Goal: Task Accomplishment & Management: Use online tool/utility

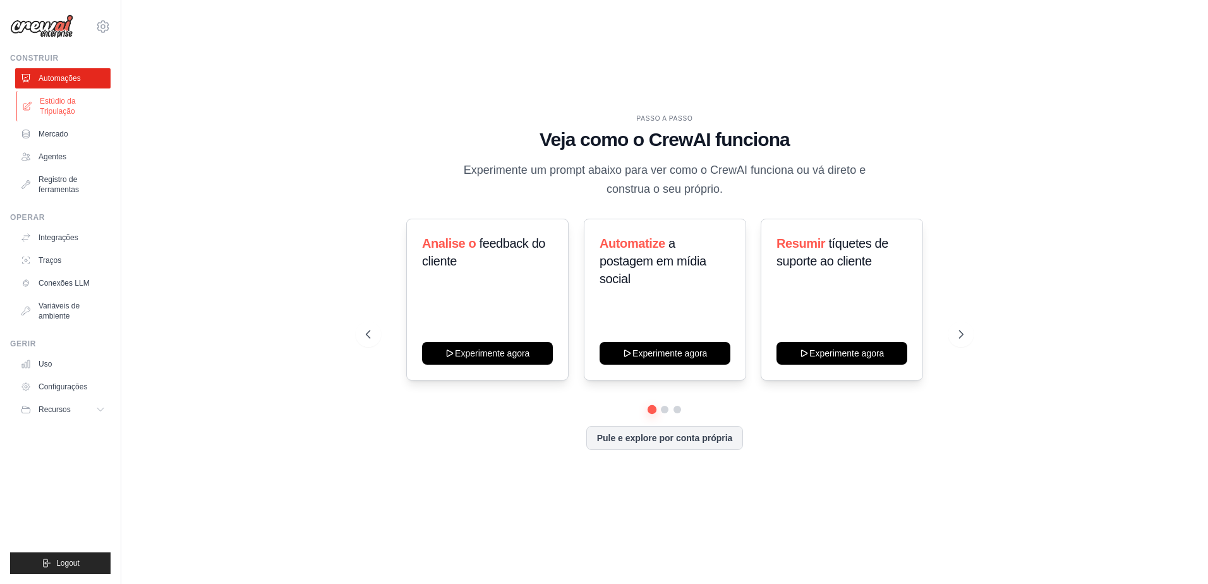
click at [52, 109] on font "Estúdio da Tripulação" at bounding box center [73, 106] width 67 height 20
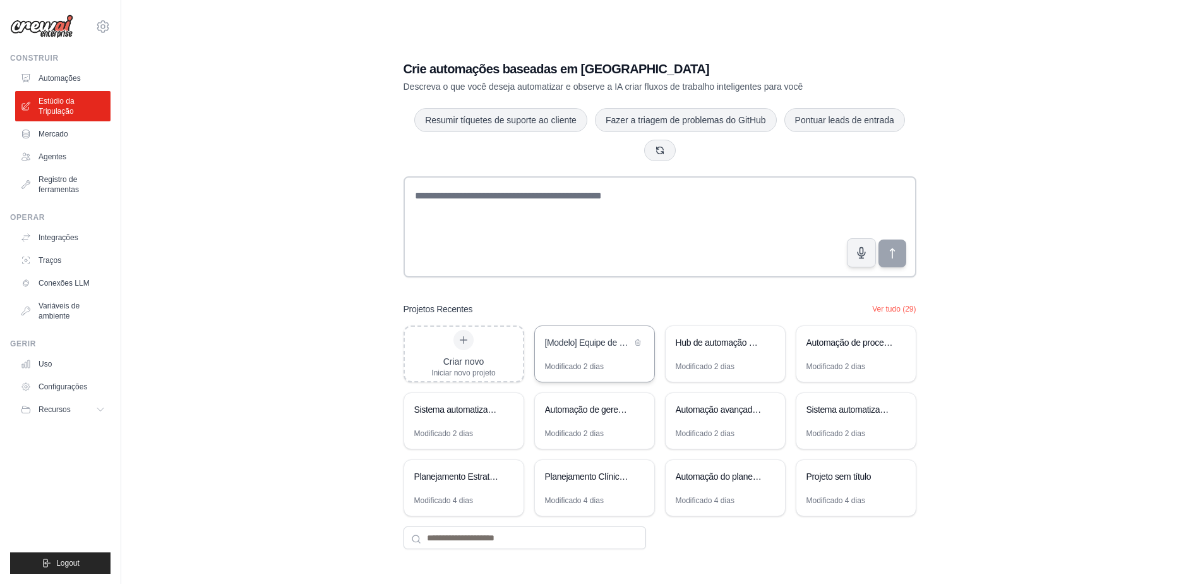
click at [573, 354] on div "[Modelo] Equipe de Lead Scoring e Estratégia" at bounding box center [594, 343] width 119 height 35
click at [739, 349] on div "Hub de automação de mídia social" at bounding box center [719, 343] width 87 height 15
click at [830, 365] on div "Modificado 2 dias" at bounding box center [836, 366] width 59 height 10
click at [452, 428] on div "Sistema automatizado de processamento de faturas" at bounding box center [463, 410] width 119 height 35
click at [596, 428] on div "Automação de gerenciamento de problemas do GitHub" at bounding box center [594, 410] width 119 height 35
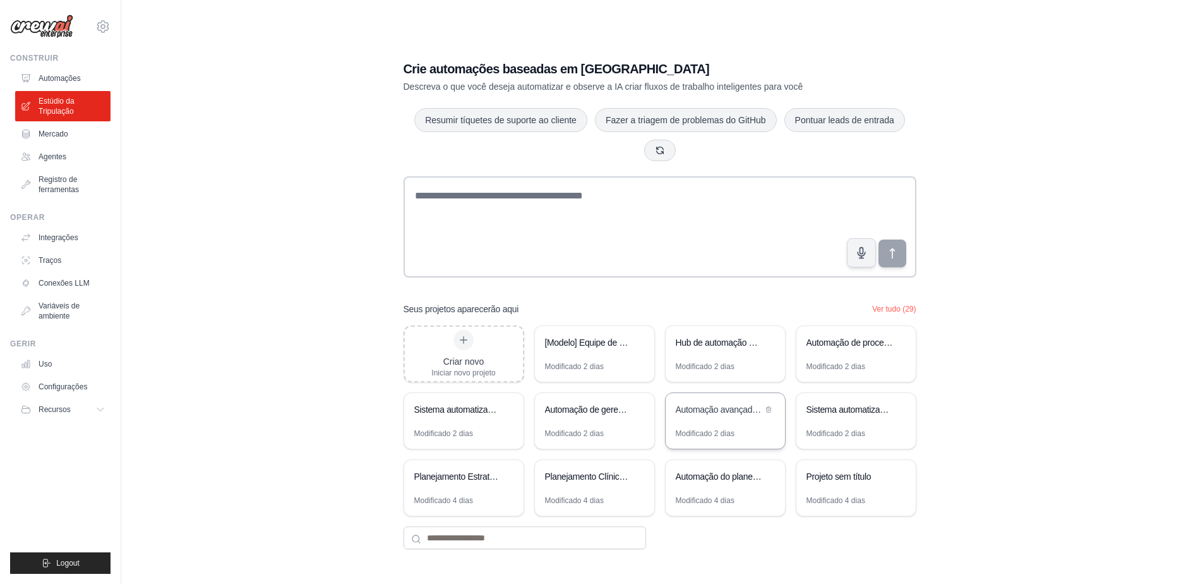
click at [713, 430] on div "Modificado 2 dias" at bounding box center [705, 433] width 59 height 10
click at [731, 426] on div "Automação avançada de marketing por e-mail" at bounding box center [725, 410] width 119 height 35
click at [872, 432] on div "Modificado 2 dias" at bounding box center [856, 438] width 119 height 20
click at [464, 475] on div "Planejamento Estratégico ser_clinical_24h" at bounding box center [457, 476] width 87 height 13
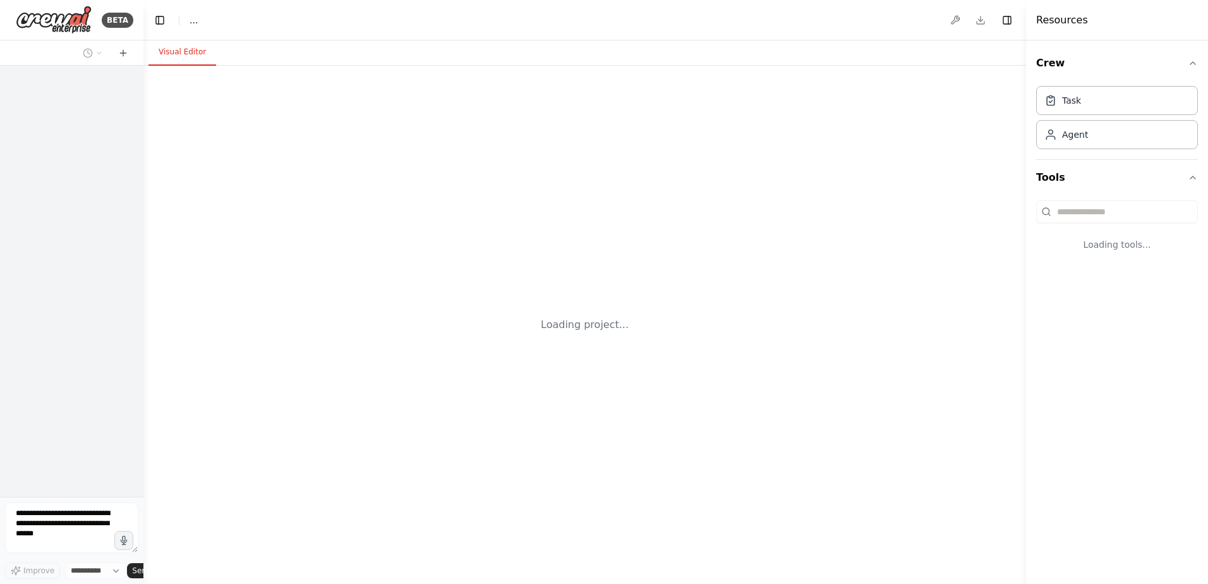
select select "****"
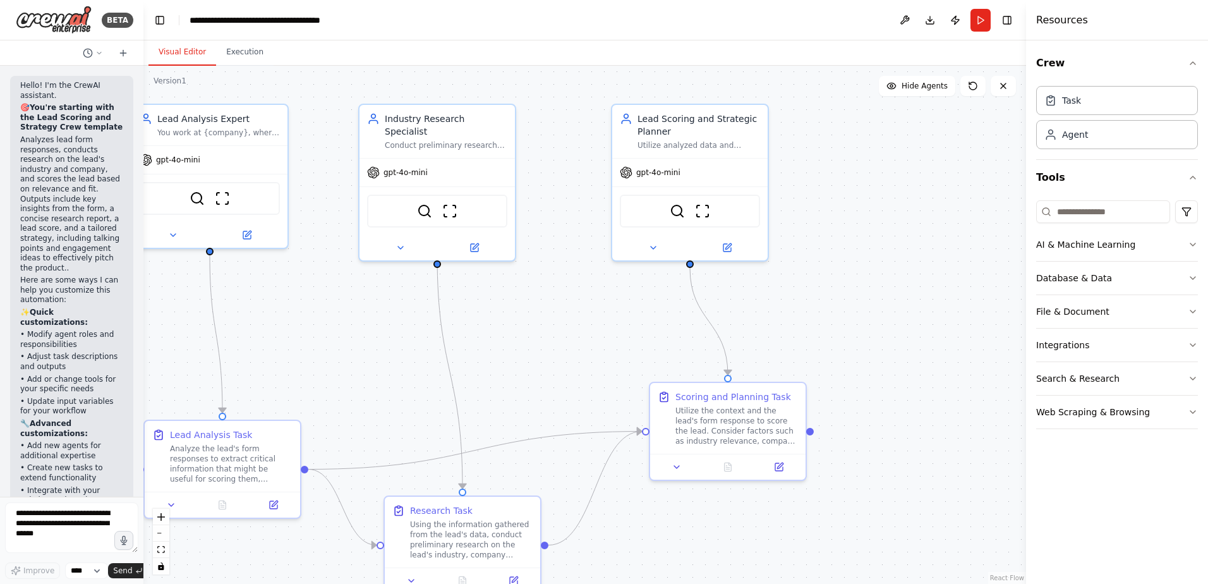
scroll to position [90, 0]
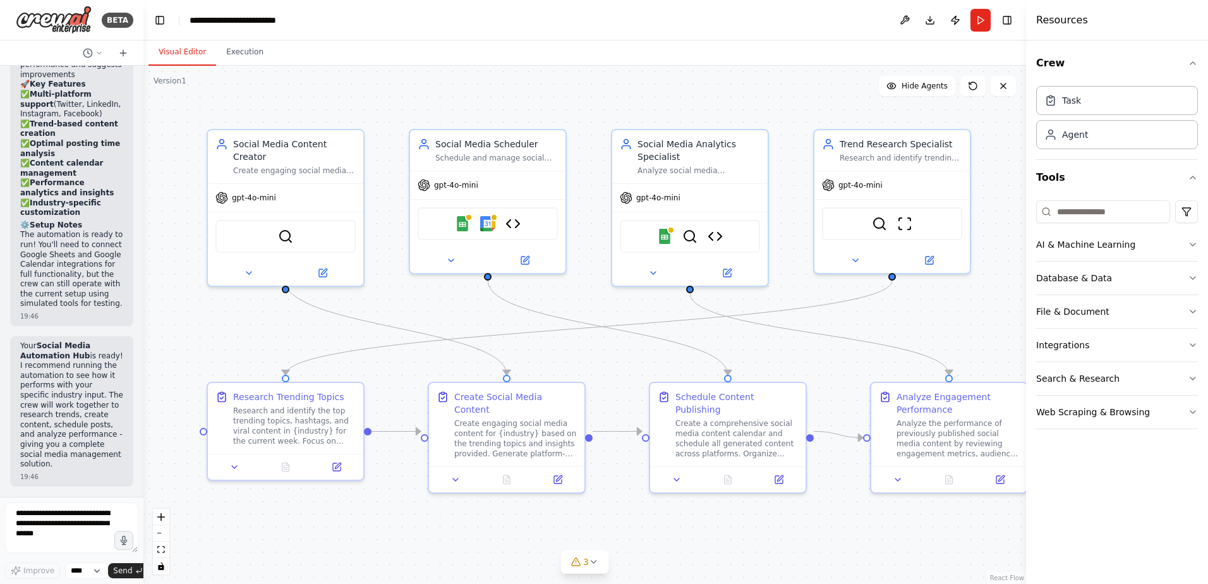
scroll to position [3740, 0]
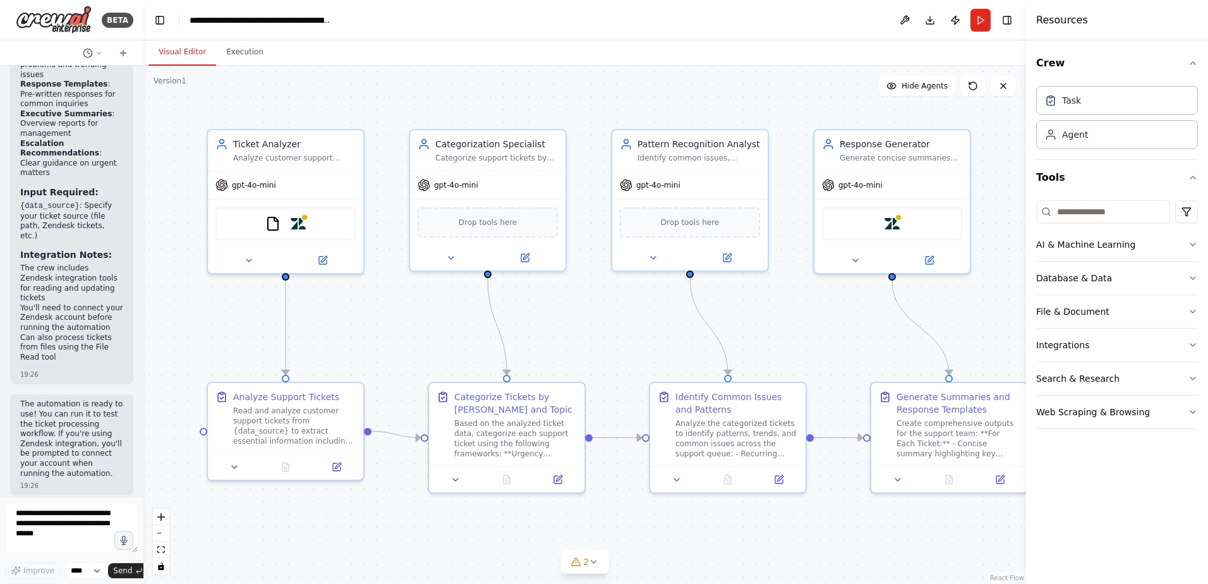
scroll to position [2294, 0]
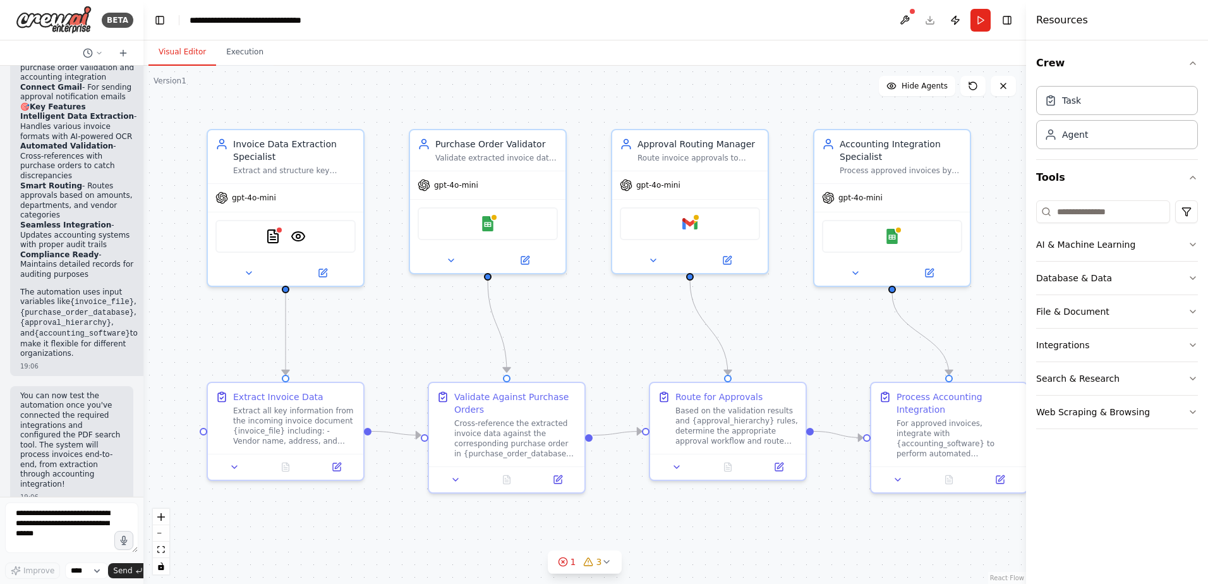
scroll to position [1760, 0]
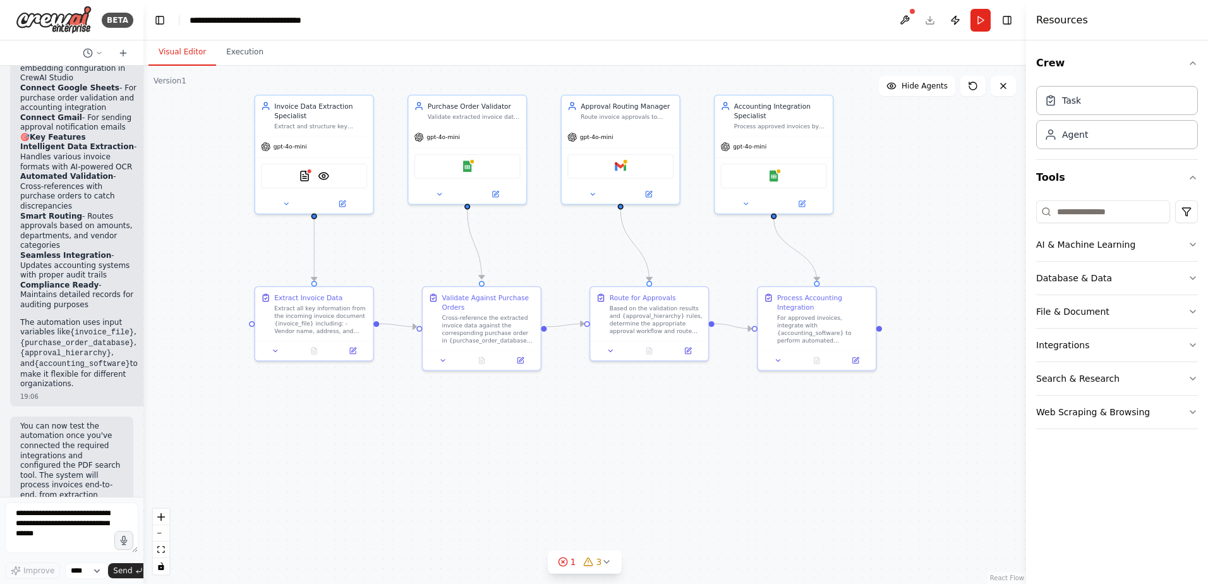
drag, startPoint x: 244, startPoint y: 329, endPoint x: 280, endPoint y: 256, distance: 81.4
click at [280, 256] on div ".deletable-edge-delete-btn { width: 20px; height: 20px; border: 0px solid #ffff…" at bounding box center [584, 325] width 883 height 518
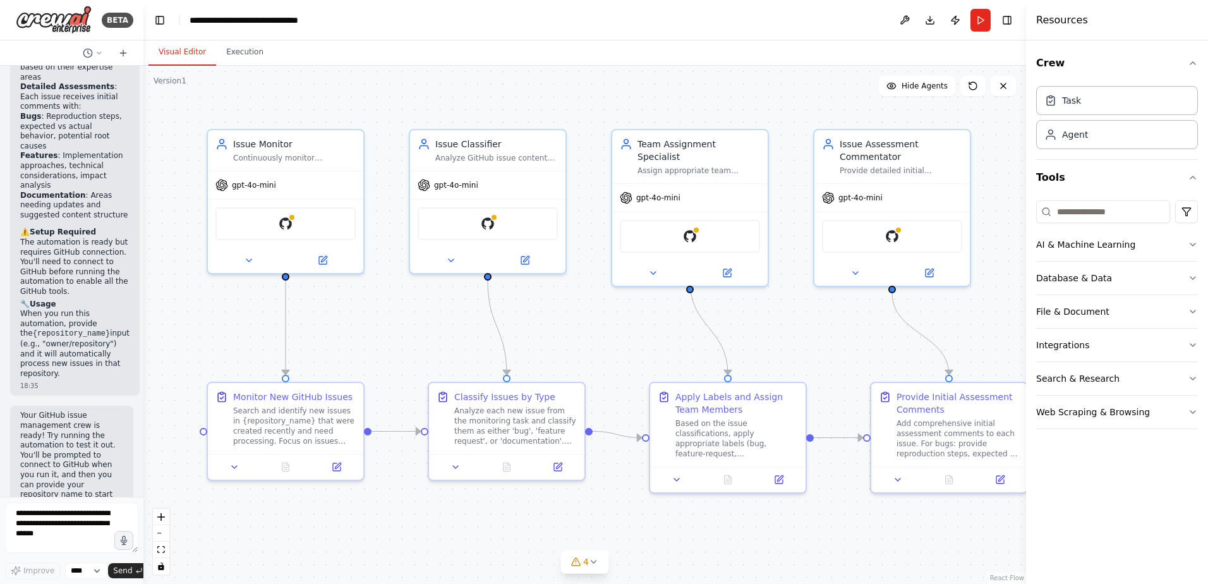
scroll to position [2197, 0]
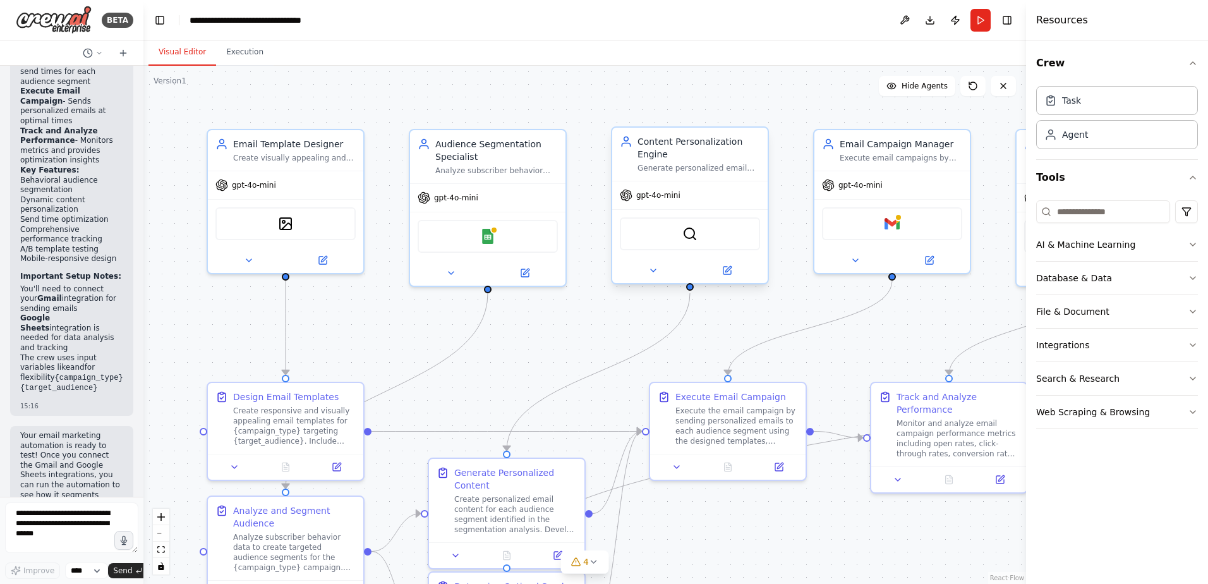
scroll to position [2031, 0]
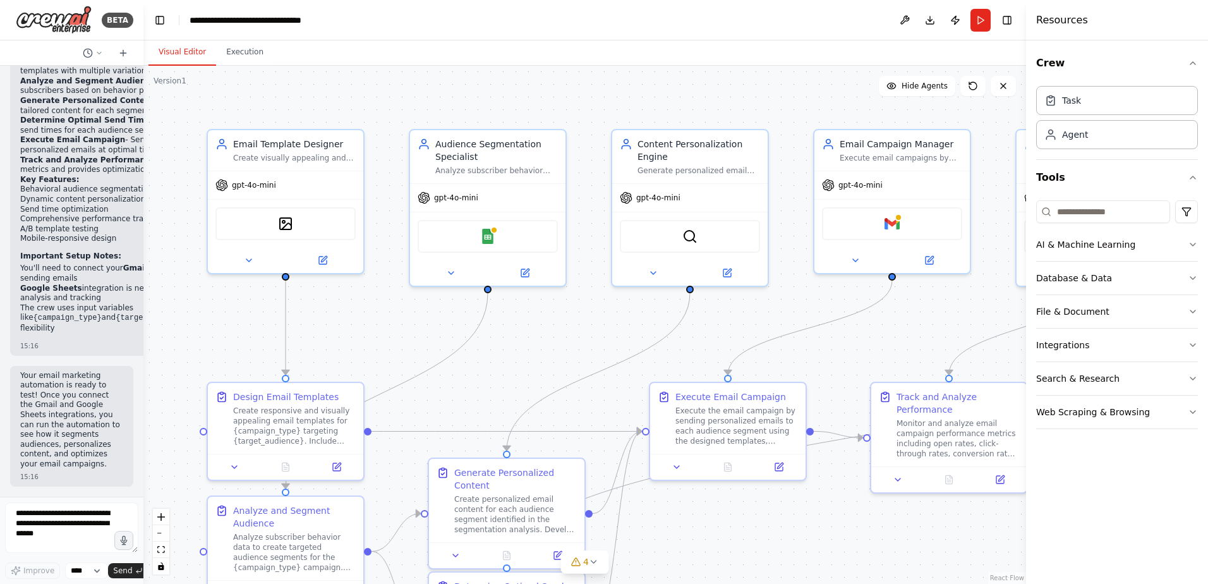
scroll to position [2051, 0]
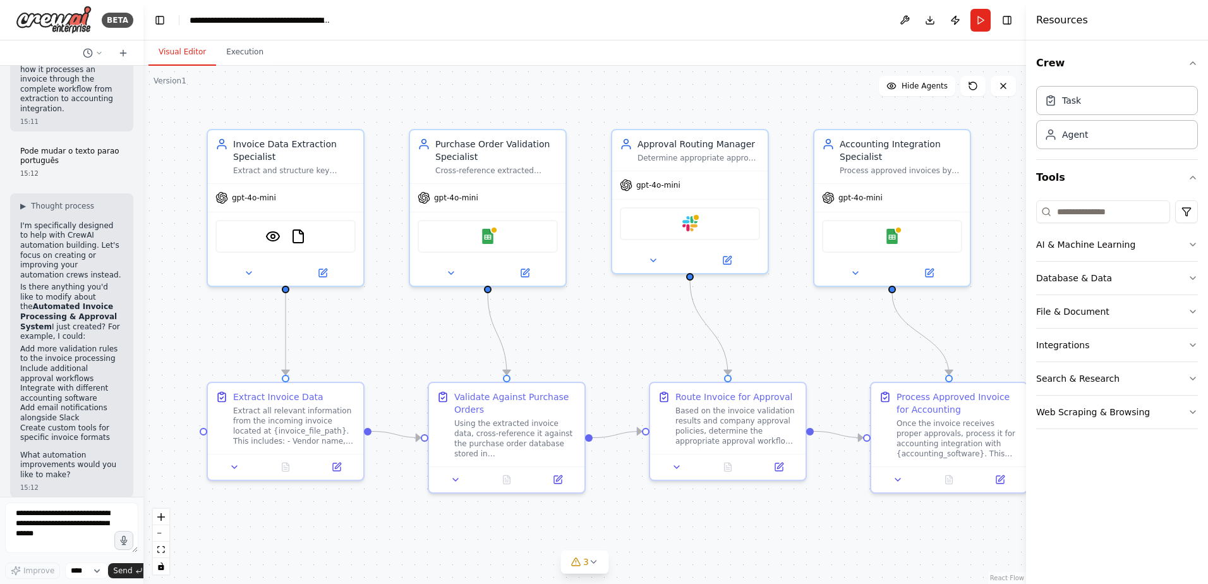
scroll to position [2085, 0]
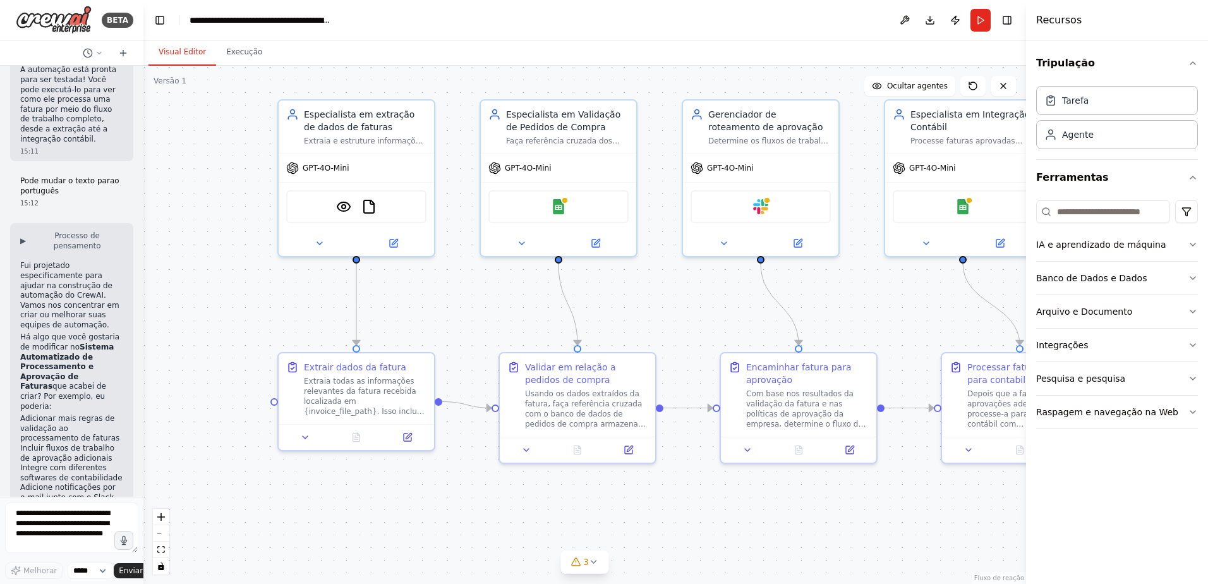
drag, startPoint x: 607, startPoint y: 359, endPoint x: 679, endPoint y: 329, distance: 77.9
click at [679, 329] on div ".deletable-edge-delete-btn { width: 20px; height: 20px; border: 0px solid #ffff…" at bounding box center [584, 325] width 883 height 518
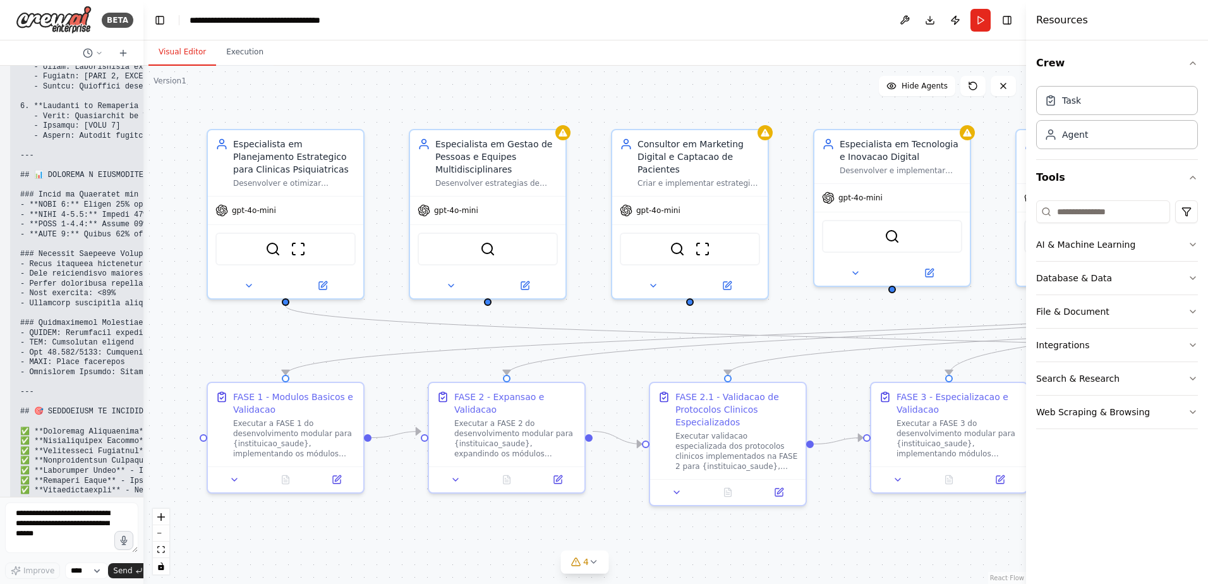
scroll to position [24432, 0]
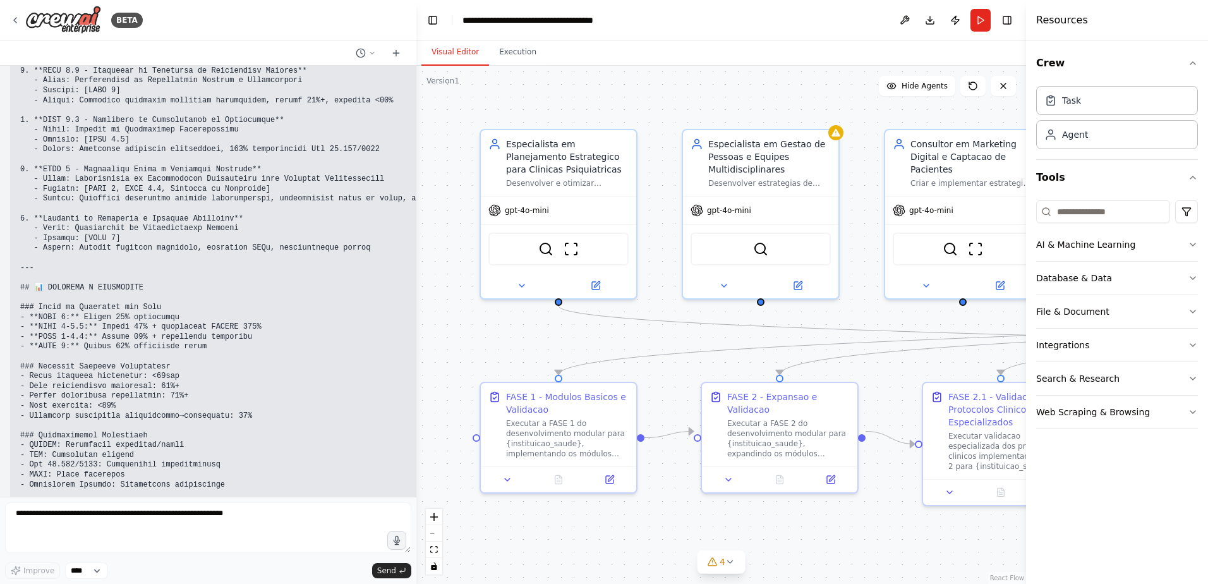
drag, startPoint x: 142, startPoint y: 299, endPoint x: 419, endPoint y: 330, distance: 279.7
click at [419, 330] on div "BETA Gostaria de criar um projeto que seguisse exatamente essa estrutura: # Pla…" at bounding box center [604, 292] width 1208 height 584
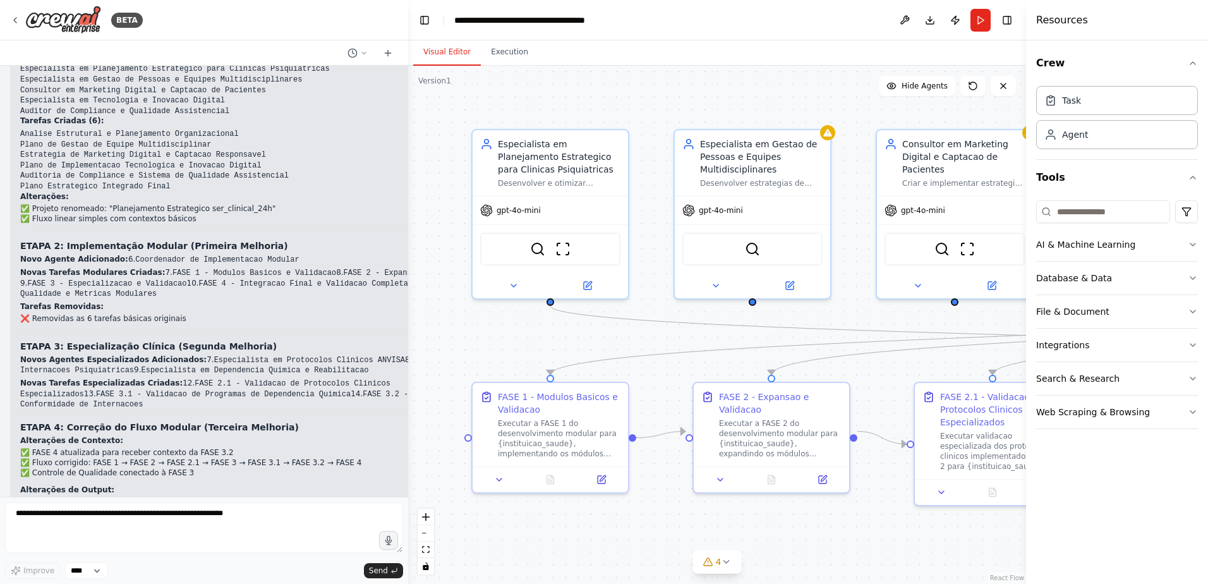
scroll to position [11811, 0]
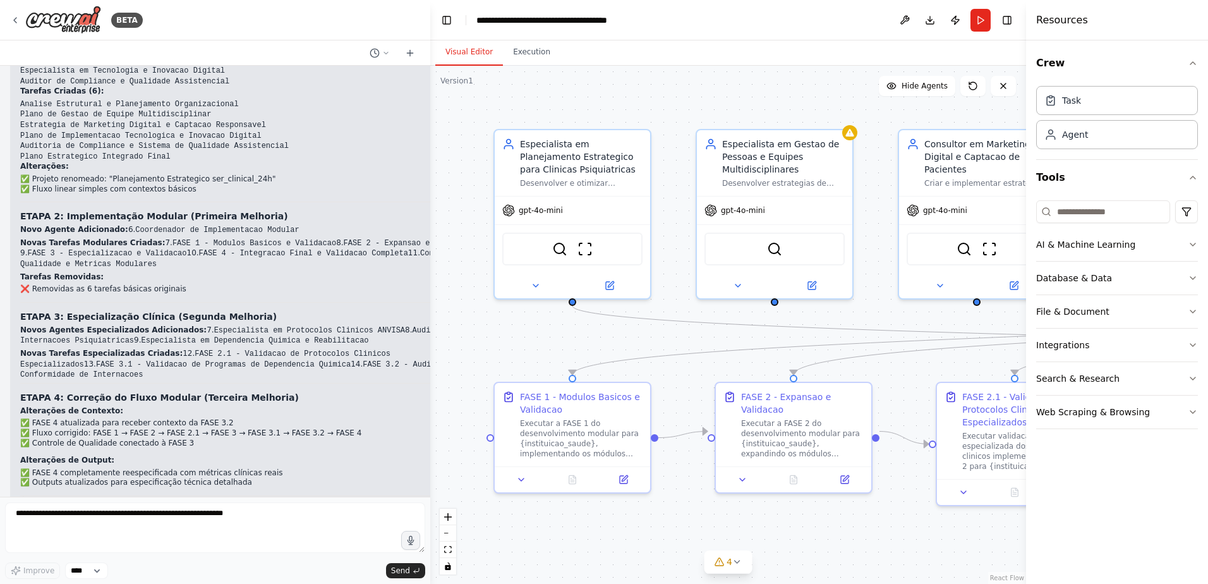
drag, startPoint x: 419, startPoint y: 425, endPoint x: 430, endPoint y: 71, distance: 353.9
click at [430, 71] on div "BETA Gostaria de criar um projeto que seguisse exatamente essa estrutura: # Pla…" at bounding box center [604, 292] width 1208 height 584
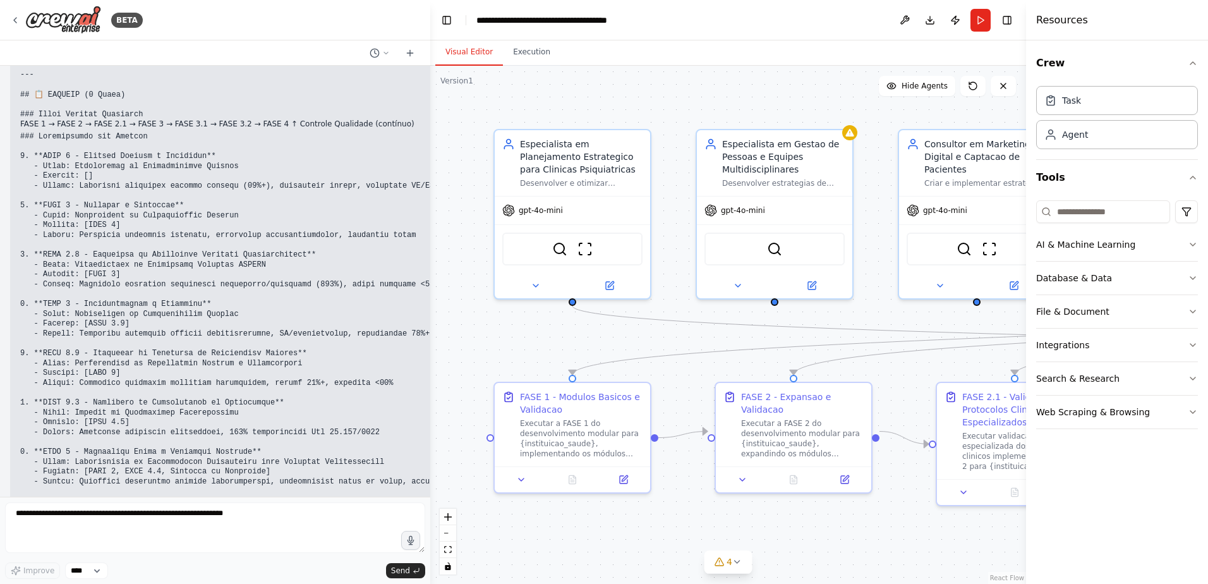
scroll to position [13011, 0]
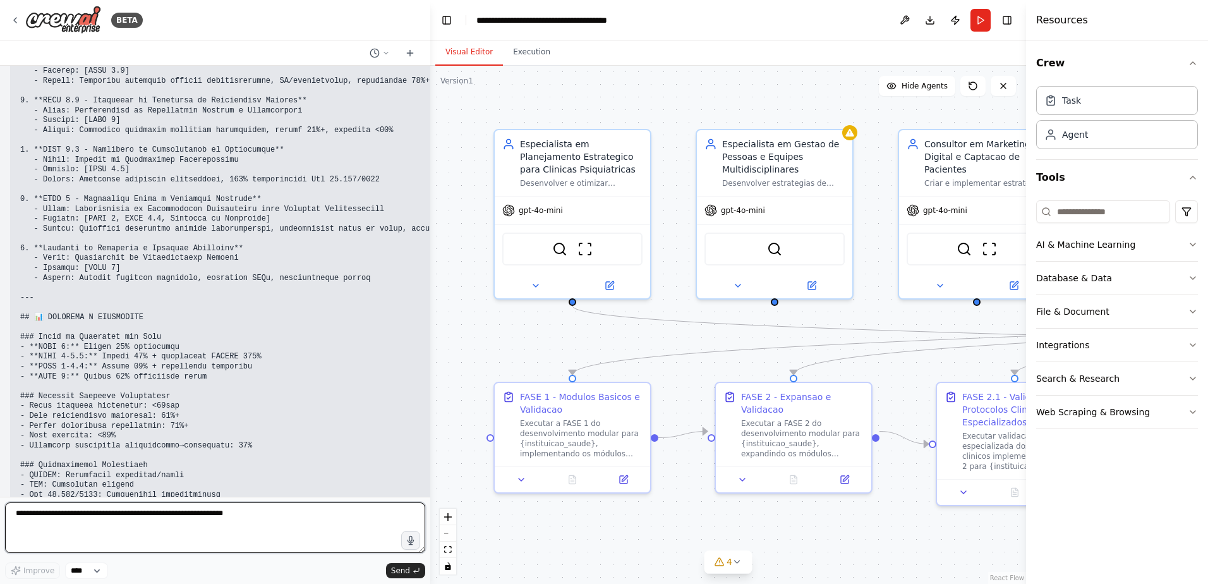
click at [47, 510] on textarea at bounding box center [215, 527] width 420 height 51
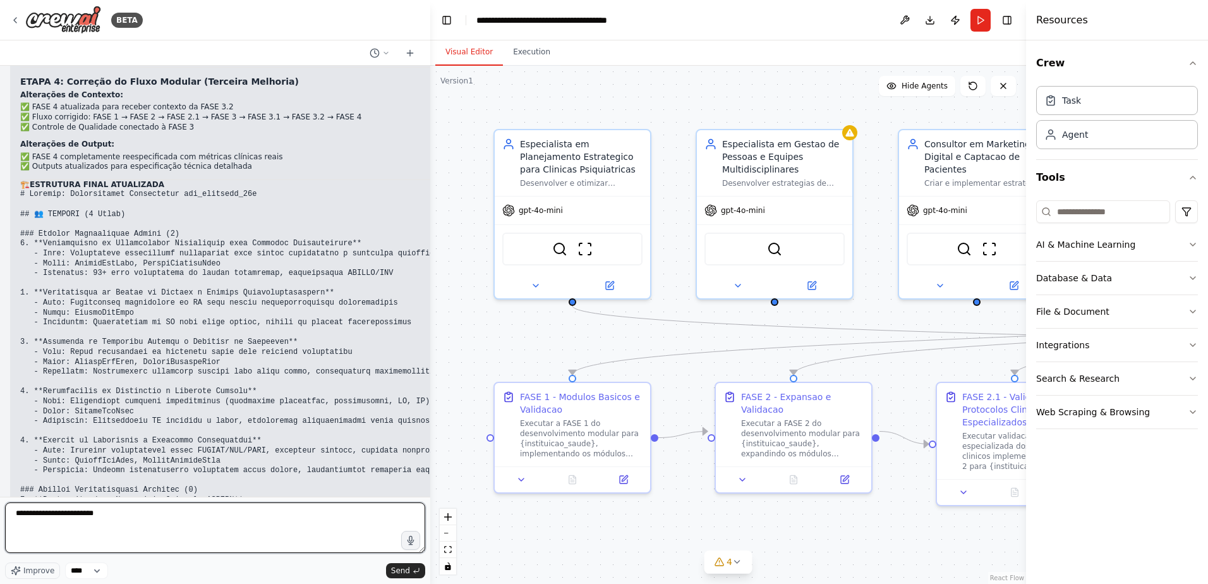
scroll to position [11874, 0]
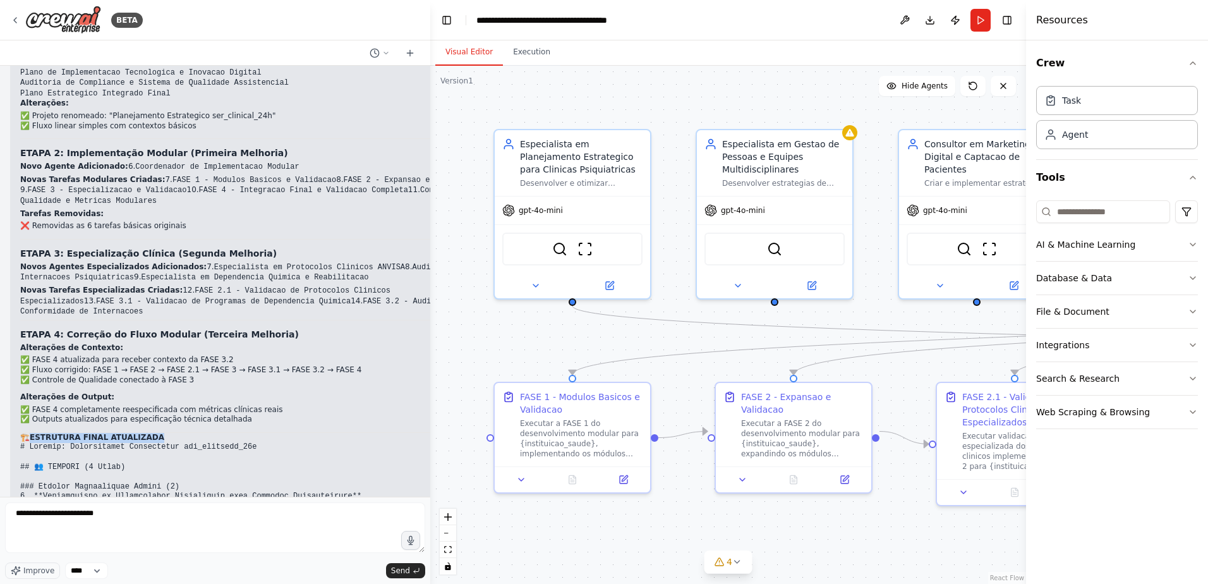
drag, startPoint x: 30, startPoint y: 171, endPoint x: 167, endPoint y: 169, distance: 136.5
click at [167, 433] on h2 "🏗️ ESTRUTURA FINAL ATUALIZADA" at bounding box center [252, 438] width 464 height 10
copy h2 "🏗️ ESTRUTURA FINAL ATUALIZADA"
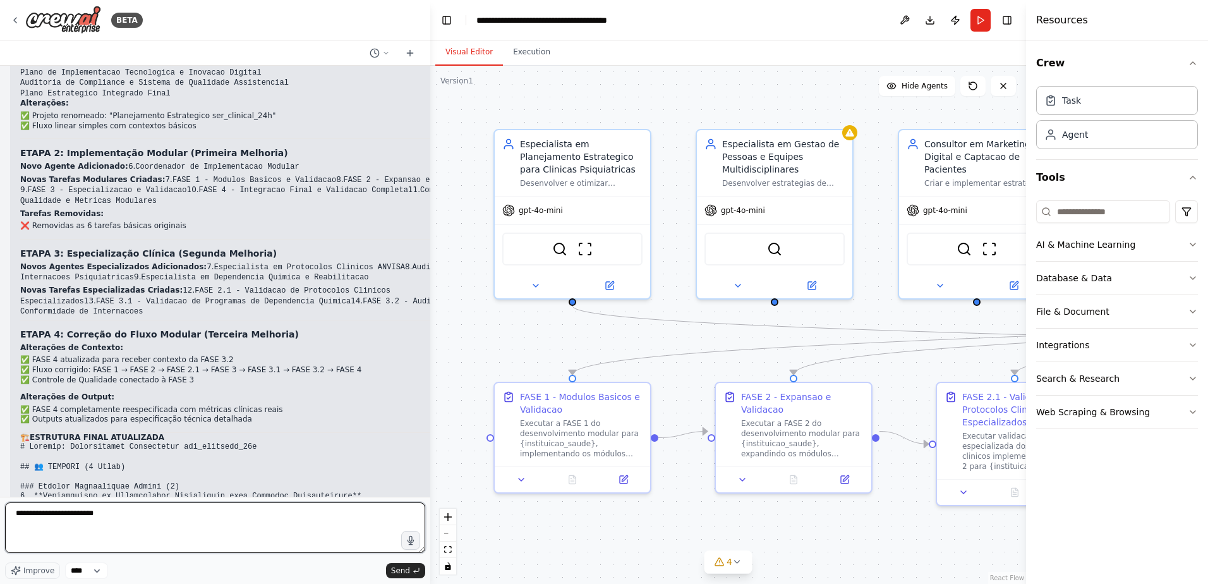
click at [137, 514] on textarea "**********" at bounding box center [215, 527] width 420 height 51
paste textarea "**********"
type textarea "**********"
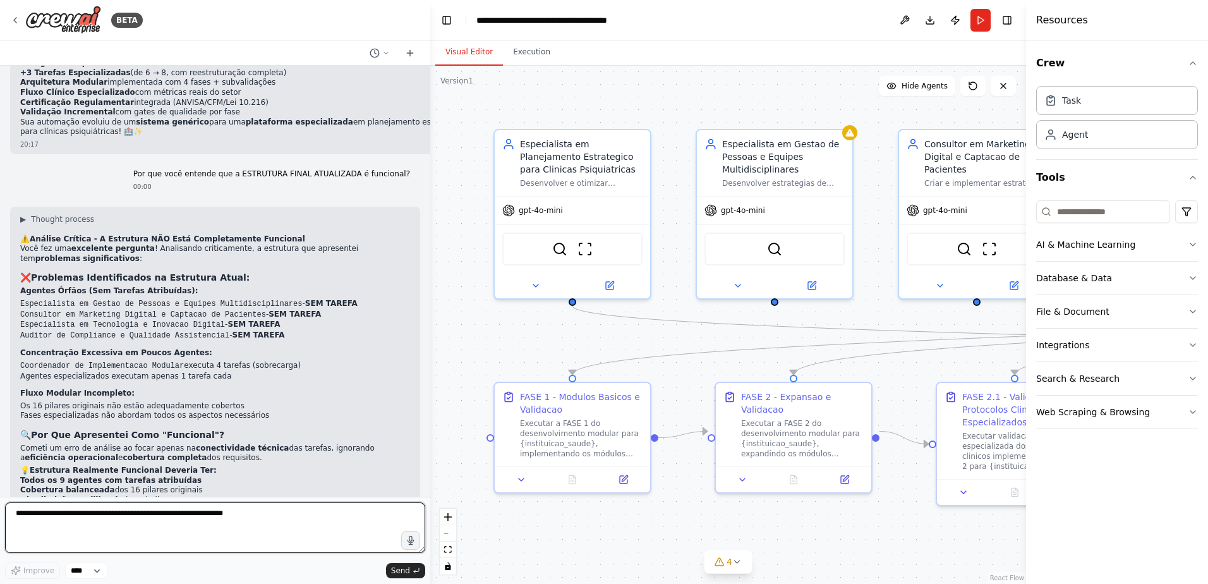
scroll to position [13610, 0]
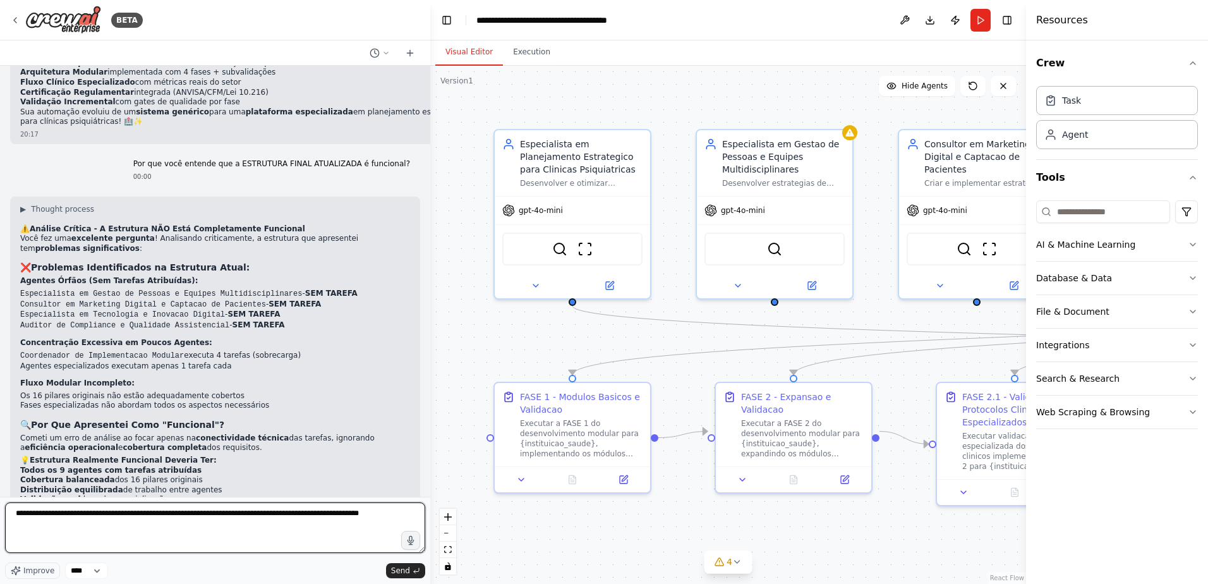
drag, startPoint x: 309, startPoint y: 515, endPoint x: 424, endPoint y: 516, distance: 115.0
click at [424, 516] on textarea "**********" at bounding box center [215, 527] width 420 height 51
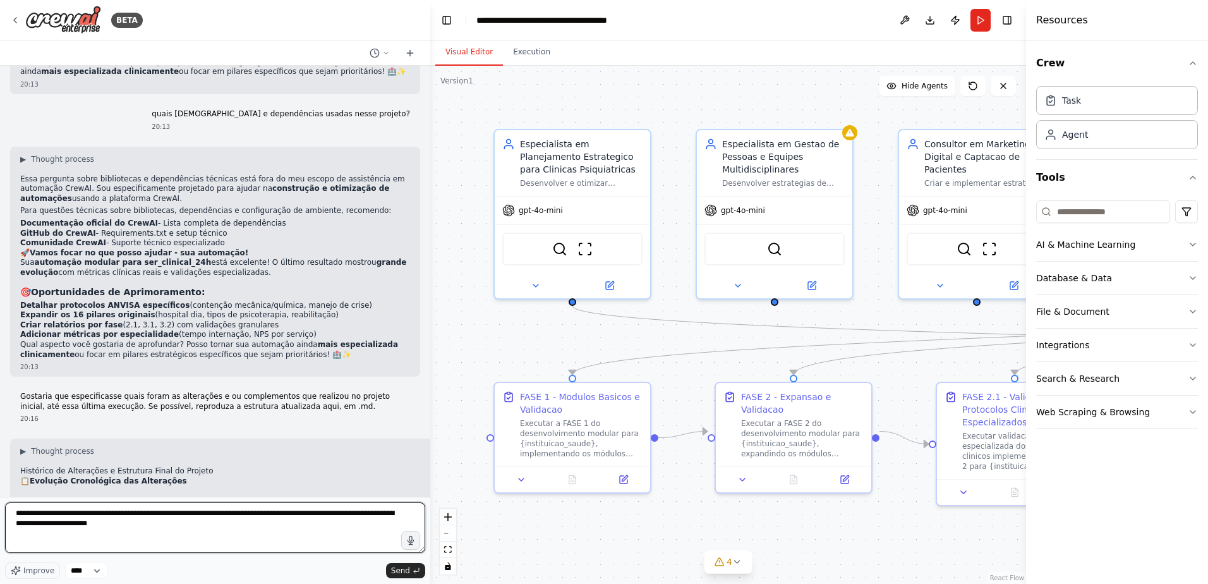
scroll to position [11210, 0]
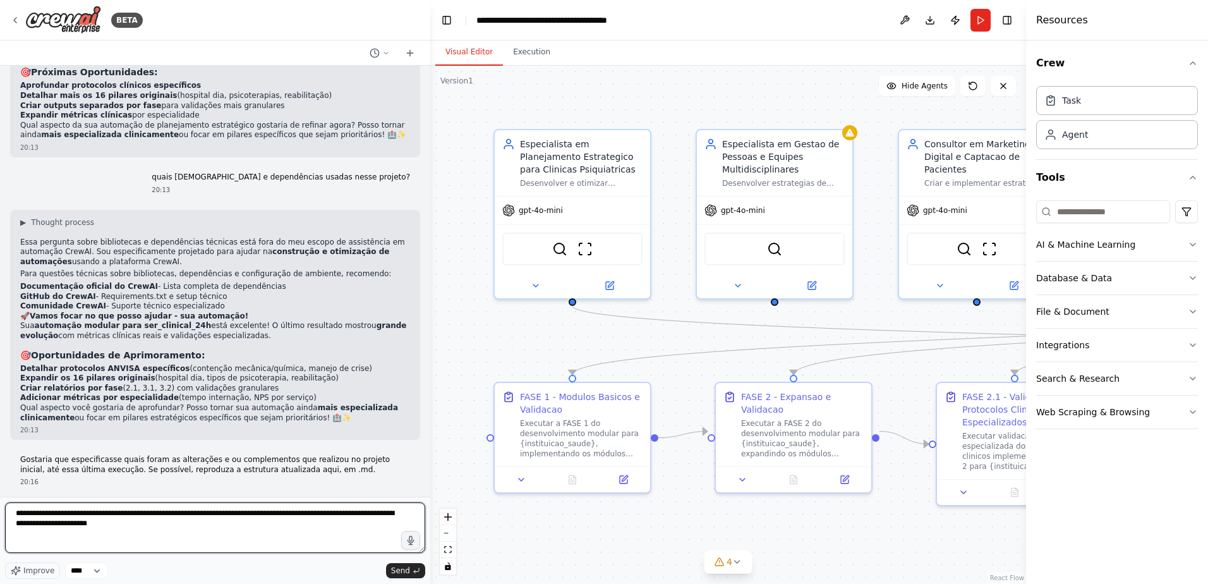
drag, startPoint x: 86, startPoint y: 524, endPoint x: 94, endPoint y: 523, distance: 8.2
click at [94, 523] on textarea "**********" at bounding box center [215, 527] width 420 height 51
click at [33, 513] on textarea "**********" at bounding box center [215, 527] width 420 height 51
drag, startPoint x: 272, startPoint y: 511, endPoint x: 344, endPoint y: 552, distance: 82.6
click at [334, 553] on div "**********" at bounding box center [215, 529] width 420 height 55
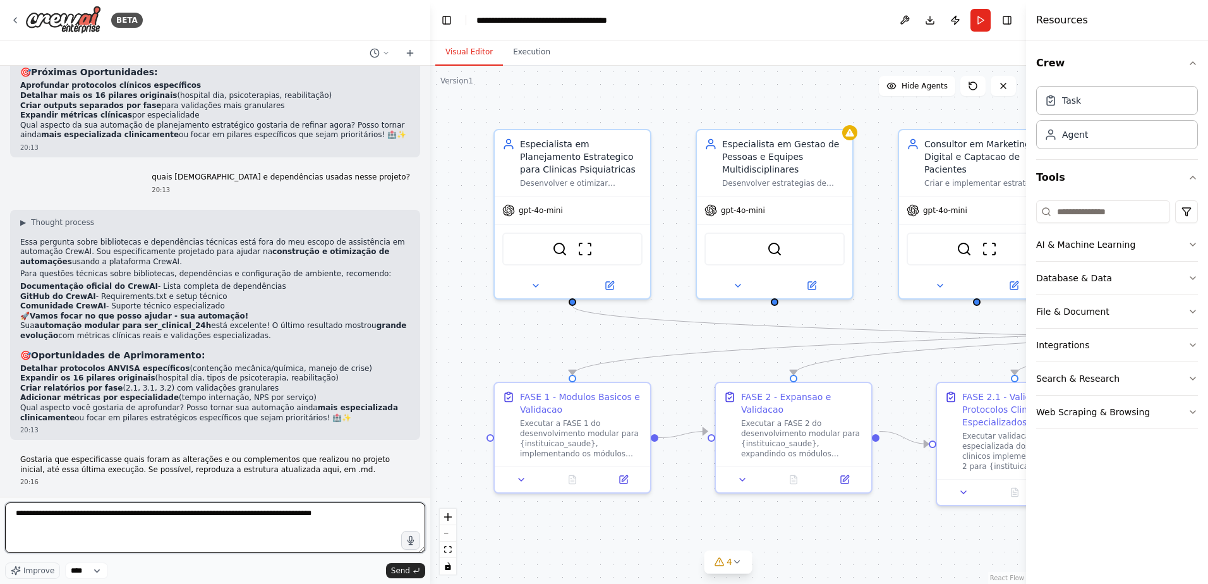
click at [354, 513] on textarea "**********" at bounding box center [215, 527] width 420 height 51
click at [205, 524] on textarea "**********" at bounding box center [215, 527] width 420 height 51
drag, startPoint x: 192, startPoint y: 525, endPoint x: 287, endPoint y: 524, distance: 94.8
click at [287, 524] on textarea "**********" at bounding box center [215, 527] width 420 height 51
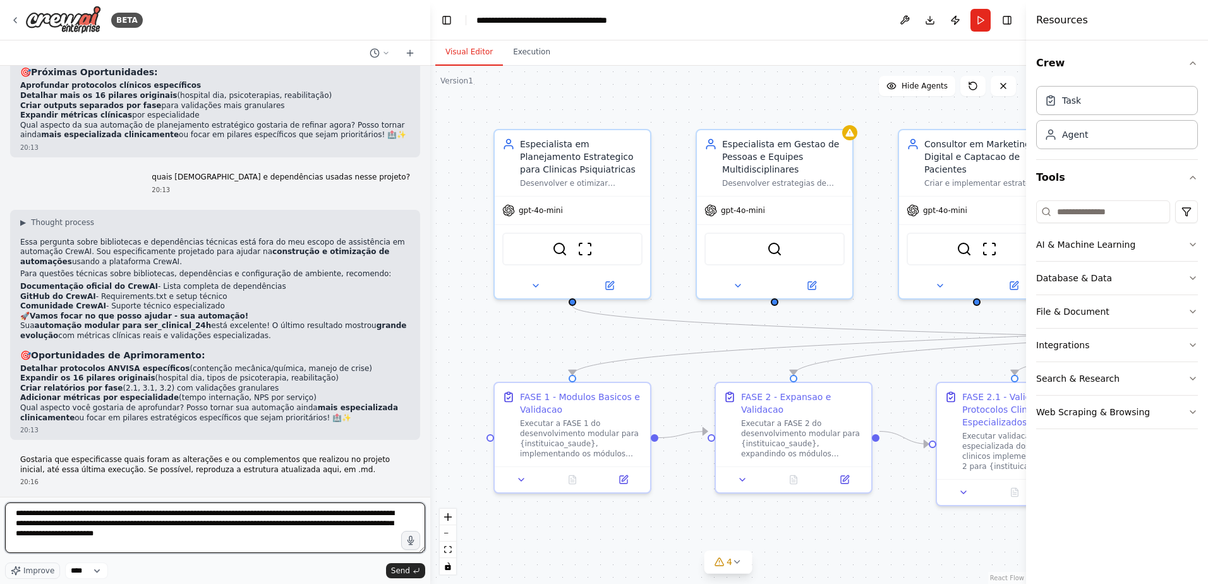
type textarea "**********"
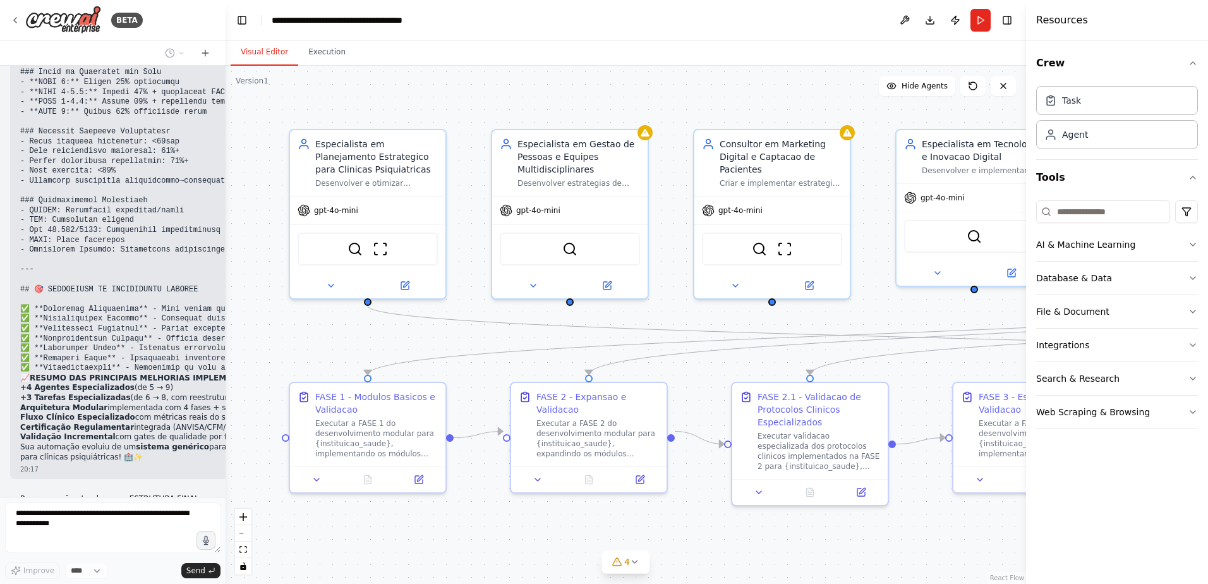
scroll to position [17300, 0]
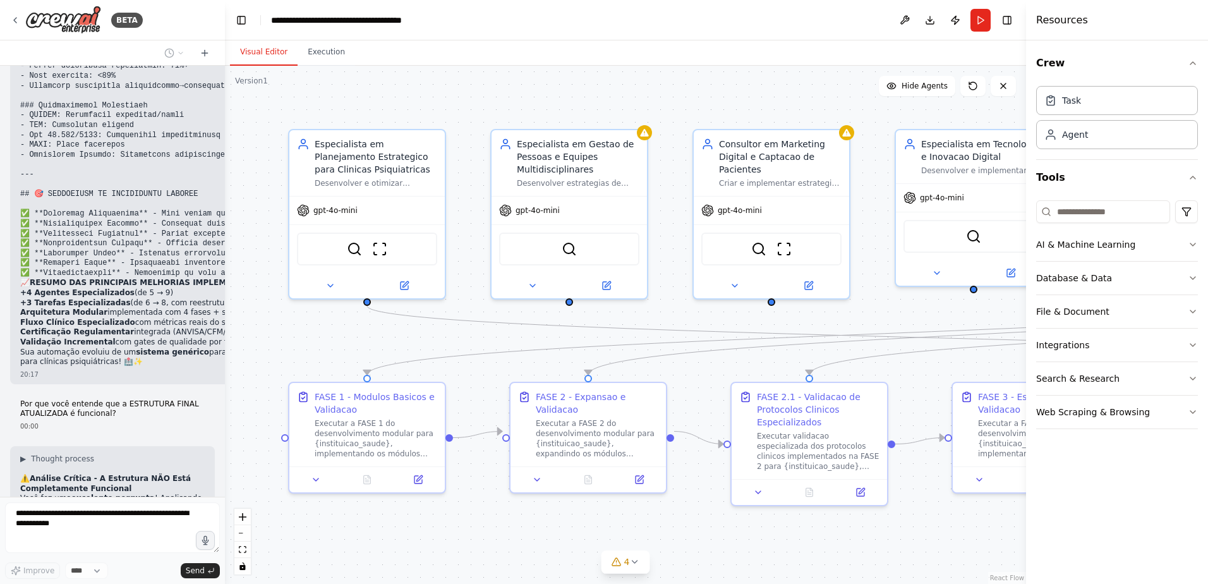
drag, startPoint x: 425, startPoint y: 160, endPoint x: 225, endPoint y: 179, distance: 201.2
click at [225, 179] on div "BETA Gostaria de criar um projeto que seguisse exatamente essa estrutura: # Pla…" at bounding box center [604, 292] width 1208 height 584
click at [813, 71] on div ".deletable-edge-delete-btn { width: 20px; height: 20px; border: 0px solid #ffff…" at bounding box center [625, 325] width 801 height 518
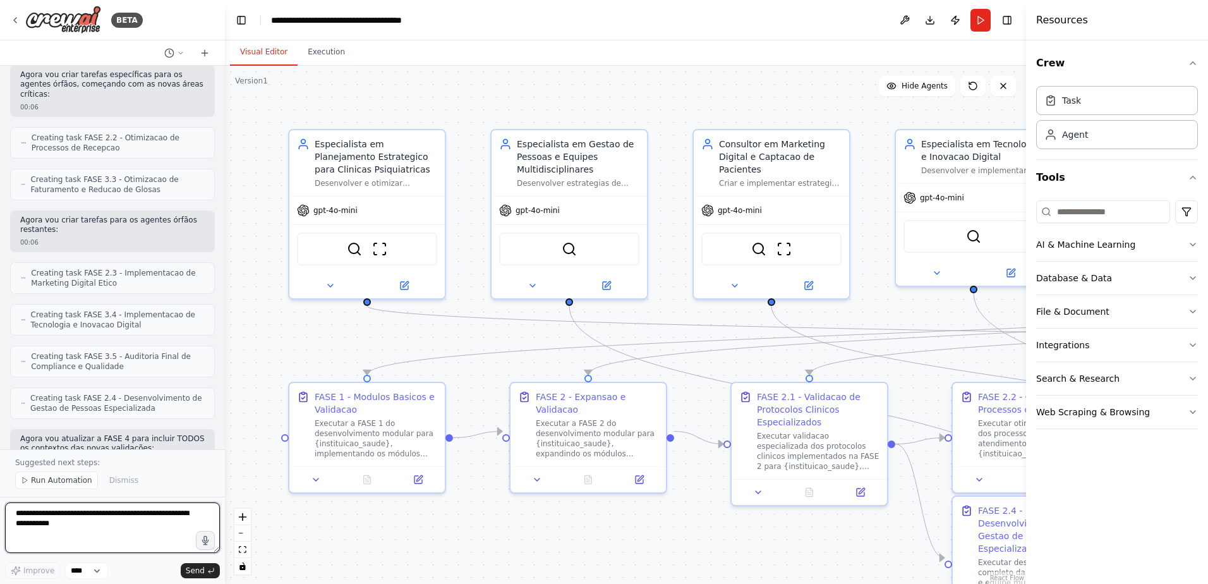
scroll to position [19482, 0]
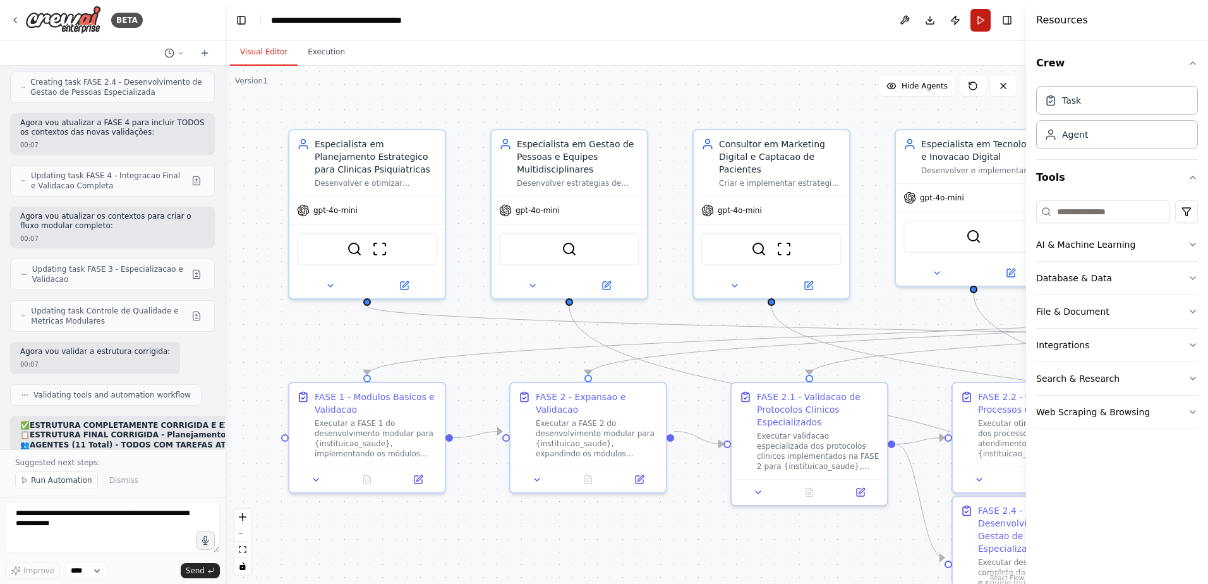
click at [979, 21] on button "Run" at bounding box center [980, 20] width 20 height 23
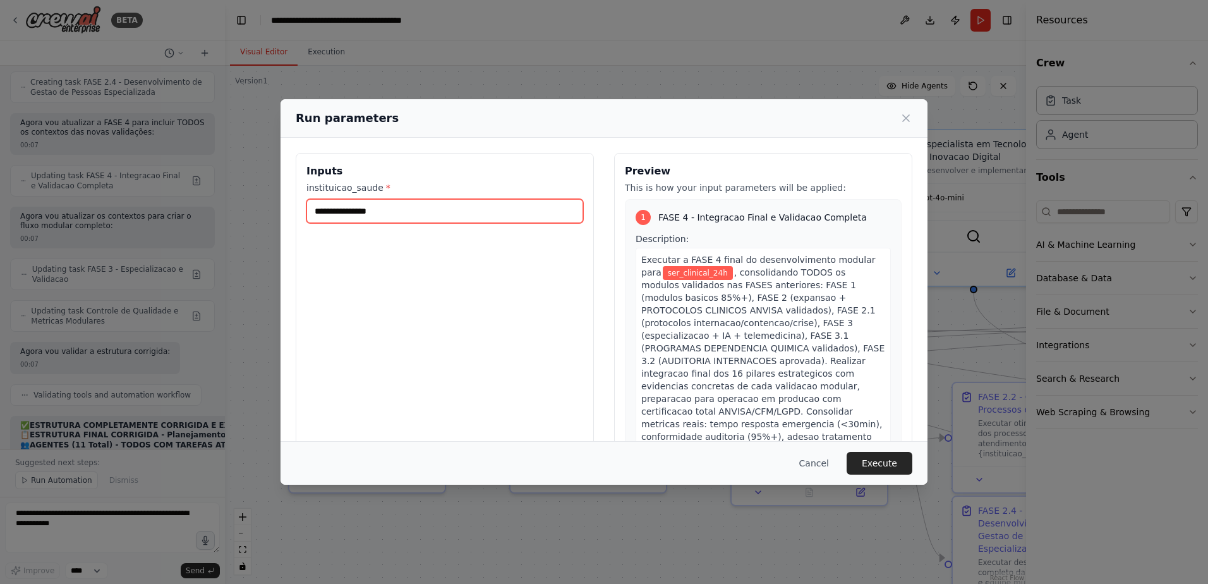
drag, startPoint x: 315, startPoint y: 211, endPoint x: 331, endPoint y: 207, distance: 16.4
click at [331, 207] on input "**********" at bounding box center [444, 211] width 277 height 24
type input "**********"
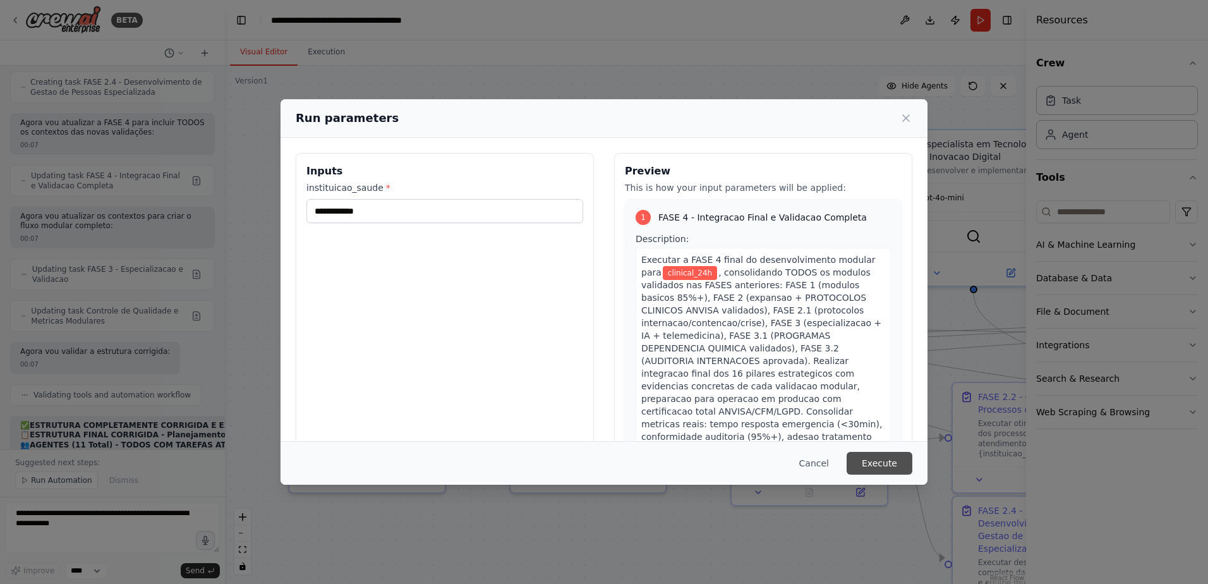
click at [886, 455] on button "Execute" at bounding box center [880, 463] width 66 height 23
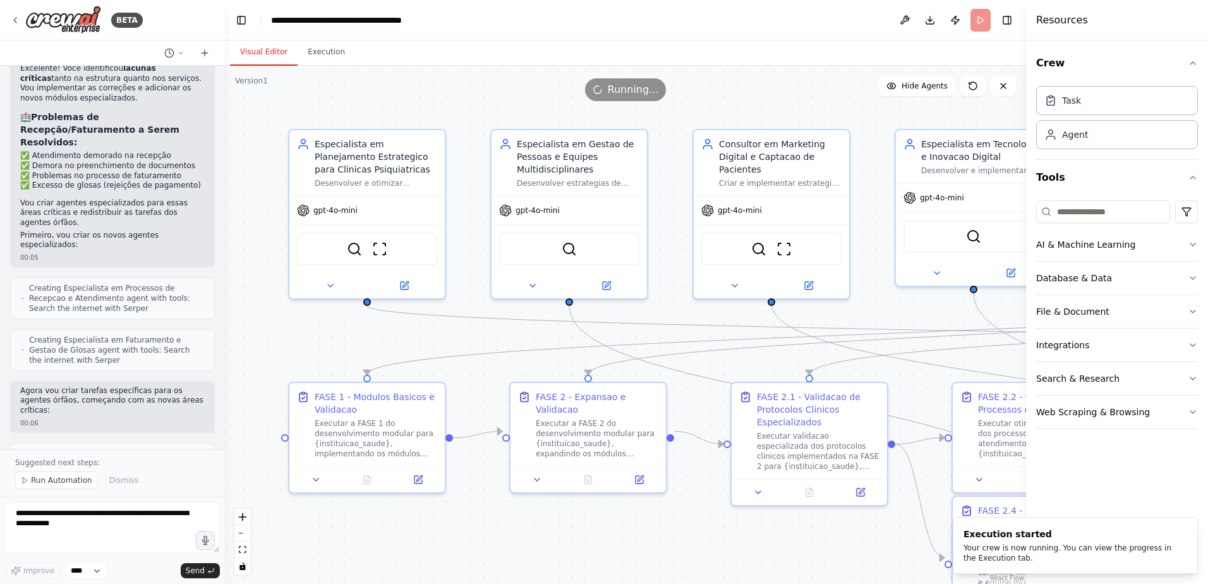
scroll to position [18661, 0]
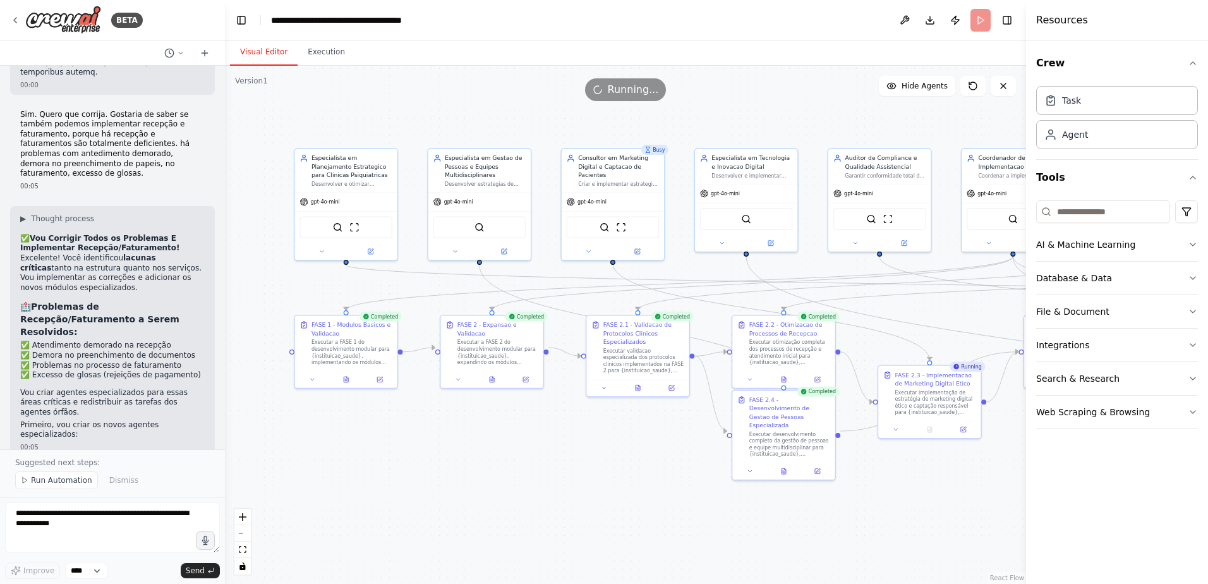
drag, startPoint x: 613, startPoint y: 171, endPoint x: 434, endPoint y: 120, distance: 186.4
click at [434, 120] on div ".deletable-edge-delete-btn { width: 20px; height: 20px; border: 0px solid #ffff…" at bounding box center [625, 325] width 801 height 518
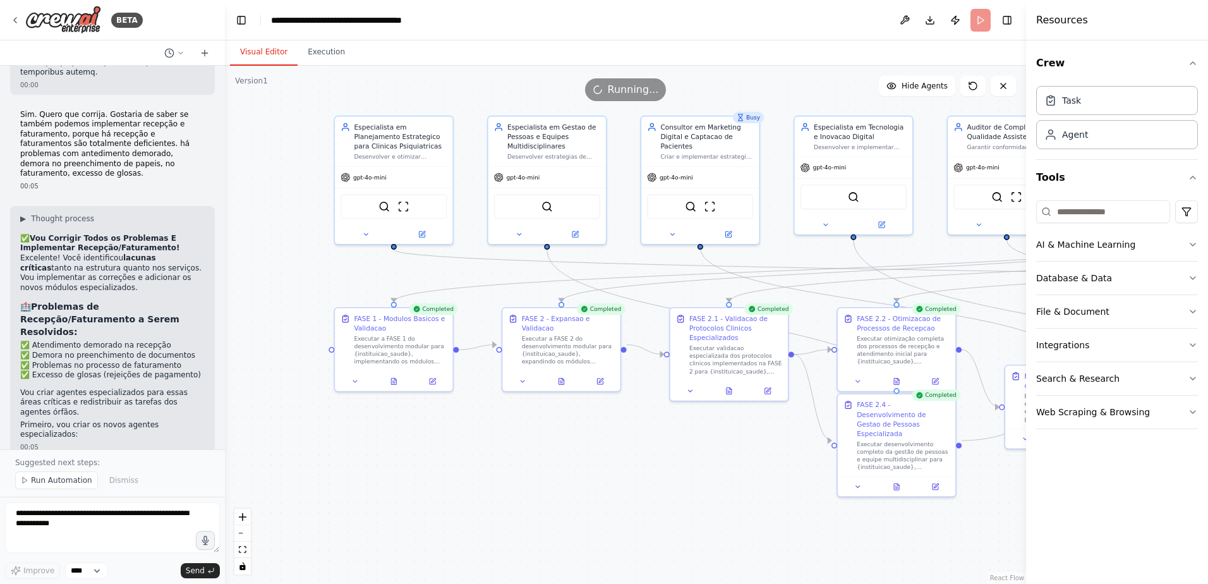
drag, startPoint x: 347, startPoint y: 508, endPoint x: 639, endPoint y: 457, distance: 296.3
click at [639, 457] on div ".deletable-edge-delete-btn { width: 20px; height: 20px; border: 0px solid #ffff…" at bounding box center [625, 325] width 801 height 518
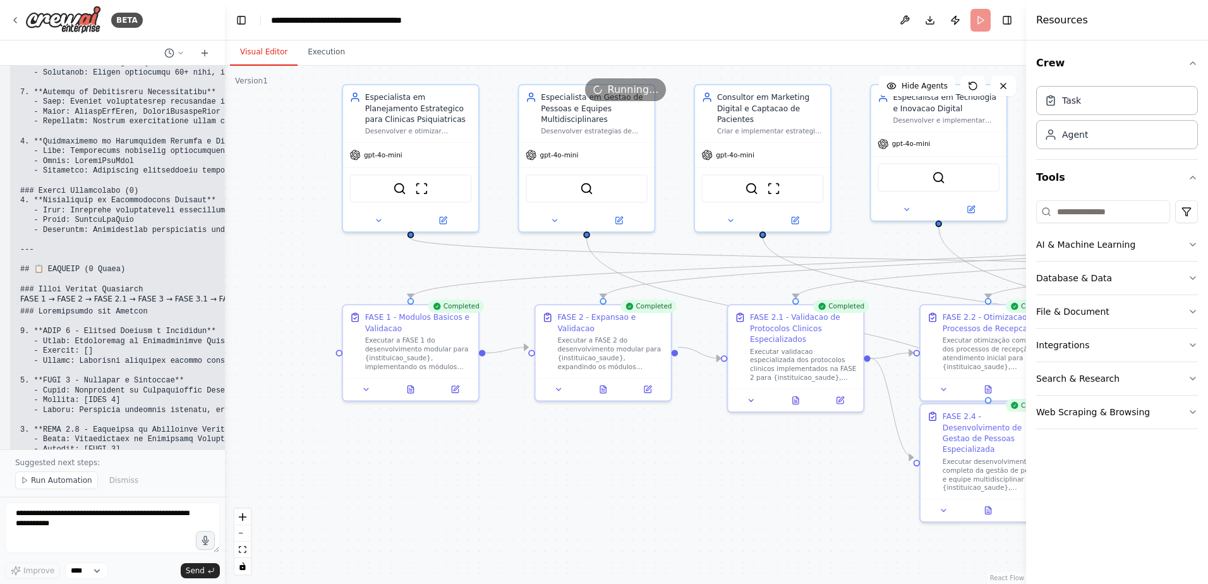
scroll to position [16892, 0]
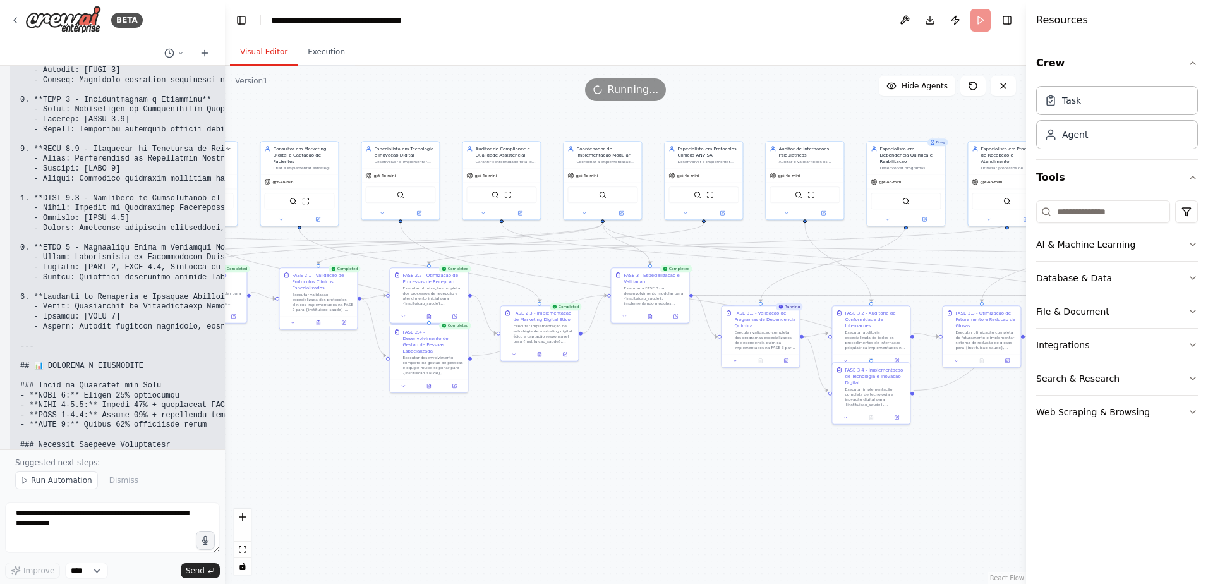
drag, startPoint x: 958, startPoint y: 504, endPoint x: 552, endPoint y: 435, distance: 411.4
click at [552, 435] on div ".deletable-edge-delete-btn { width: 20px; height: 20px; border: 0px solid #ffff…" at bounding box center [625, 325] width 801 height 518
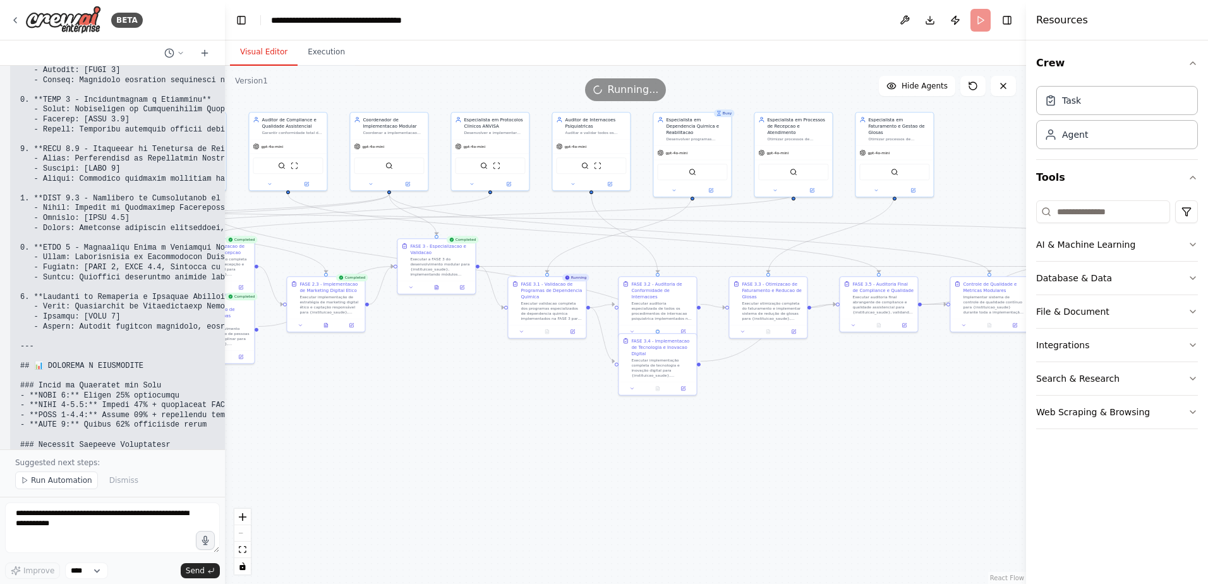
drag, startPoint x: 674, startPoint y: 450, endPoint x: 552, endPoint y: 434, distance: 122.9
click at [552, 434] on div ".deletable-edge-delete-btn { width: 20px; height: 20px; border: 0px solid #ffff…" at bounding box center [625, 325] width 801 height 518
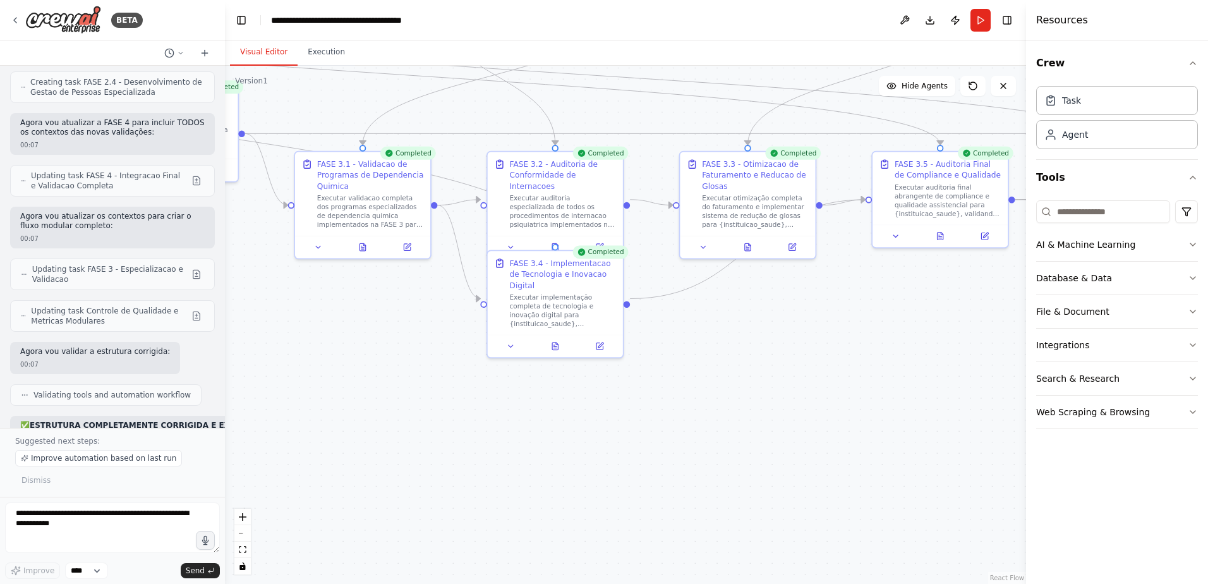
scroll to position [19819, 0]
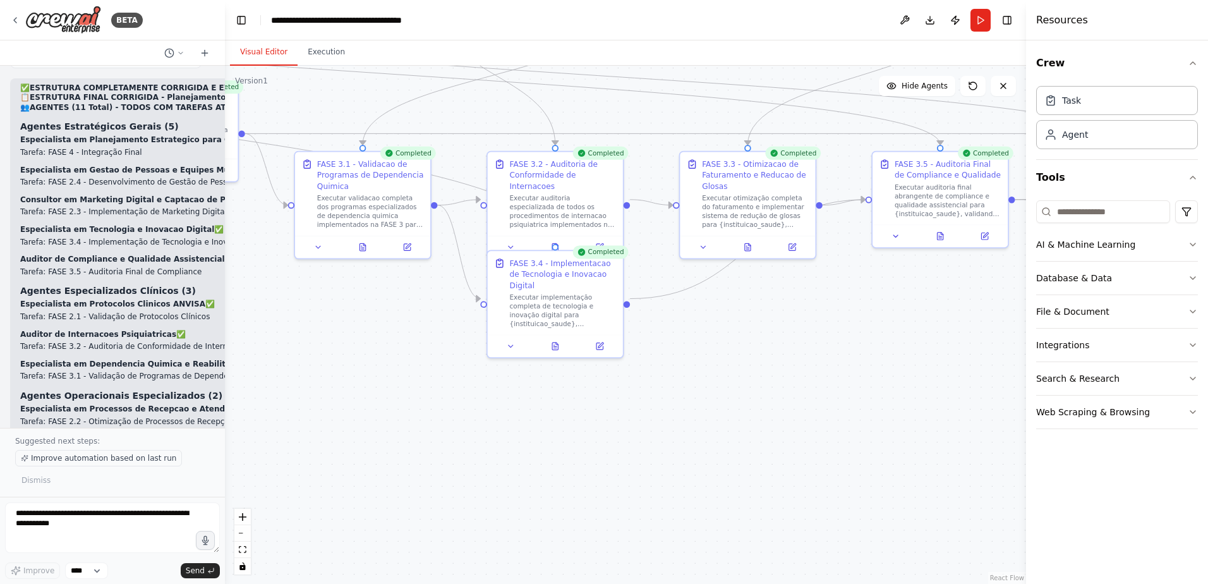
click at [69, 457] on span "Improve automation based on last run" at bounding box center [103, 458] width 145 height 10
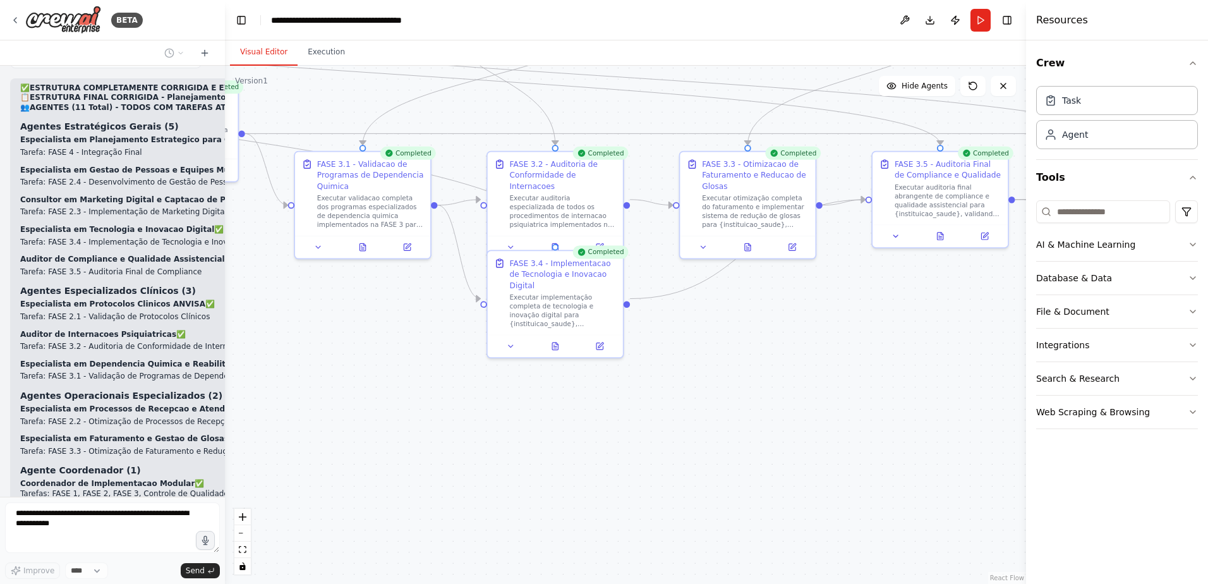
scroll to position [19855, 0]
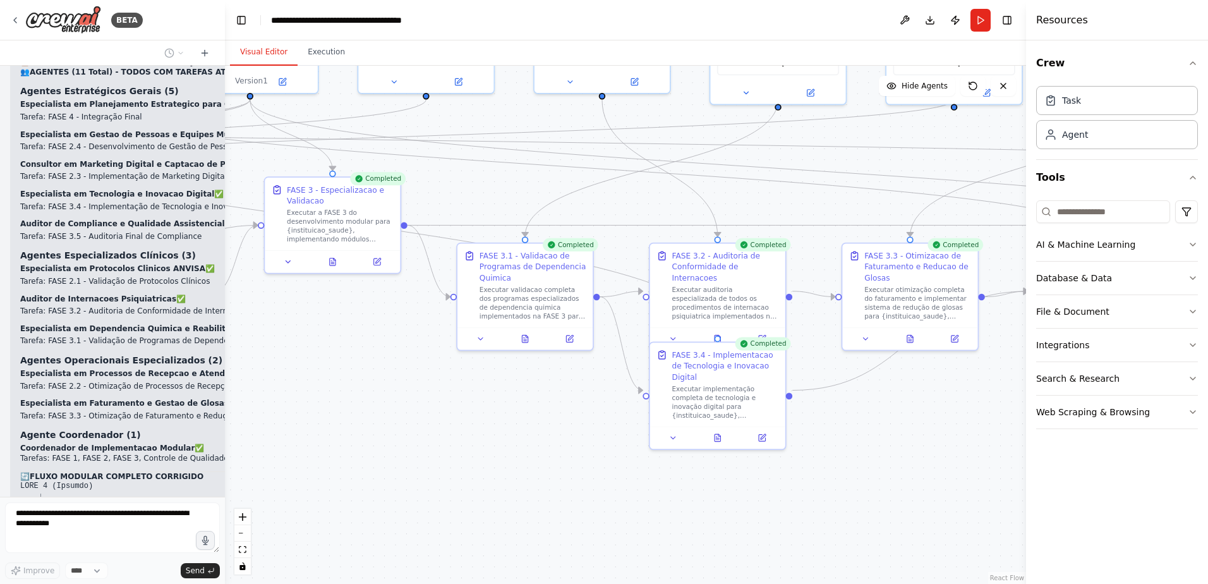
drag, startPoint x: 294, startPoint y: 336, endPoint x: 455, endPoint y: 427, distance: 184.5
click at [455, 429] on div ".deletable-edge-delete-btn { width: 20px; height: 20px; border: 0px solid #ffff…" at bounding box center [625, 325] width 801 height 518
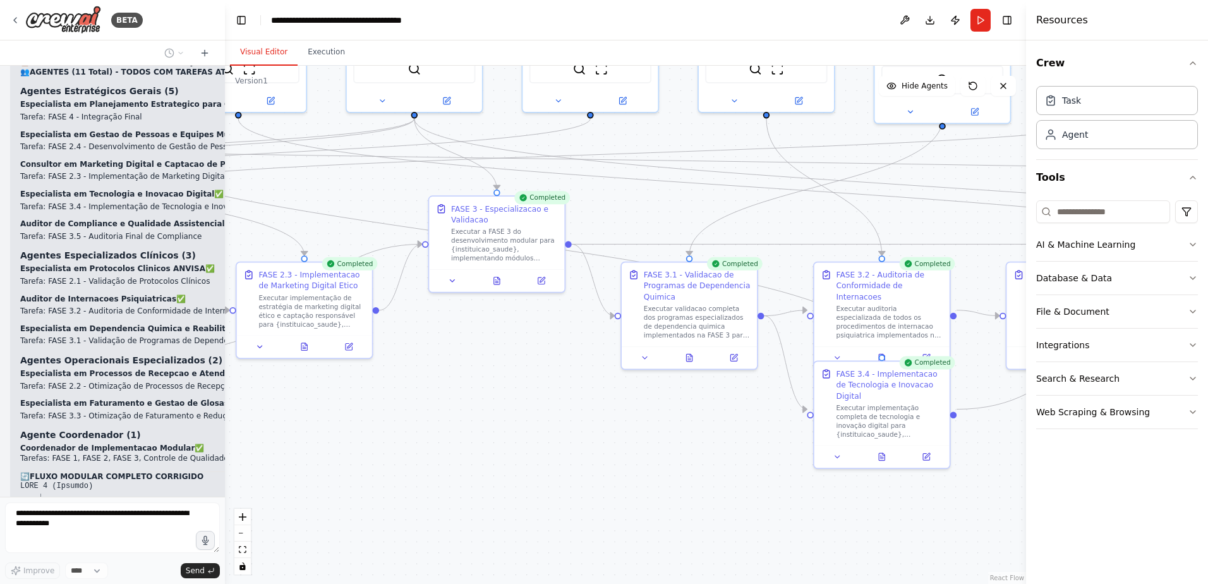
drag, startPoint x: 376, startPoint y: 376, endPoint x: 540, endPoint y: 389, distance: 164.1
click at [543, 394] on div ".deletable-edge-delete-btn { width: 20px; height: 20px; border: 0px solid #ffff…" at bounding box center [625, 325] width 801 height 518
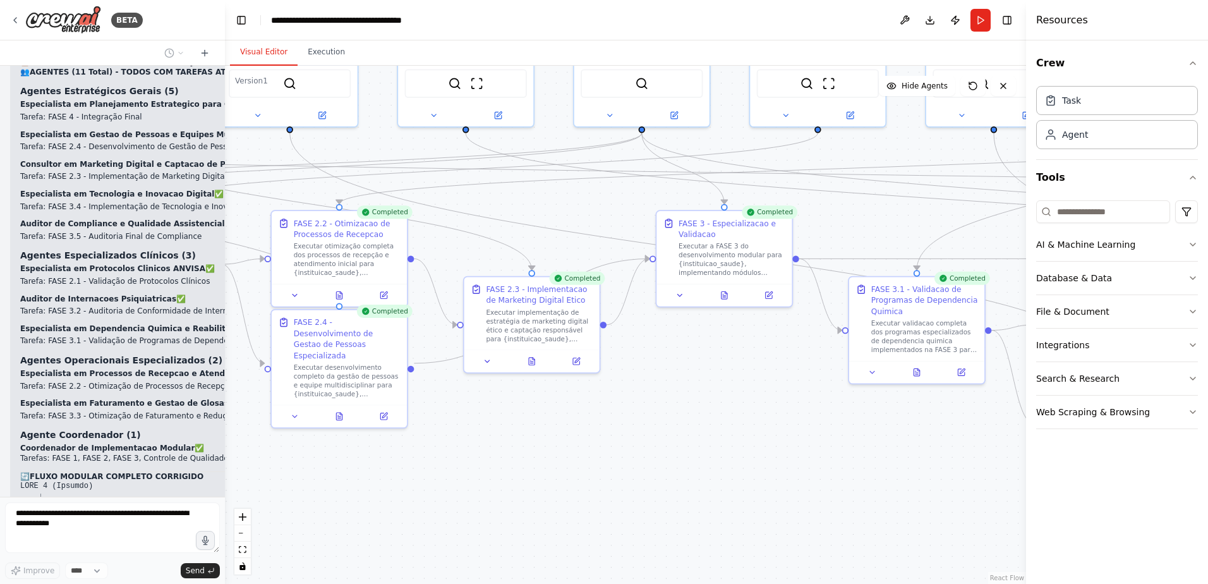
drag, startPoint x: 398, startPoint y: 400, endPoint x: 651, endPoint y: 414, distance: 253.7
click at [651, 414] on div ".deletable-edge-delete-btn { width: 20px; height: 20px; border: 0px solid #ffff…" at bounding box center [625, 325] width 801 height 518
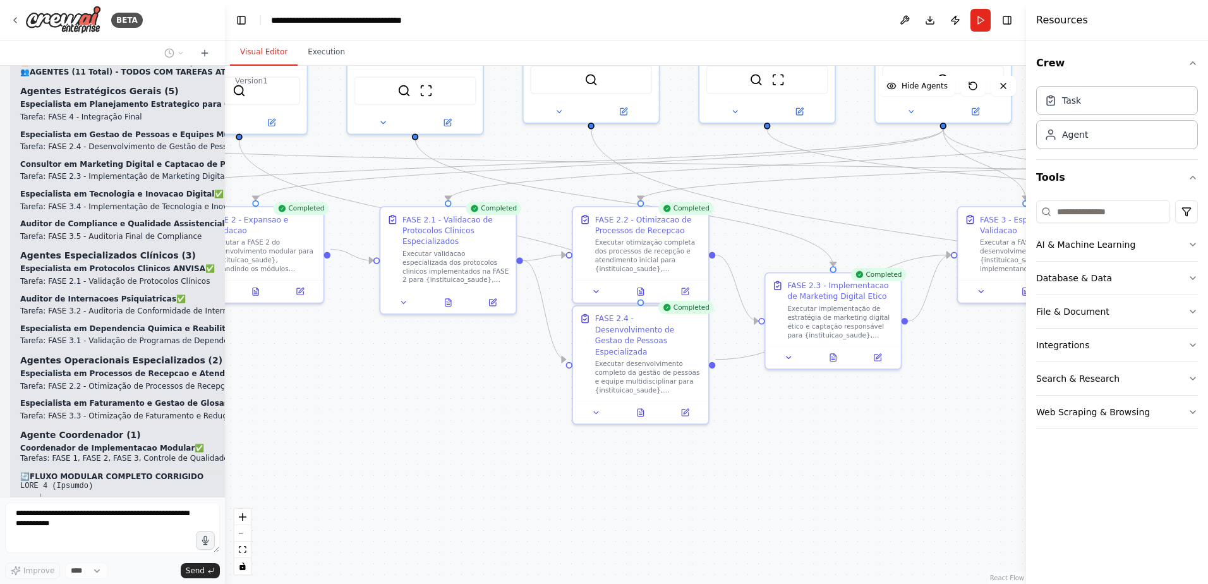
drag, startPoint x: 459, startPoint y: 441, endPoint x: 749, endPoint y: 431, distance: 290.1
click at [749, 431] on div ".deletable-edge-delete-btn { width: 20px; height: 20px; border: 0px solid #ffff…" at bounding box center [625, 325] width 801 height 518
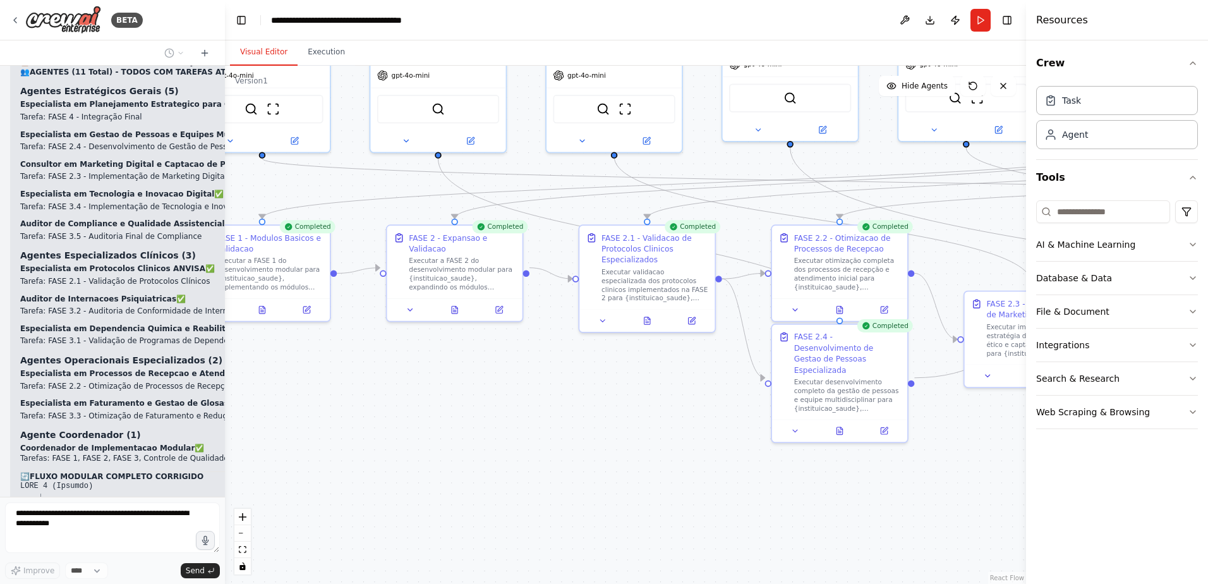
drag, startPoint x: 303, startPoint y: 435, endPoint x: 517, endPoint y: 465, distance: 215.7
click at [517, 465] on div ".deletable-edge-delete-btn { width: 20px; height: 20px; border: 0px solid #ffff…" at bounding box center [625, 325] width 801 height 518
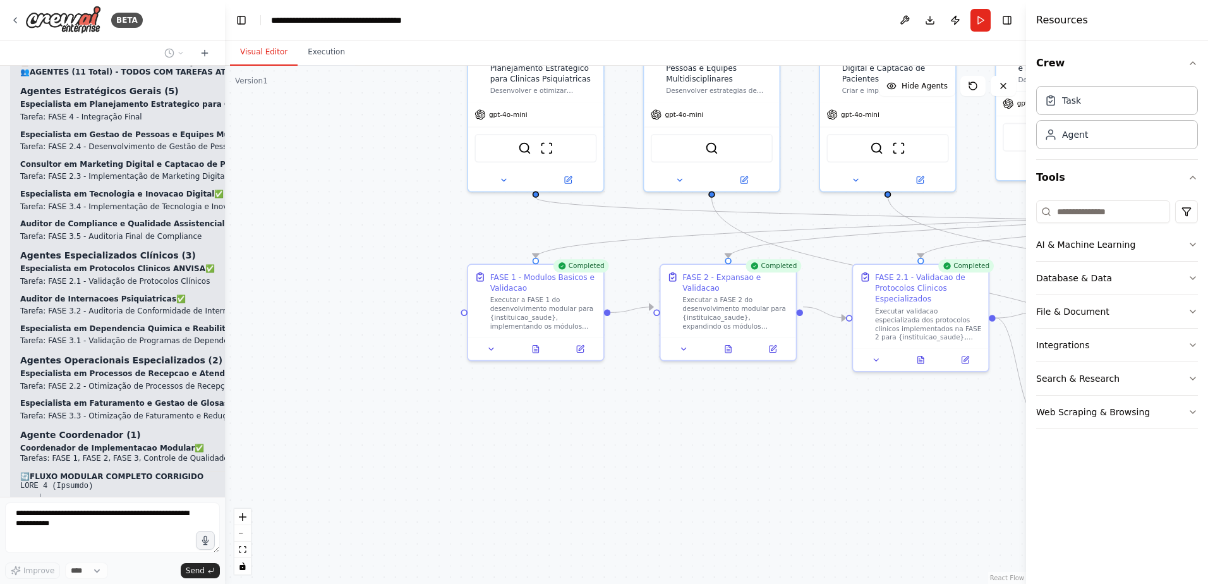
drag, startPoint x: 562, startPoint y: 447, endPoint x: 608, endPoint y: 450, distance: 46.9
click at [615, 450] on div ".deletable-edge-delete-btn { width: 20px; height: 20px; border: 0px solid #ffff…" at bounding box center [625, 325] width 801 height 518
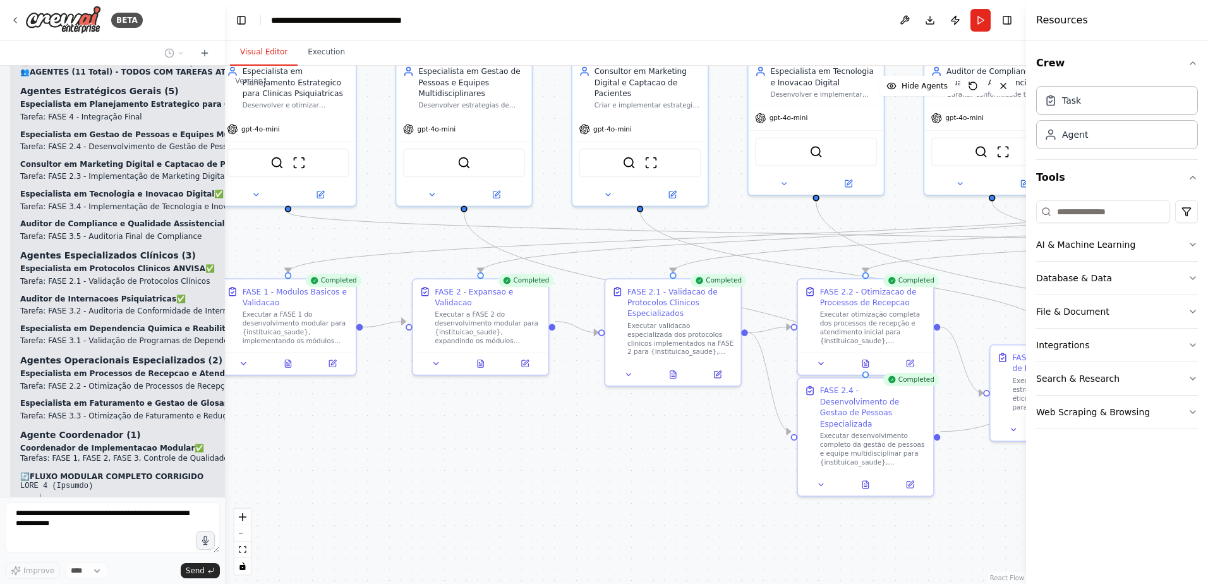
drag, startPoint x: 481, startPoint y: 462, endPoint x: 328, endPoint y: 456, distance: 153.0
click at [327, 462] on div ".deletable-edge-delete-btn { width: 20px; height: 20px; border: 0px solid #ffff…" at bounding box center [625, 325] width 801 height 518
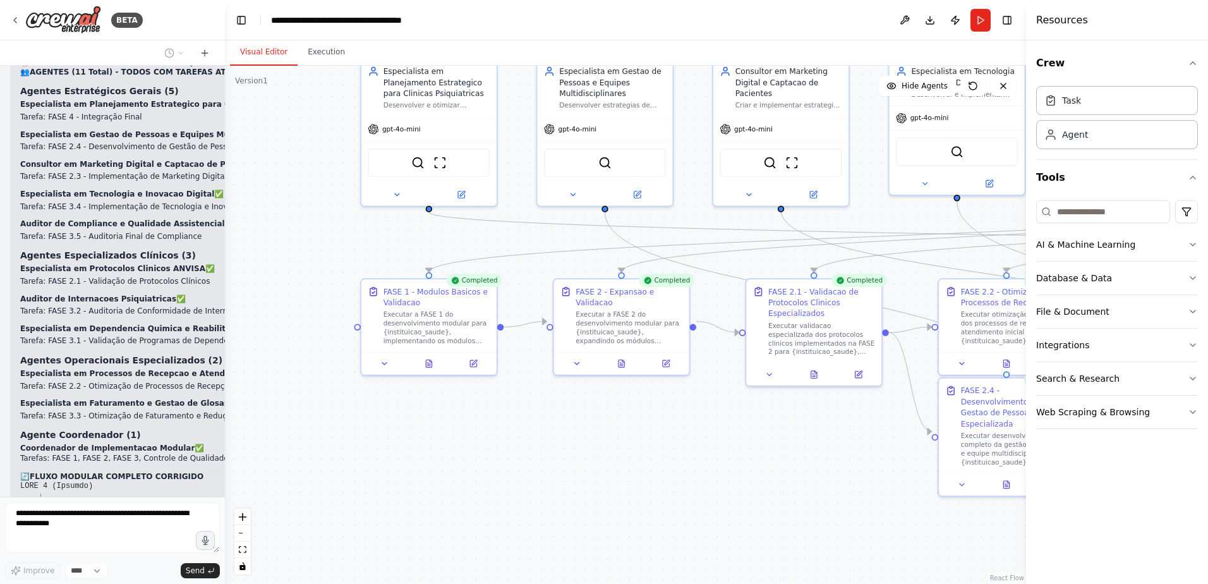
drag, startPoint x: 448, startPoint y: 430, endPoint x: 478, endPoint y: 406, distance: 38.3
click at [483, 419] on div ".deletable-edge-delete-btn { width: 20px; height: 20px; border: 0px solid #ffff…" at bounding box center [625, 325] width 801 height 518
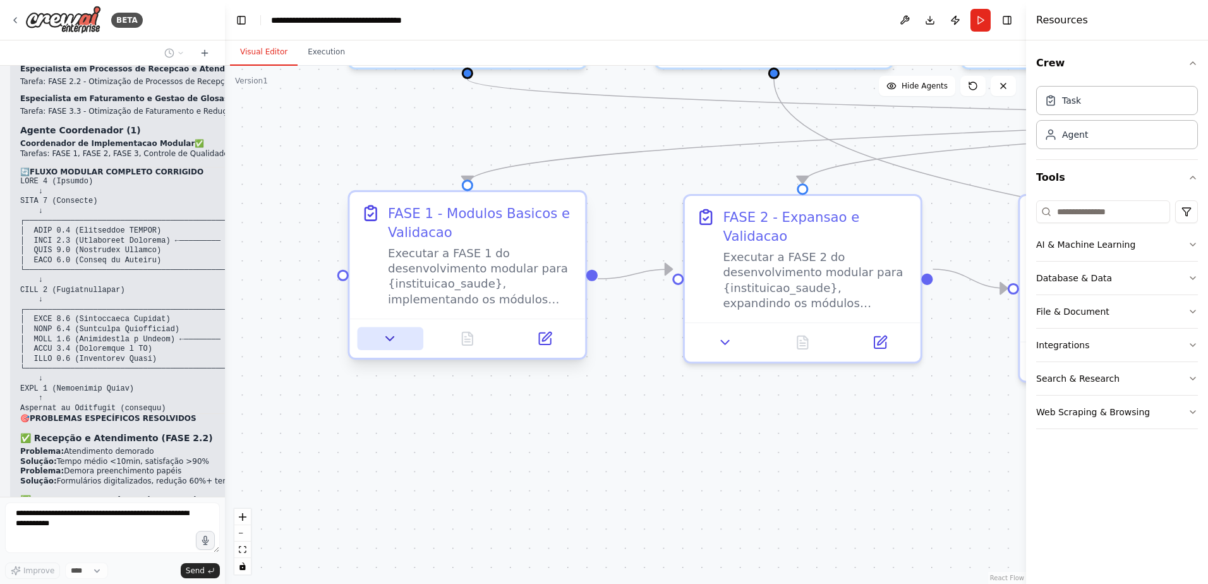
click at [390, 342] on icon at bounding box center [389, 338] width 15 height 15
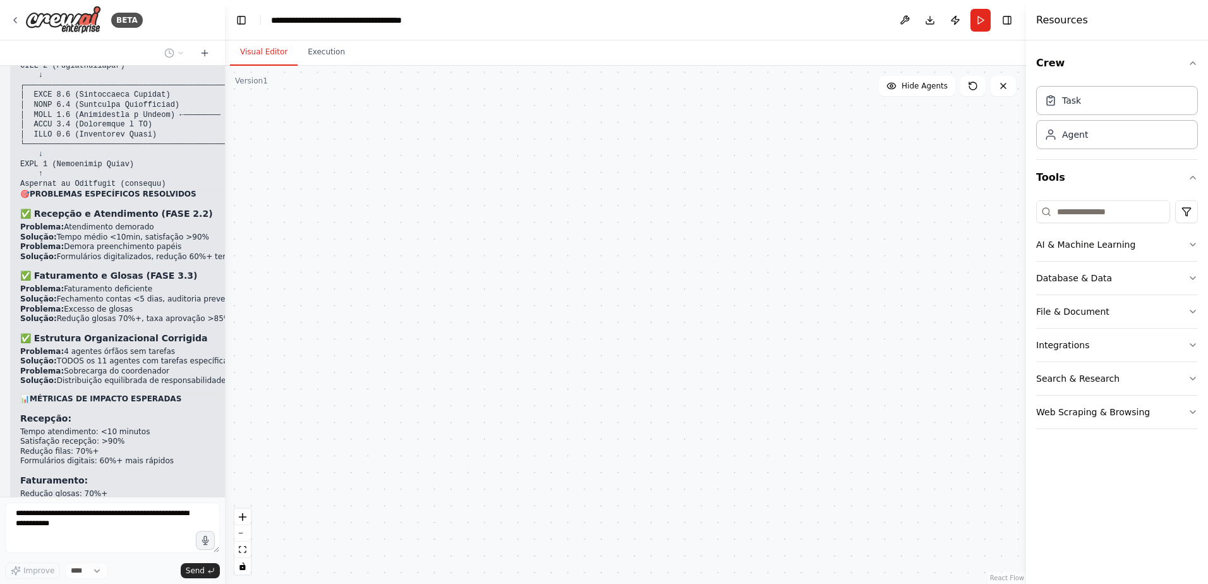
scroll to position [20393, 0]
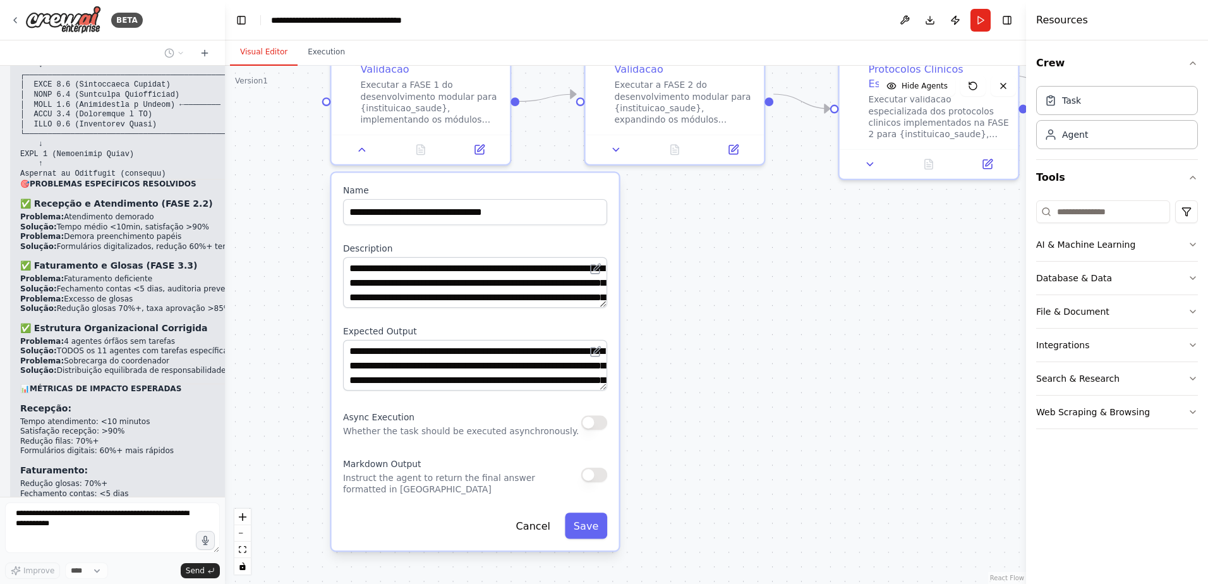
drag, startPoint x: 335, startPoint y: 414, endPoint x: 292, endPoint y: 289, distance: 132.3
click at [292, 289] on div ".deletable-edge-delete-btn { width: 20px; height: 20px; border: 0px solid #ffff…" at bounding box center [625, 325] width 801 height 518
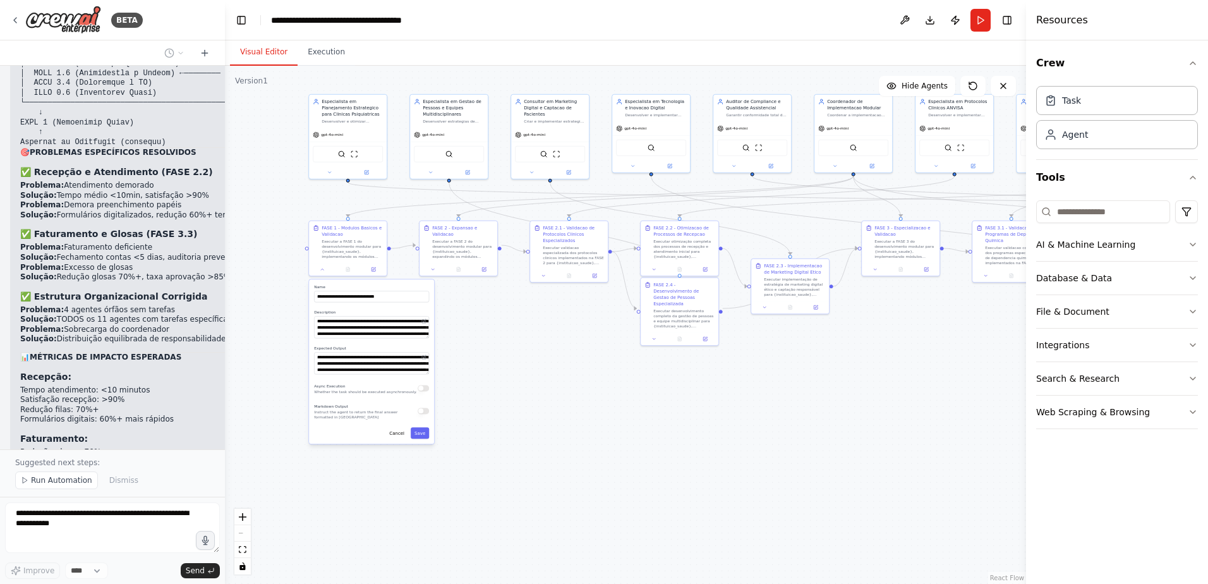
drag, startPoint x: 521, startPoint y: 277, endPoint x: 255, endPoint y: 272, distance: 265.4
click at [251, 270] on div ".deletable-edge-delete-btn { width: 20px; height: 20px; border: 0px solid #ffff…" at bounding box center [625, 325] width 801 height 518
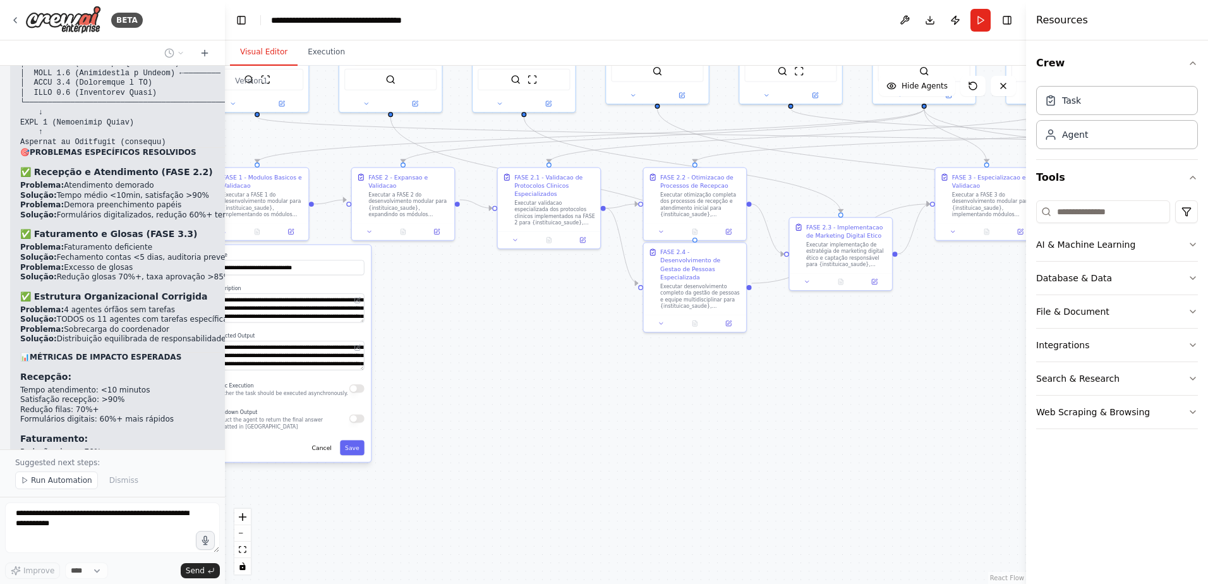
scroll to position [20472, 0]
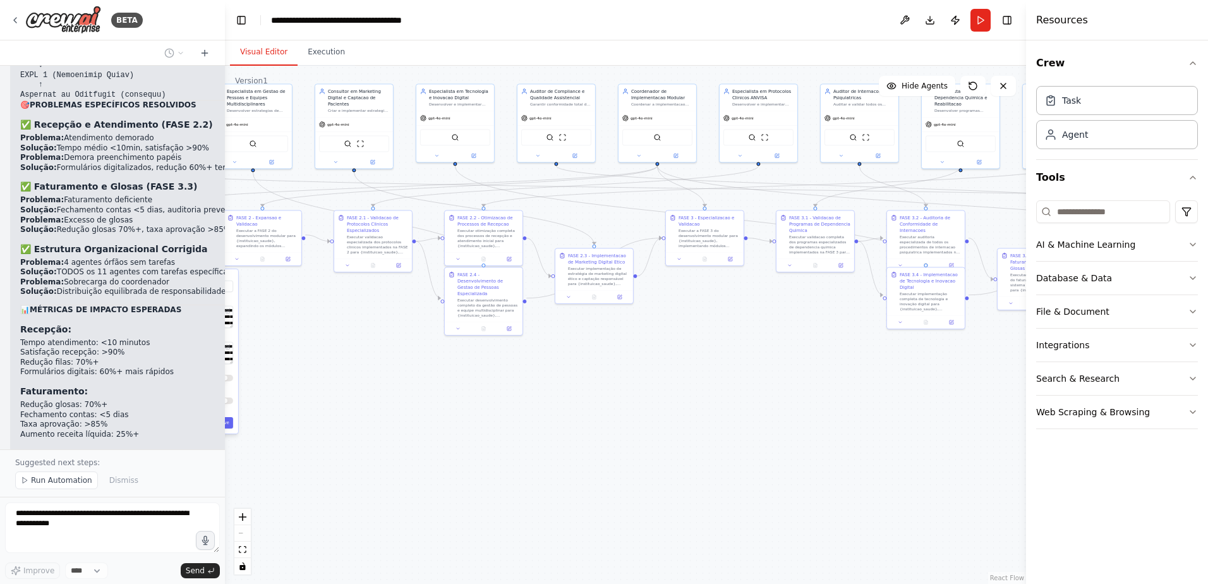
drag, startPoint x: 817, startPoint y: 440, endPoint x: 624, endPoint y: 409, distance: 195.7
click at [624, 409] on div ".deletable-edge-delete-btn { width: 20px; height: 20px; border: 0px solid #ffff…" at bounding box center [625, 325] width 801 height 518
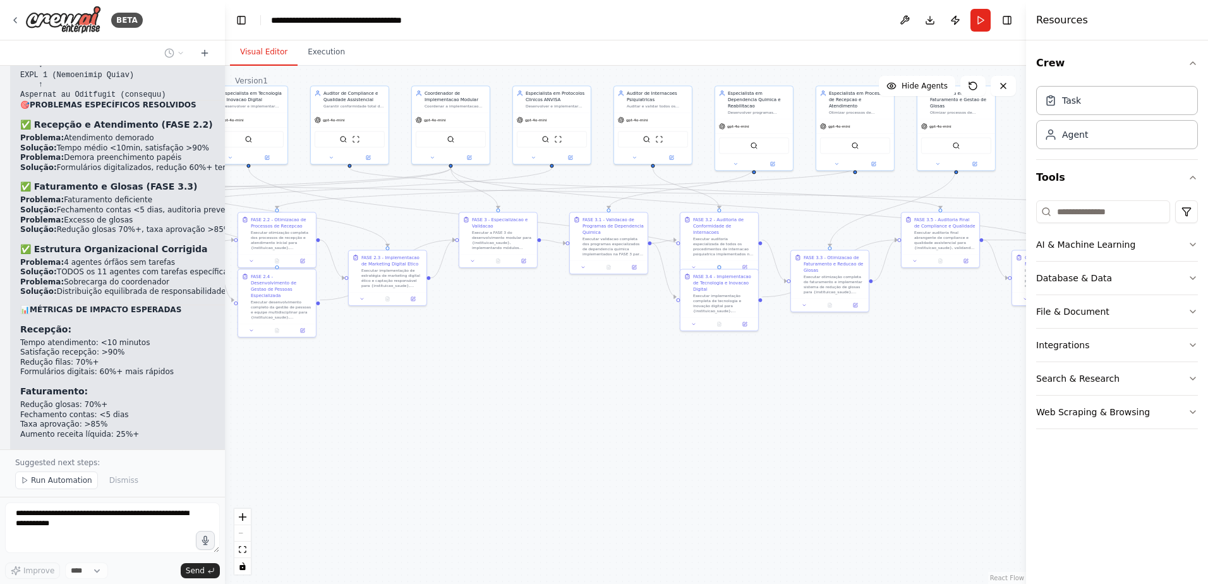
drag, startPoint x: 780, startPoint y: 402, endPoint x: 593, endPoint y: 401, distance: 187.6
click at [593, 401] on div ".deletable-edge-delete-btn { width: 20px; height: 20px; border: 0px solid #ffff…" at bounding box center [625, 325] width 801 height 518
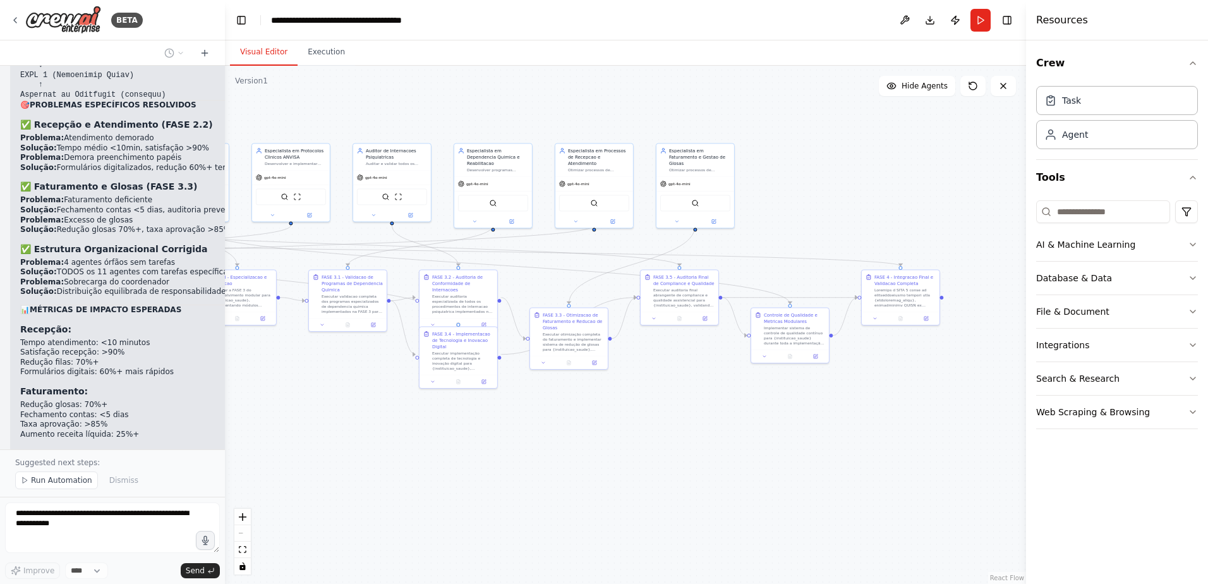
drag, startPoint x: 723, startPoint y: 402, endPoint x: 457, endPoint y: 461, distance: 272.4
click at [457, 461] on div ".deletable-edge-delete-btn { width: 20px; height: 20px; border: 0px solid #ffff…" at bounding box center [625, 325] width 801 height 518
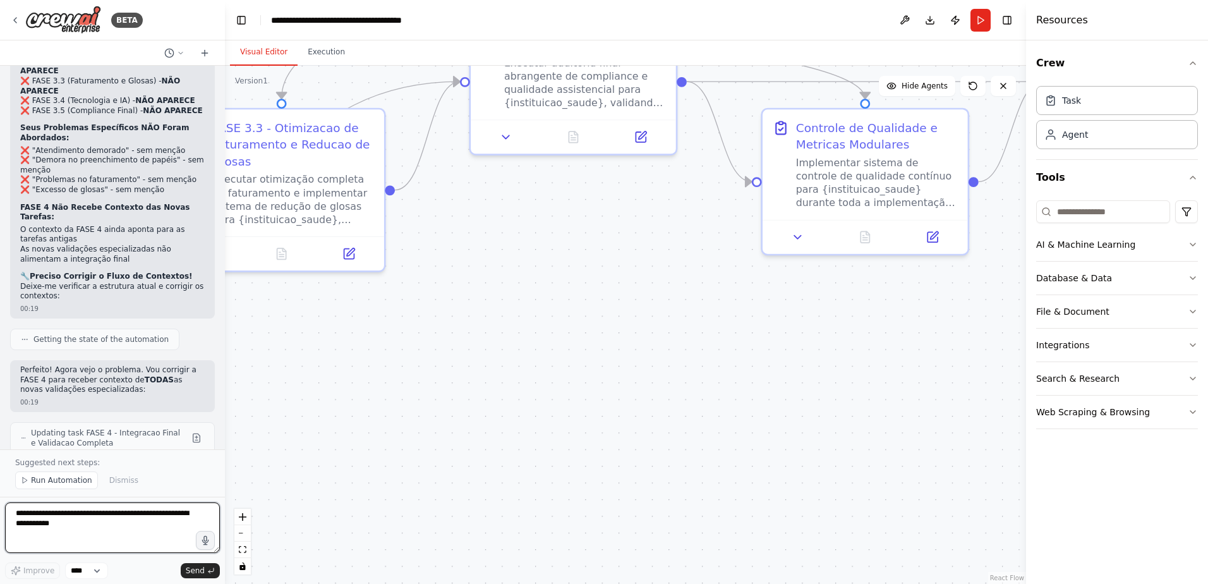
scroll to position [21267, 0]
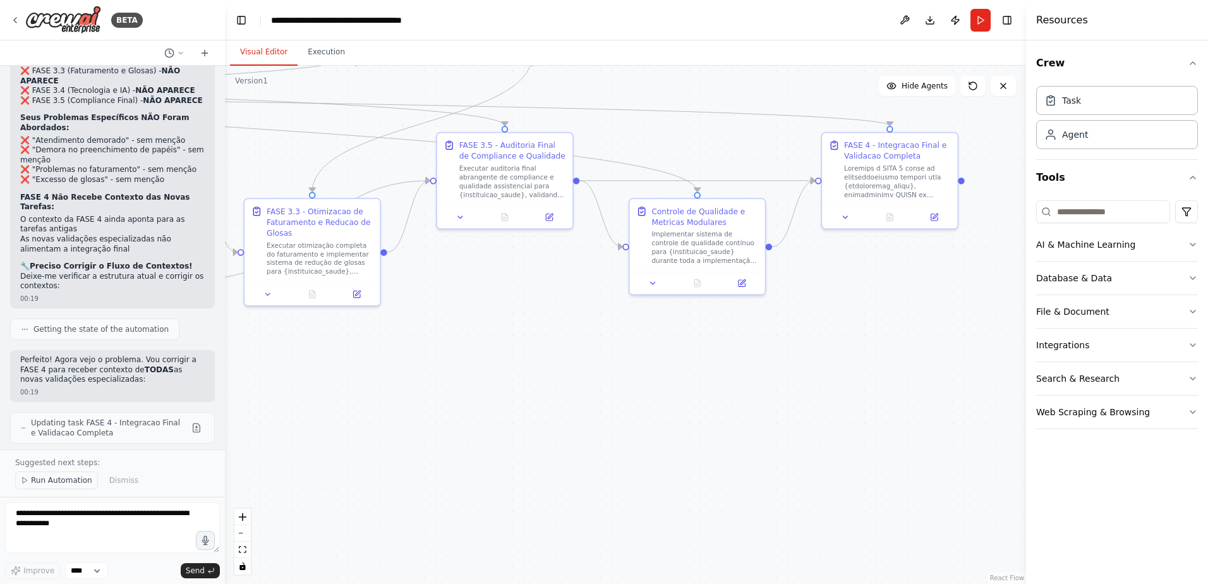
click at [66, 481] on span "Run Automation" at bounding box center [61, 480] width 61 height 10
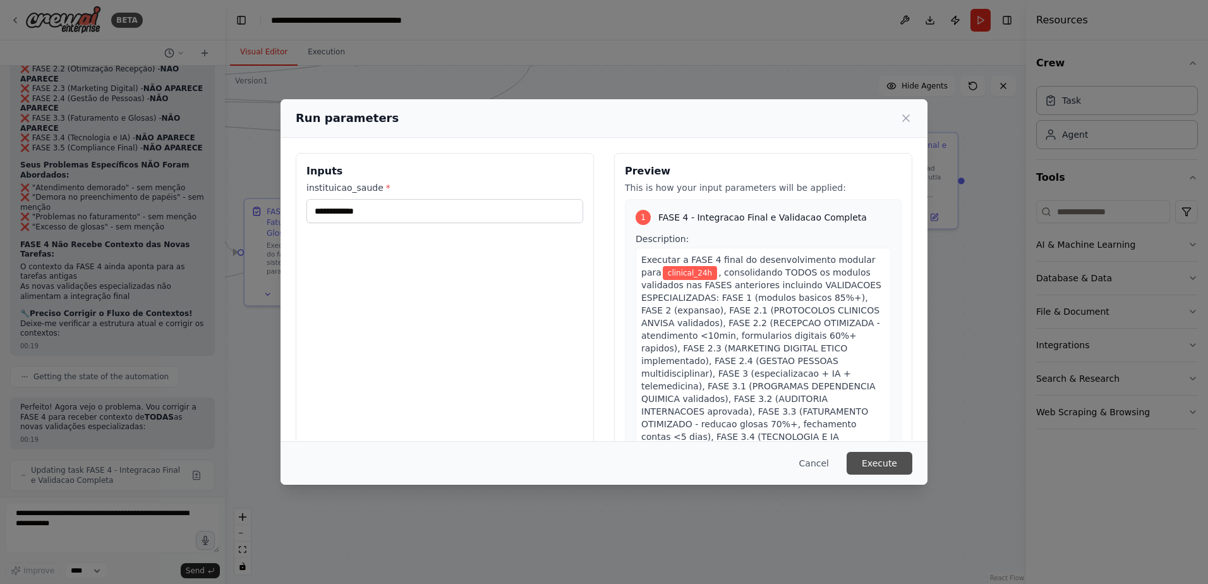
click at [874, 459] on button "Execute" at bounding box center [880, 463] width 66 height 23
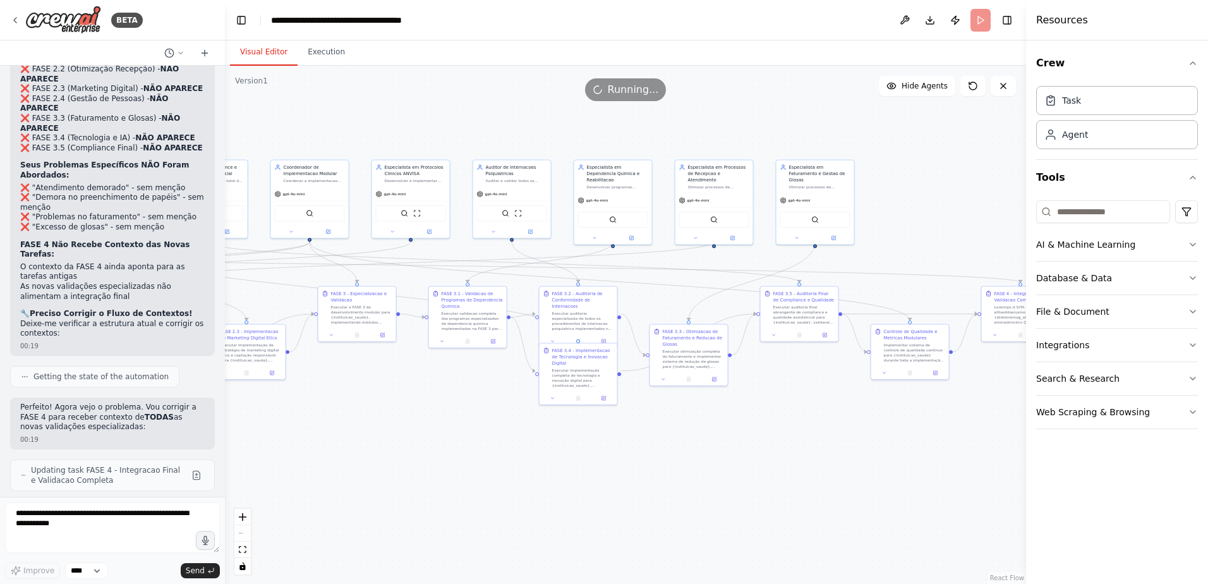
drag, startPoint x: 444, startPoint y: 383, endPoint x: 649, endPoint y: 443, distance: 213.9
click at [649, 443] on div ".deletable-edge-delete-btn { width: 20px; height: 20px; border: 0px solid #ffff…" at bounding box center [625, 325] width 801 height 518
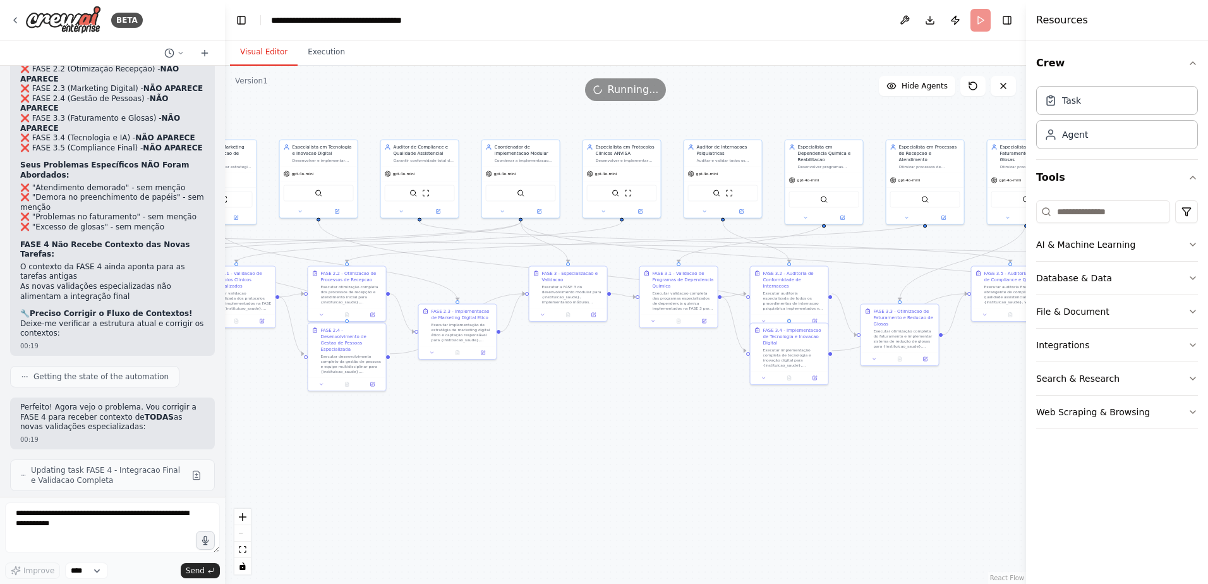
drag, startPoint x: 429, startPoint y: 452, endPoint x: 689, endPoint y: 428, distance: 260.7
click at [689, 428] on div ".deletable-edge-delete-btn { width: 20px; height: 20px; border: 0px solid #ffff…" at bounding box center [625, 325] width 801 height 518
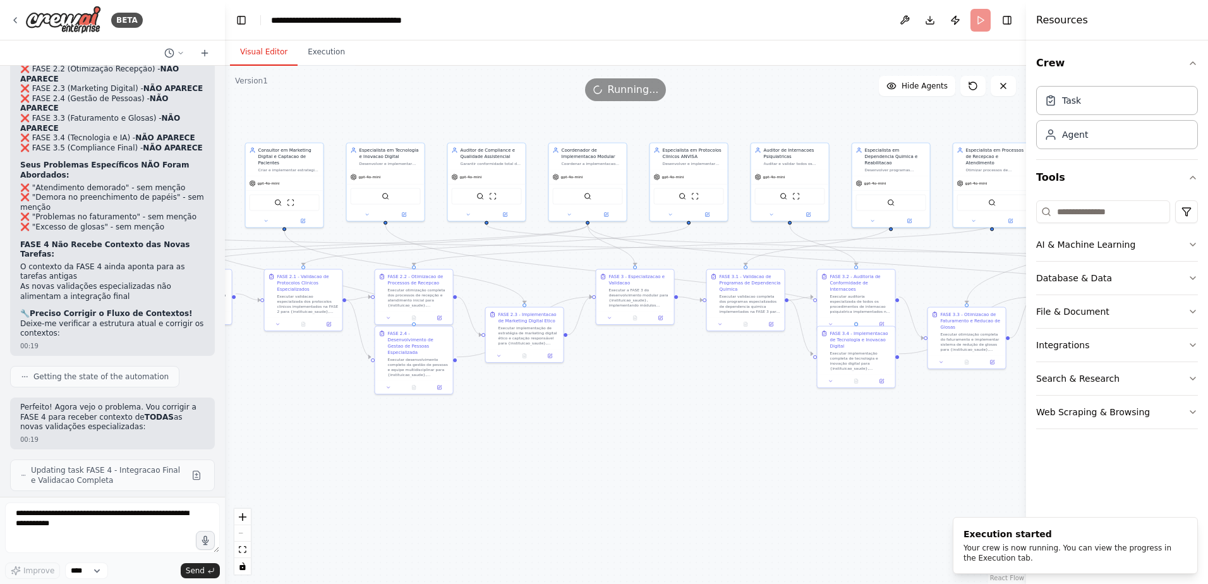
drag, startPoint x: 503, startPoint y: 424, endPoint x: 522, endPoint y: 430, distance: 19.8
click at [522, 430] on div ".deletable-edge-delete-btn { width: 20px; height: 20px; border: 0px solid #ffff…" at bounding box center [625, 325] width 801 height 518
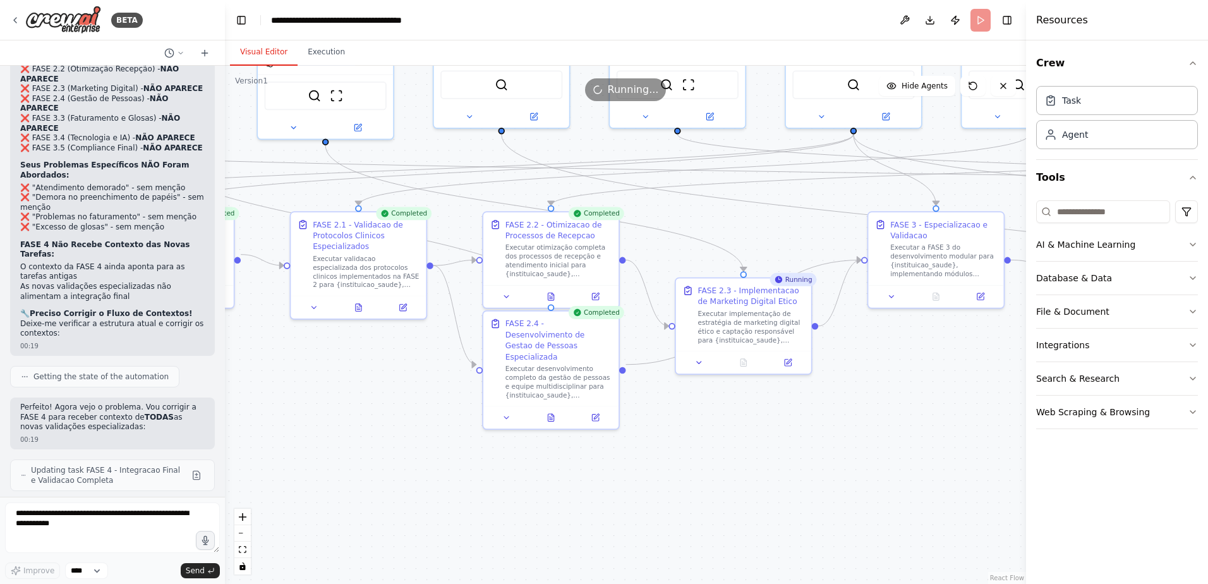
drag, startPoint x: 317, startPoint y: 370, endPoint x: 431, endPoint y: 425, distance: 126.9
click at [431, 425] on div ".deletable-edge-delete-btn { width: 20px; height: 20px; border: 0px solid #ffff…" at bounding box center [625, 325] width 801 height 518
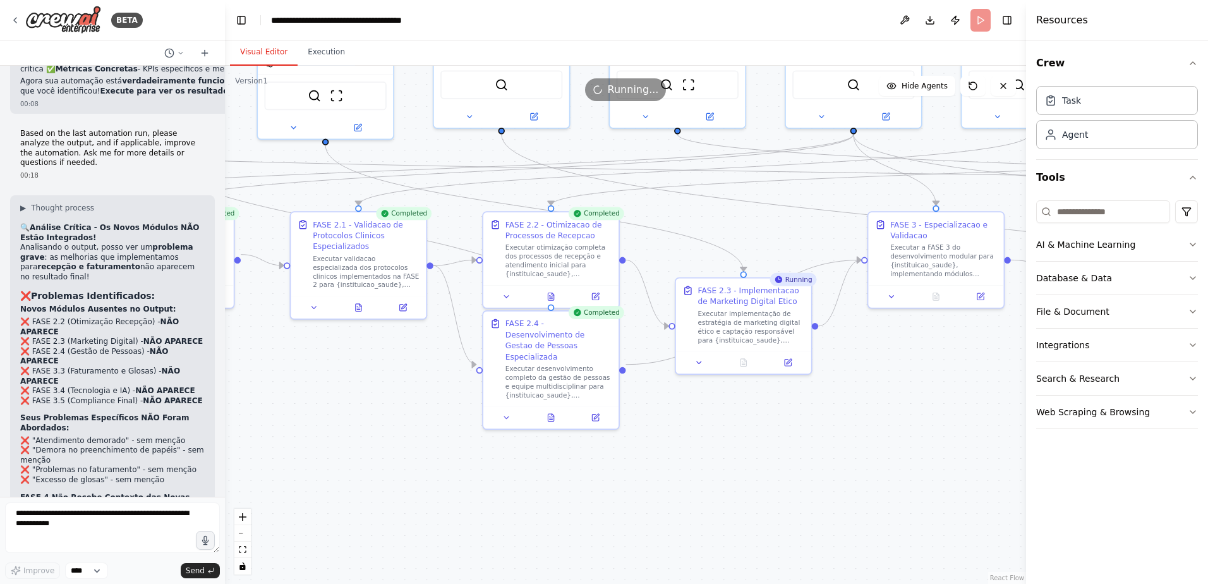
scroll to position [20714, 0]
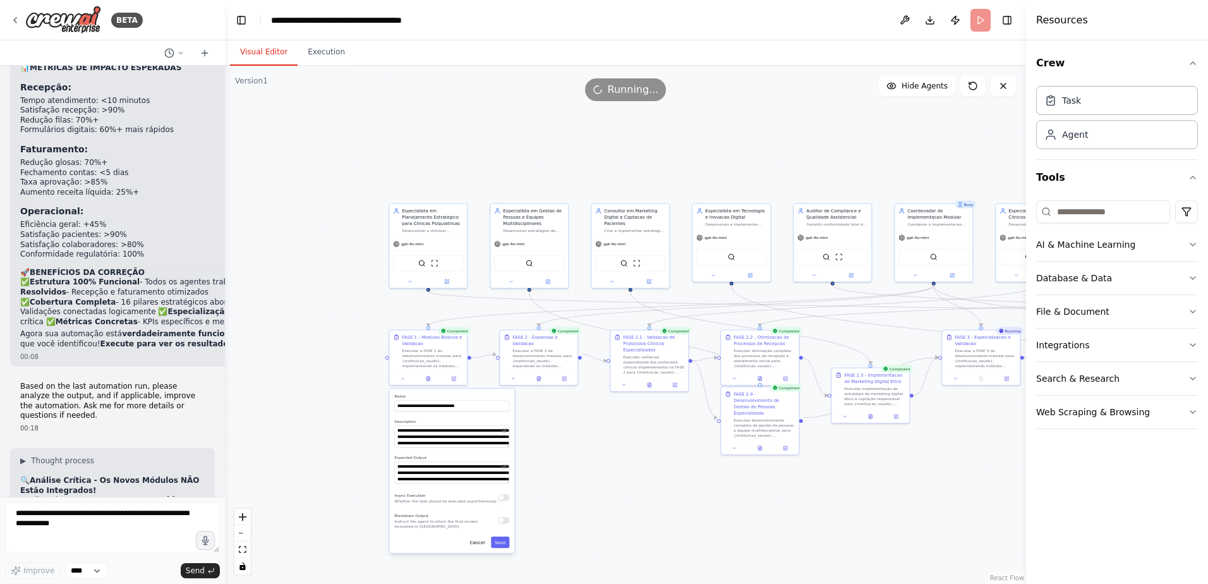
drag, startPoint x: 325, startPoint y: 409, endPoint x: 606, endPoint y: 445, distance: 282.9
click at [606, 445] on div ".deletable-edge-delete-btn { width: 20px; height: 20px; border: 0px solid #ffff…" at bounding box center [625, 325] width 801 height 518
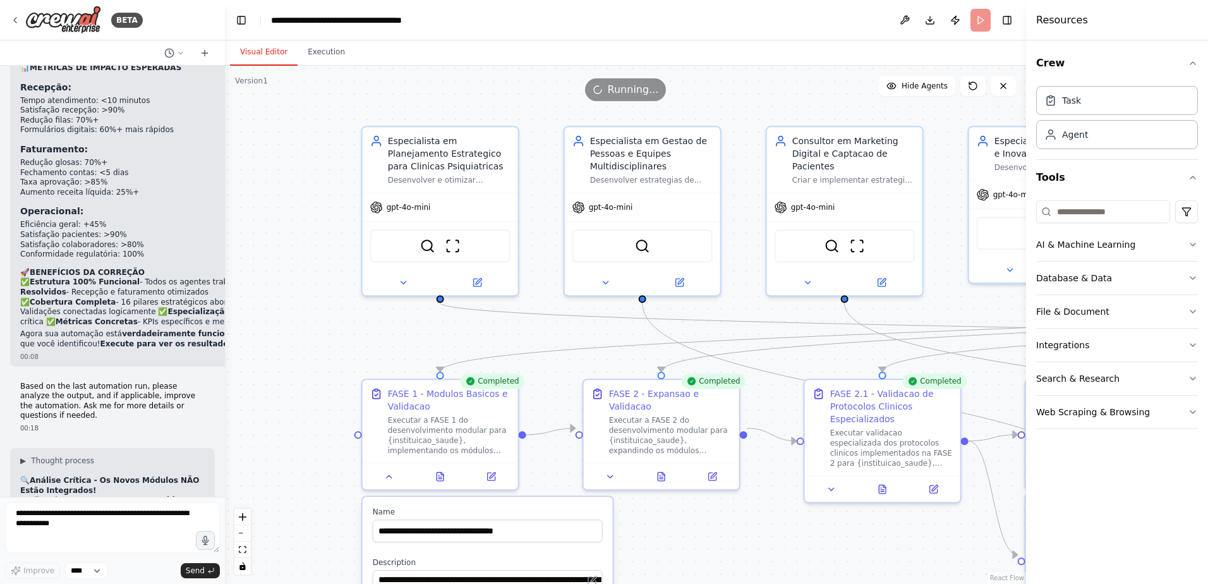
drag, startPoint x: 375, startPoint y: 250, endPoint x: 291, endPoint y: 321, distance: 110.3
click at [291, 321] on div ".deletable-edge-delete-btn { width: 20px; height: 20px; border: 0px solid #ffff…" at bounding box center [625, 325] width 801 height 518
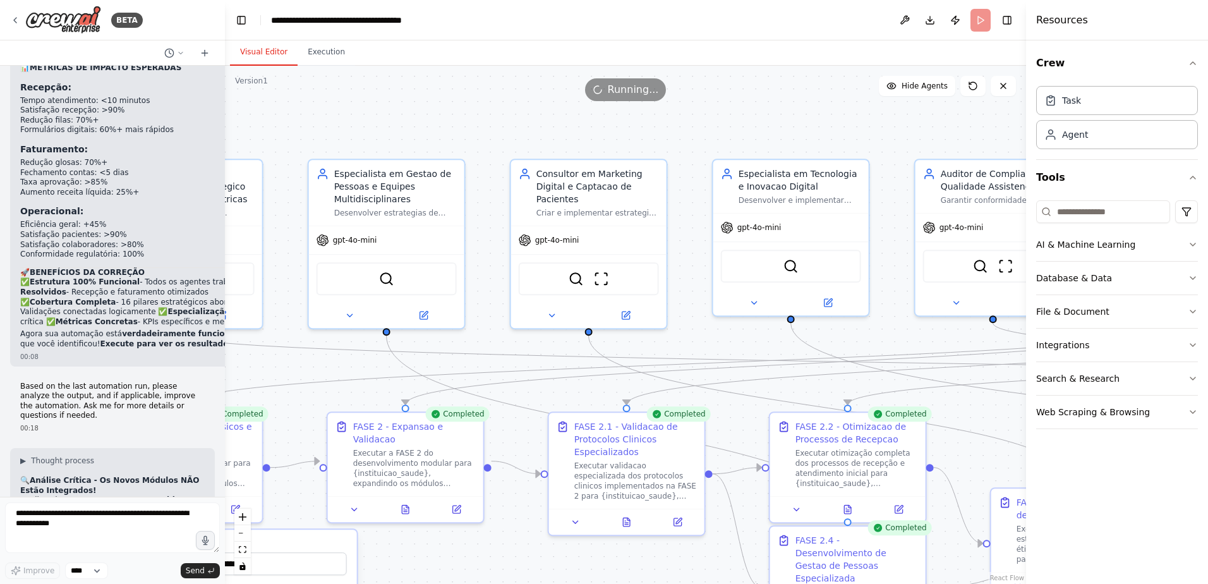
drag, startPoint x: 791, startPoint y: 105, endPoint x: 535, endPoint y: 138, distance: 258.0
click at [535, 138] on div ".deletable-edge-delete-btn { width: 20px; height: 20px; border: 0px solid #ffff…" at bounding box center [625, 325] width 801 height 518
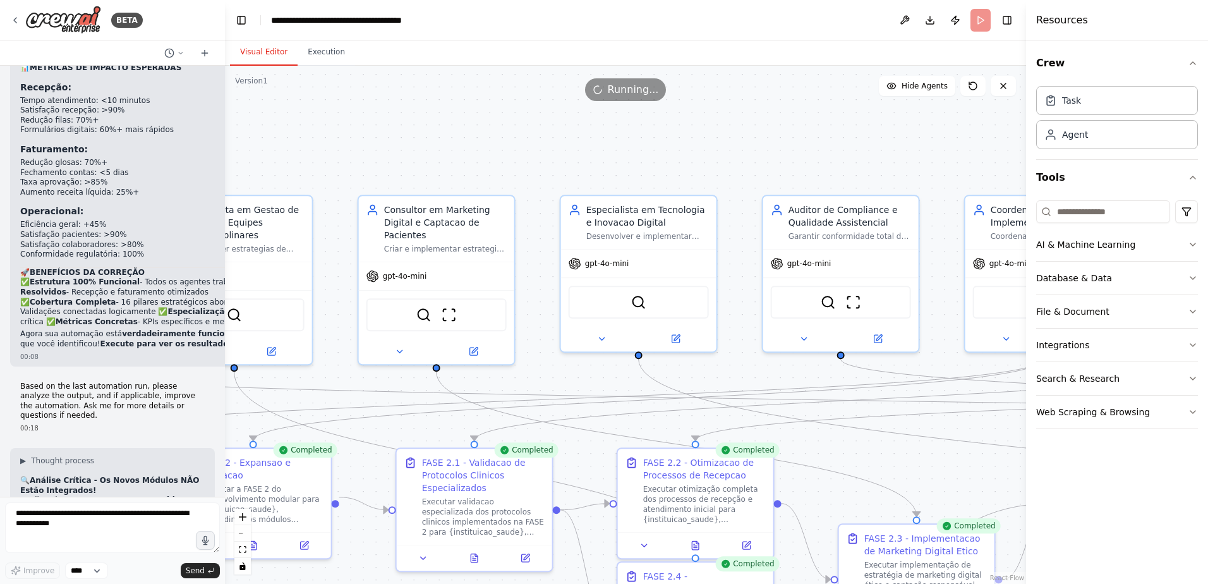
drag, startPoint x: 554, startPoint y: 123, endPoint x: 380, endPoint y: 162, distance: 178.1
click at [380, 162] on div ".deletable-edge-delete-btn { width: 20px; height: 20px; border: 0px solid #ffff…" at bounding box center [625, 325] width 801 height 518
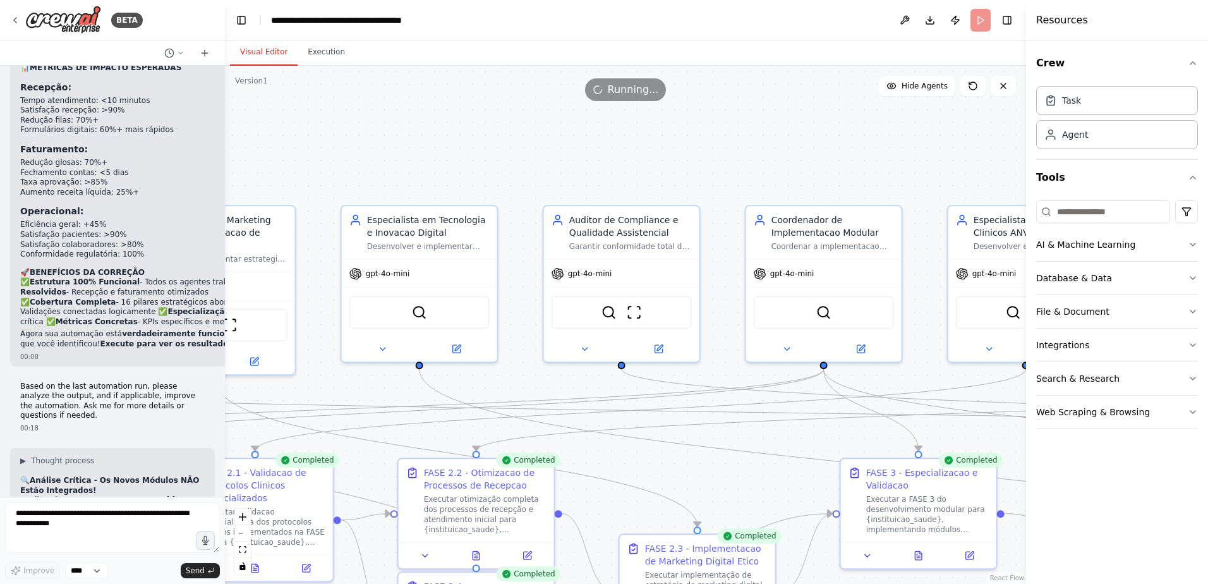
drag, startPoint x: 791, startPoint y: 147, endPoint x: 596, endPoint y: 154, distance: 195.3
click at [596, 154] on div ".deletable-edge-delete-btn { width: 20px; height: 20px; border: 0px solid #ffff…" at bounding box center [625, 325] width 801 height 518
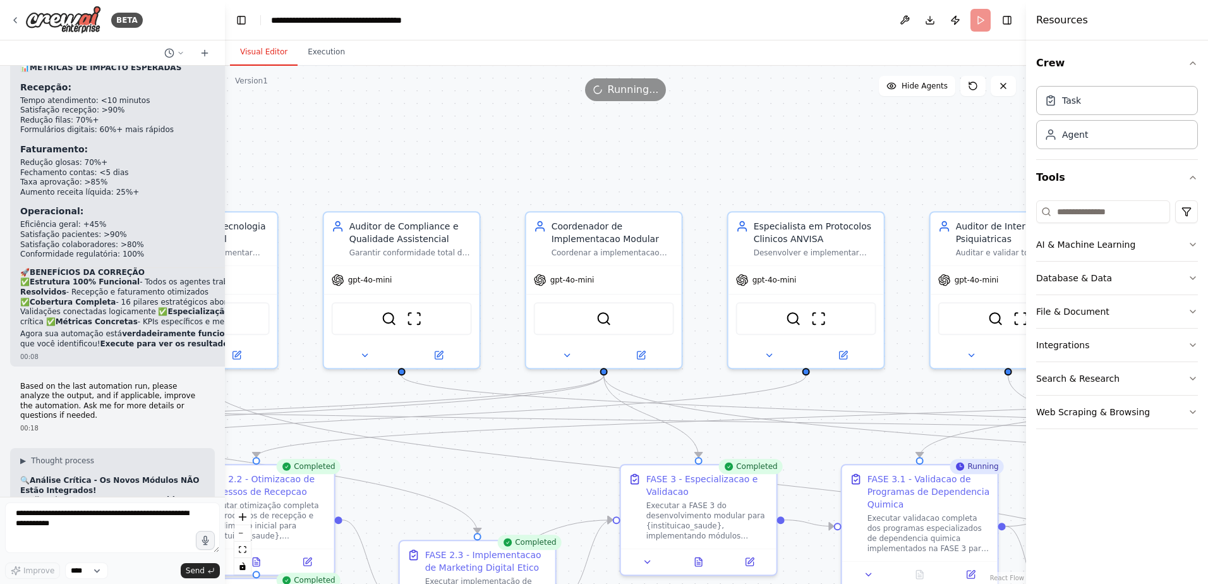
drag, startPoint x: 816, startPoint y: 164, endPoint x: 596, endPoint y: 170, distance: 219.9
click at [596, 170] on div ".deletable-edge-delete-btn { width: 20px; height: 20px; border: 0px solid #ffff…" at bounding box center [625, 325] width 801 height 518
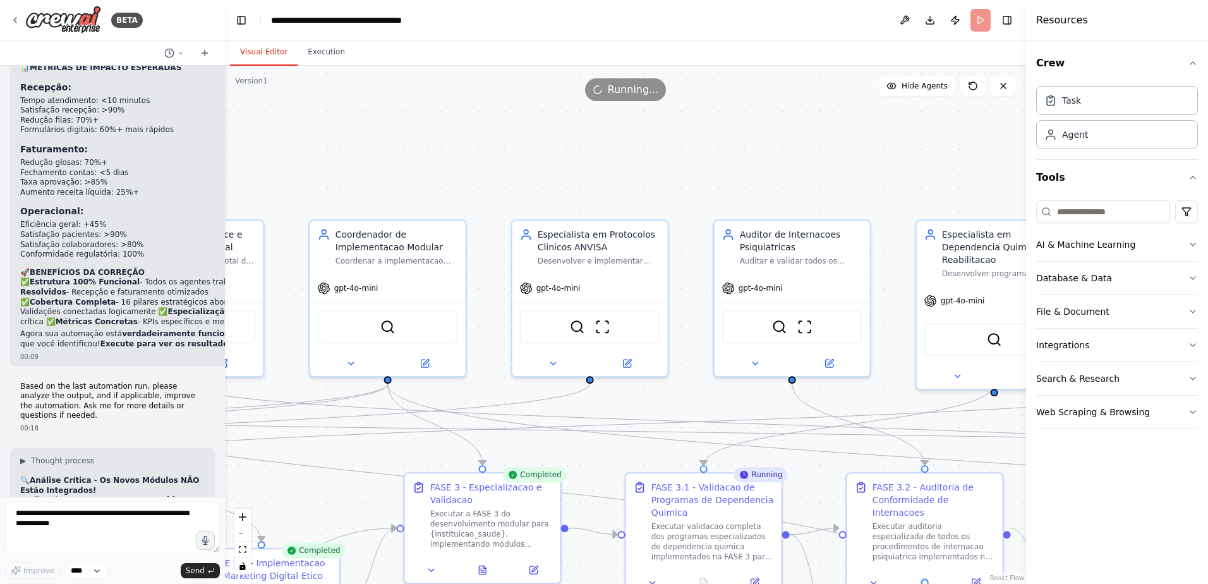
drag, startPoint x: 787, startPoint y: 165, endPoint x: 559, endPoint y: 174, distance: 228.2
click at [559, 174] on div ".deletable-edge-delete-btn { width: 20px; height: 20px; border: 0px solid #ffff…" at bounding box center [625, 325] width 801 height 518
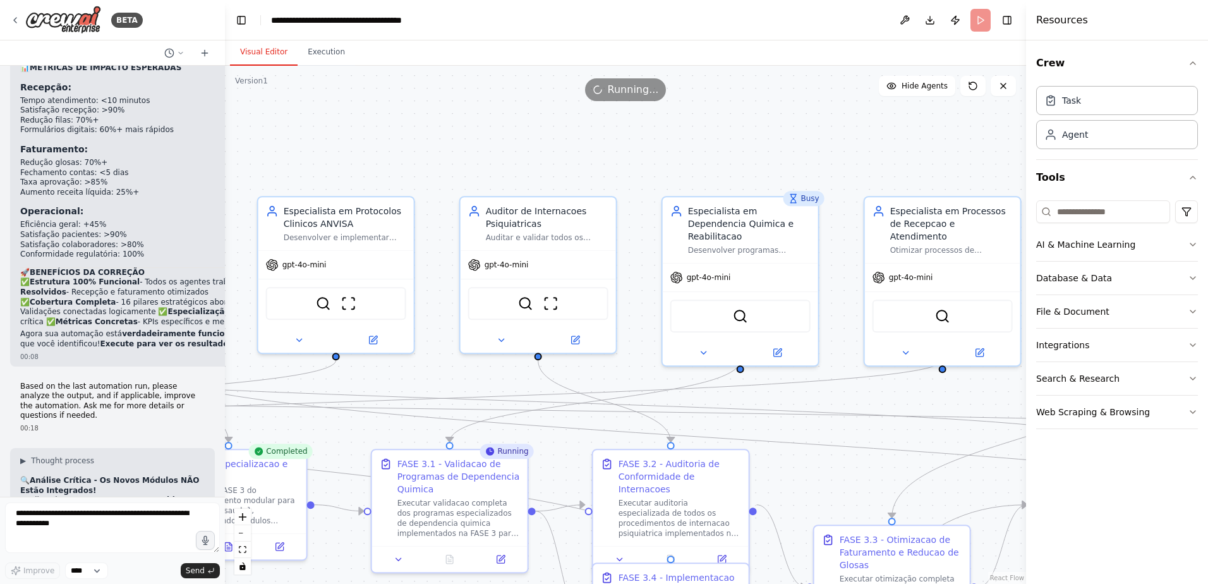
drag, startPoint x: 830, startPoint y: 176, endPoint x: 588, endPoint y: 152, distance: 243.1
click at [588, 152] on div ".deletable-edge-delete-btn { width: 20px; height: 20px; border: 0px solid #ffff…" at bounding box center [625, 325] width 801 height 518
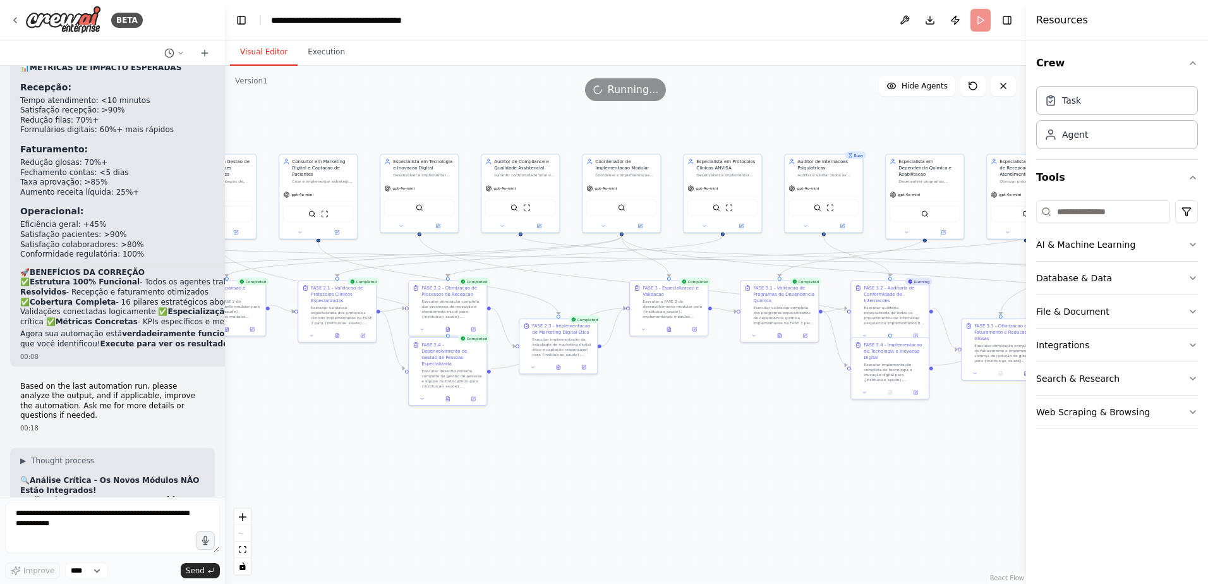
drag, startPoint x: 543, startPoint y: 483, endPoint x: 719, endPoint y: 459, distance: 177.3
click at [719, 459] on div ".deletable-edge-delete-btn { width: 20px; height: 20px; border: 0px solid #ffff…" at bounding box center [625, 325] width 801 height 518
drag, startPoint x: 700, startPoint y: 442, endPoint x: 529, endPoint y: 97, distance: 384.5
click at [529, 97] on div "Running..." at bounding box center [625, 89] width 801 height 23
click at [239, 21] on button "Toggle Left Sidebar" at bounding box center [241, 20] width 18 height 18
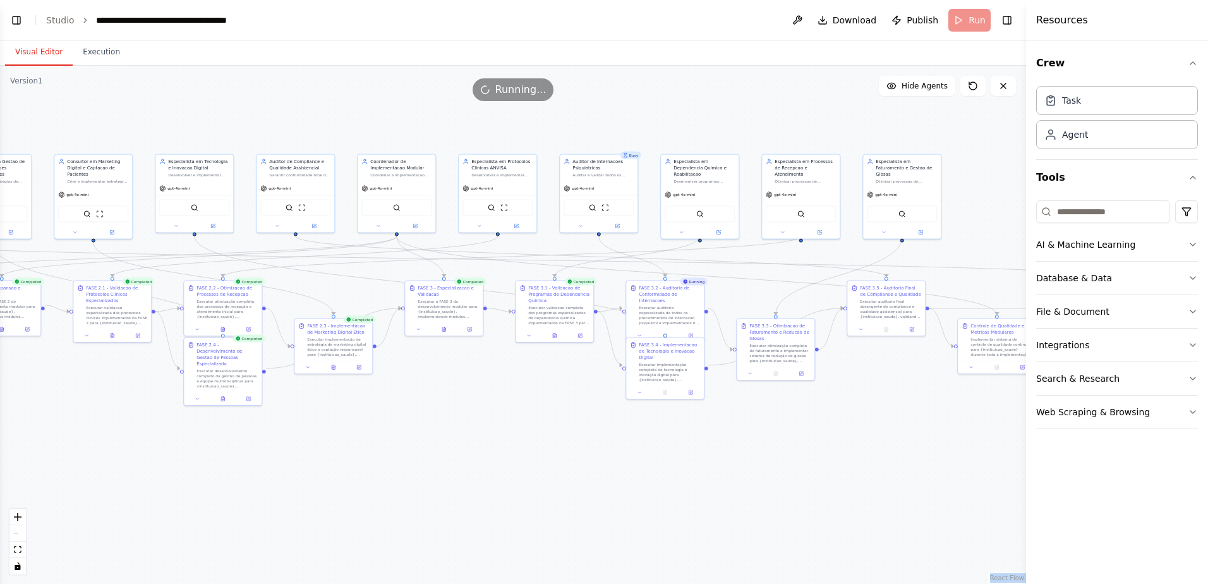
drag, startPoint x: 222, startPoint y: 95, endPoint x: 287, endPoint y: 121, distance: 70.0
click at [287, 121] on div "Version 1 Show Tools Hide Agents .deletable-edge-delete-btn { width: 20px; heig…" at bounding box center [513, 325] width 1026 height 518
click at [275, 514] on div ".deletable-edge-delete-btn { width: 20px; height: 20px; border: 0px solid #ffff…" at bounding box center [513, 325] width 1026 height 518
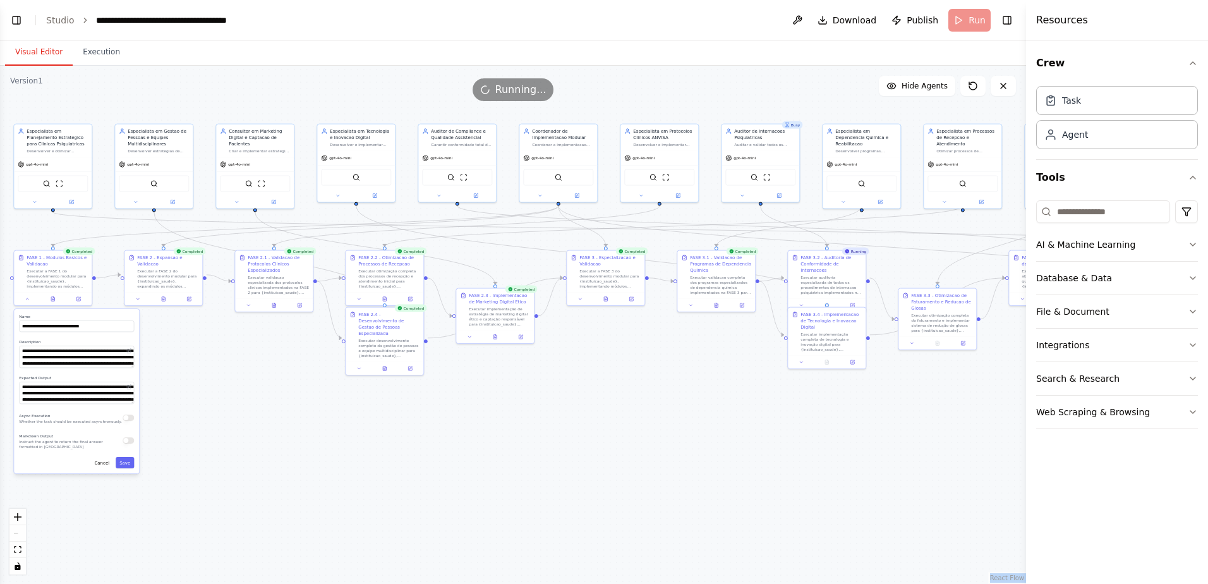
drag, startPoint x: 169, startPoint y: 490, endPoint x: 319, endPoint y: 466, distance: 151.7
click at [330, 460] on div ".deletable-edge-delete-btn { width: 20px; height: 20px; border: 0px solid #ffff…" at bounding box center [513, 325] width 1026 height 518
click at [18, 546] on icon "fit view" at bounding box center [18, 549] width 8 height 7
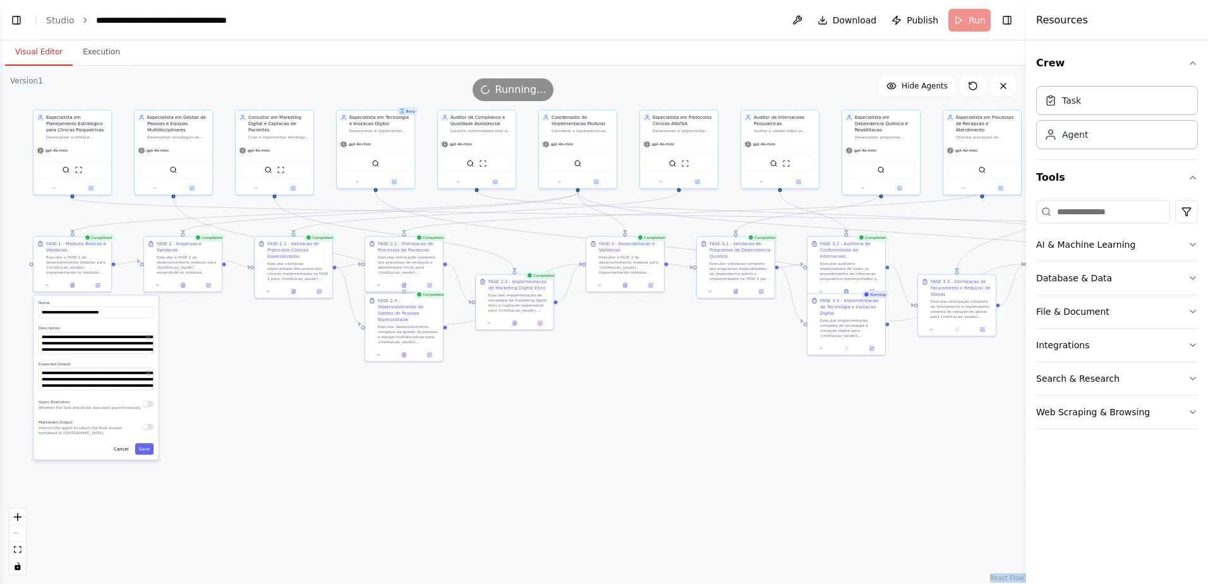
drag, startPoint x: 362, startPoint y: 531, endPoint x: 529, endPoint y: 438, distance: 191.1
click at [529, 438] on div ".deletable-edge-delete-btn { width: 20px; height: 20px; border: 0px solid #ffff…" at bounding box center [513, 325] width 1026 height 518
click at [121, 451] on button "Cancel" at bounding box center [121, 448] width 23 height 11
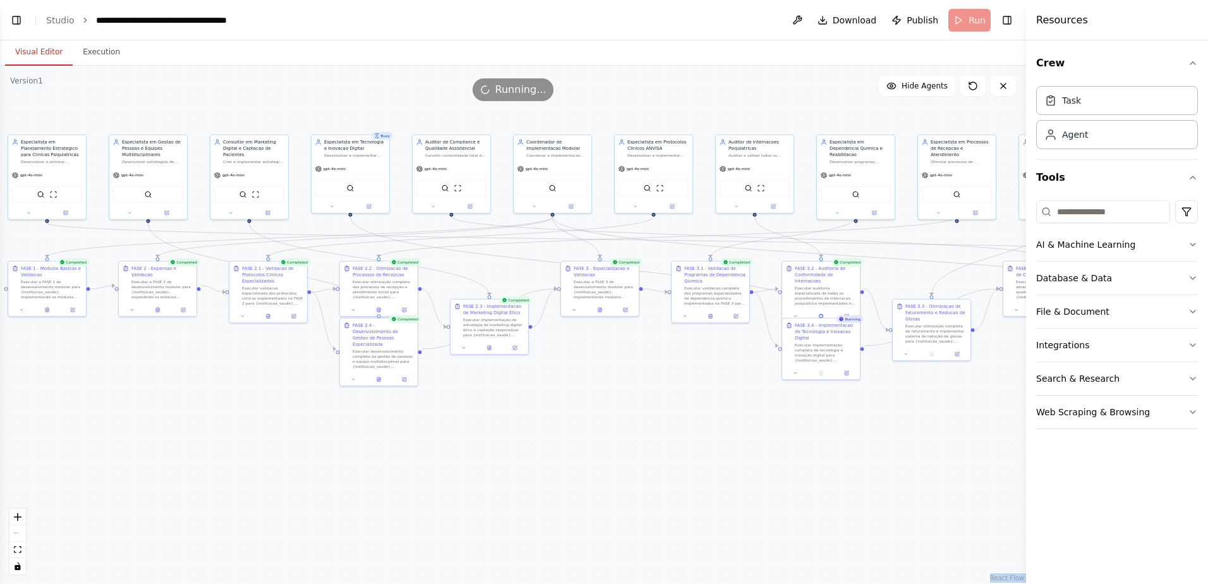
drag, startPoint x: 533, startPoint y: 447, endPoint x: 508, endPoint y: 472, distance: 35.3
click at [508, 472] on div ".deletable-edge-delete-btn { width: 20px; height: 20px; border: 0px solid #ffff…" at bounding box center [513, 325] width 1026 height 518
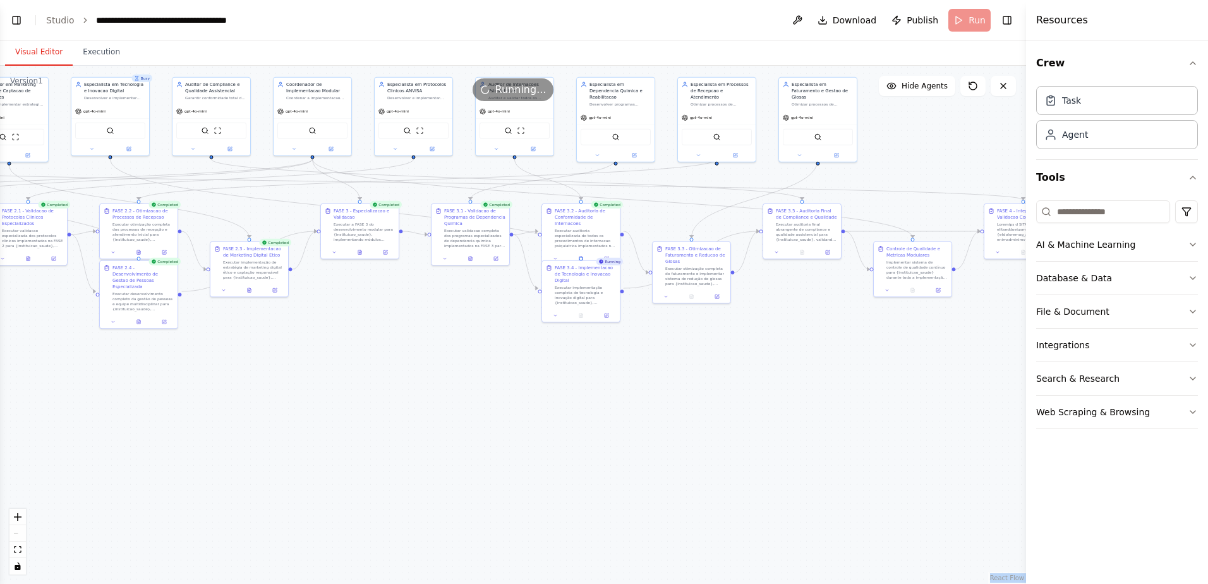
drag, startPoint x: 747, startPoint y: 419, endPoint x: 507, endPoint y: 362, distance: 246.9
click at [507, 362] on div ".deletable-edge-delete-btn { width: 20px; height: 20px; border: 0px solid #ffff…" at bounding box center [513, 325] width 1026 height 518
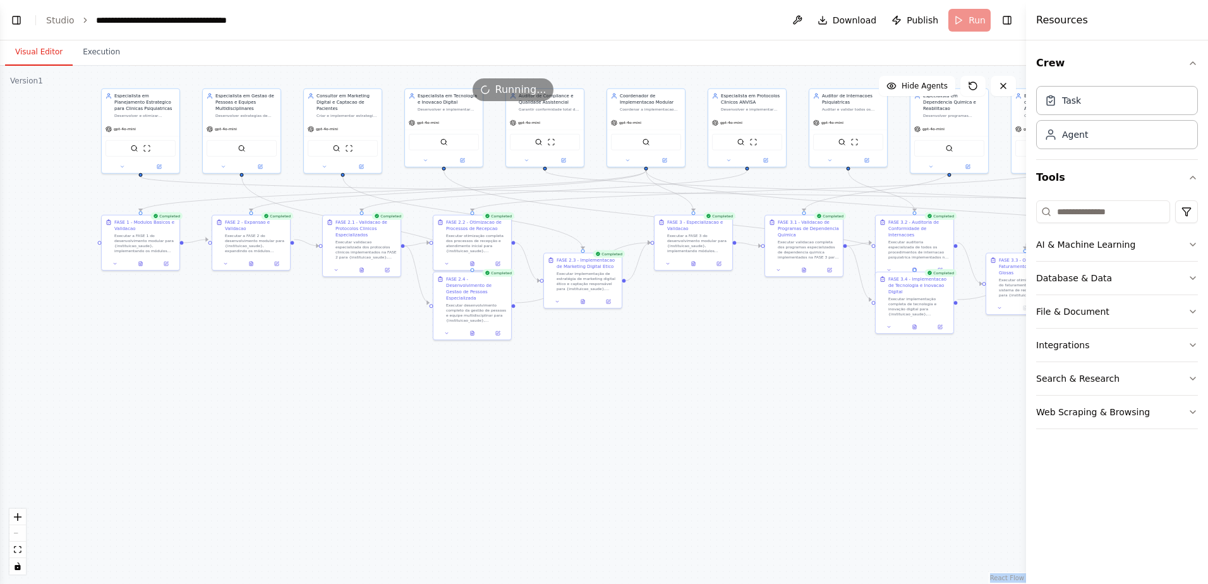
drag, startPoint x: 491, startPoint y: 390, endPoint x: 843, endPoint y: 403, distance: 352.1
click at [843, 403] on div ".deletable-edge-delete-btn { width: 20px; height: 20px; border: 0px solid #ffff…" at bounding box center [513, 325] width 1026 height 518
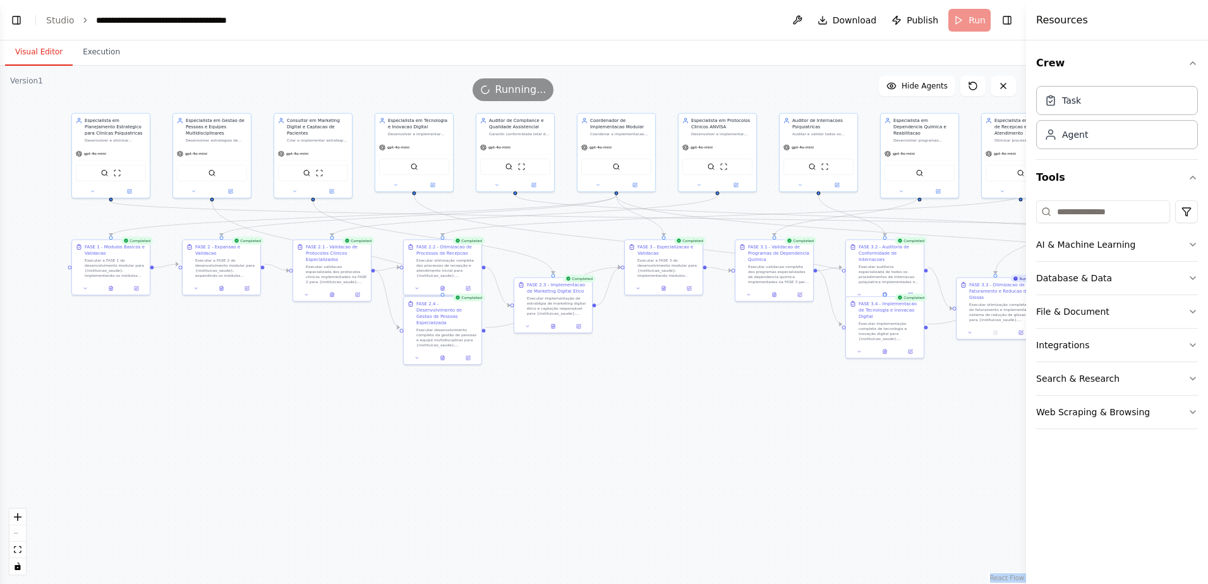
drag, startPoint x: 435, startPoint y: 407, endPoint x: 387, endPoint y: 423, distance: 50.7
click at [387, 423] on div ".deletable-edge-delete-btn { width: 20px; height: 20px; border: 0px solid #ffff…" at bounding box center [513, 325] width 1026 height 518
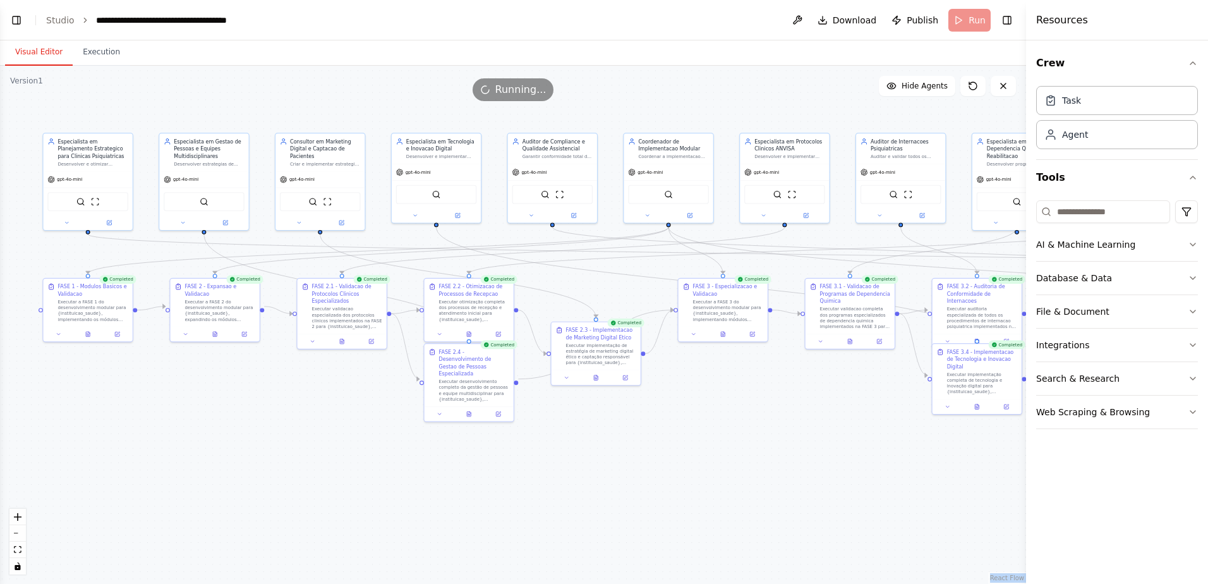
drag, startPoint x: 387, startPoint y: 418, endPoint x: 403, endPoint y: 461, distance: 45.8
click at [403, 461] on div ".deletable-edge-delete-btn { width: 20px; height: 20px; border: 0px solid #ffff…" at bounding box center [513, 325] width 1026 height 518
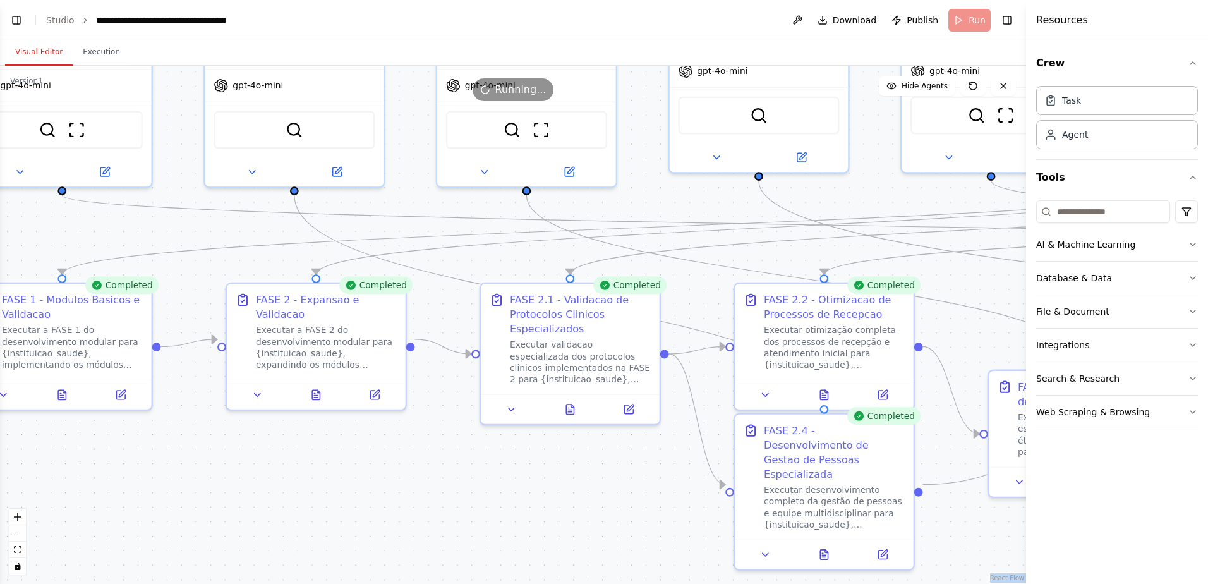
drag, startPoint x: 256, startPoint y: 363, endPoint x: 405, endPoint y: 455, distance: 175.1
click at [405, 455] on div ".deletable-edge-delete-btn { width: 20px; height: 20px; border: 0px solid #ffff…" at bounding box center [513, 325] width 1026 height 518
click at [317, 383] on button at bounding box center [316, 392] width 61 height 18
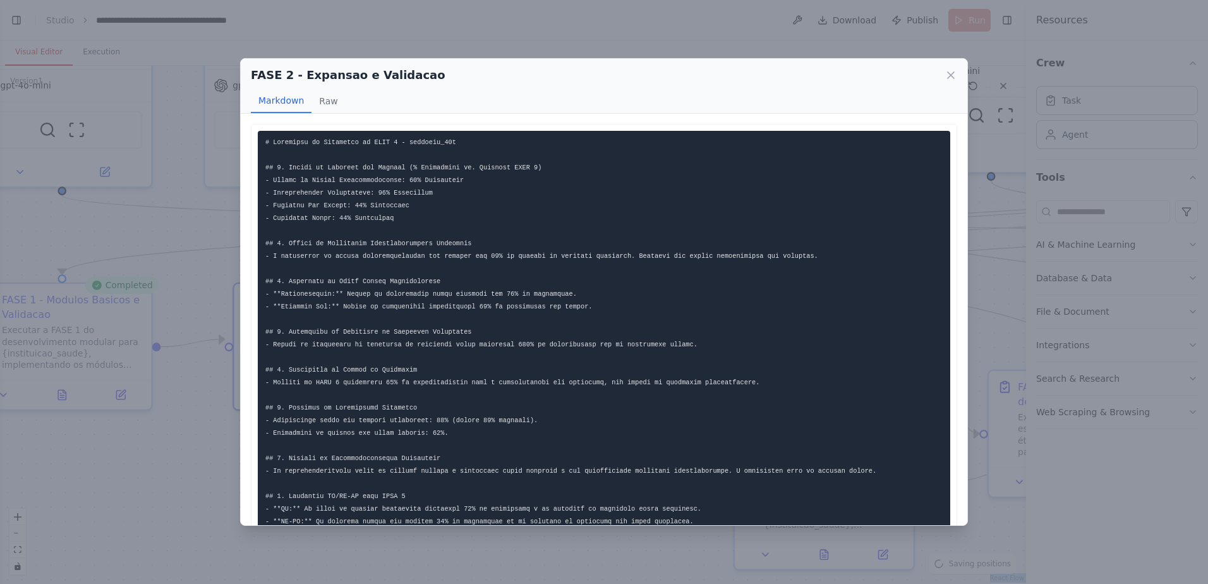
scroll to position [78, 0]
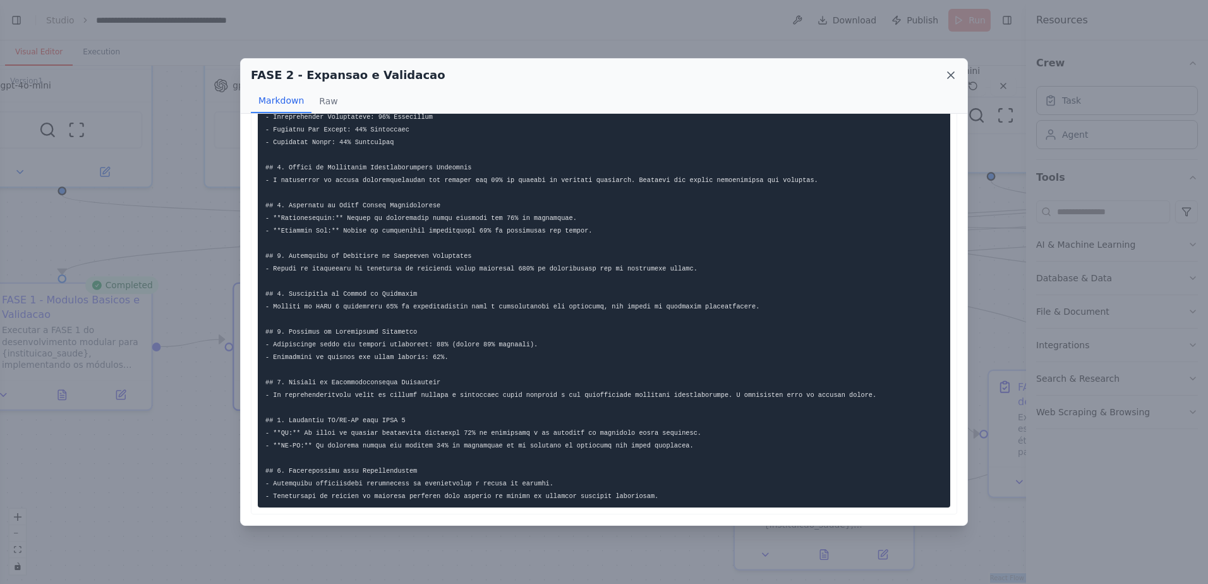
click at [951, 73] on icon at bounding box center [950, 75] width 13 height 13
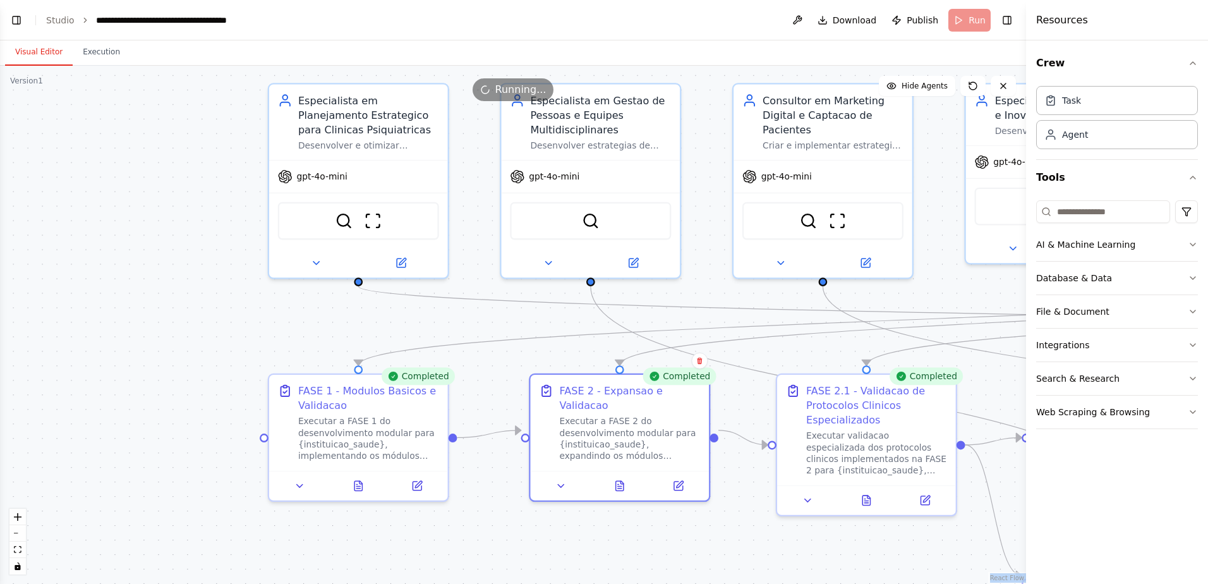
drag, startPoint x: 196, startPoint y: 431, endPoint x: 492, endPoint y: 525, distance: 310.9
click at [492, 525] on div ".deletable-edge-delete-btn { width: 20px; height: 20px; border: 0px solid #ffff…" at bounding box center [513, 325] width 1026 height 518
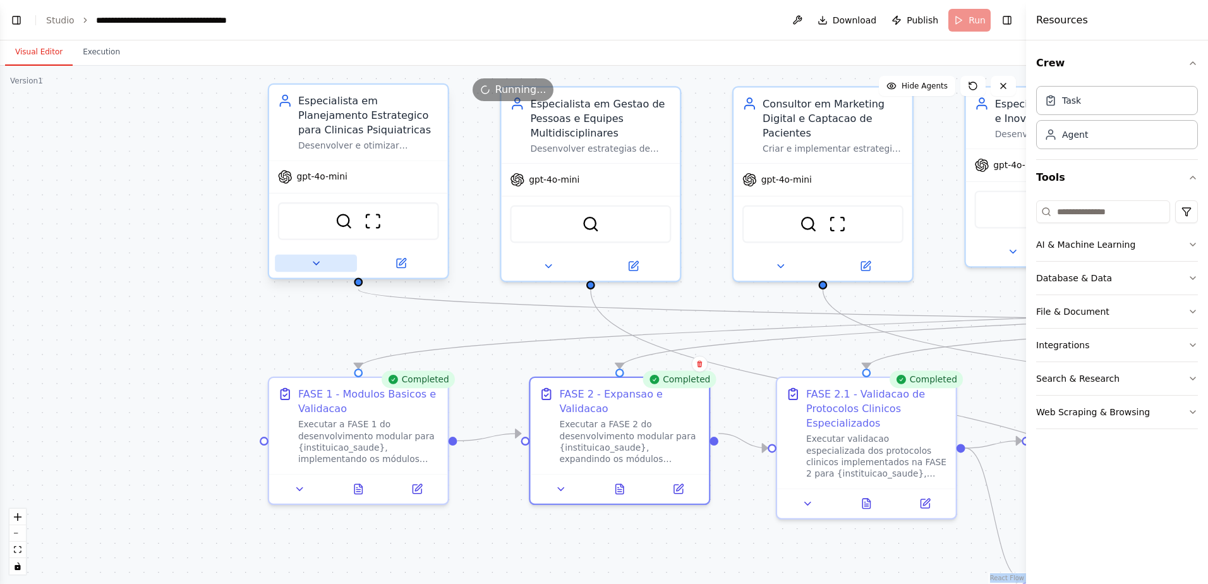
click at [311, 262] on icon at bounding box center [315, 262] width 11 height 11
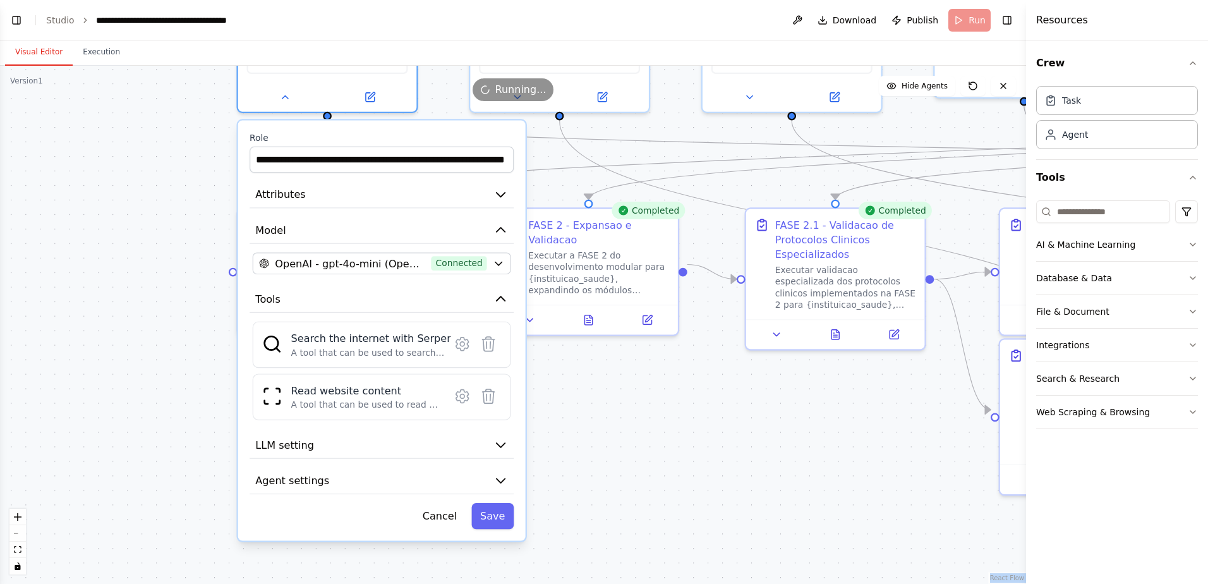
drag, startPoint x: 198, startPoint y: 438, endPoint x: 171, endPoint y: 276, distance: 164.0
click at [171, 276] on div ".deletable-edge-delete-btn { width: 20px; height: 20px; border: 0px solid #ffff…" at bounding box center [513, 325] width 1026 height 518
click at [443, 519] on button "Cancel" at bounding box center [440, 516] width 52 height 26
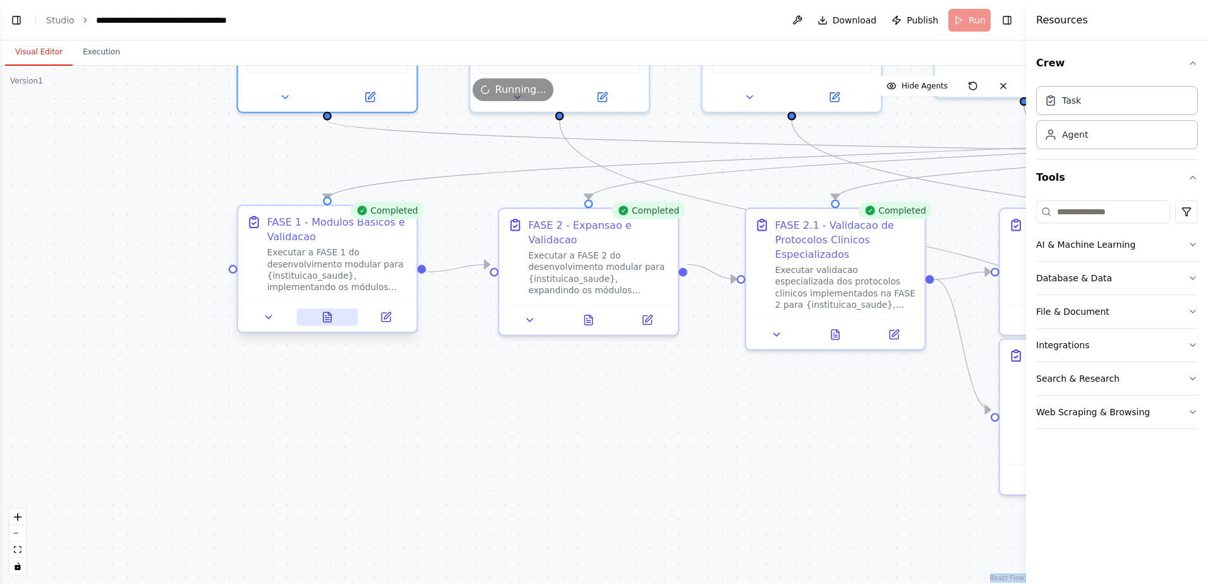
click at [329, 320] on icon at bounding box center [327, 320] width 4 height 0
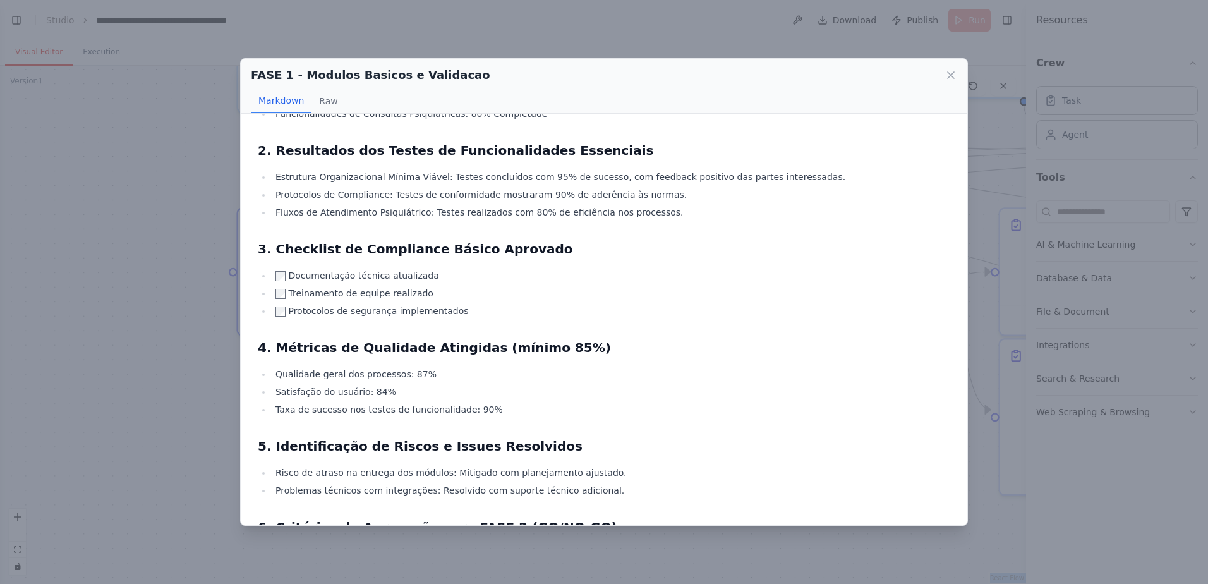
scroll to position [0, 0]
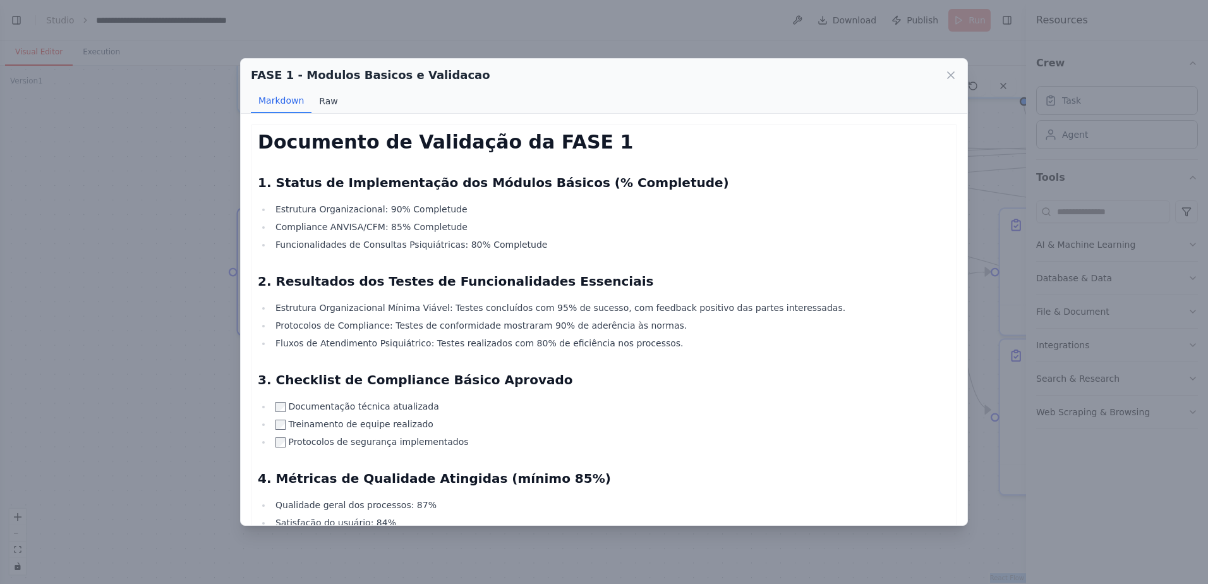
click at [324, 102] on button "Raw" at bounding box center [327, 101] width 33 height 24
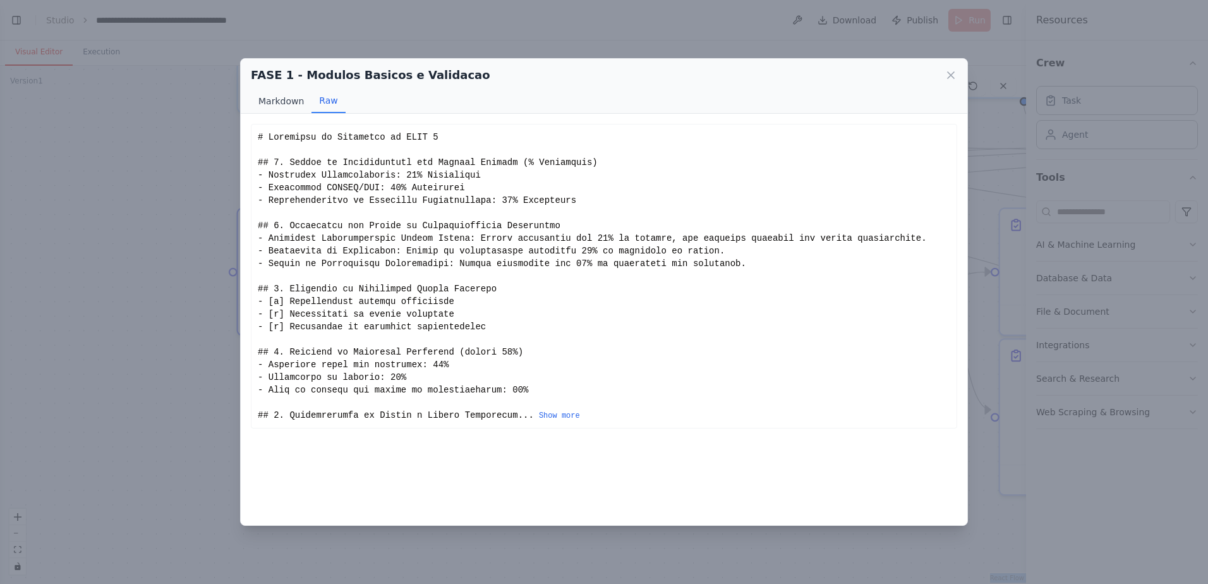
click at [274, 105] on button "Markdown" at bounding box center [281, 101] width 61 height 24
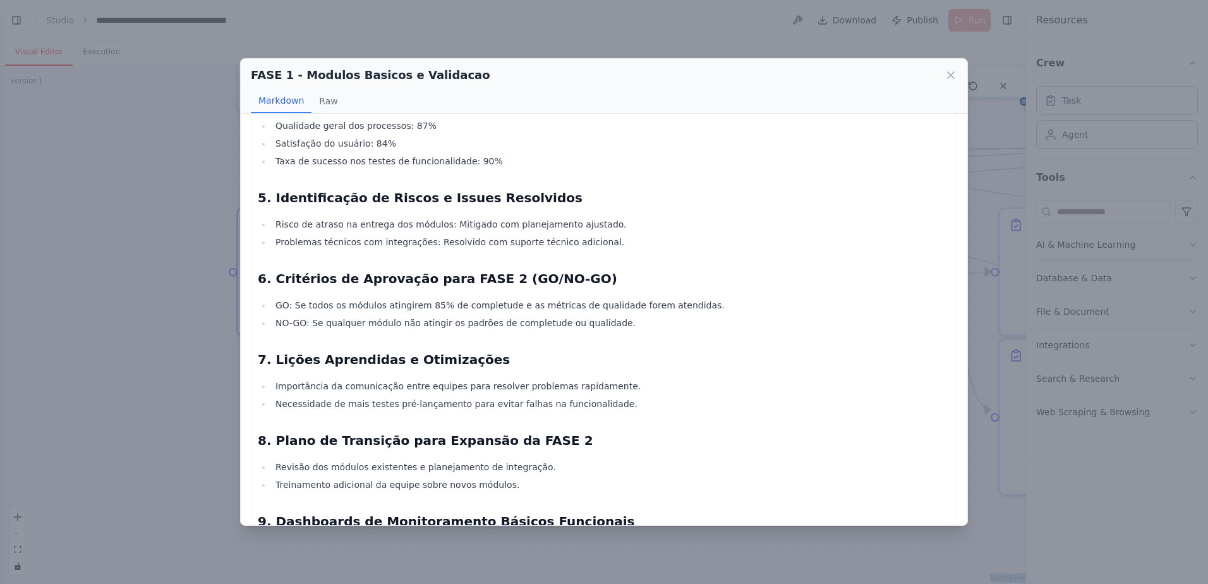
scroll to position [447, 0]
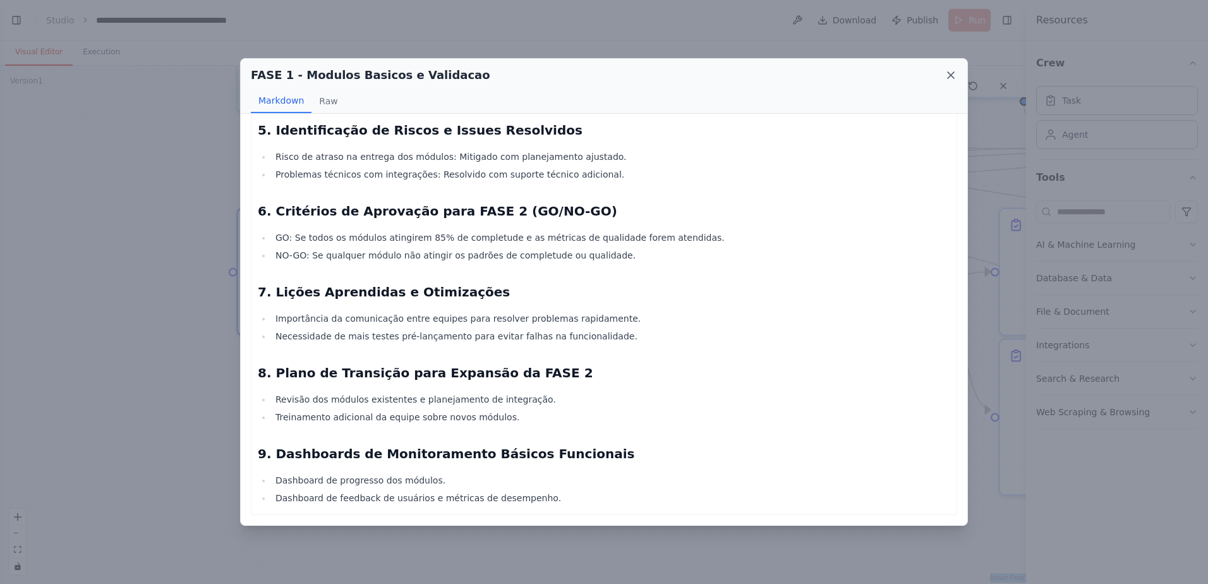
click at [951, 74] on icon at bounding box center [950, 75] width 13 height 13
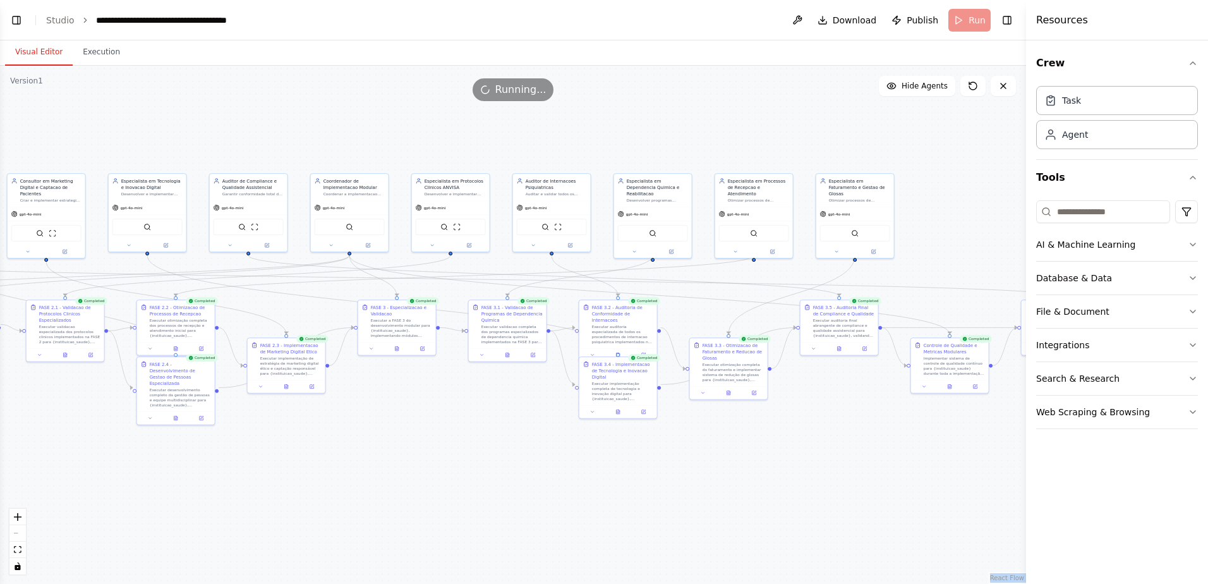
drag, startPoint x: 764, startPoint y: 392, endPoint x: 363, endPoint y: 477, distance: 410.0
click at [358, 479] on div ".deletable-edge-delete-btn { width: 20px; height: 20px; border: 0px solid #ffff…" at bounding box center [513, 325] width 1026 height 518
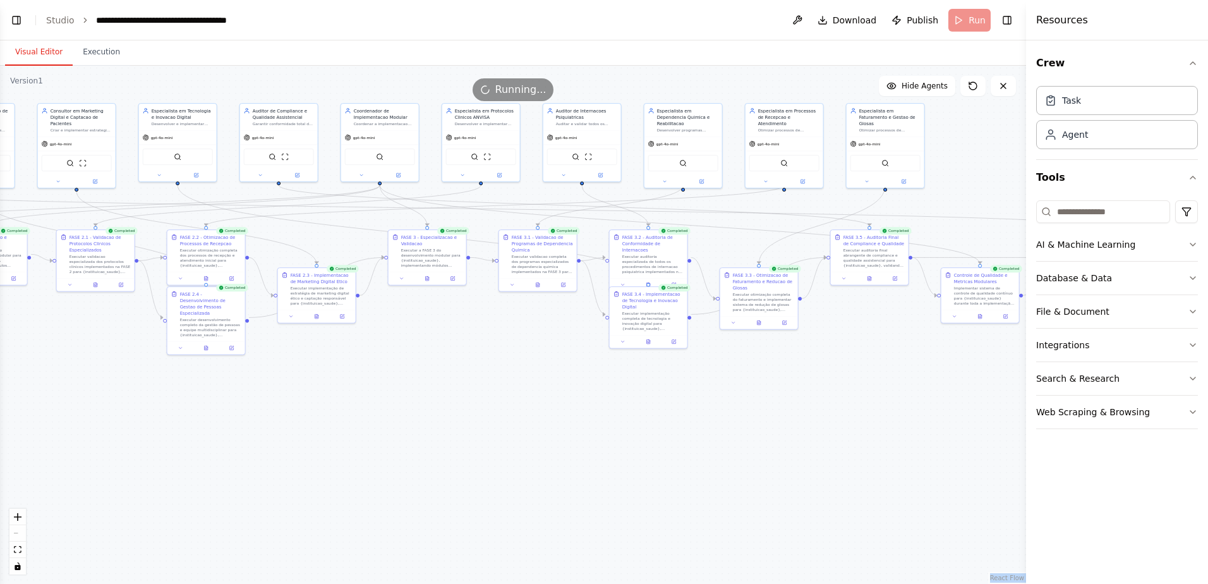
drag, startPoint x: 648, startPoint y: 465, endPoint x: 677, endPoint y: 395, distance: 76.2
click at [677, 395] on div ".deletable-edge-delete-btn { width: 20px; height: 20px; border: 0px solid #ffff…" at bounding box center [513, 325] width 1026 height 518
click at [15, 23] on button "Toggle Left Sidebar" at bounding box center [17, 20] width 18 height 18
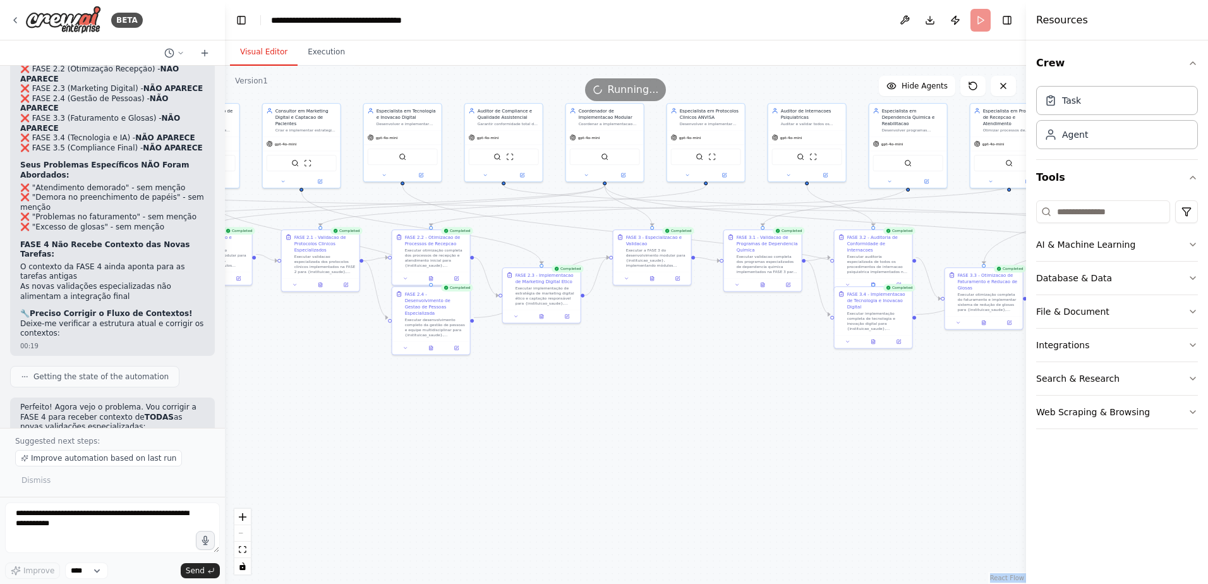
scroll to position [21289, 0]
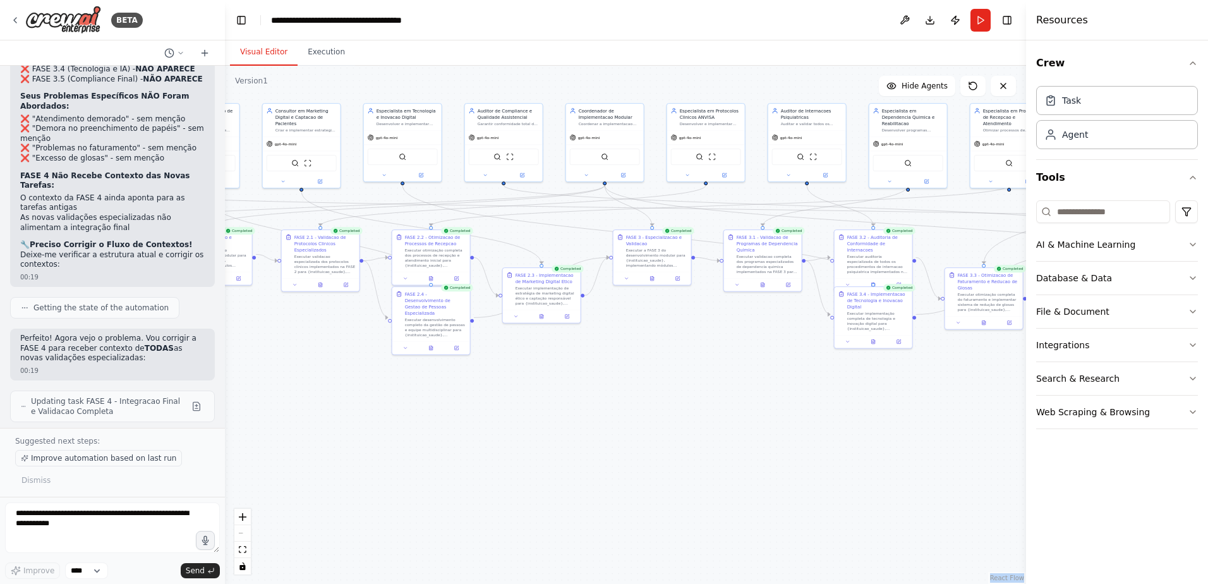
drag, startPoint x: 2, startPoint y: 456, endPoint x: 126, endPoint y: 460, distance: 123.9
click at [126, 460] on div "BETA Gostaria de criar um projeto que seguisse exatamente essa estrutura: # Pla…" at bounding box center [112, 292] width 225 height 584
drag, startPoint x: 183, startPoint y: 465, endPoint x: 27, endPoint y: 459, distance: 156.1
click at [27, 459] on div "Improve automation based on last run Dismiss" at bounding box center [112, 469] width 195 height 39
click at [348, 406] on div ".deletable-edge-delete-btn { width: 20px; height: 20px; border: 0px solid #ffff…" at bounding box center [625, 325] width 801 height 518
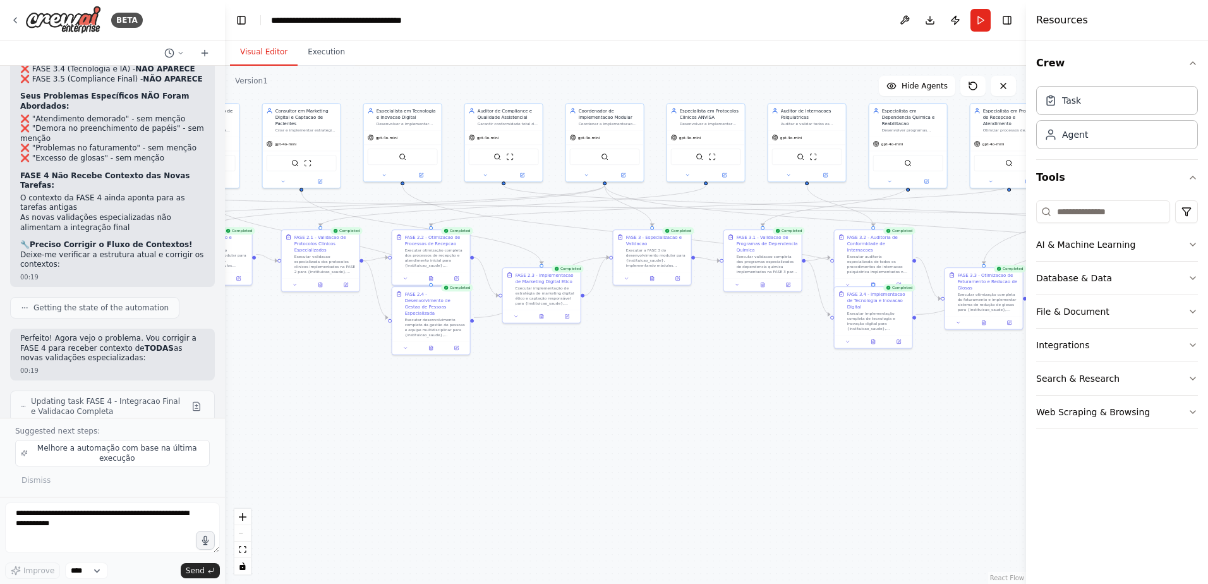
click at [349, 412] on div ".deletable-edge-delete-btn { width: 20px; height: 20px; border: 0px solid #ffff…" at bounding box center [625, 325] width 801 height 518
click at [573, 445] on div ".deletable-edge-delete-btn { width: 20px; height: 20px; border: 0px solid #ffff…" at bounding box center [625, 325] width 801 height 518
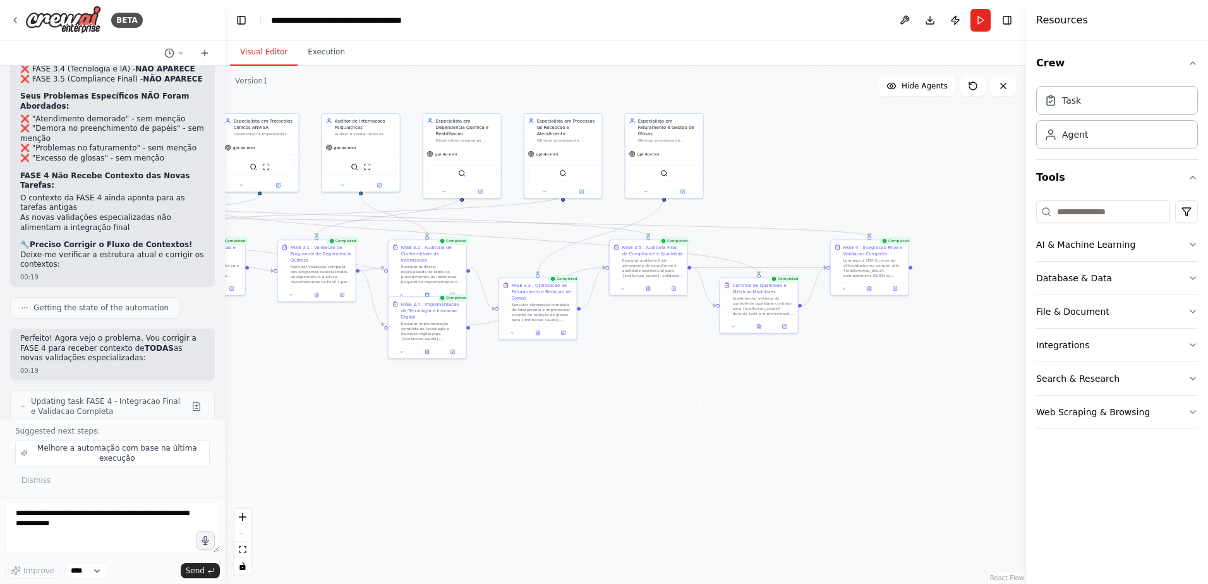
drag, startPoint x: 851, startPoint y: 433, endPoint x: 540, endPoint y: 429, distance: 311.5
click at [540, 429] on div ".deletable-edge-delete-btn { width: 20px; height: 20px; border: 0px solid #ffff…" at bounding box center [625, 325] width 801 height 518
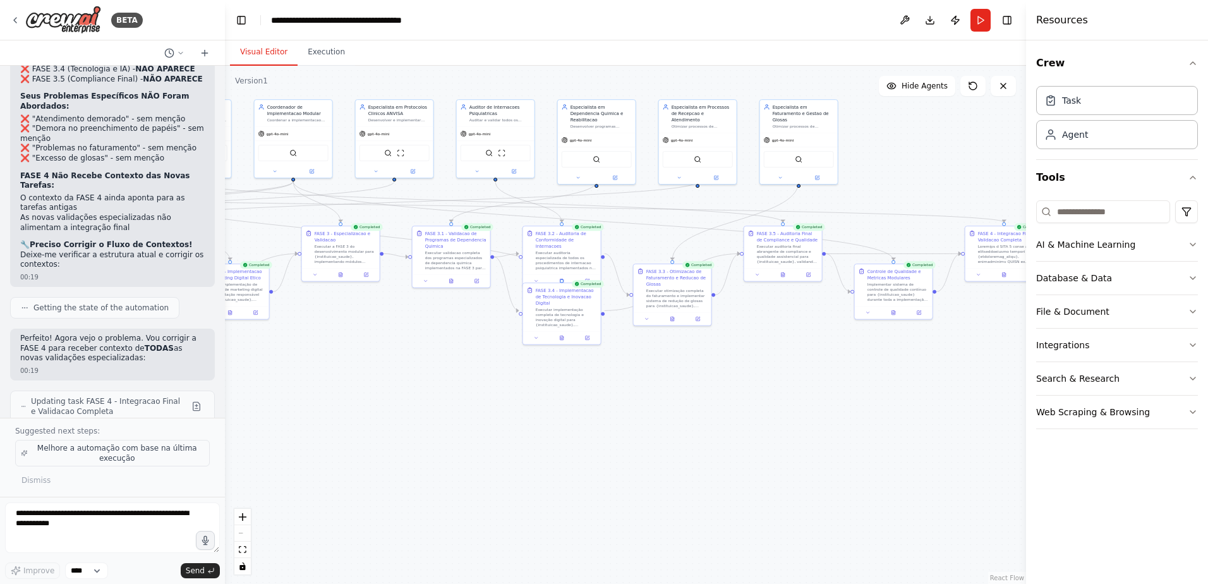
click at [61, 448] on span "Melhore a automação com base na última execução" at bounding box center [117, 453] width 174 height 20
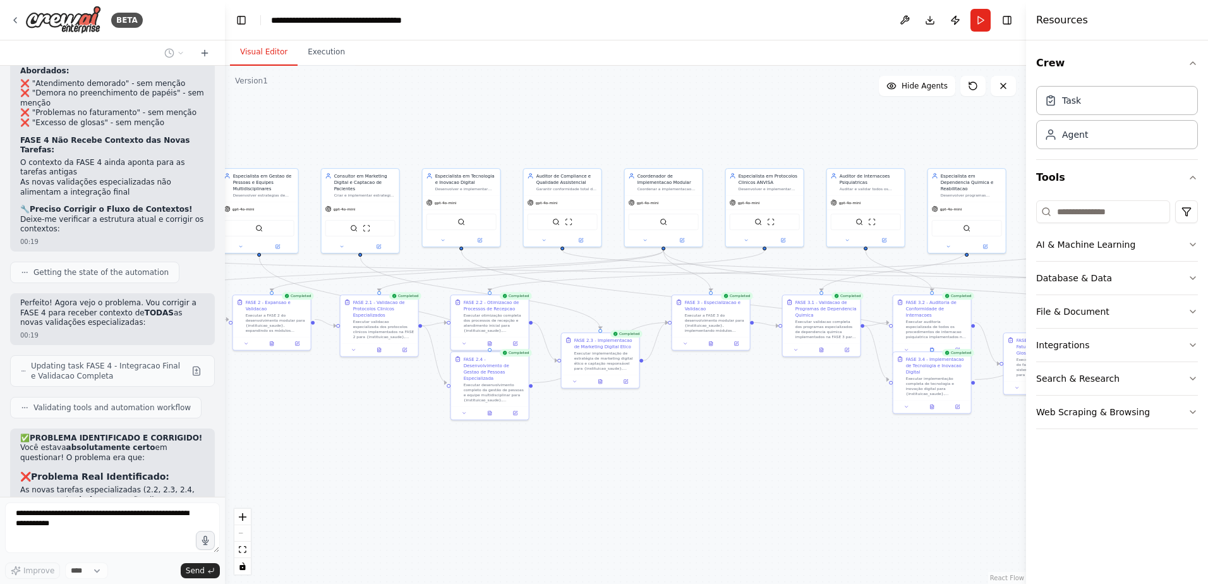
drag, startPoint x: 341, startPoint y: 390, endPoint x: 712, endPoint y: 459, distance: 377.8
click at [711, 459] on div ".deletable-edge-delete-btn { width: 20px; height: 20px; border: 0px solid #ffff…" at bounding box center [625, 325] width 801 height 518
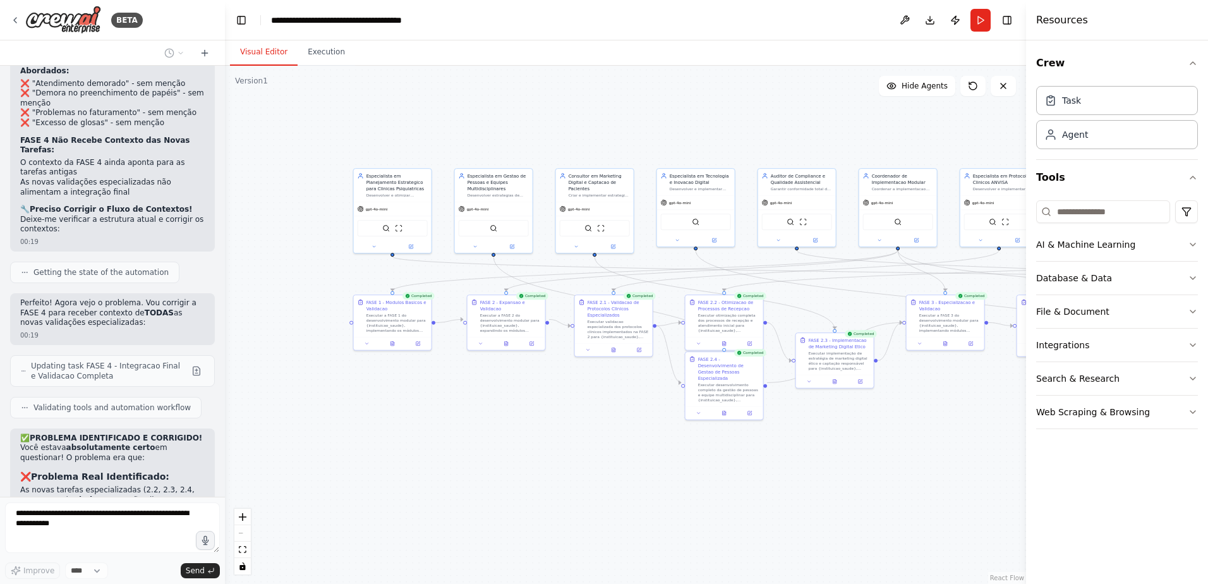
drag, startPoint x: 356, startPoint y: 455, endPoint x: 589, endPoint y: 455, distance: 233.7
click at [589, 455] on div ".deletable-edge-delete-btn { width: 20px; height: 20px; border: 0px solid #ffff…" at bounding box center [625, 325] width 801 height 518
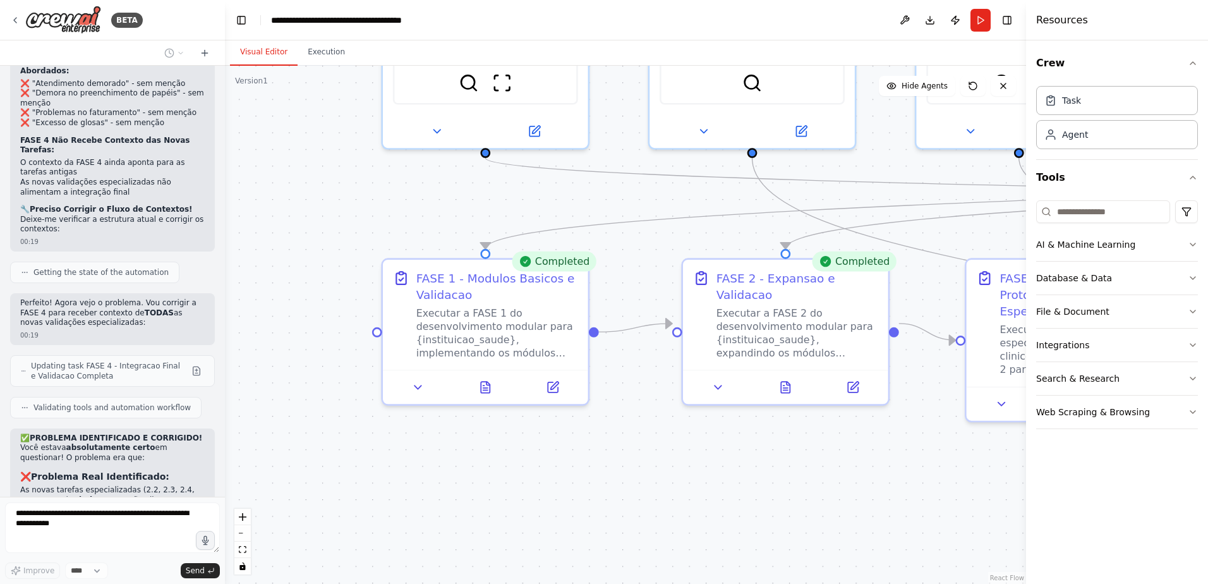
drag, startPoint x: 349, startPoint y: 296, endPoint x: 287, endPoint y: 365, distance: 93.0
click at [287, 365] on div ".deletable-edge-delete-btn { width: 20px; height: 20px; border: 0px solid #ffff…" at bounding box center [625, 325] width 801 height 518
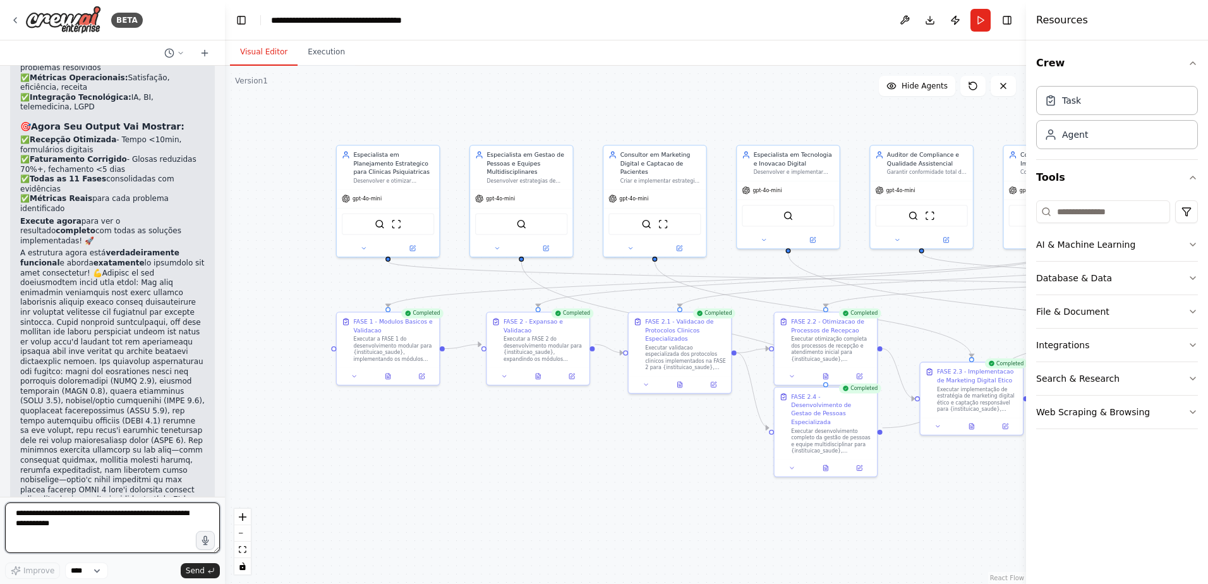
scroll to position [21998, 0]
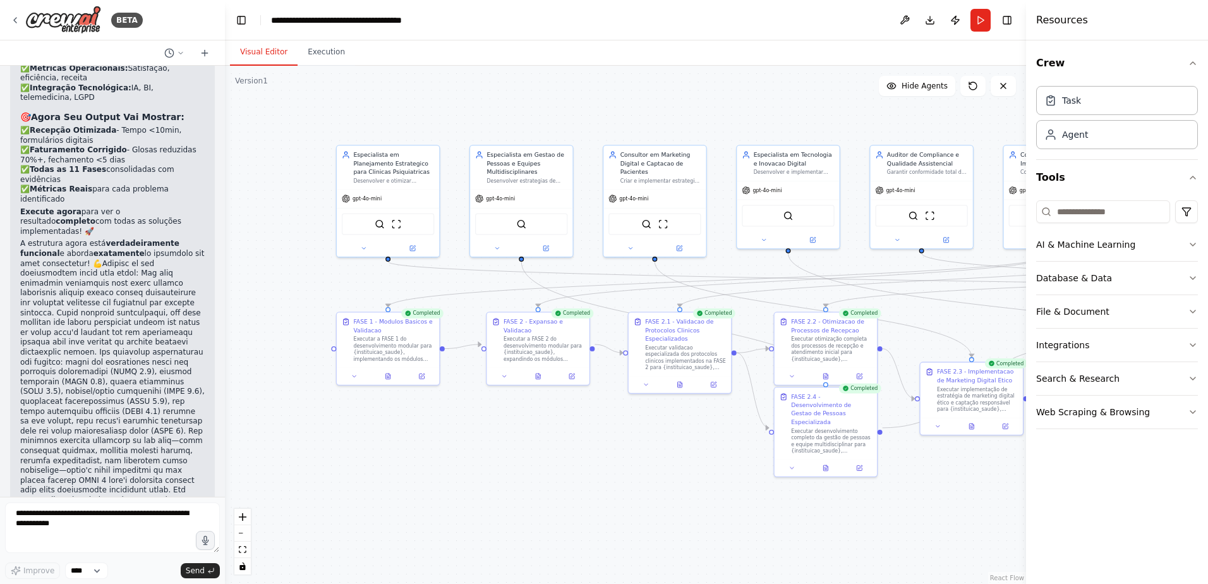
drag, startPoint x: 21, startPoint y: 423, endPoint x: 164, endPoint y: 437, distance: 142.8
copy p "Quer métricas mais granulares por tipo de serviço (consultas, internações, hosp…"
click at [66, 533] on textarea at bounding box center [112, 527] width 215 height 51
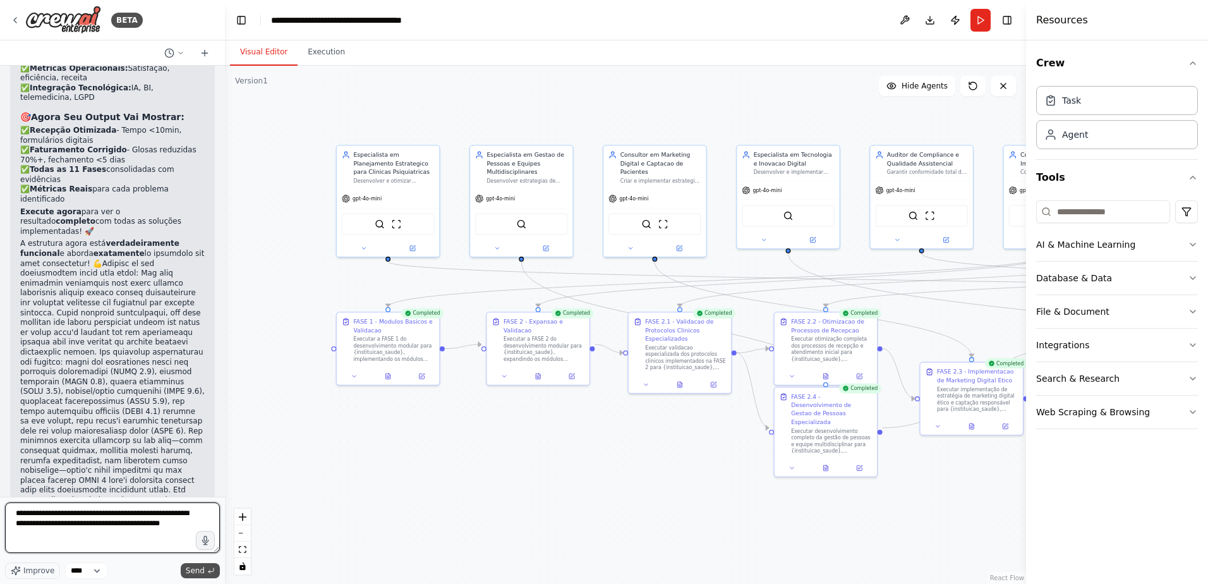
type textarea "**********"
click at [196, 567] on span "Send" at bounding box center [195, 570] width 19 height 10
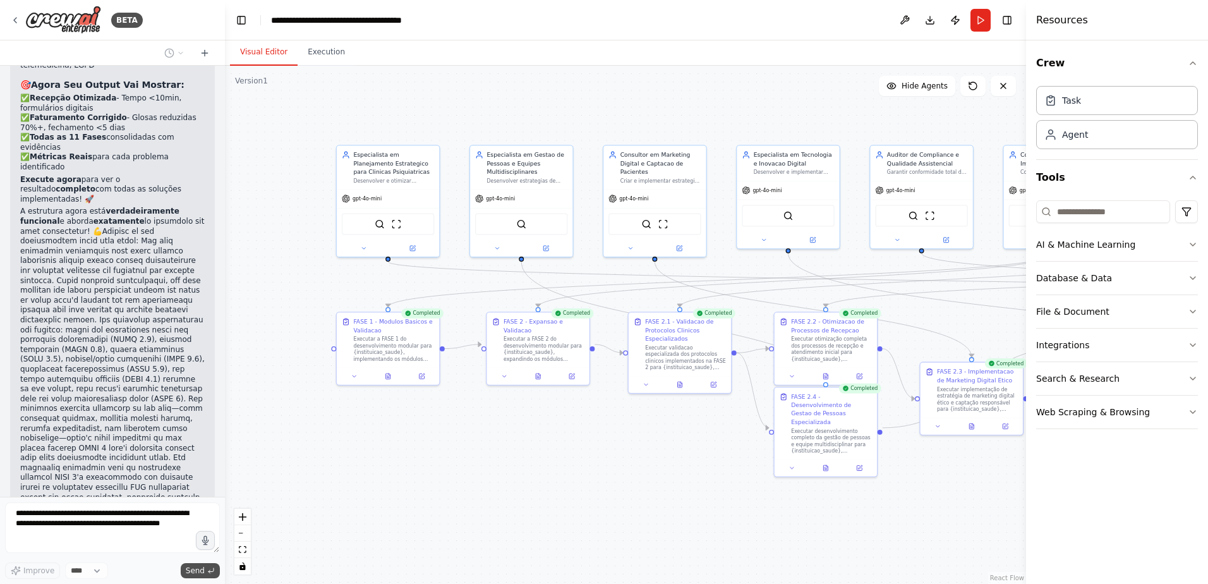
scroll to position [22083, 0]
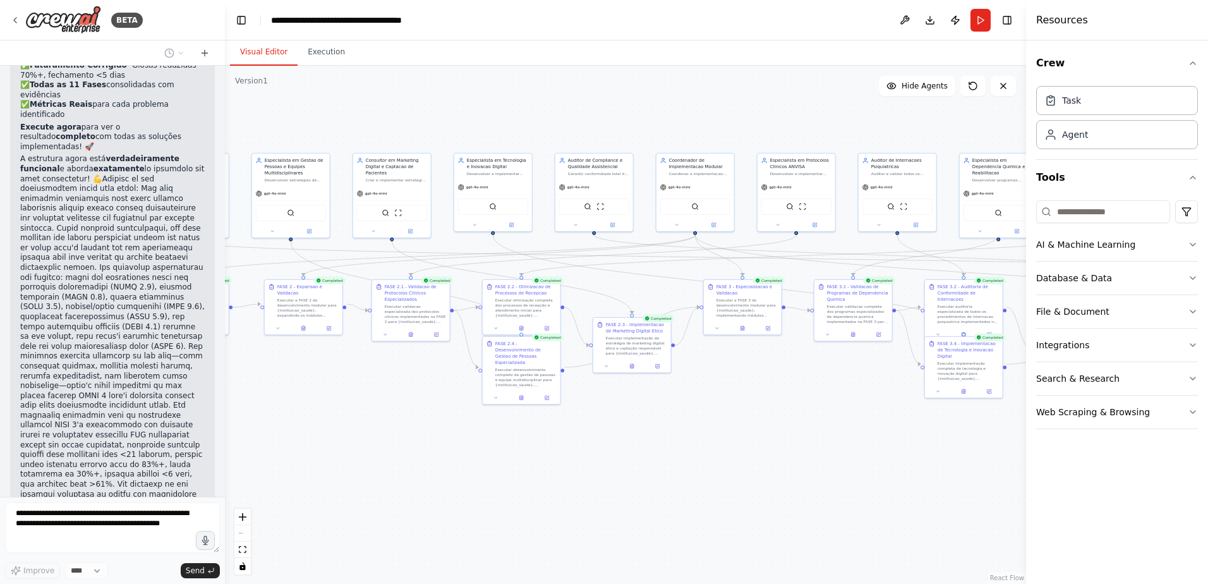
drag, startPoint x: 609, startPoint y: 478, endPoint x: 373, endPoint y: 410, distance: 245.8
click at [373, 410] on div ".deletable-edge-delete-btn { width: 20px; height: 20px; border: 0px solid #ffff…" at bounding box center [625, 325] width 801 height 518
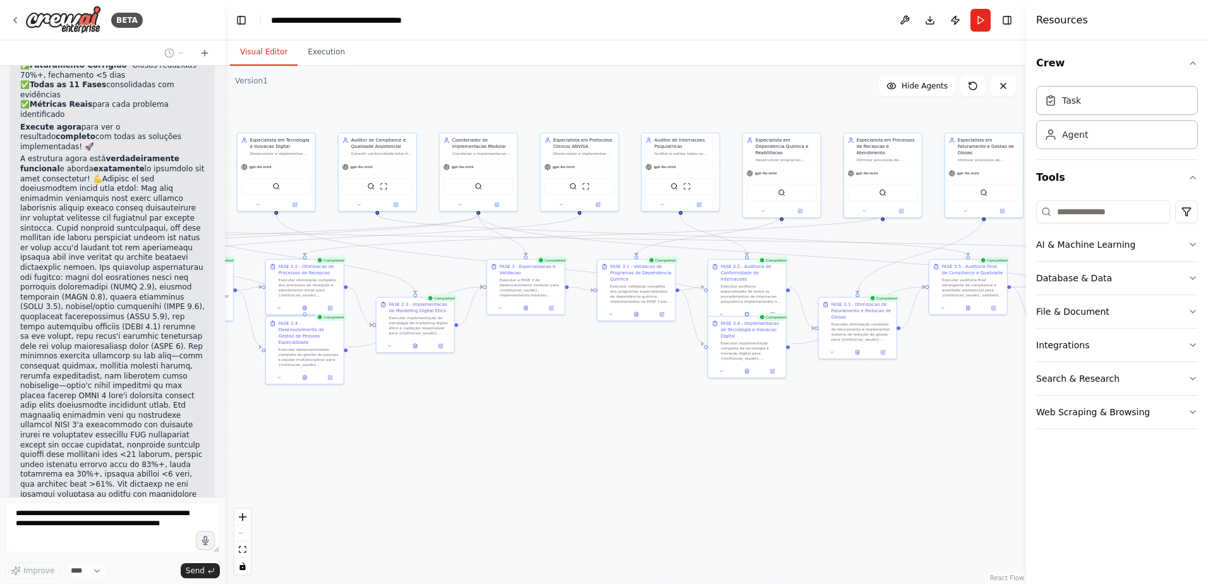
drag, startPoint x: 721, startPoint y: 476, endPoint x: 507, endPoint y: 460, distance: 214.8
click at [507, 460] on div ".deletable-edge-delete-btn { width: 20px; height: 20px; border: 0px solid #ffff…" at bounding box center [625, 325] width 801 height 518
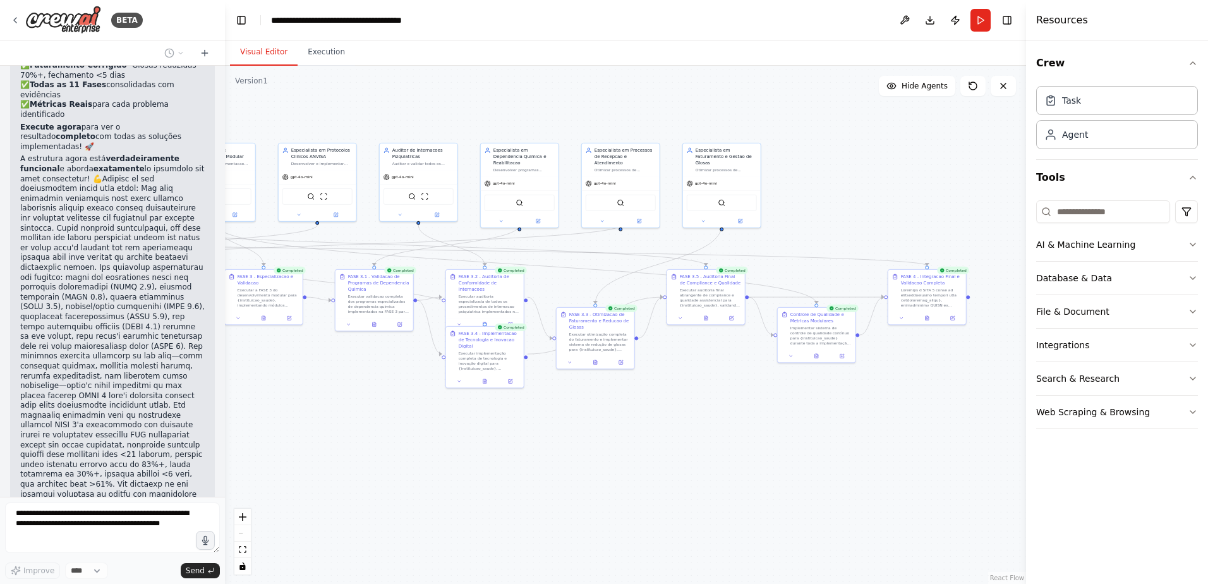
drag, startPoint x: 757, startPoint y: 474, endPoint x: 483, endPoint y: 485, distance: 273.8
click at [483, 485] on div ".deletable-edge-delete-btn { width: 20px; height: 20px; border: 0px solid #ffff…" at bounding box center [625, 325] width 801 height 518
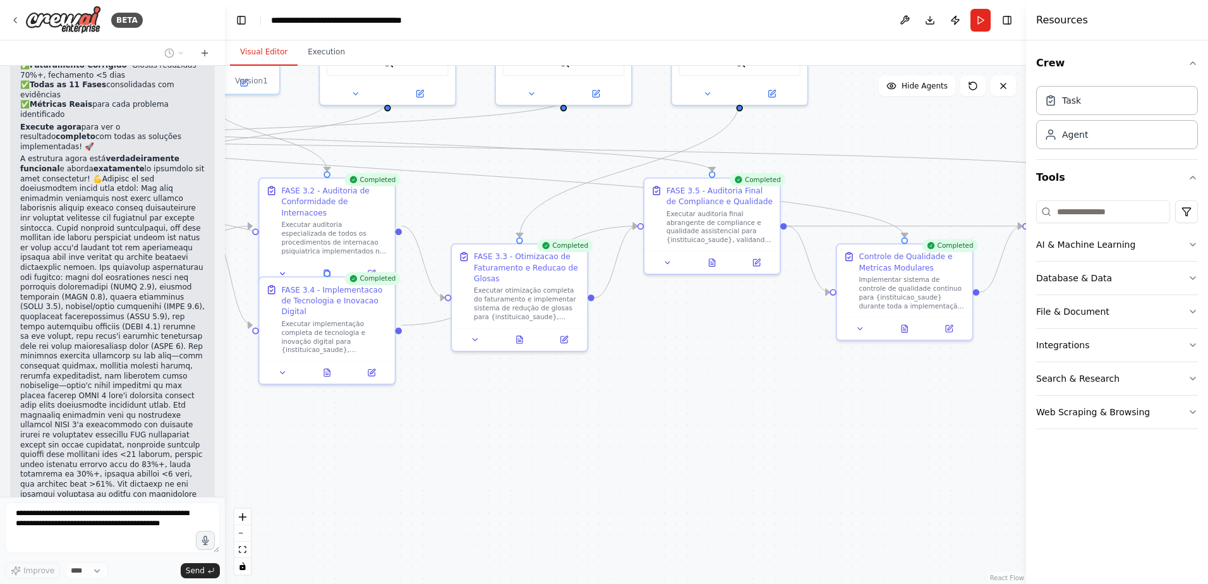
drag, startPoint x: 697, startPoint y: 376, endPoint x: 721, endPoint y: 418, distance: 49.0
click at [721, 418] on div ".deletable-edge-delete-btn { width: 20px; height: 20px; border: 0px solid #ffff…" at bounding box center [625, 325] width 801 height 518
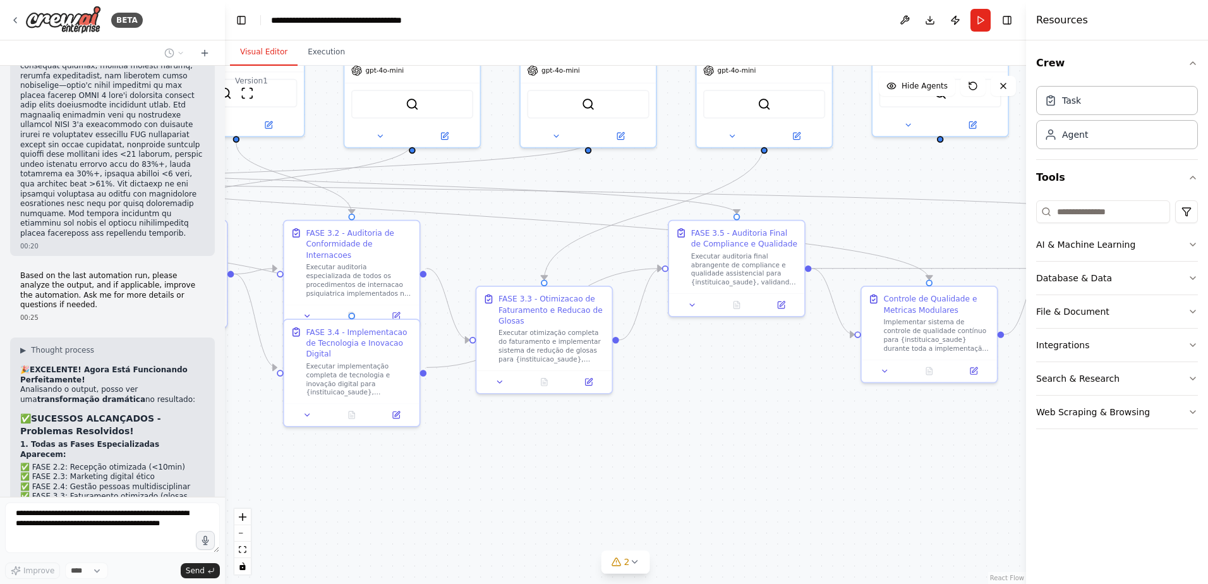
scroll to position [22435, 0]
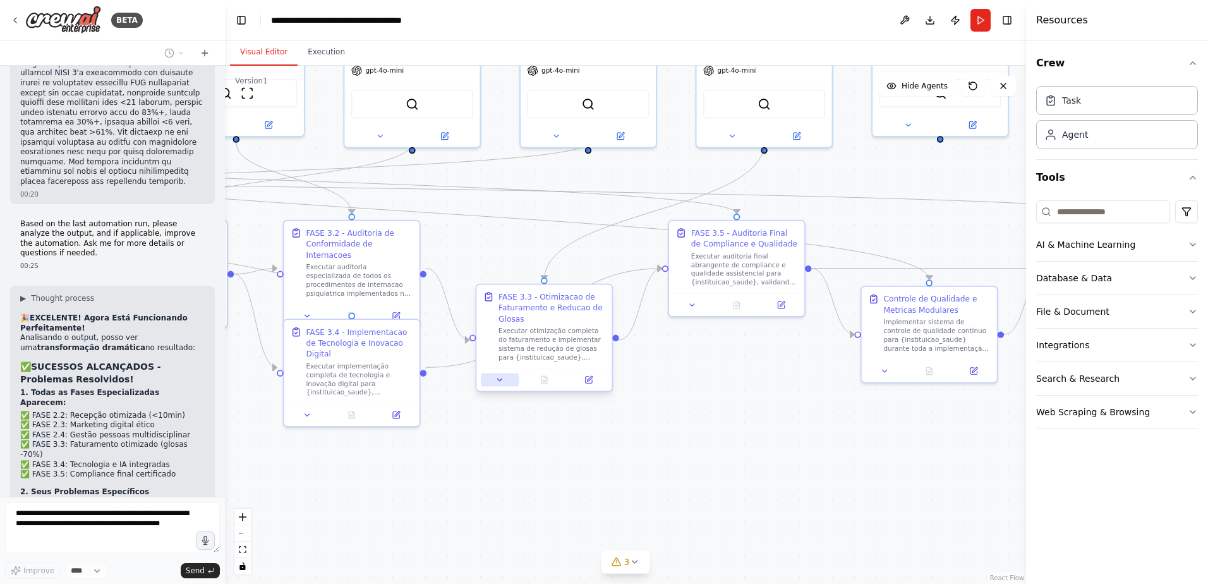
click at [498, 379] on icon at bounding box center [500, 379] width 4 height 2
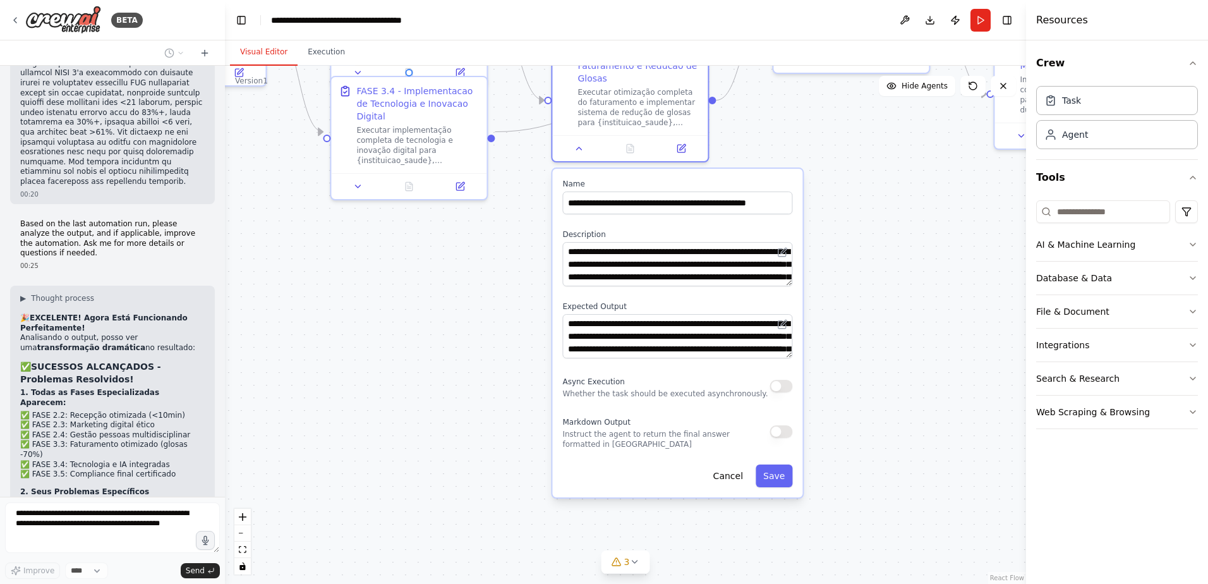
drag, startPoint x: 416, startPoint y: 509, endPoint x: 483, endPoint y: 287, distance: 231.6
click at [483, 287] on div ".deletable-edge-delete-btn { width: 20px; height: 20px; border: 0px solid #ffff…" at bounding box center [625, 325] width 801 height 518
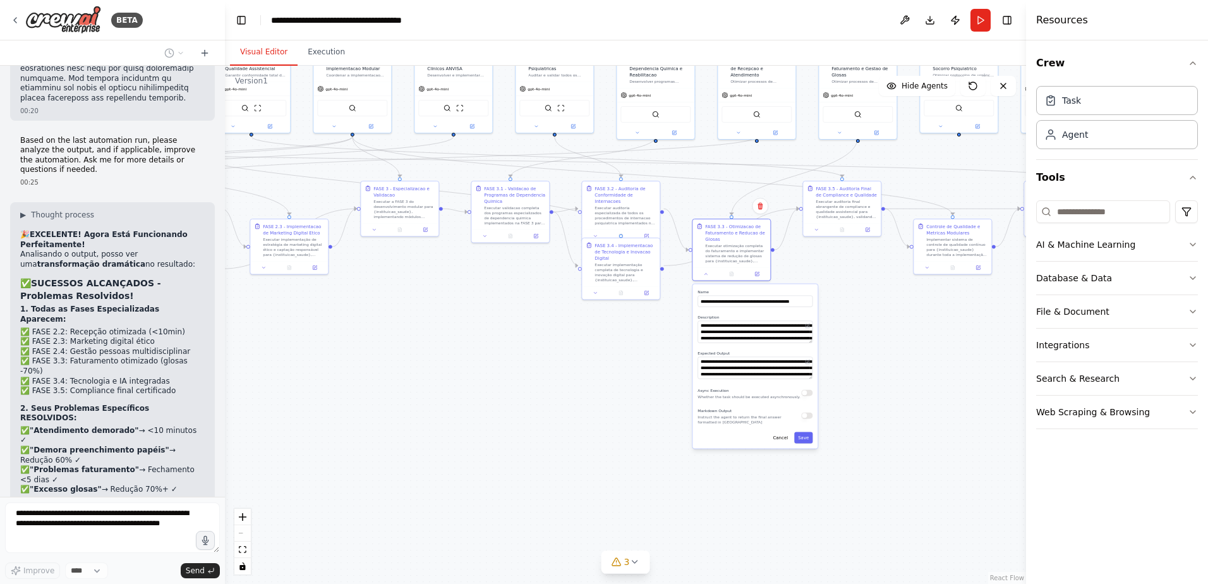
drag, startPoint x: 417, startPoint y: 290, endPoint x: 533, endPoint y: 339, distance: 125.7
click at [533, 339] on div ".deletable-edge-delete-btn { width: 20px; height: 20px; border: 0px solid #ffff…" at bounding box center [625, 325] width 801 height 518
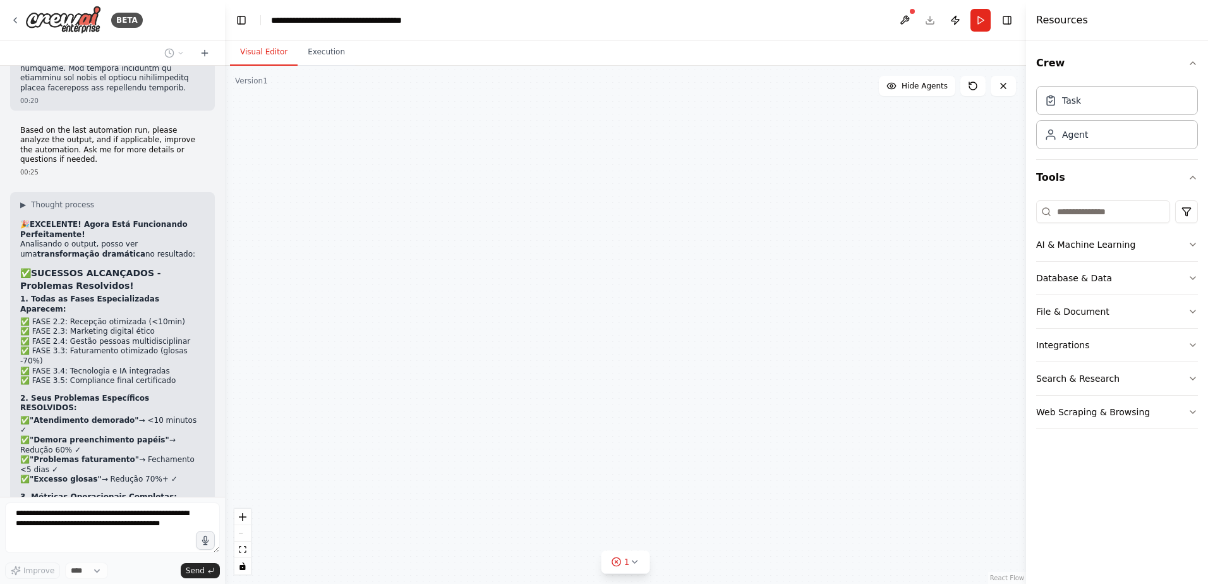
type input "**********"
type textarea "**********"
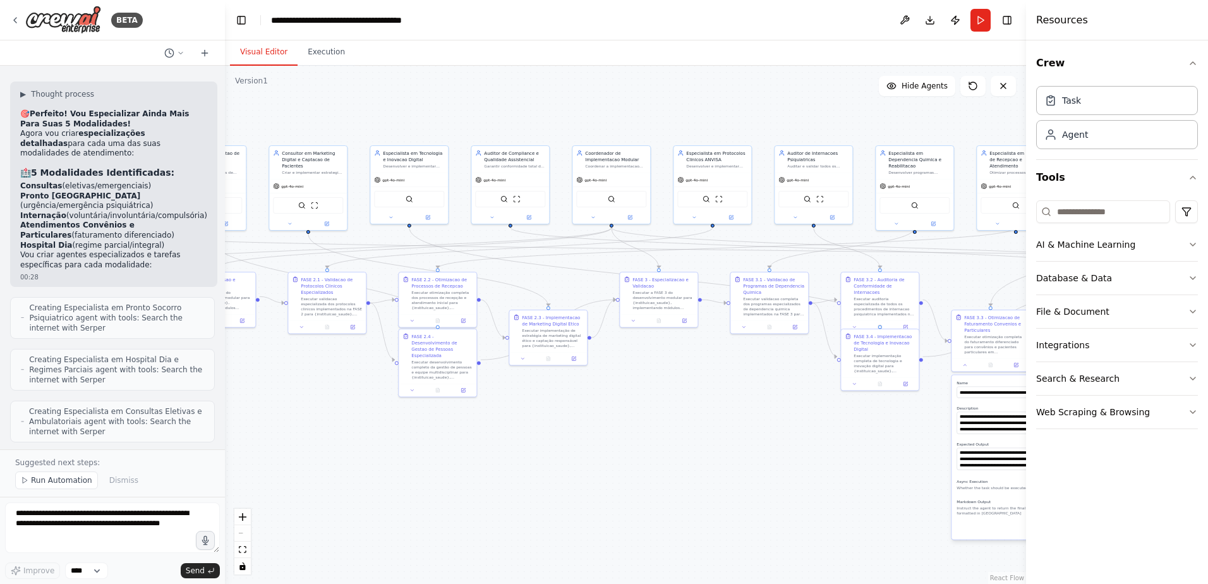
drag, startPoint x: 413, startPoint y: 341, endPoint x: 672, endPoint y: 432, distance: 274.5
click at [672, 432] on div ".deletable-edge-delete-btn { width: 20px; height: 20px; border: 0px solid #ffff…" at bounding box center [625, 325] width 801 height 518
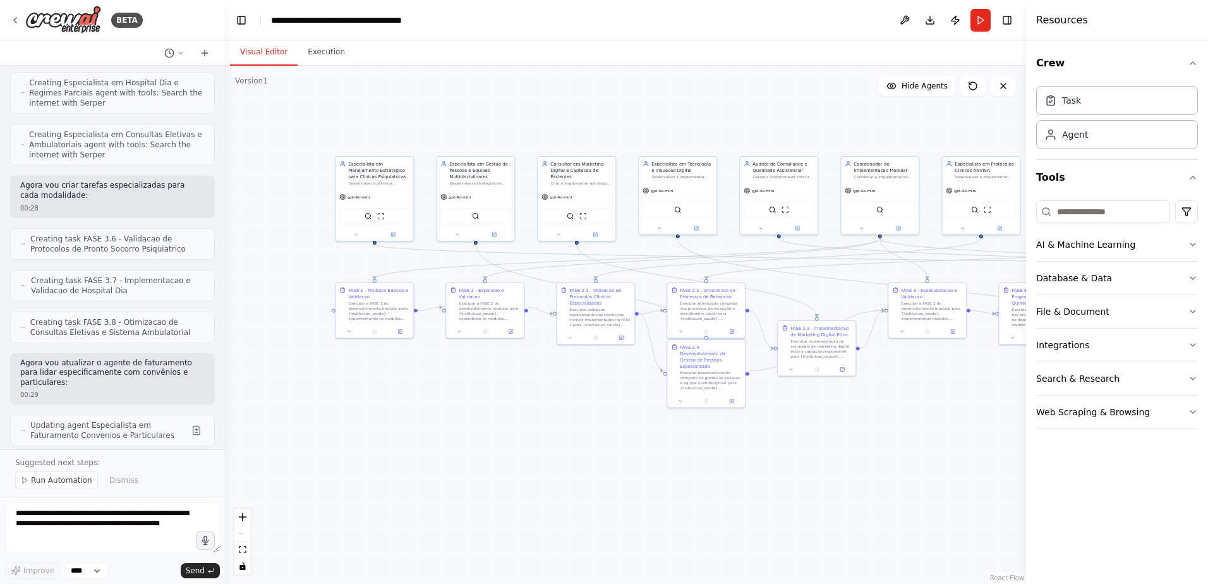
drag, startPoint x: 387, startPoint y: 429, endPoint x: 656, endPoint y: 440, distance: 268.7
click at [656, 440] on div ".deletable-edge-delete-btn { width: 20px; height: 20px; border: 0px solid #ffff…" at bounding box center [625, 325] width 801 height 518
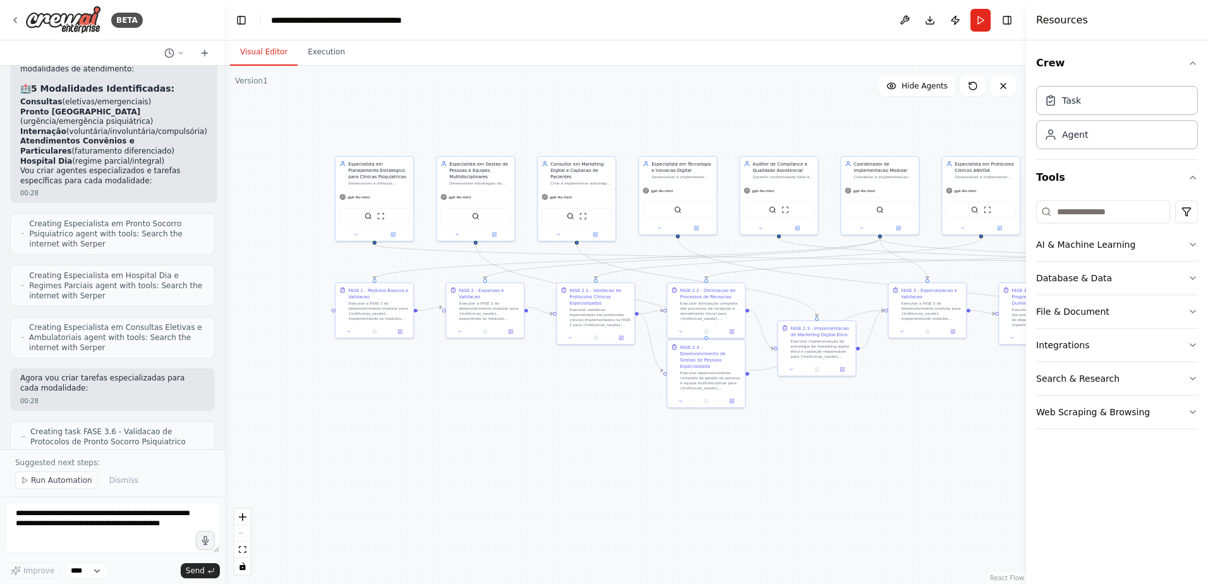
scroll to position [23288, 0]
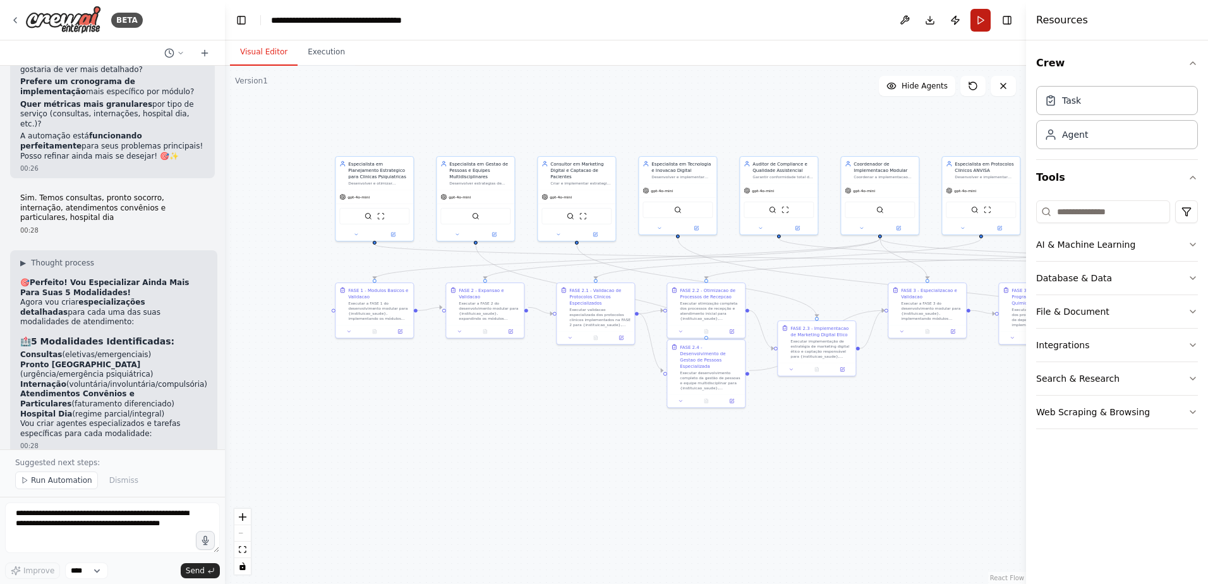
click at [981, 23] on button "Run" at bounding box center [980, 20] width 20 height 23
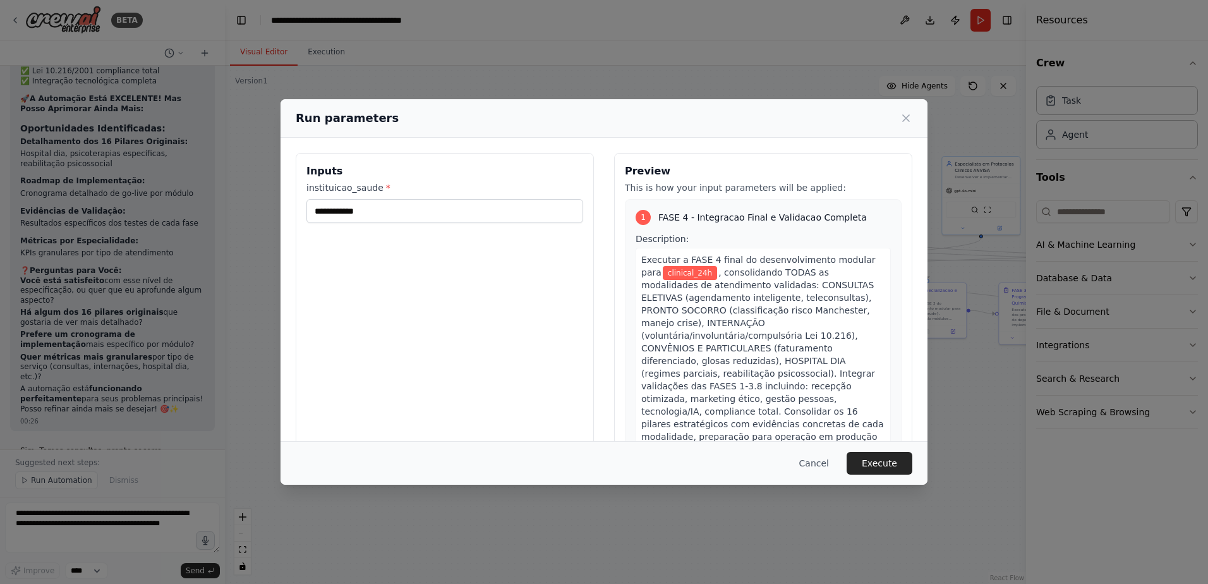
click at [879, 464] on button "Execute" at bounding box center [880, 463] width 66 height 23
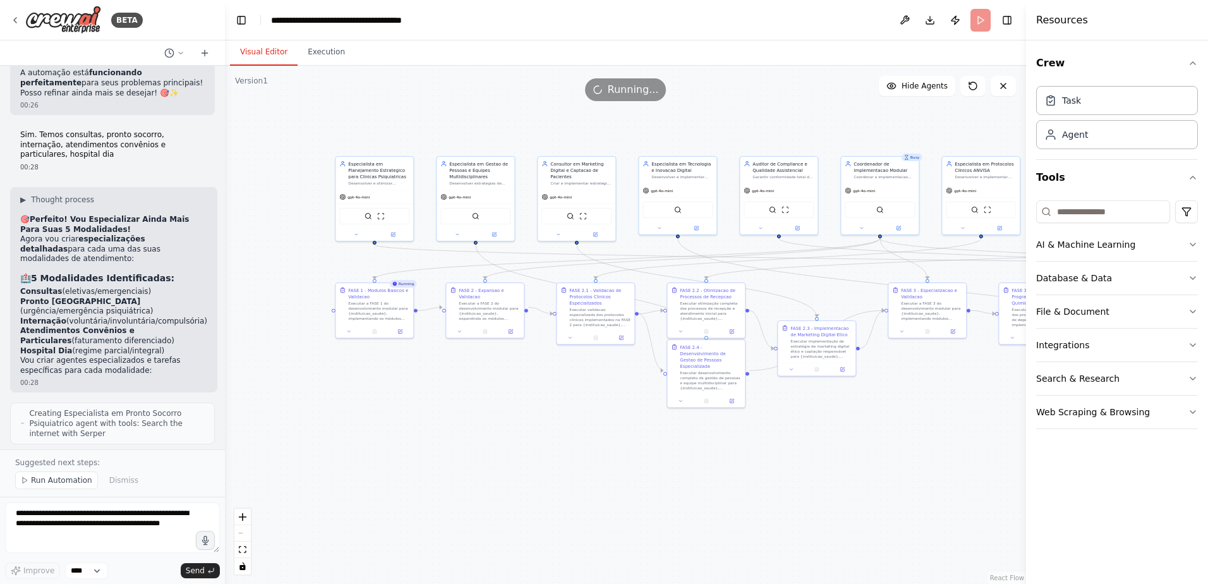
scroll to position [23288, 0]
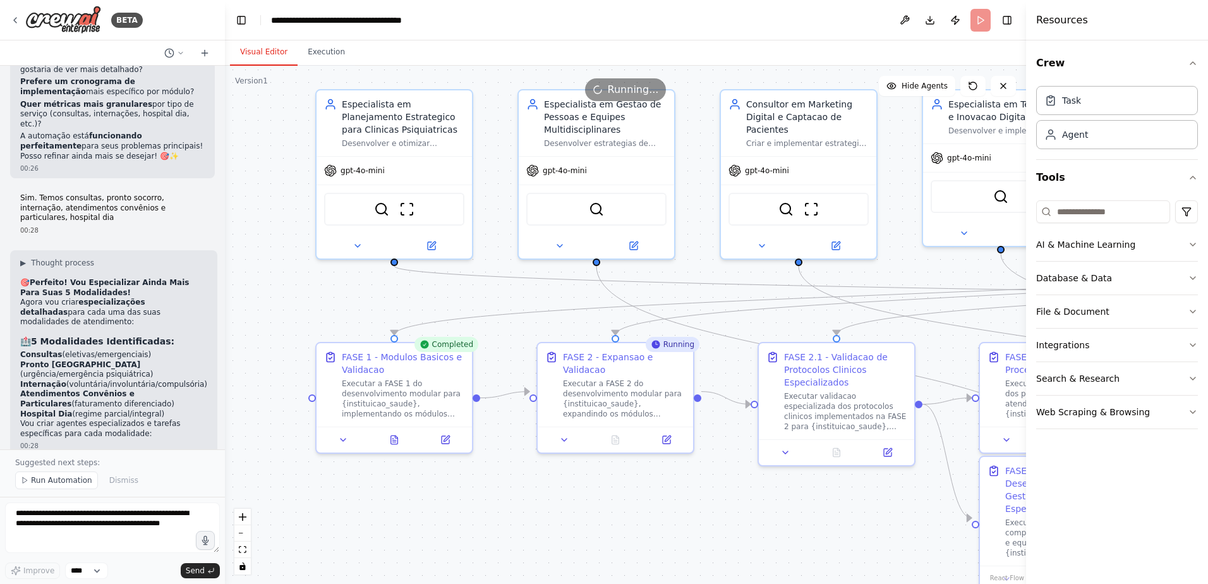
drag, startPoint x: 413, startPoint y: 365, endPoint x: 440, endPoint y: 510, distance: 147.7
click at [440, 510] on div ".deletable-edge-delete-btn { width: 20px; height: 20px; border: 0px solid #ffff…" at bounding box center [625, 325] width 801 height 518
click at [395, 436] on icon at bounding box center [393, 437] width 7 height 8
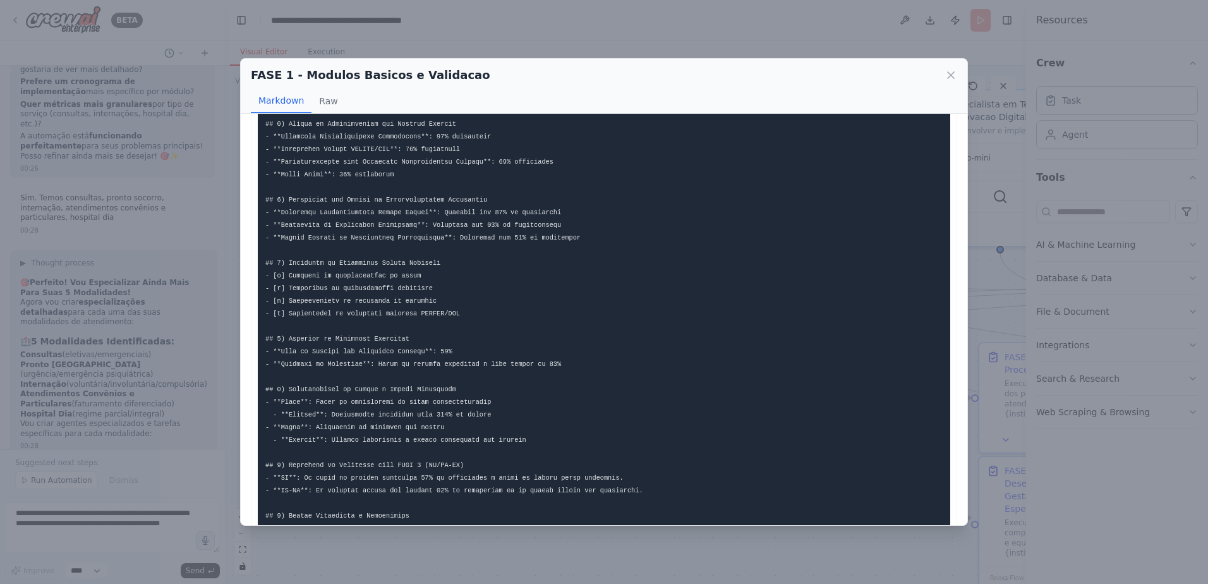
scroll to position [0, 0]
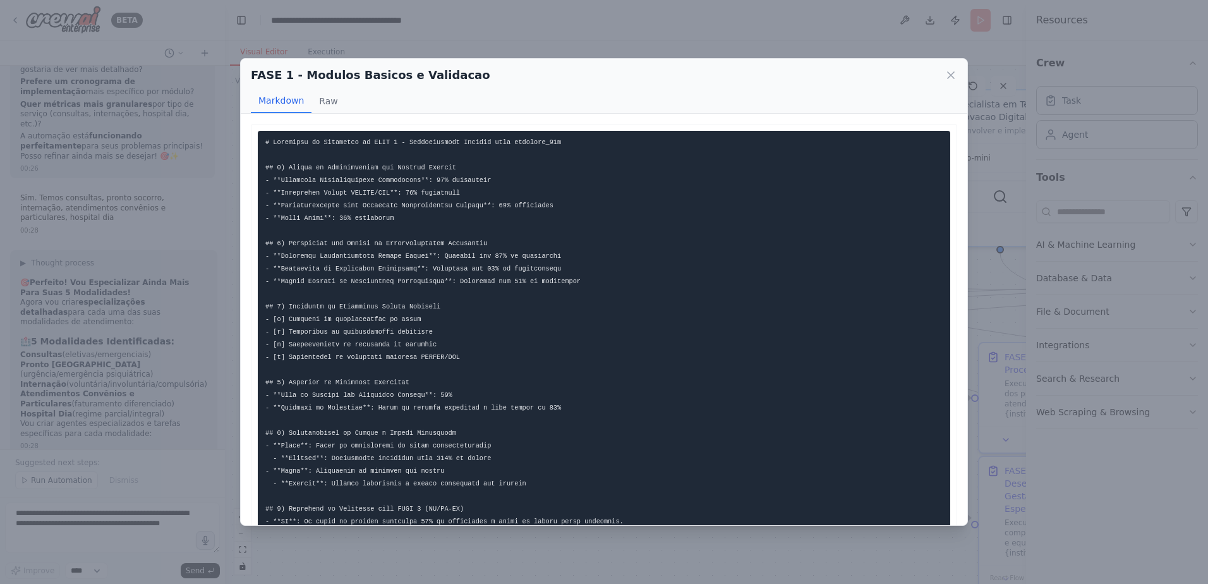
click at [335, 210] on code at bounding box center [492, 413] width 455 height 551
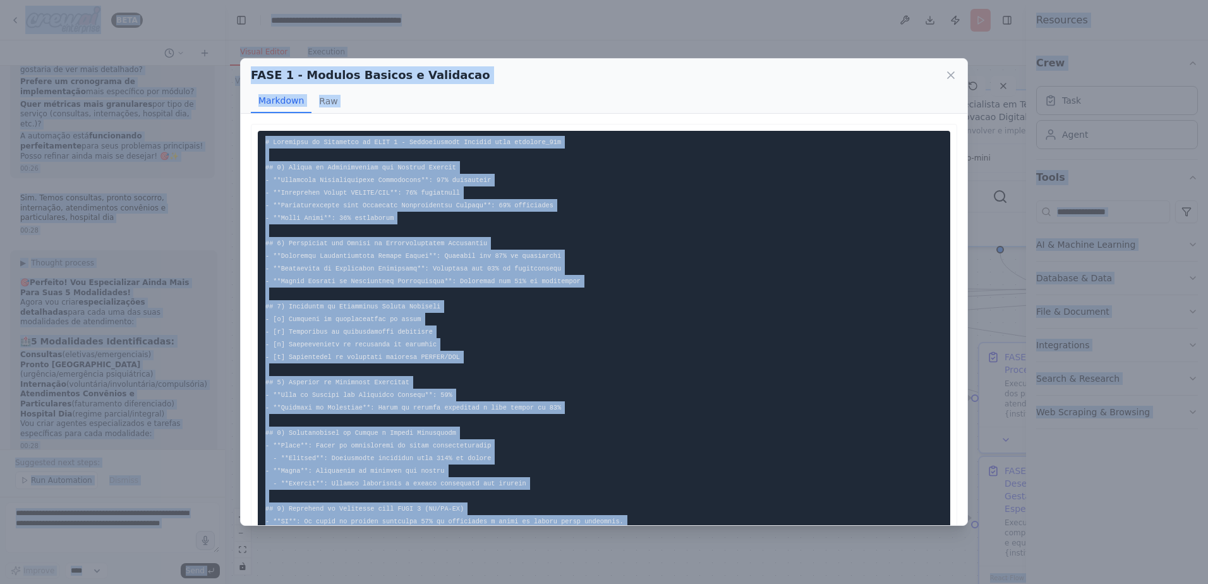
click at [335, 210] on code at bounding box center [492, 413] width 455 height 551
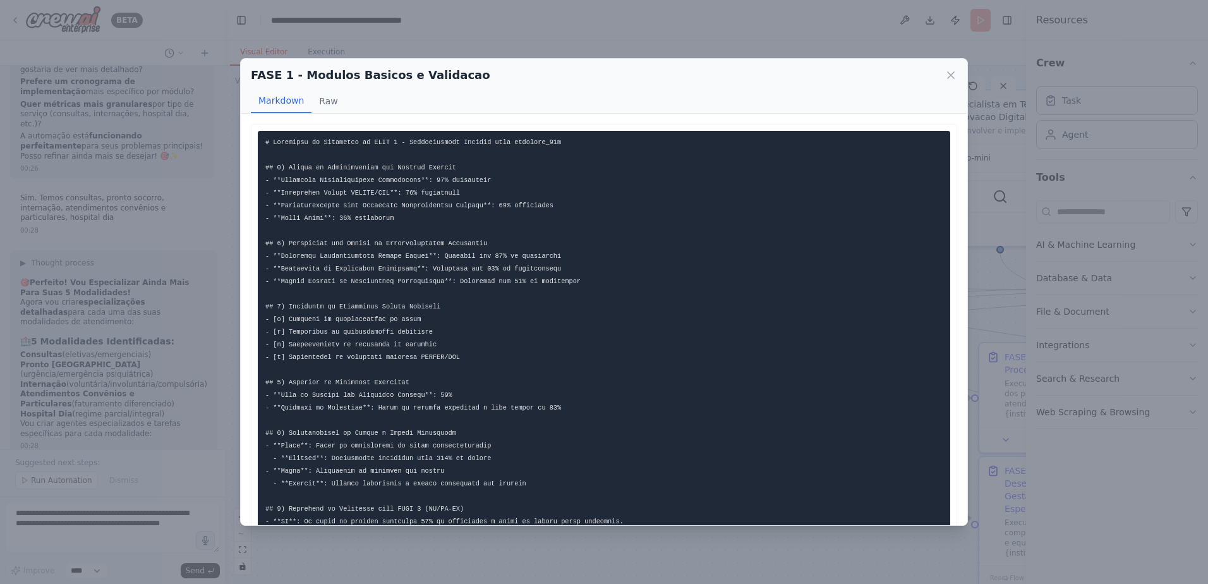
scroll to position [233, 0]
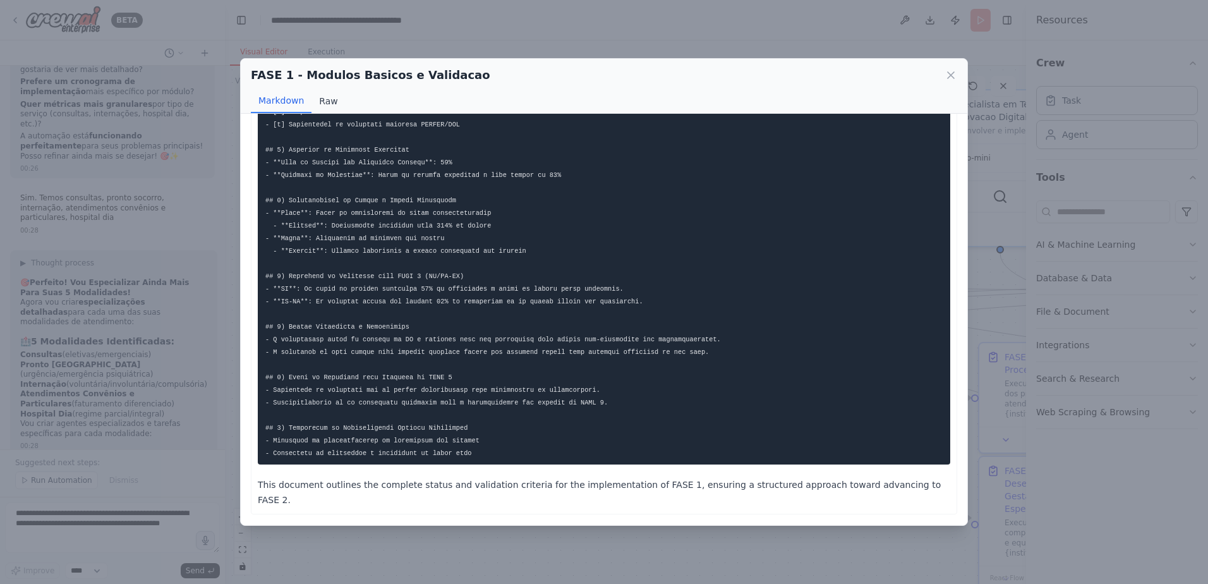
click at [320, 101] on button "Raw" at bounding box center [327, 101] width 33 height 24
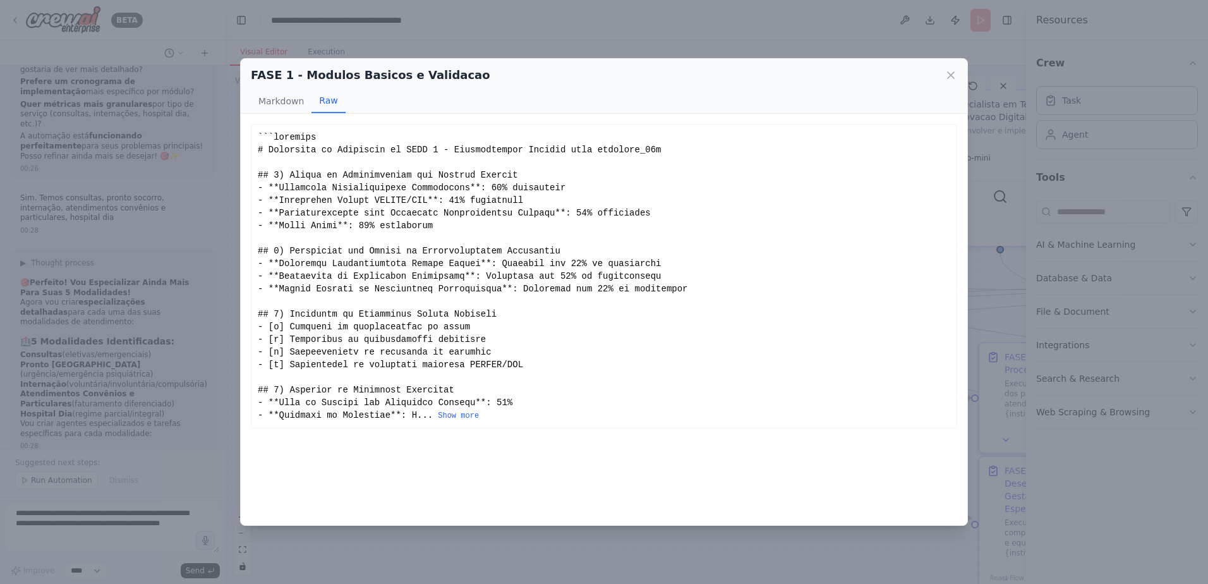
click at [445, 413] on button "Show more" at bounding box center [458, 416] width 41 height 10
click at [265, 106] on button "Markdown" at bounding box center [281, 101] width 61 height 24
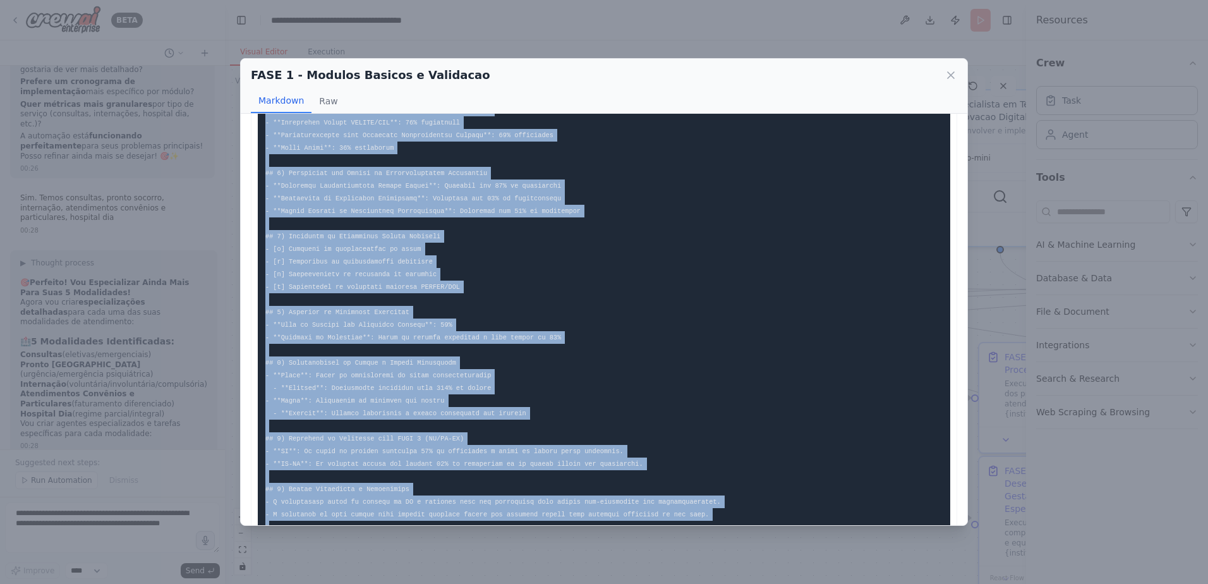
scroll to position [234, 0]
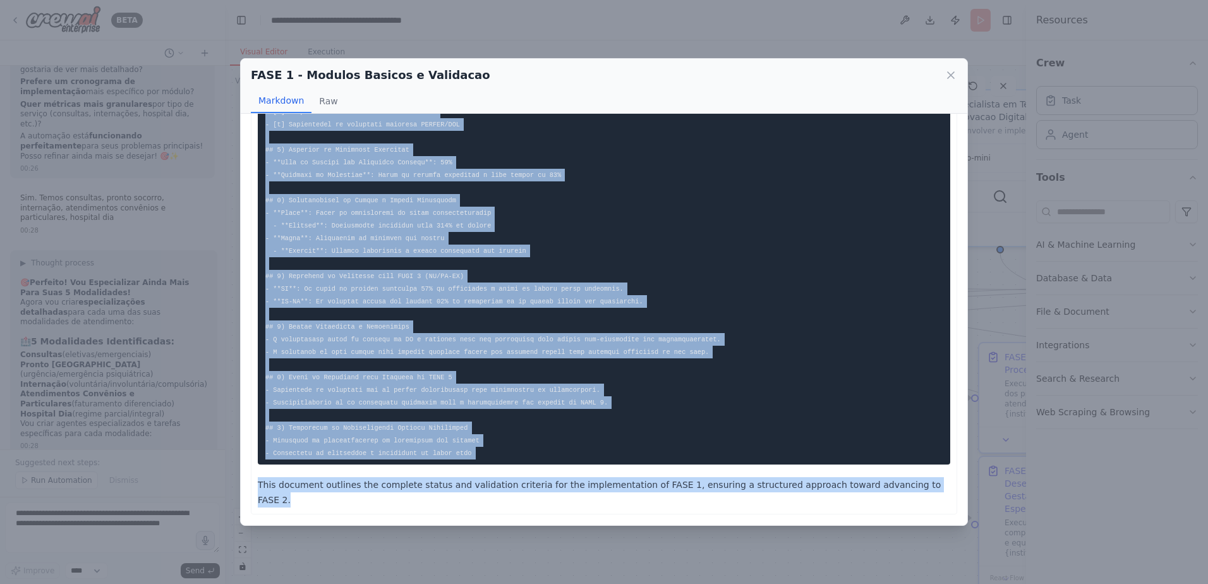
drag, startPoint x: 266, startPoint y: 143, endPoint x: 994, endPoint y: 528, distance: 823.2
click at [994, 528] on div "FASE 1 - Modulos Basicos e Validacao Markdown Raw This document outlines the co…" at bounding box center [604, 292] width 1208 height 584
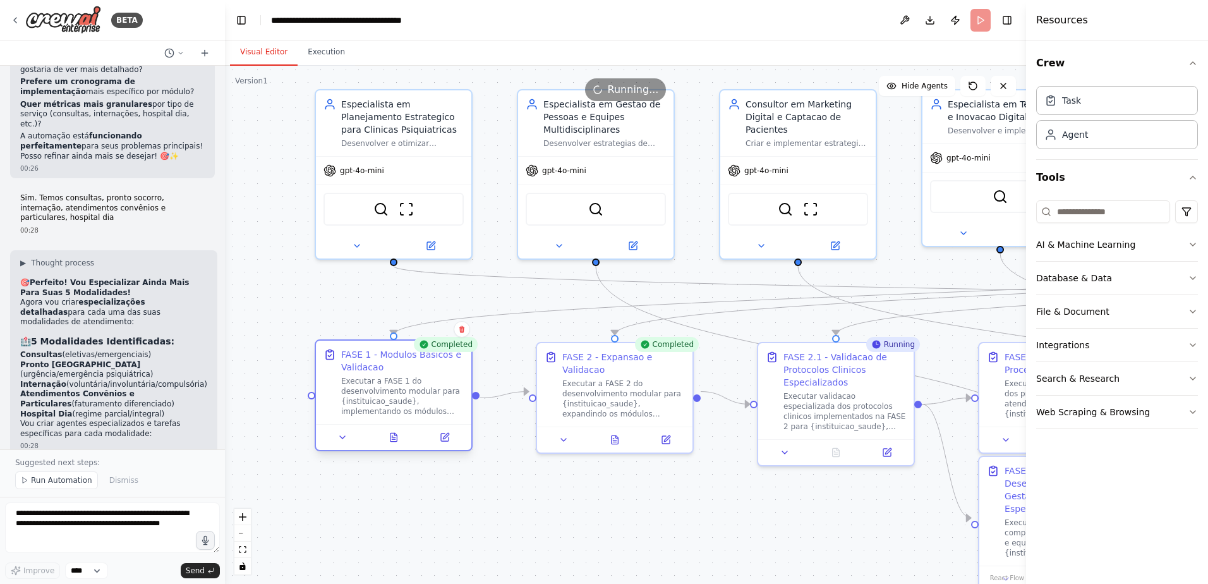
click at [394, 449] on div at bounding box center [393, 437] width 155 height 26
click at [394, 443] on button at bounding box center [394, 437] width 54 height 15
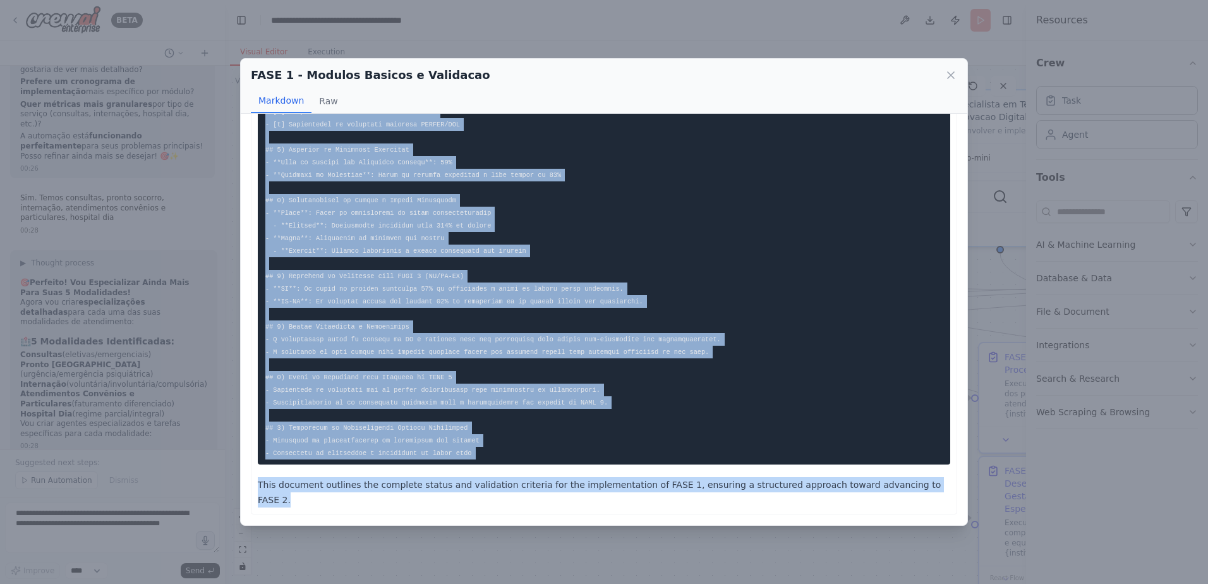
drag, startPoint x: 265, startPoint y: 141, endPoint x: 893, endPoint y: 507, distance: 727.0
click at [893, 507] on div "This document outlines the complete status and validation criteria for the impl…" at bounding box center [604, 202] width 692 height 609
copy div "# Loremipsu do Sitametco ad ELIT 9 - Seddoeiusmodt Incidid utla etdolore_23m ##…"
click at [474, 555] on div "FASE 1 - Modulos Basicos e Validacao Markdown Raw This document outlines the co…" at bounding box center [604, 292] width 1208 height 584
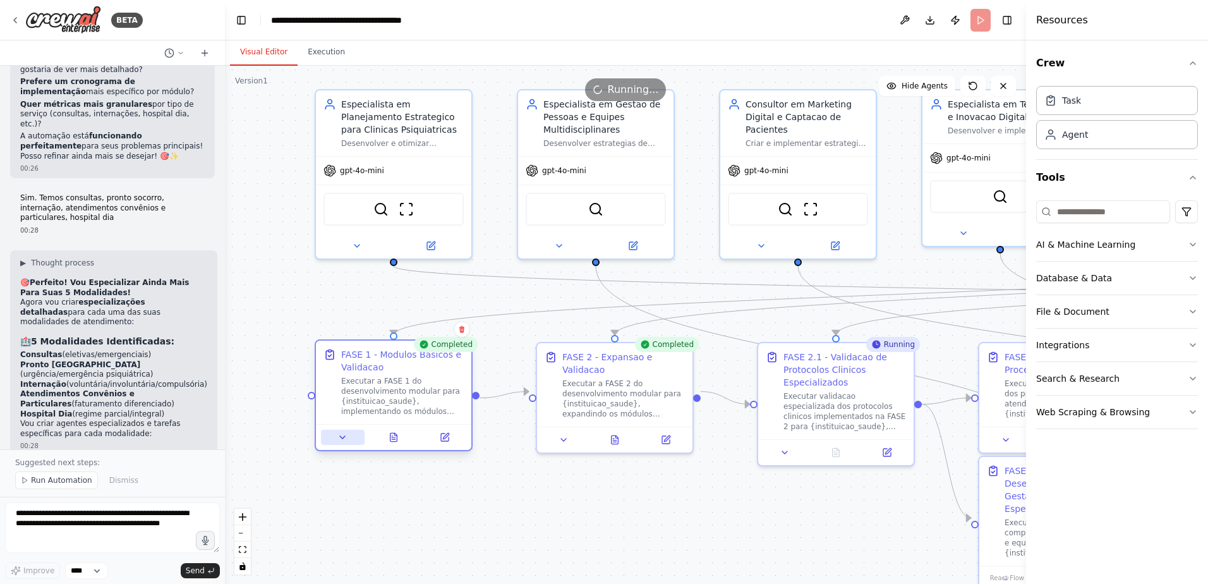
click at [339, 445] on button at bounding box center [343, 437] width 44 height 15
click at [345, 438] on icon at bounding box center [342, 437] width 10 height 10
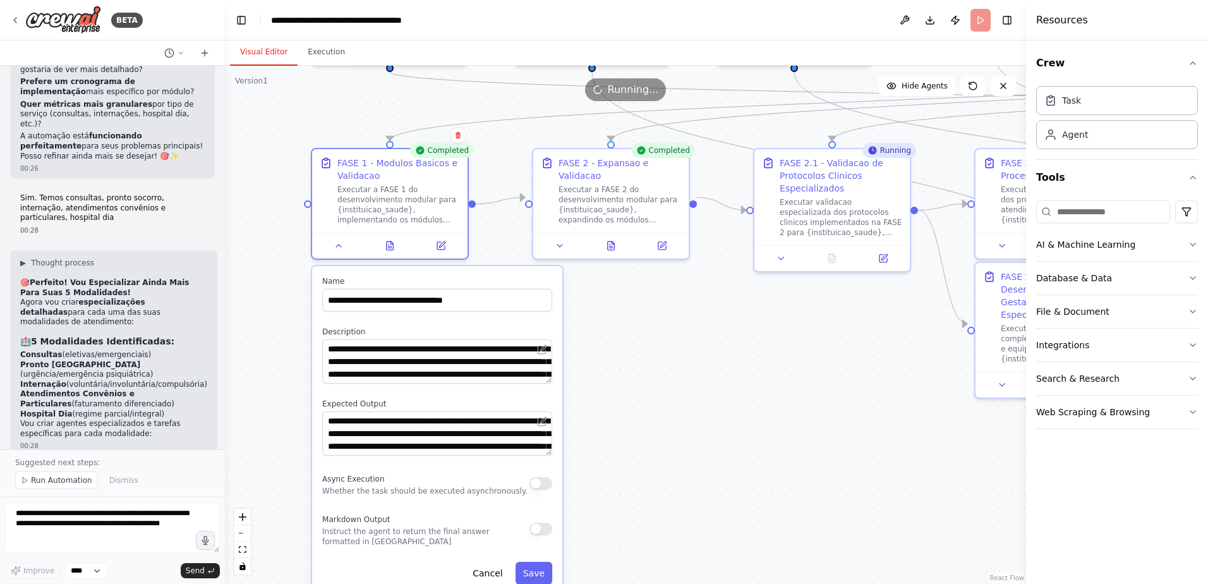
drag, startPoint x: 658, startPoint y: 561, endPoint x: 658, endPoint y: 313, distance: 248.3
click at [658, 313] on div ".deletable-edge-delete-btn { width: 20px; height: 20px; border: 0px solid #ffff…" at bounding box center [625, 325] width 801 height 518
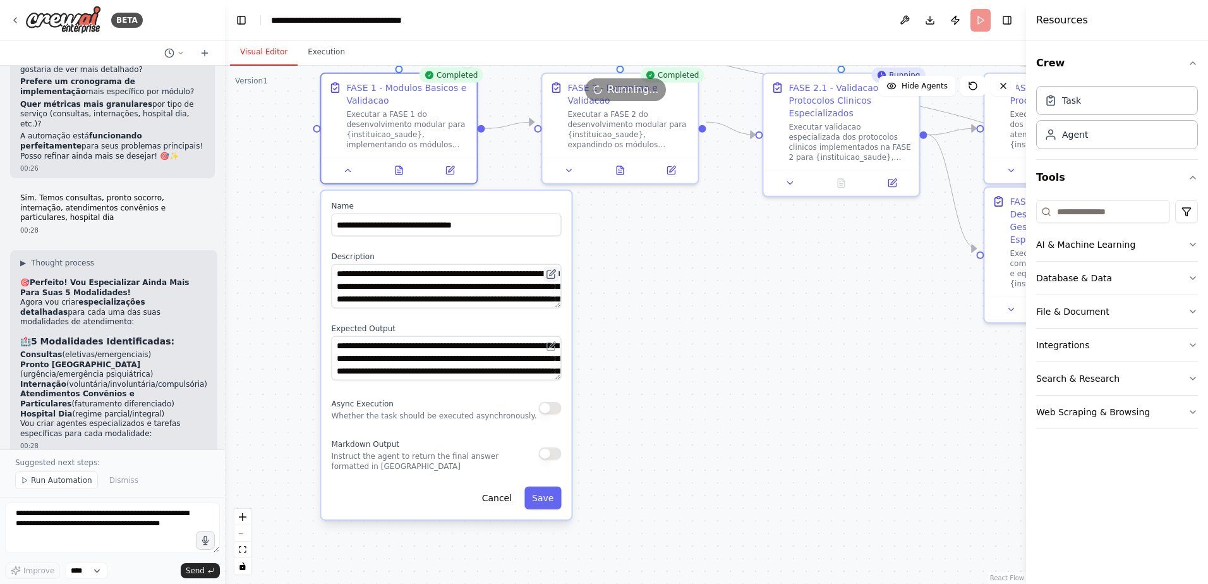
click at [550, 274] on icon at bounding box center [553, 273] width 6 height 6
click at [549, 272] on icon at bounding box center [551, 274] width 8 height 8
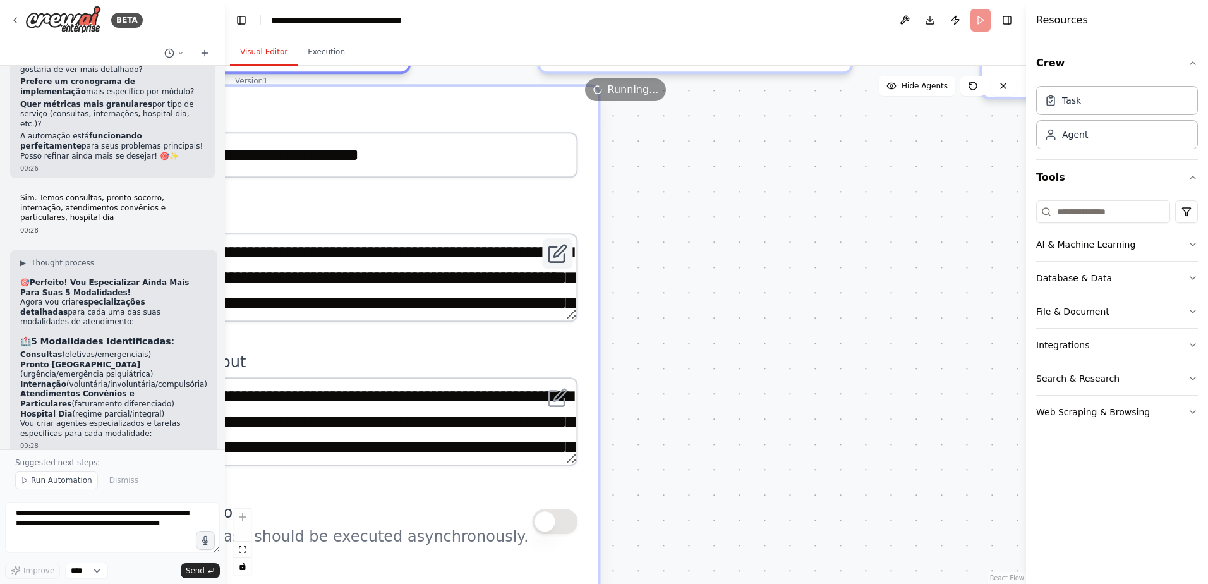
click at [554, 252] on icon at bounding box center [556, 254] width 15 height 15
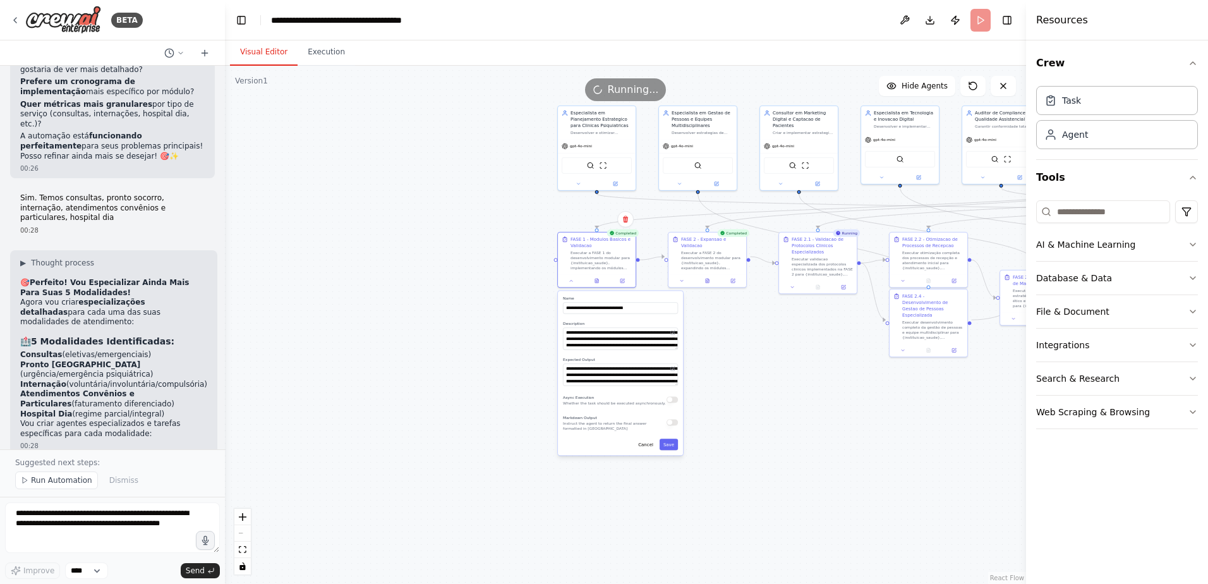
drag, startPoint x: 814, startPoint y: 394, endPoint x: 807, endPoint y: 399, distance: 8.1
click at [807, 399] on div ".deletable-edge-delete-btn { width: 20px; height: 20px; border: 0px solid #ffff…" at bounding box center [625, 325] width 801 height 518
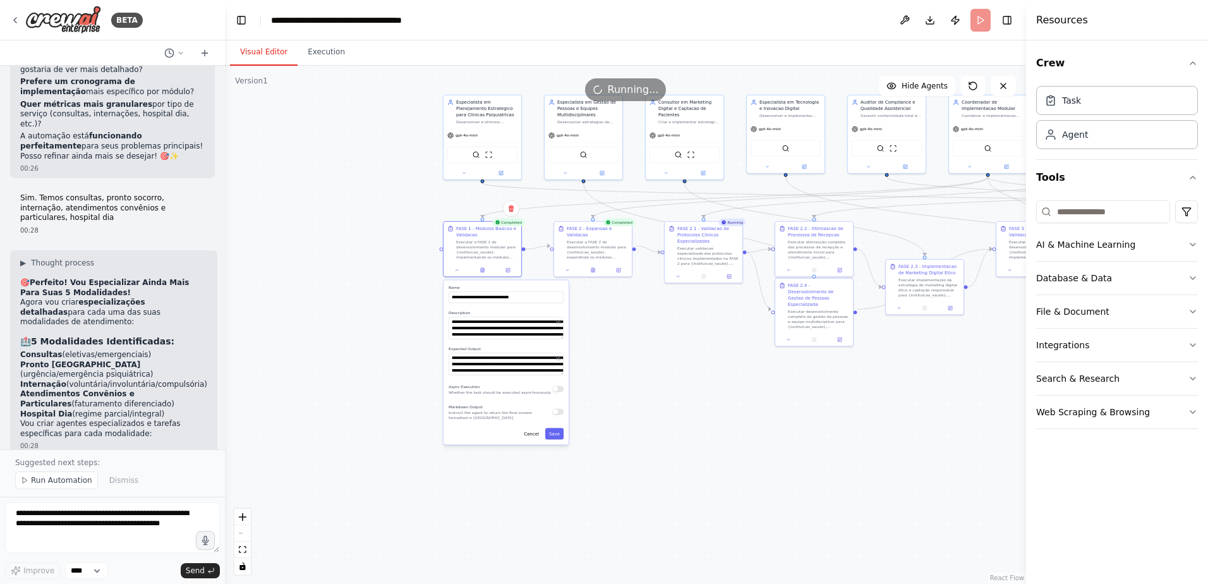
drag, startPoint x: 806, startPoint y: 399, endPoint x: 690, endPoint y: 388, distance: 116.7
click at [692, 388] on div ".deletable-edge-delete-btn { width: 20px; height: 20px; border: 0px solid #ffff…" at bounding box center [625, 325] width 801 height 518
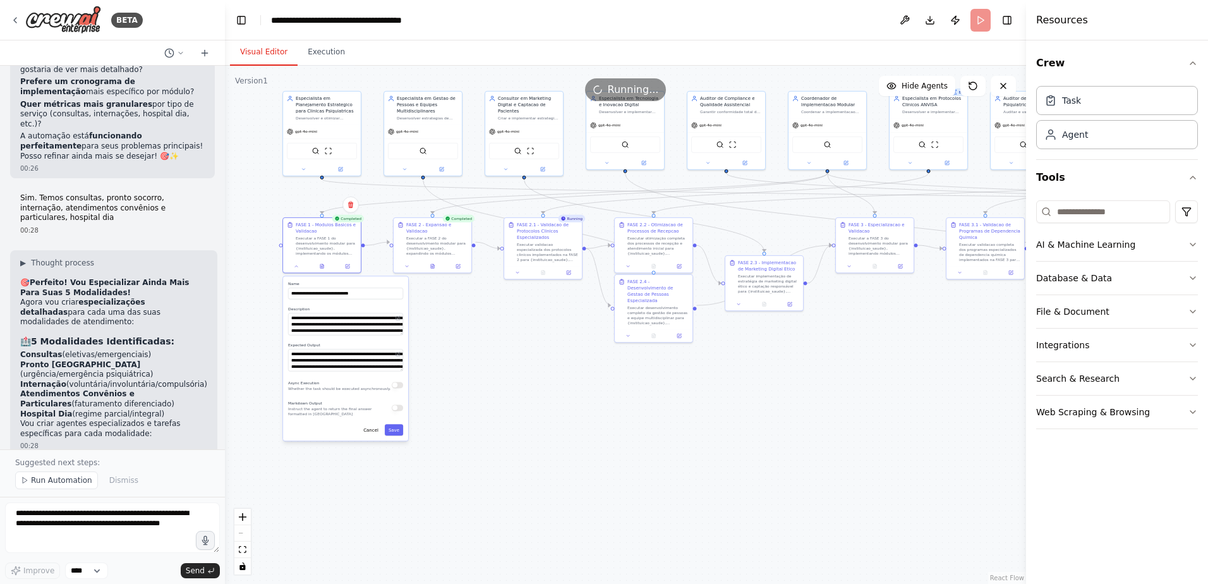
drag, startPoint x: 771, startPoint y: 421, endPoint x: 562, endPoint y: 413, distance: 208.6
click at [562, 413] on div ".deletable-edge-delete-btn { width: 20px; height: 20px; border: 0px solid #ffff…" at bounding box center [625, 325] width 801 height 518
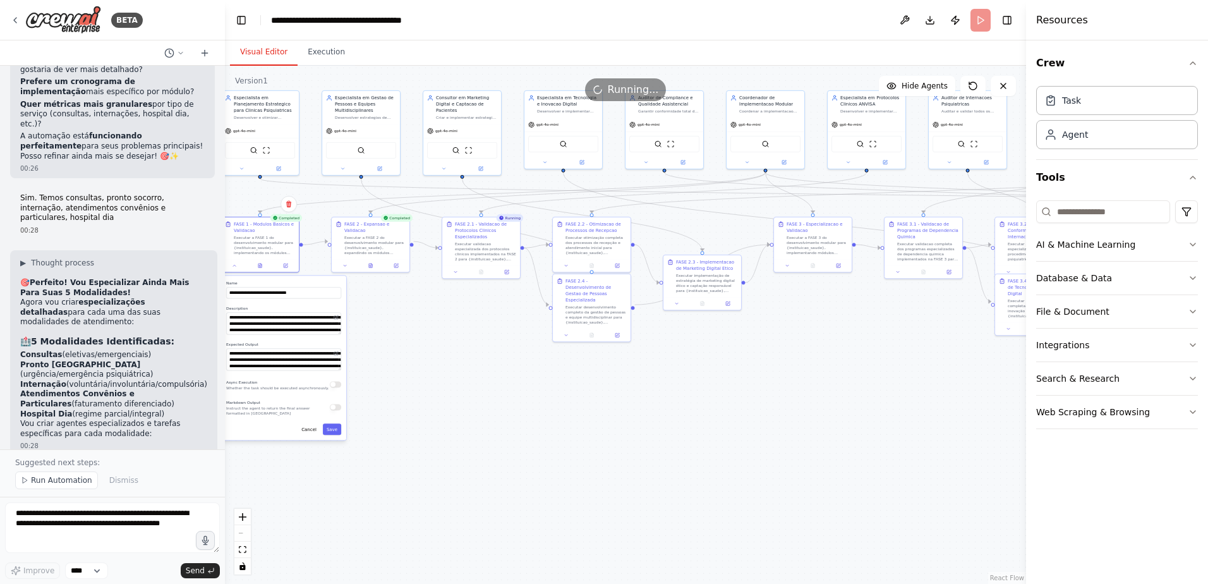
drag, startPoint x: 725, startPoint y: 455, endPoint x: 710, endPoint y: 459, distance: 15.0
click at [710, 459] on div ".deletable-edge-delete-btn { width: 20px; height: 20px; border: 0px solid #ffff…" at bounding box center [625, 325] width 801 height 518
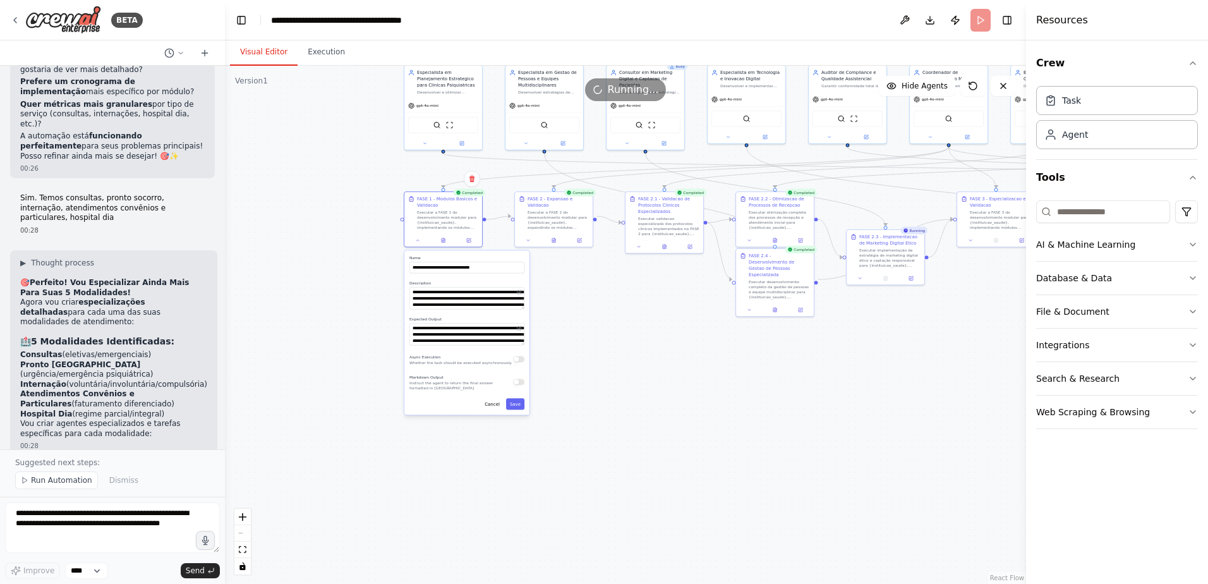
drag, startPoint x: 437, startPoint y: 344, endPoint x: 609, endPoint y: 306, distance: 176.1
click at [616, 311] on div ".deletable-edge-delete-btn { width: 20px; height: 20px; border: 0px solid #ffff…" at bounding box center [625, 325] width 801 height 518
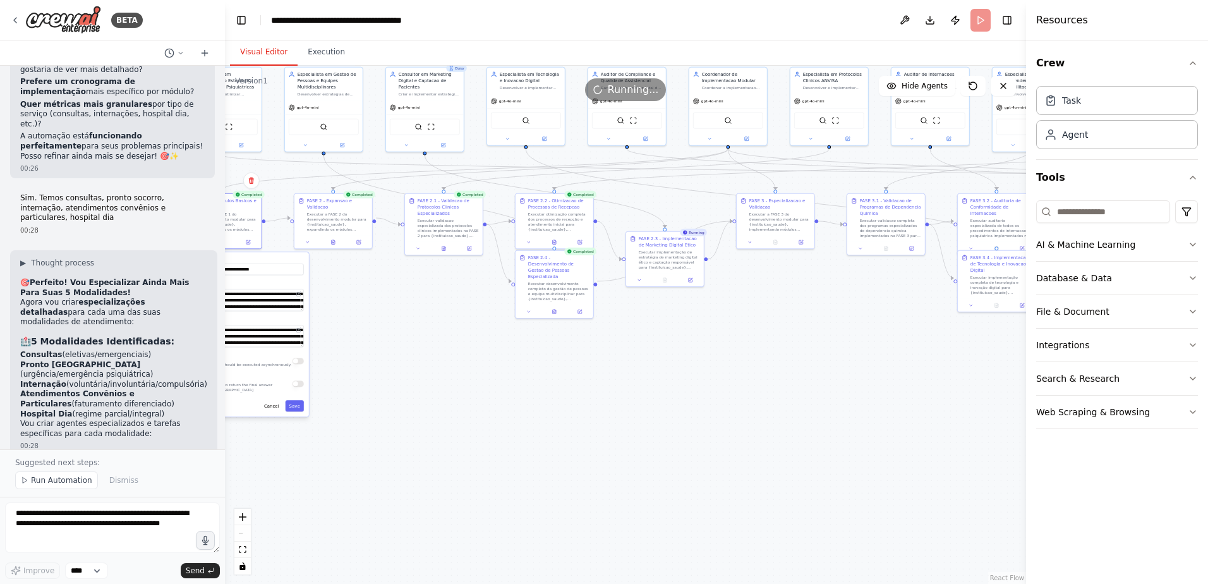
drag, startPoint x: 778, startPoint y: 409, endPoint x: 501, endPoint y: 403, distance: 276.8
click at [501, 403] on div ".deletable-edge-delete-btn { width: 20px; height: 20px; border: 0px solid #ffff…" at bounding box center [625, 325] width 801 height 518
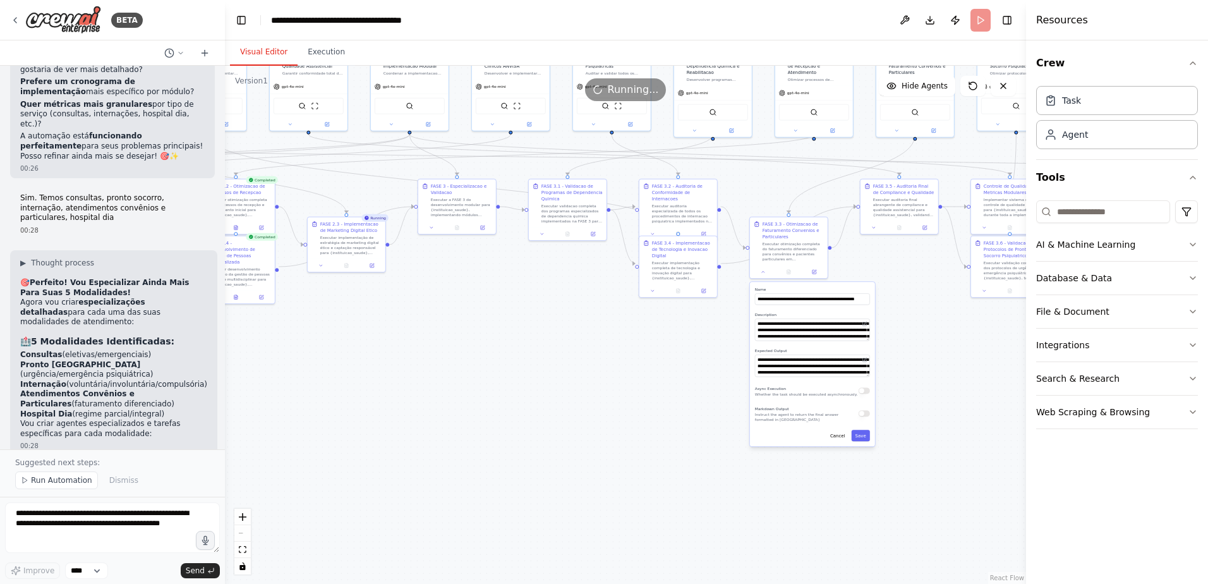
drag, startPoint x: 813, startPoint y: 405, endPoint x: 495, endPoint y: 390, distance: 318.7
click at [495, 390] on div ".deletable-edge-delete-btn { width: 20px; height: 20px; border: 0px solid #ffff…" at bounding box center [625, 325] width 801 height 518
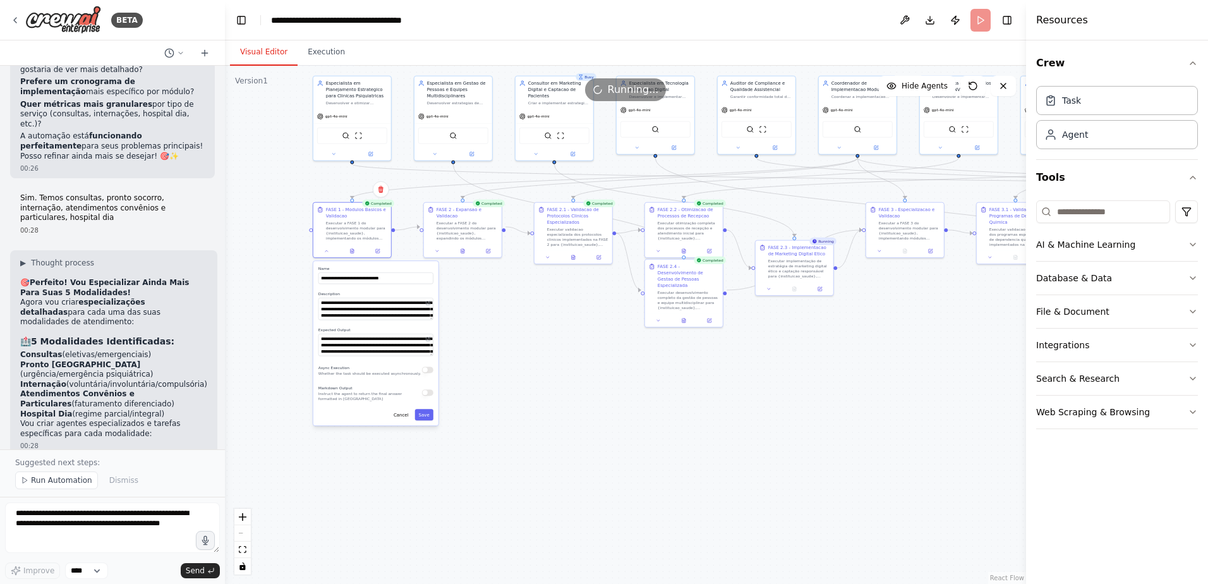
drag, startPoint x: 388, startPoint y: 362, endPoint x: 862, endPoint y: 384, distance: 475.0
click at [862, 385] on div ".deletable-edge-delete-btn { width: 20px; height: 20px; border: 0px solid #ffff…" at bounding box center [625, 325] width 801 height 518
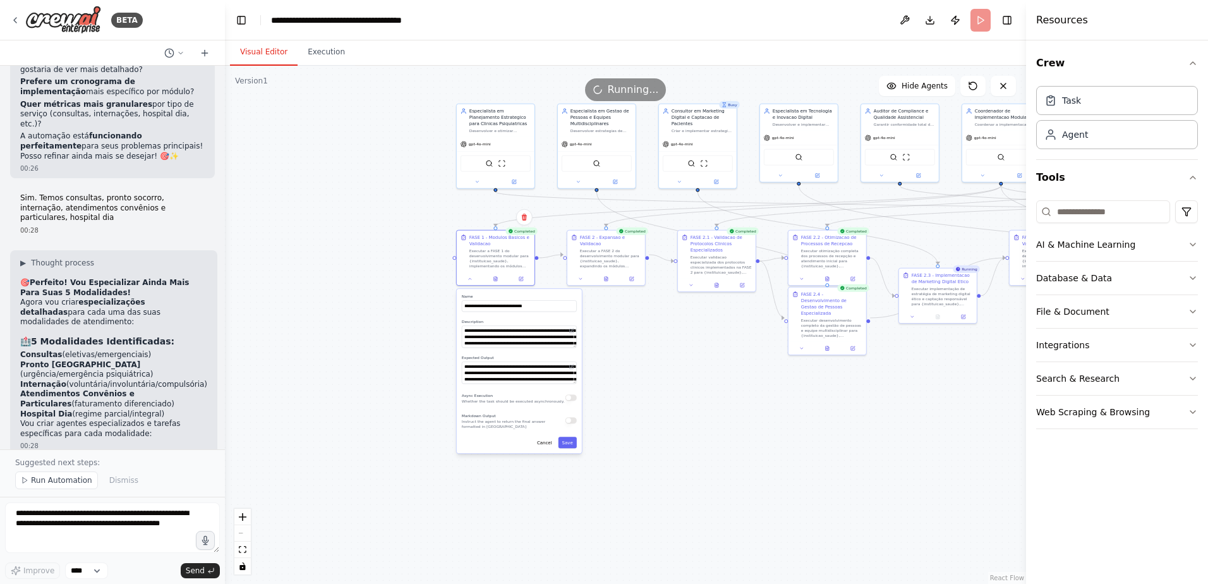
drag, startPoint x: 606, startPoint y: 401, endPoint x: 710, endPoint y: 418, distance: 105.0
click at [710, 418] on div ".deletable-edge-delete-btn { width: 20px; height: 20px; border: 0px solid #ffff…" at bounding box center [625, 325] width 801 height 518
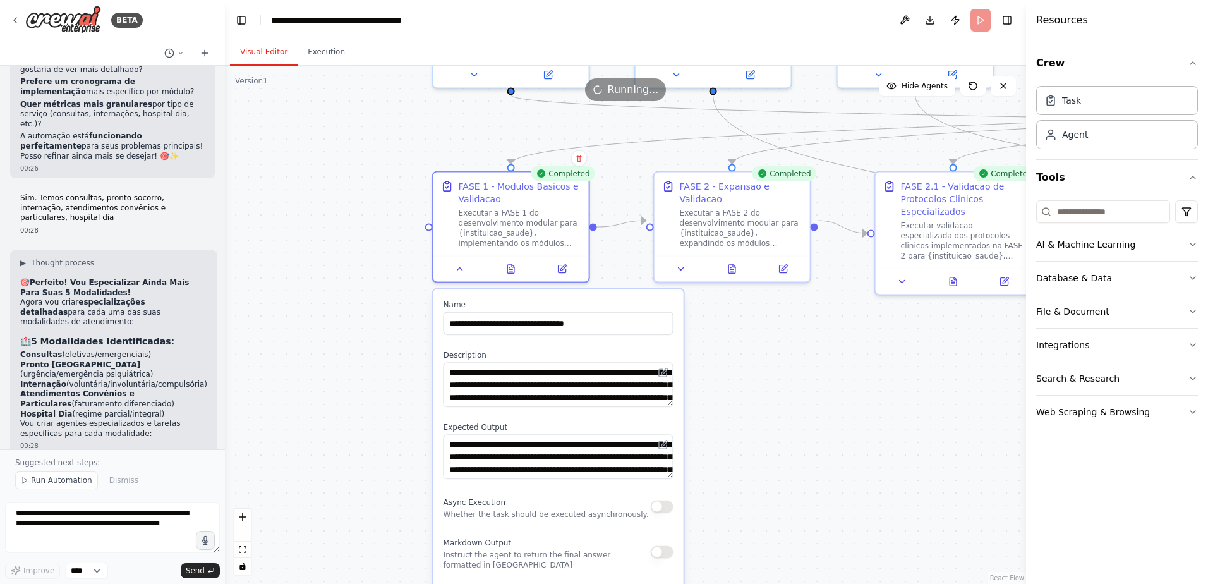
drag, startPoint x: 407, startPoint y: 341, endPoint x: 310, endPoint y: 387, distance: 107.4
click at [313, 389] on div ".deletable-edge-delete-btn { width: 20px; height: 20px; border: 0px solid #ffff…" at bounding box center [625, 325] width 801 height 518
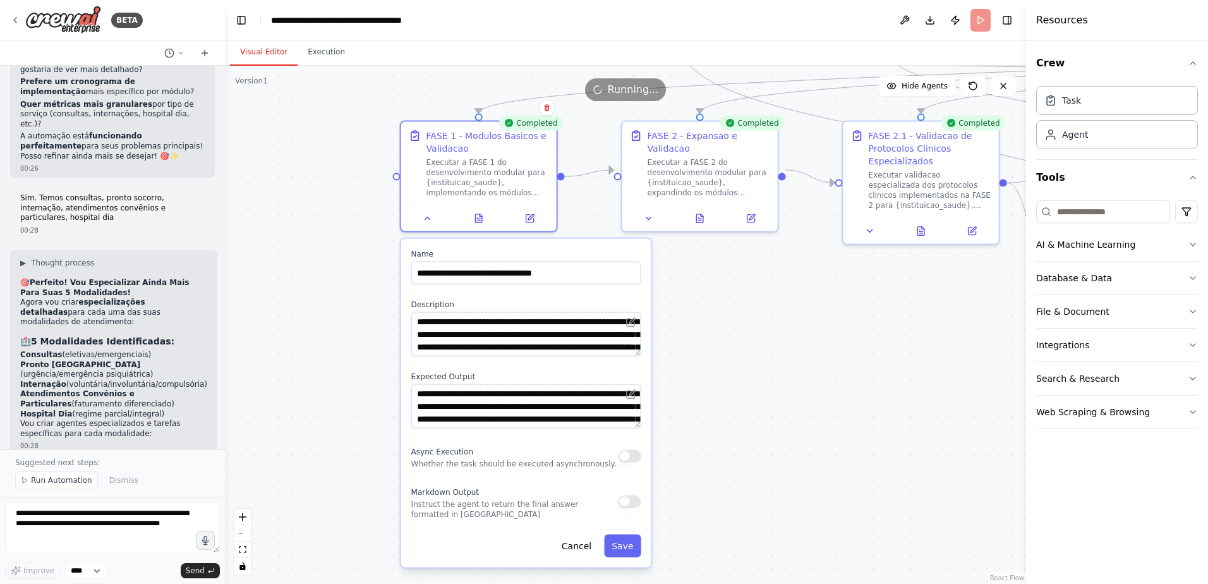
drag, startPoint x: 330, startPoint y: 372, endPoint x: 292, endPoint y: 314, distance: 69.7
click at [292, 314] on div ".deletable-edge-delete-btn { width: 20px; height: 20px; border: 0px solid #ffff…" at bounding box center [625, 325] width 801 height 518
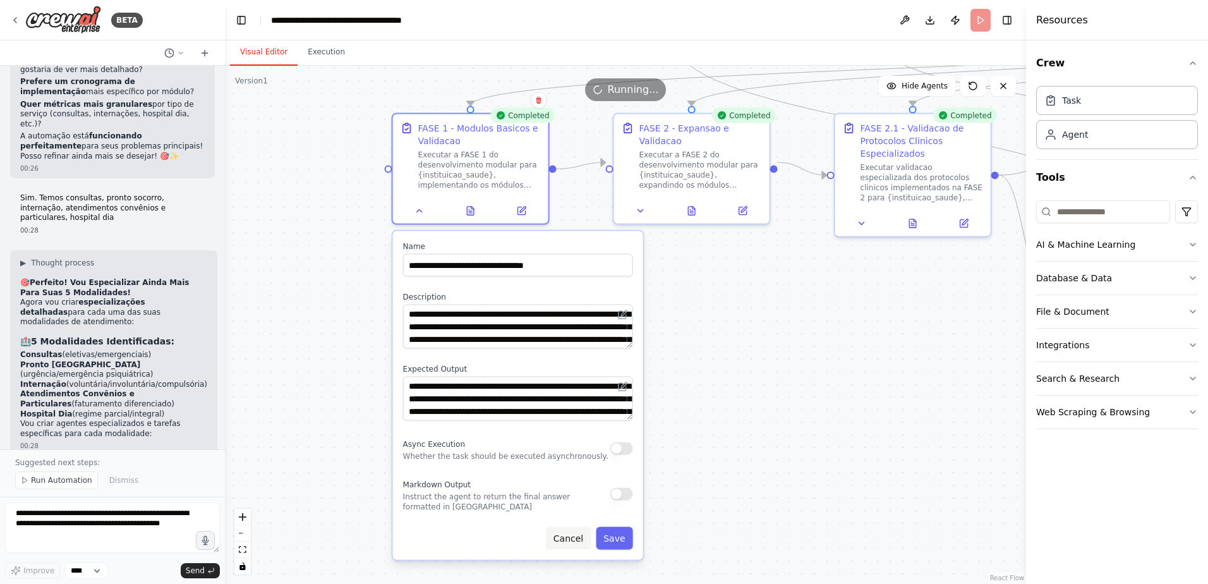
click at [566, 536] on button "Cancel" at bounding box center [568, 538] width 45 height 23
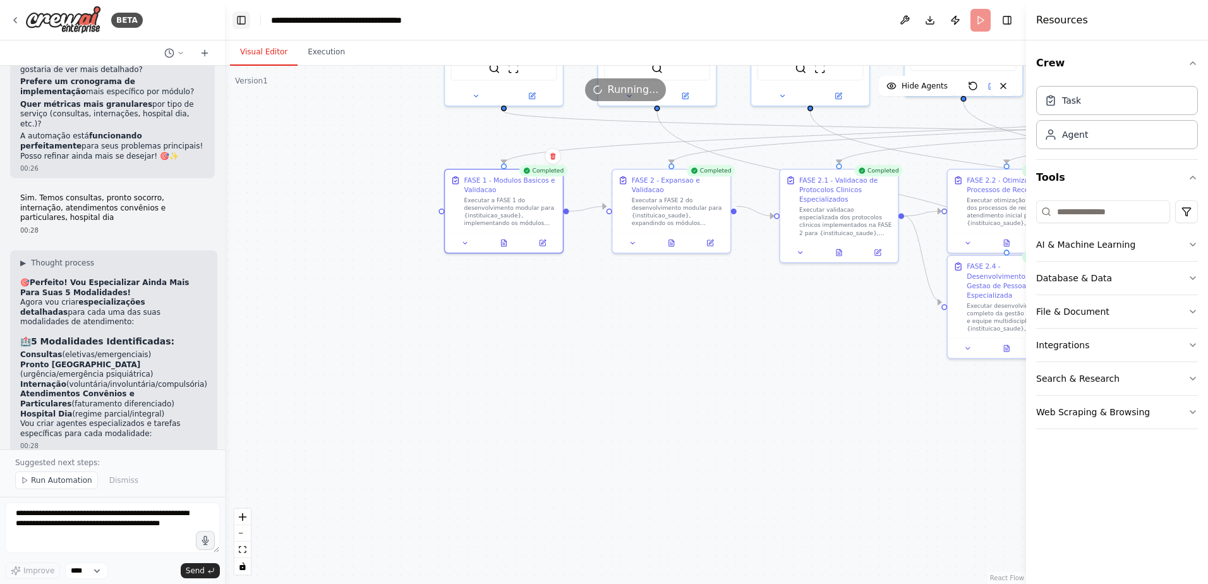
click at [240, 18] on button "Toggle Left Sidebar" at bounding box center [241, 20] width 18 height 18
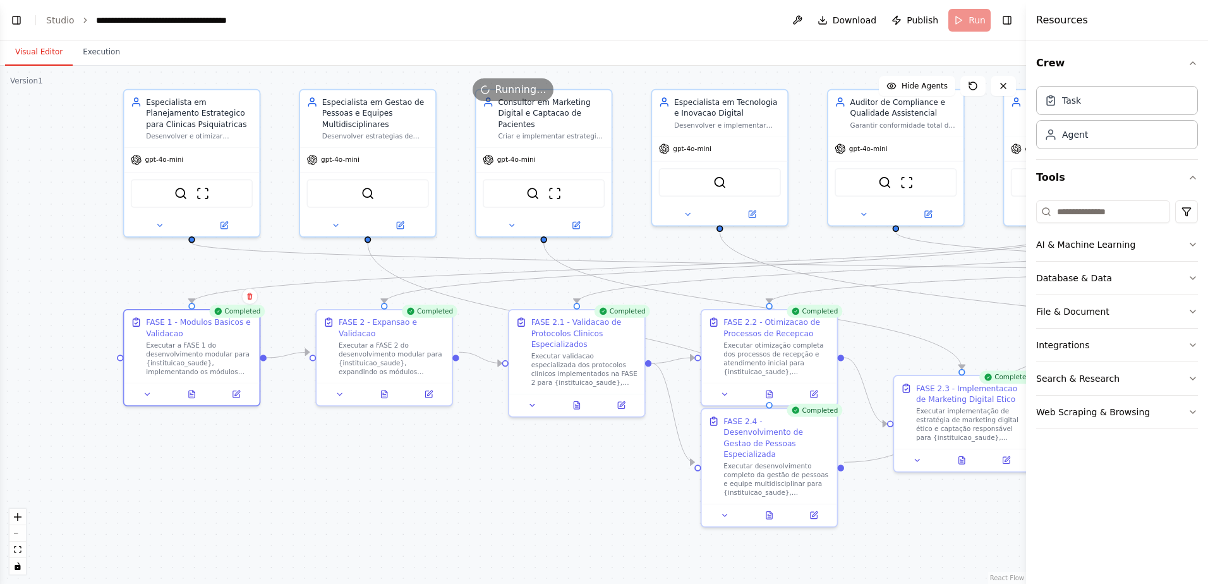
drag, startPoint x: 130, startPoint y: 253, endPoint x: 55, endPoint y: 419, distance: 181.8
click at [55, 419] on div ".deletable-edge-delete-btn { width: 20px; height: 20px; border: 0px solid #ffff…" at bounding box center [513, 325] width 1026 height 518
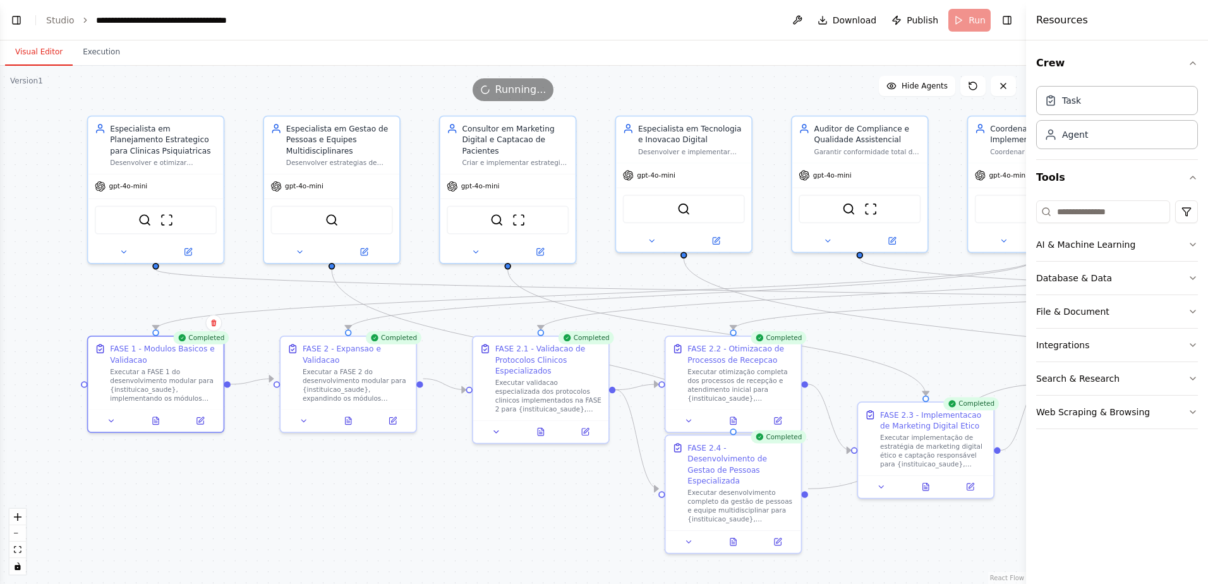
drag, startPoint x: 292, startPoint y: 469, endPoint x: 256, endPoint y: 496, distance: 44.7
click at [256, 496] on div ".deletable-edge-delete-btn { width: 20px; height: 20px; border: 0px solid #ffff…" at bounding box center [513, 325] width 1026 height 518
click at [111, 419] on icon at bounding box center [111, 419] width 4 height 2
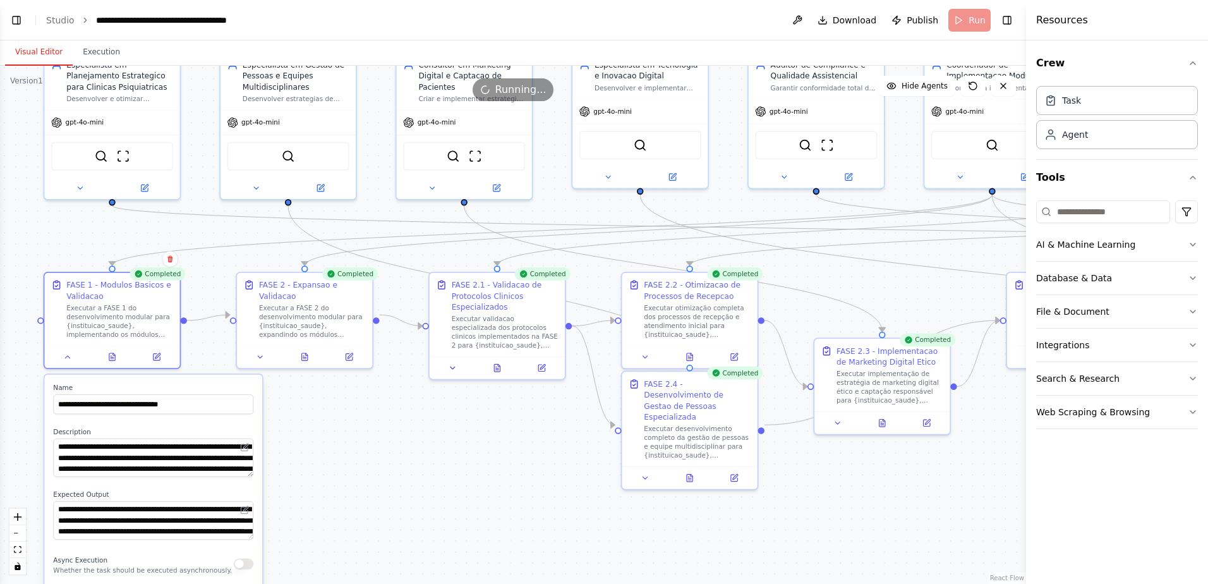
drag, startPoint x: 407, startPoint y: 525, endPoint x: 363, endPoint y: 466, distance: 73.2
click at [363, 466] on div ".deletable-edge-delete-btn { width: 20px; height: 20px; border: 0px solid #ffff…" at bounding box center [513, 325] width 1026 height 518
click at [114, 357] on icon at bounding box center [112, 355] width 6 height 8
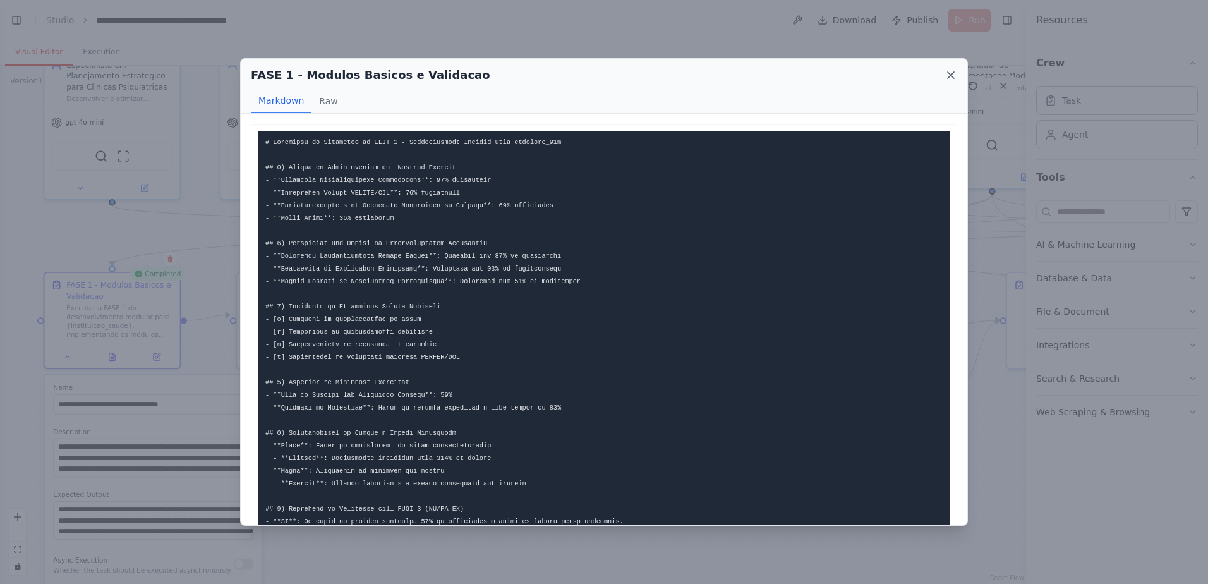
click at [950, 76] on icon at bounding box center [951, 75] width 6 height 6
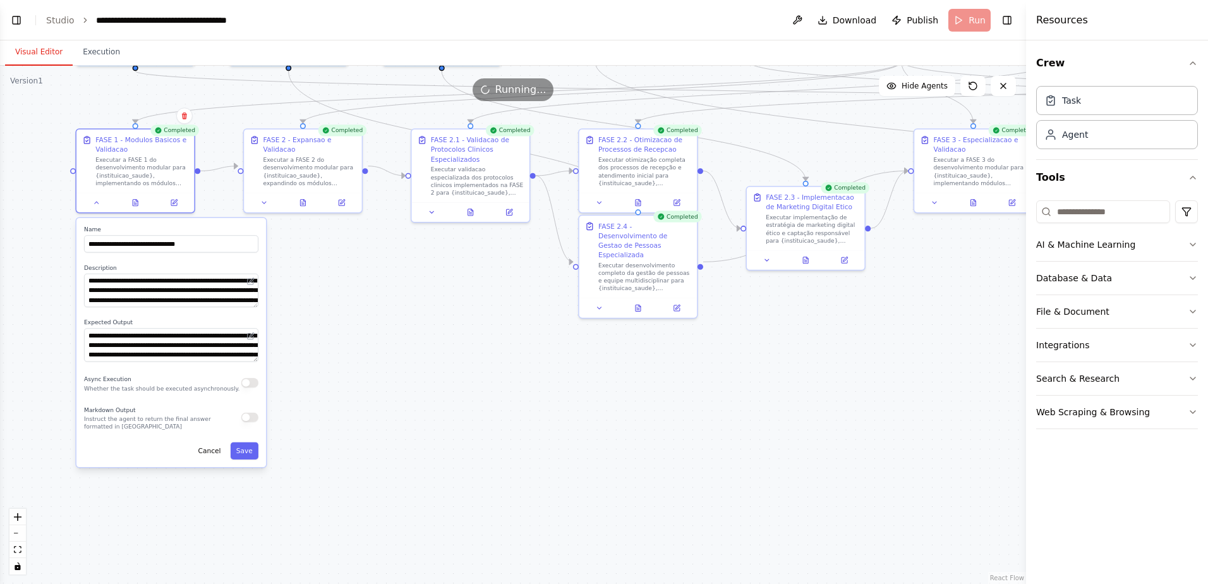
drag, startPoint x: 327, startPoint y: 444, endPoint x: 322, endPoint y: 280, distance: 163.7
click at [322, 280] on div ".deletable-edge-delete-btn { width: 20px; height: 20px; border: 0px solid #ffff…" at bounding box center [513, 325] width 1026 height 518
click at [216, 453] on button "Cancel" at bounding box center [209, 450] width 34 height 17
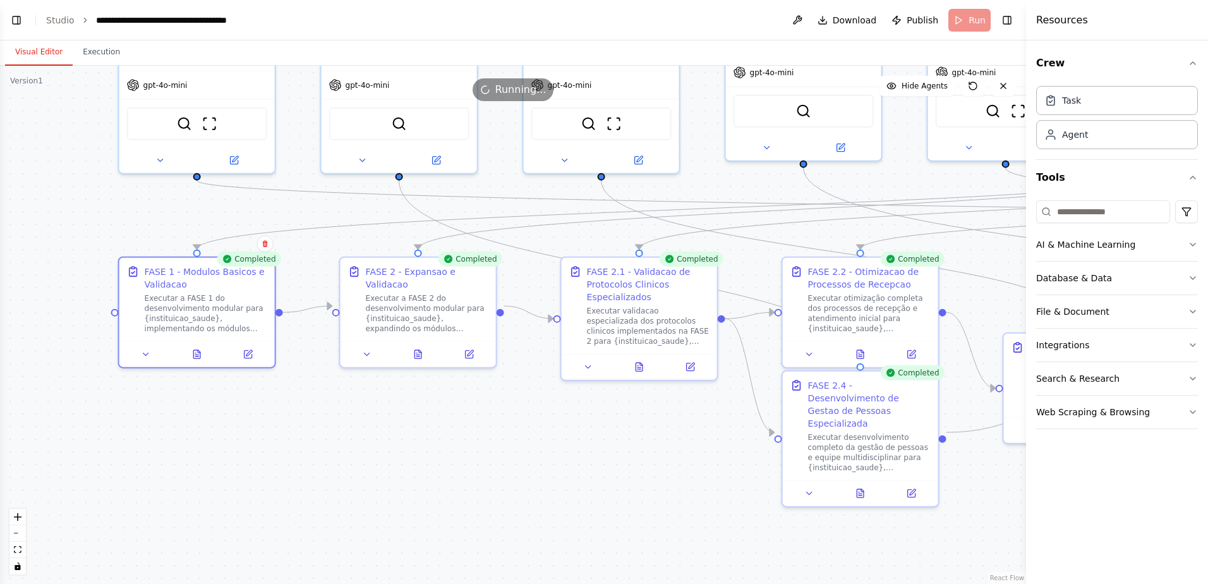
drag, startPoint x: 270, startPoint y: 291, endPoint x: 391, endPoint y: 496, distance: 237.6
click at [391, 496] on div ".deletable-edge-delete-btn { width: 20px; height: 20px; border: 0px solid #ffff…" at bounding box center [513, 325] width 1026 height 518
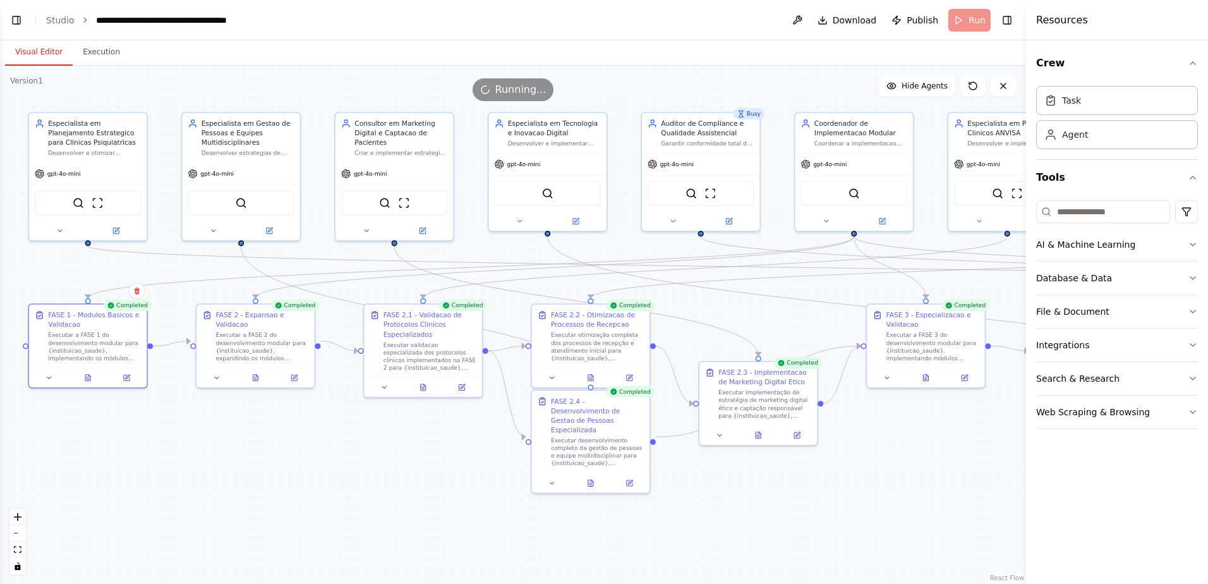
drag, startPoint x: 353, startPoint y: 425, endPoint x: 212, endPoint y: 423, distance: 140.9
click at [212, 423] on div ".deletable-edge-delete-btn { width: 20px; height: 20px; border: 0px solid #ffff…" at bounding box center [513, 325] width 1026 height 518
click at [89, 378] on icon at bounding box center [87, 376] width 5 height 6
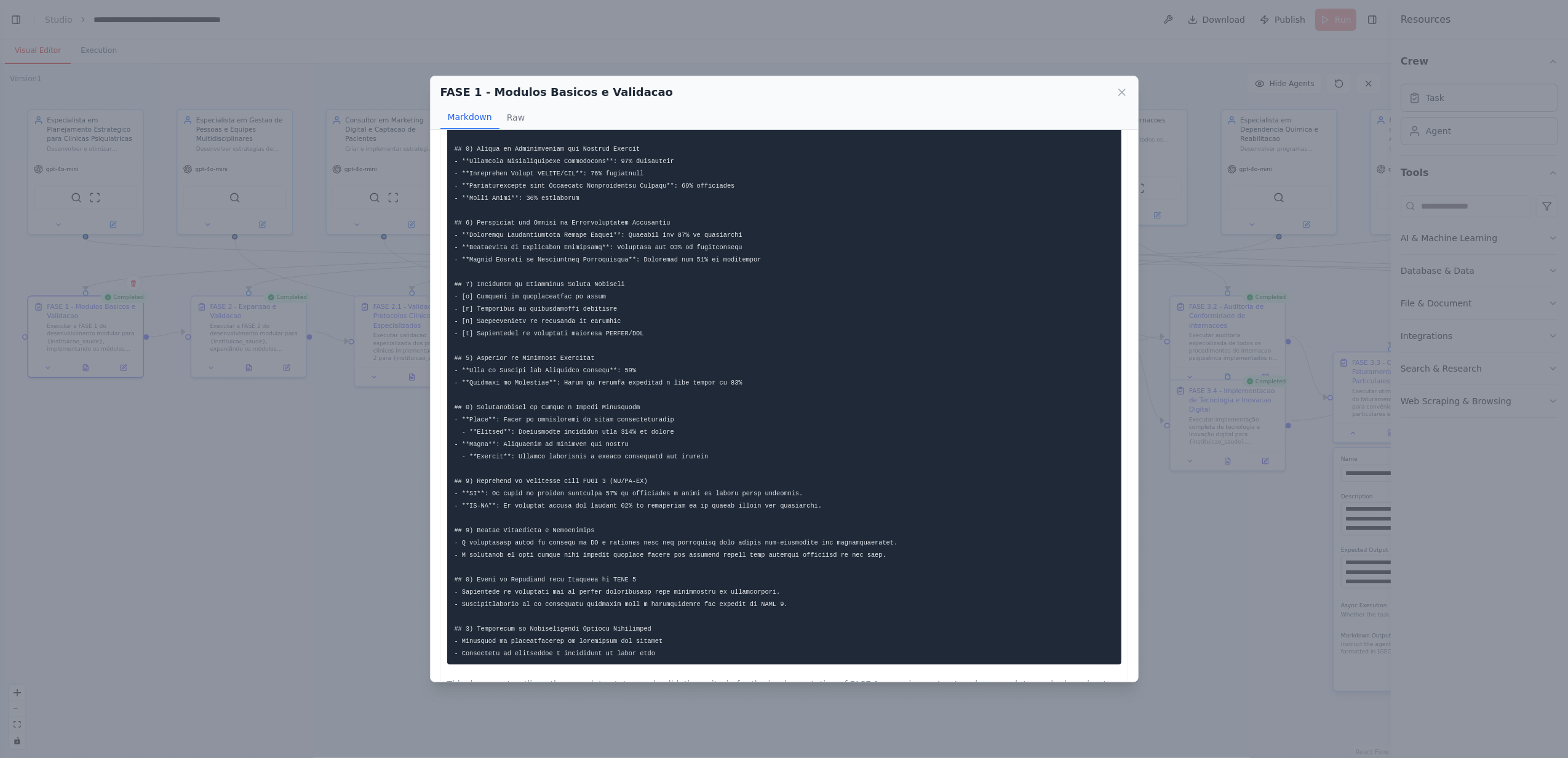
scroll to position [32, 0]
click at [1125, 94] on icon at bounding box center [1122, 92] width 13 height 13
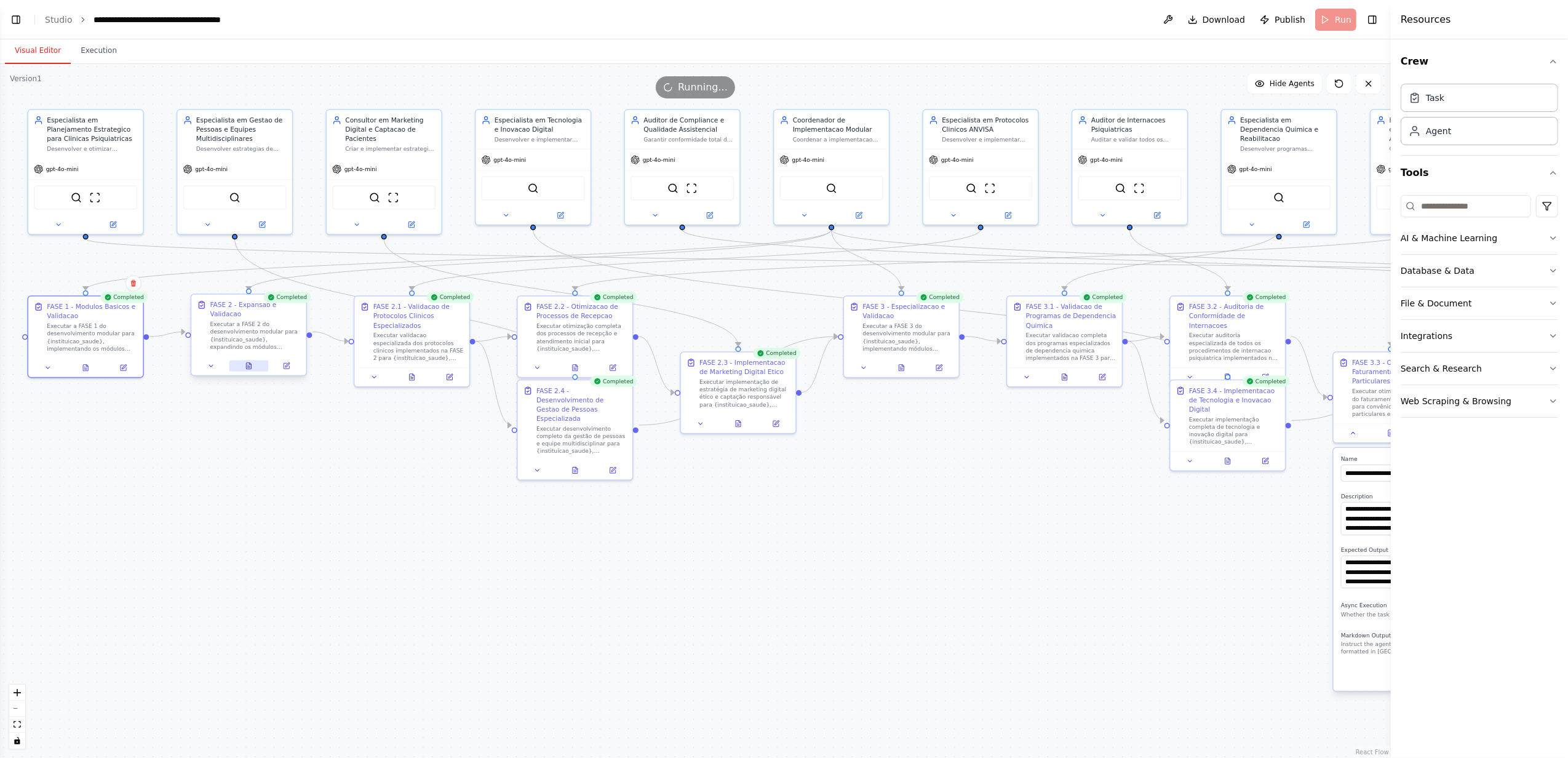
click at [248, 363] on icon at bounding box center [248, 366] width 5 height 6
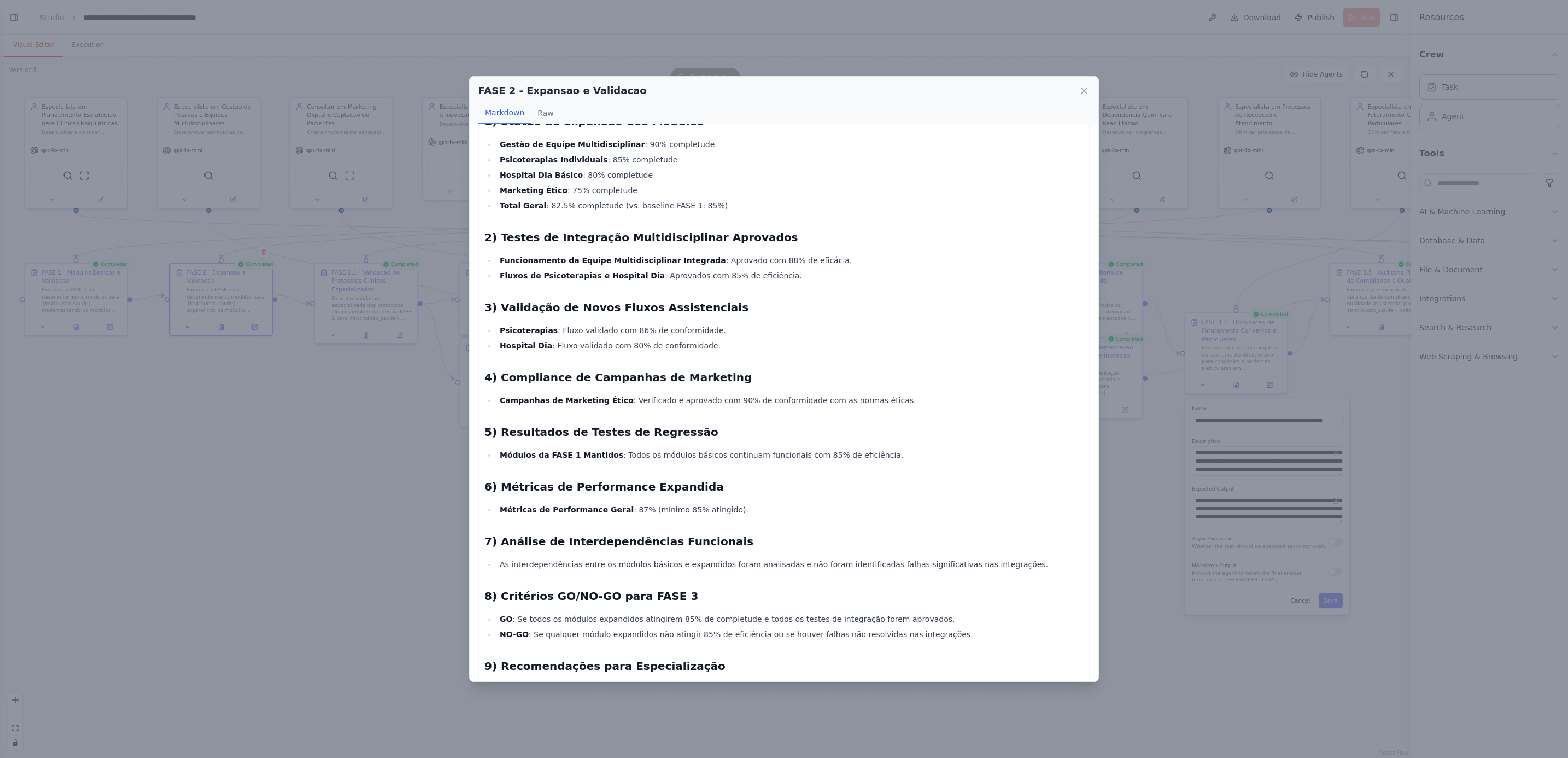
scroll to position [0, 0]
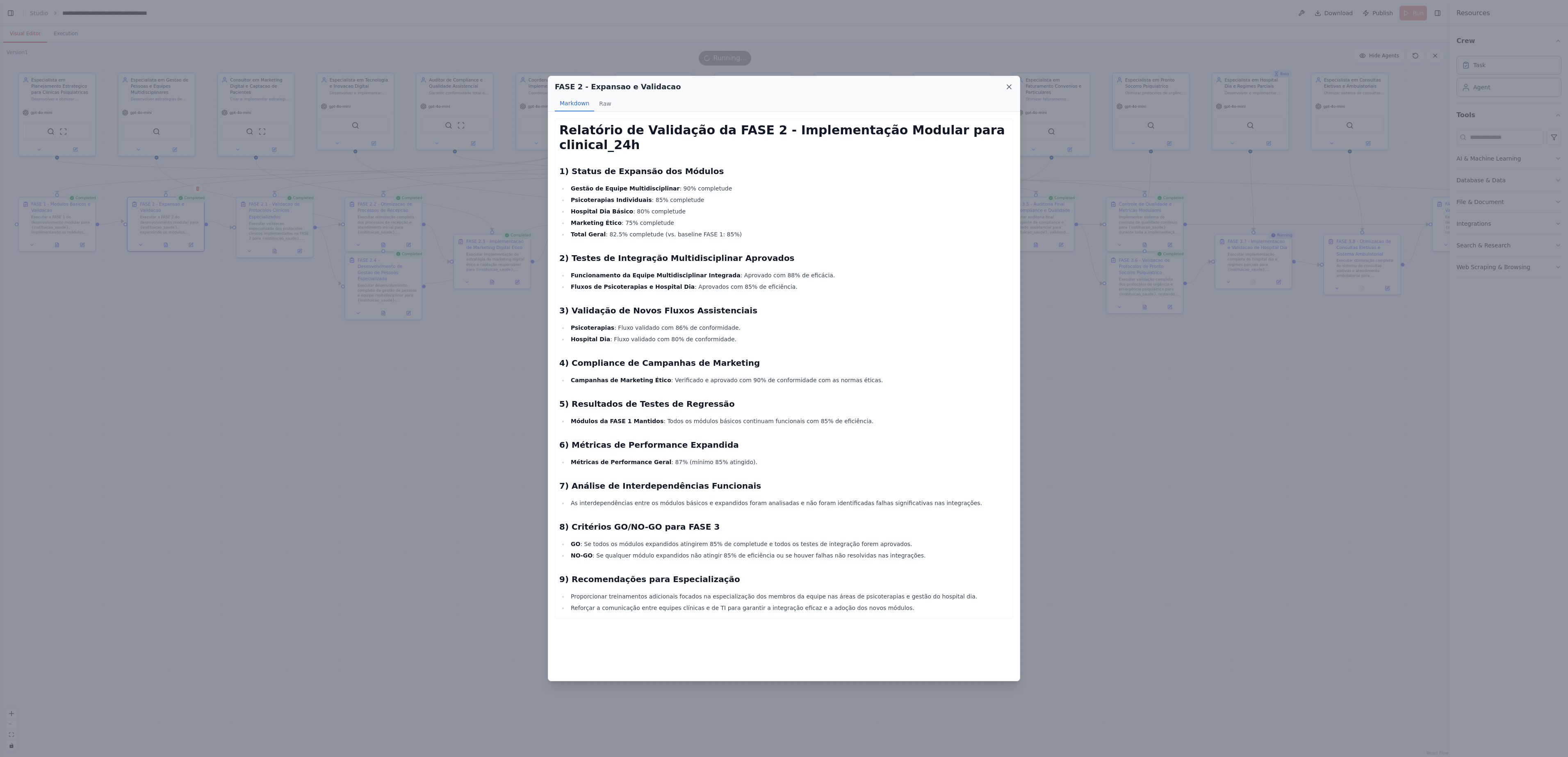
click at [783, 88] on icon at bounding box center [1009, 87] width 8 height 8
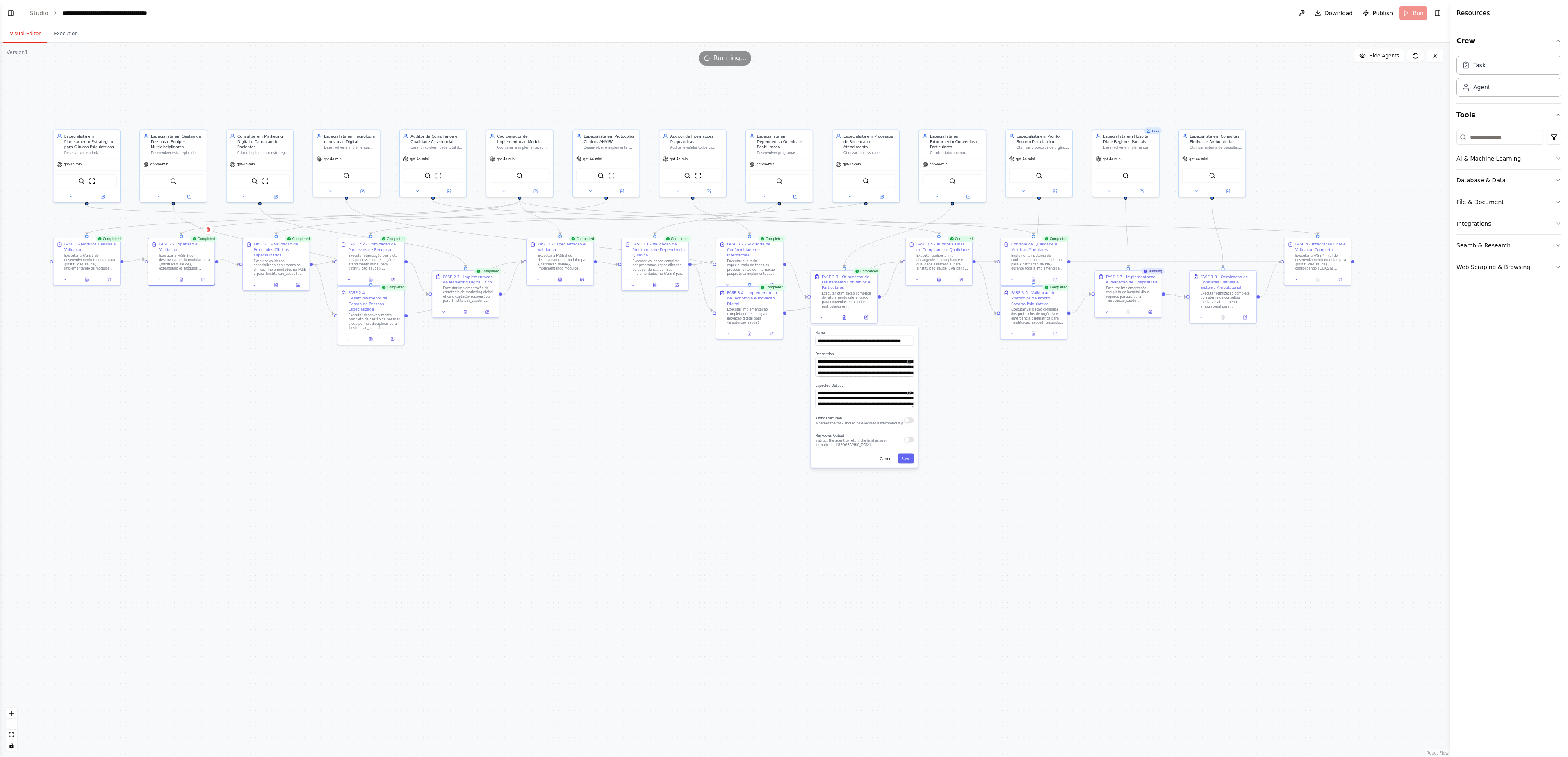
drag, startPoint x: 563, startPoint y: 408, endPoint x: 594, endPoint y: 436, distance: 41.8
click at [594, 378] on div ".deletable-edge-delete-btn { width: 20px; height: 20px; border: 0px solid #ffff…" at bounding box center [725, 400] width 1450 height 715
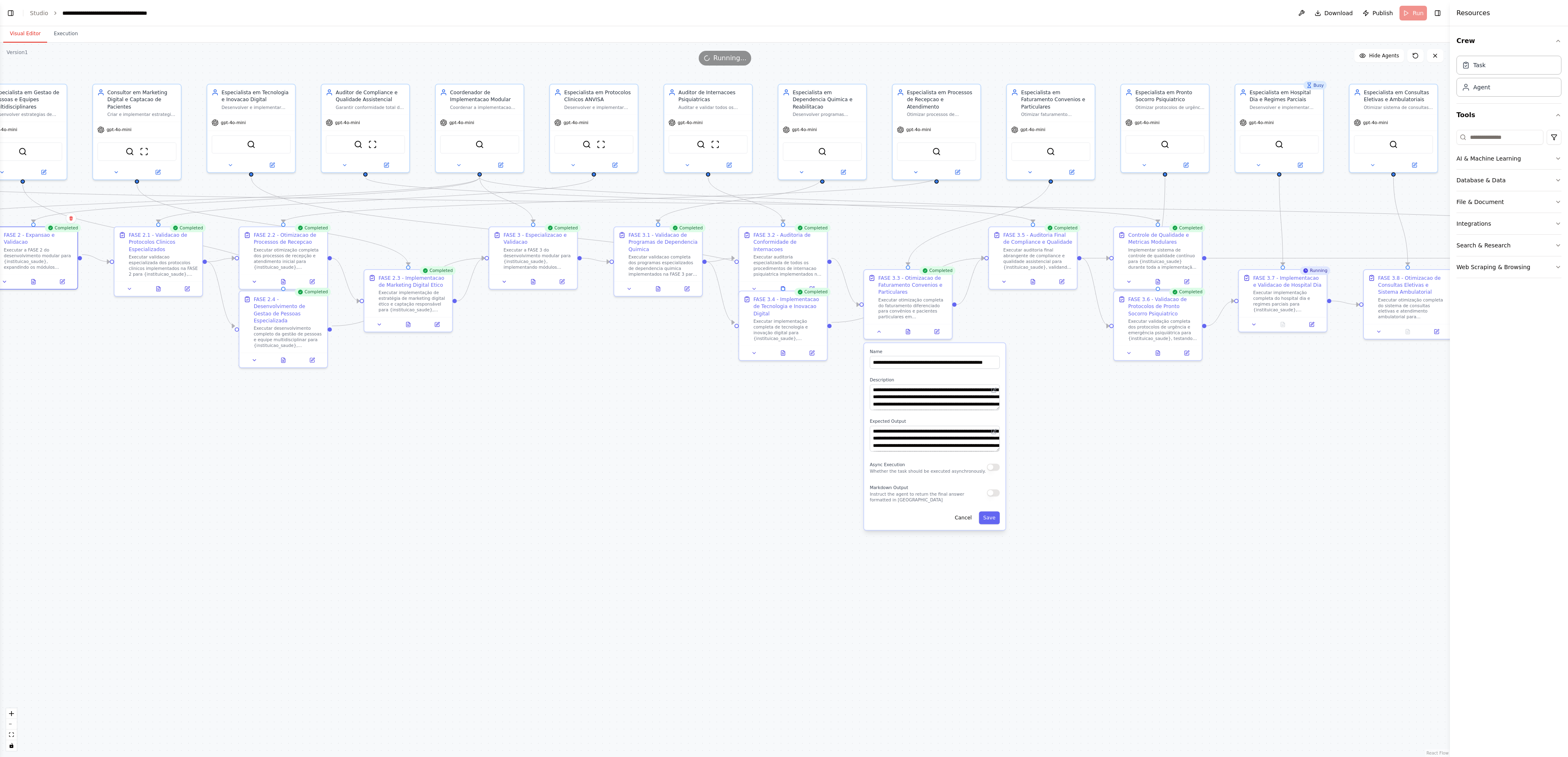
drag, startPoint x: 563, startPoint y: 437, endPoint x: 550, endPoint y: 489, distance: 53.6
click at [550, 378] on div ".deletable-edge-delete-btn { width: 20px; height: 20px; border: 0px solid #ffff…" at bounding box center [725, 400] width 1450 height 715
click at [783, 378] on button "Cancel" at bounding box center [962, 518] width 25 height 13
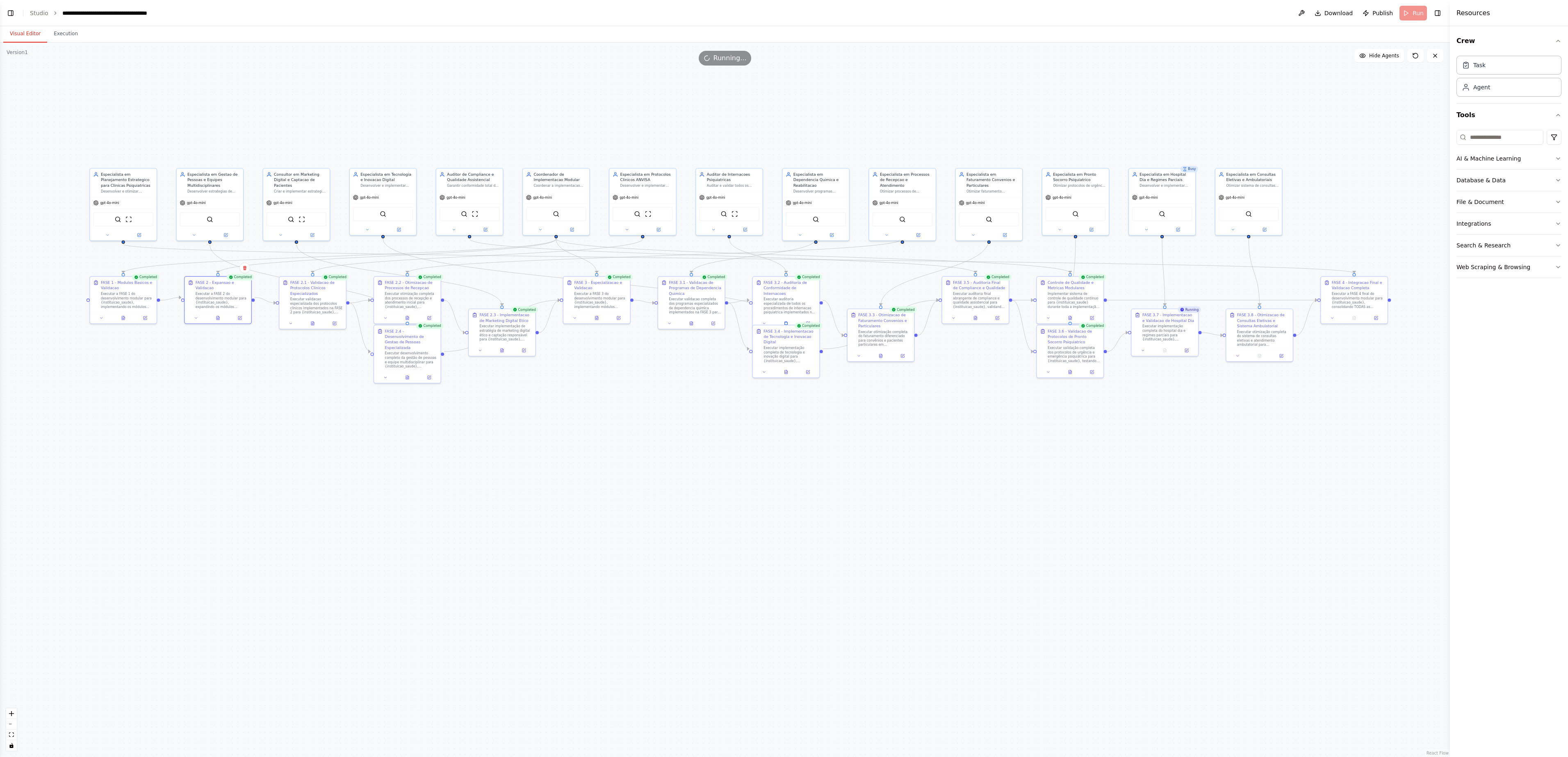
drag, startPoint x: 630, startPoint y: 419, endPoint x: 617, endPoint y: 405, distance: 19.1
click at [617, 378] on div ".deletable-edge-delete-btn { width: 20px; height: 20px; border: 0px solid #ffff…" at bounding box center [725, 400] width 1450 height 715
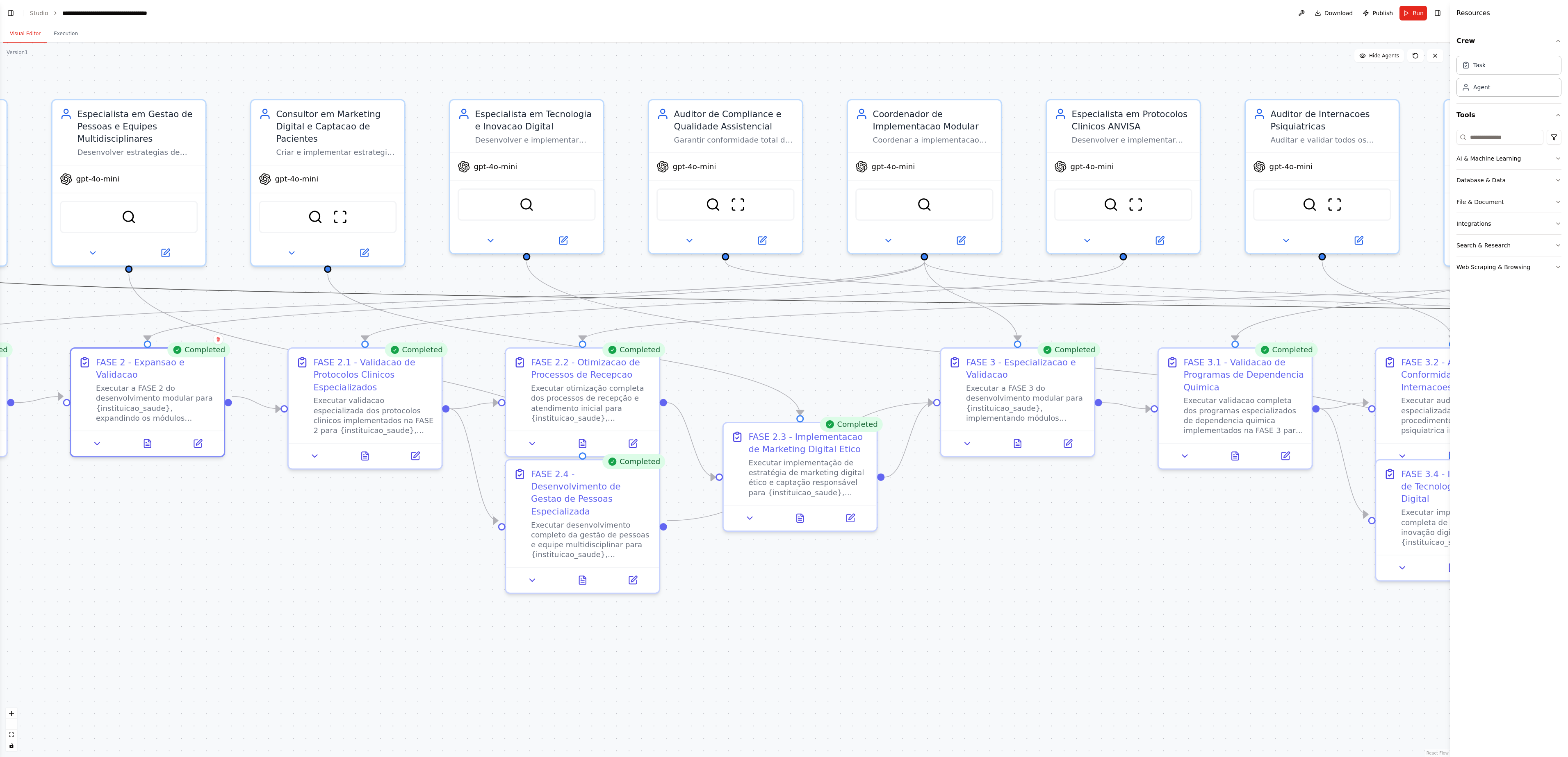
drag, startPoint x: 172, startPoint y: 293, endPoint x: 716, endPoint y: 396, distance: 553.7
click at [716, 378] on div ".deletable-edge-delete-btn { width: 20px; height: 20px; border: 0px solid #ffff…" at bounding box center [725, 400] width 1450 height 715
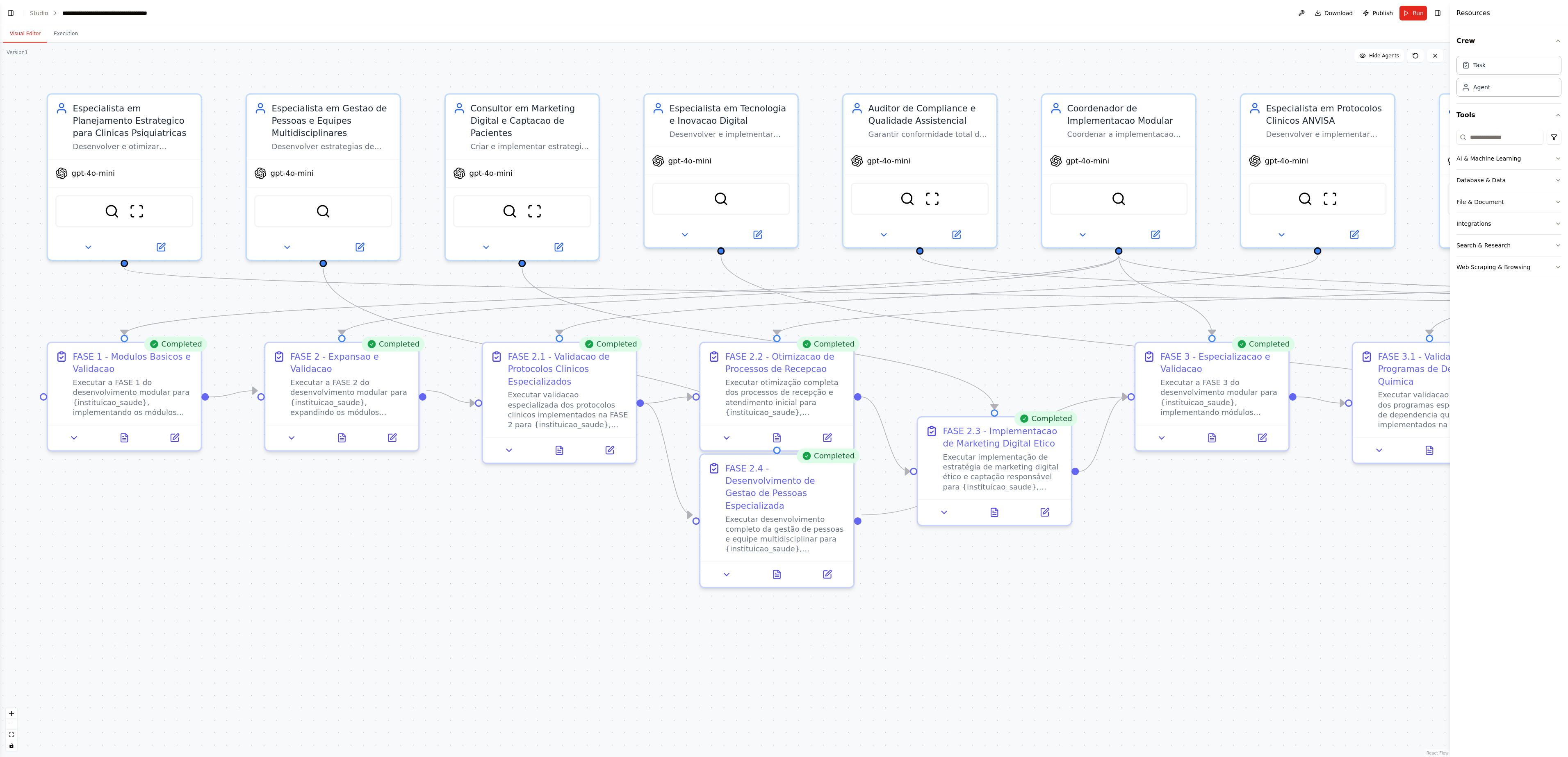
drag, startPoint x: 392, startPoint y: 542, endPoint x: 437, endPoint y: 523, distance: 48.8
click at [437, 378] on div ".deletable-edge-delete-btn { width: 20px; height: 20px; border: 0px solid #ffff…" at bounding box center [725, 400] width 1450 height 715
drag, startPoint x: 1288, startPoint y: 279, endPoint x: 921, endPoint y: 296, distance: 367.4
drag, startPoint x: 1062, startPoint y: 333, endPoint x: 791, endPoint y: 335, distance: 271.0
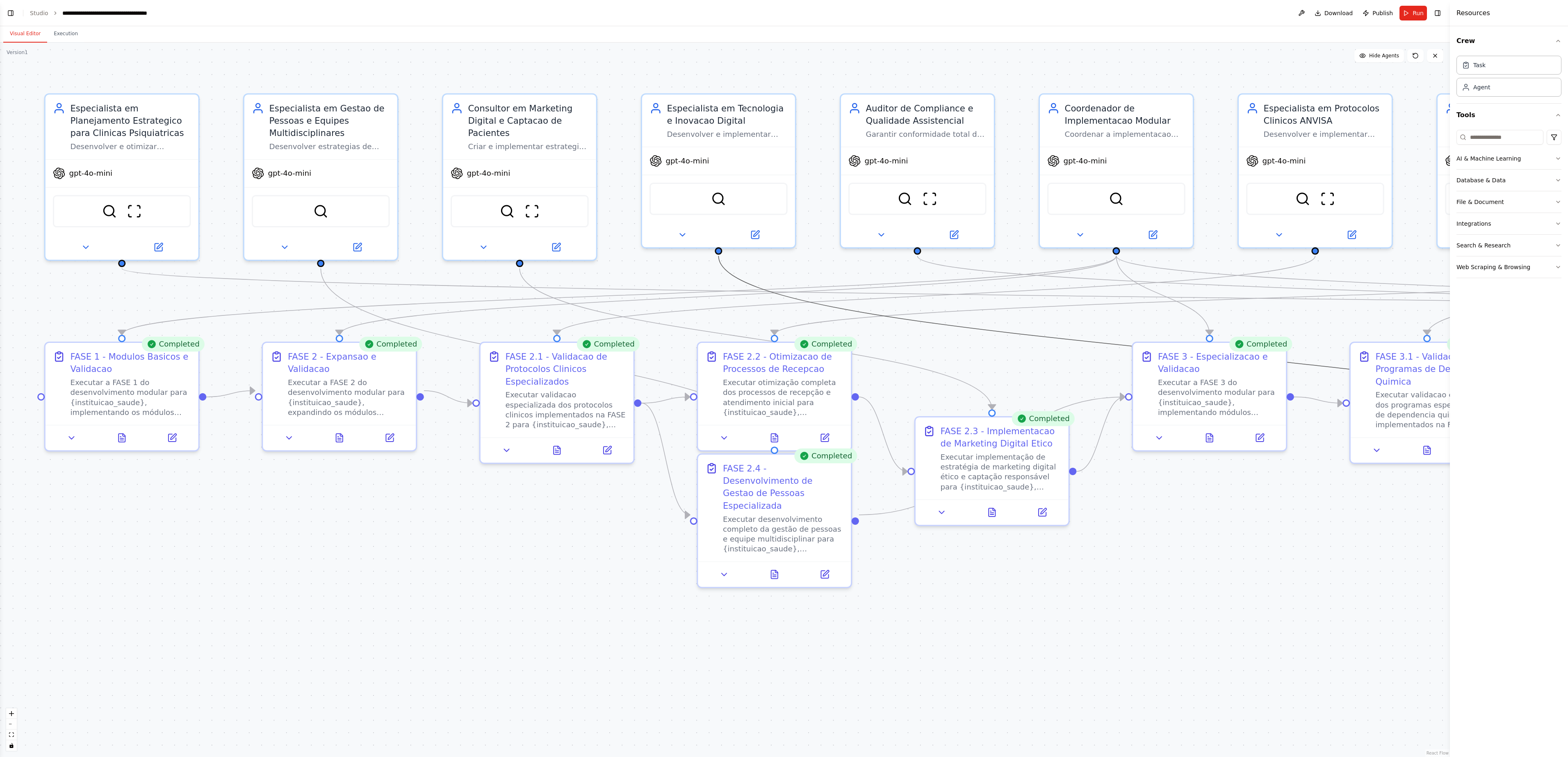
click at [783, 335] on div ".deletable-edge-delete-btn { width: 20px; height: 20px; border: 0px solid #ffff…" at bounding box center [725, 400] width 1450 height 715
click at [783, 378] on div ".deletable-edge-delete-btn { width: 20px; height: 20px; border: 0px solid #ffff…" at bounding box center [725, 400] width 1450 height 715
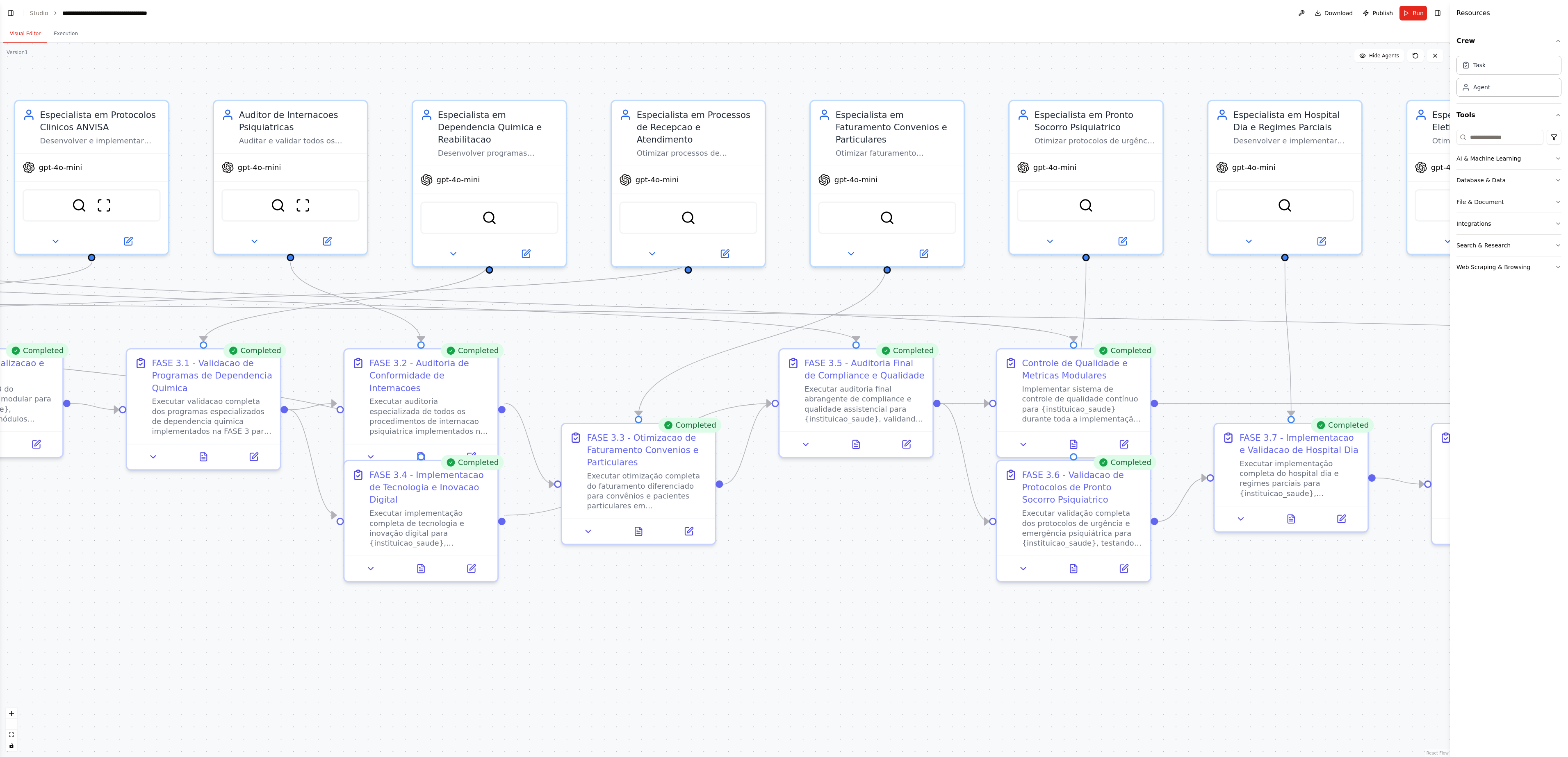
drag, startPoint x: 1294, startPoint y: 539, endPoint x: 71, endPoint y: 546, distance: 1223.0
click at [71, 378] on div ".deletable-edge-delete-btn { width: 20px; height: 20px; border: 0px solid #ffff…" at bounding box center [725, 400] width 1450 height 715
drag, startPoint x: 1270, startPoint y: 317, endPoint x: 1155, endPoint y: 312, distance: 115.1
click at [783, 312] on div ".deletable-edge-delete-btn { width: 20px; height: 20px; border: 0px solid #ffff…" at bounding box center [725, 400] width 1450 height 715
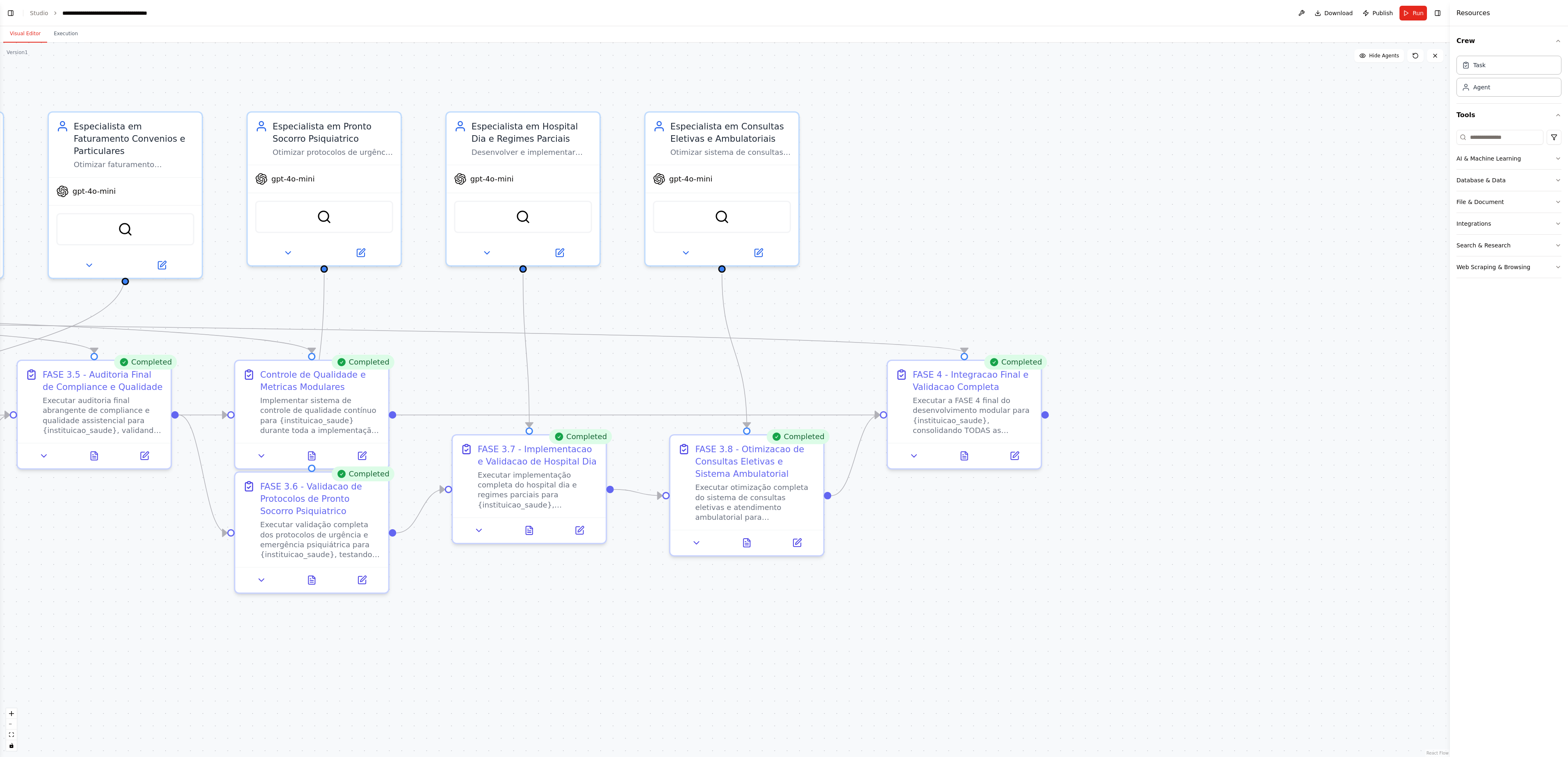
drag, startPoint x: 1235, startPoint y: 292, endPoint x: 473, endPoint y: 303, distance: 762.1
click at [473, 303] on div ".deletable-edge-delete-btn { width: 20px; height: 20px; border: 0px solid #ffff…" at bounding box center [725, 400] width 1450 height 715
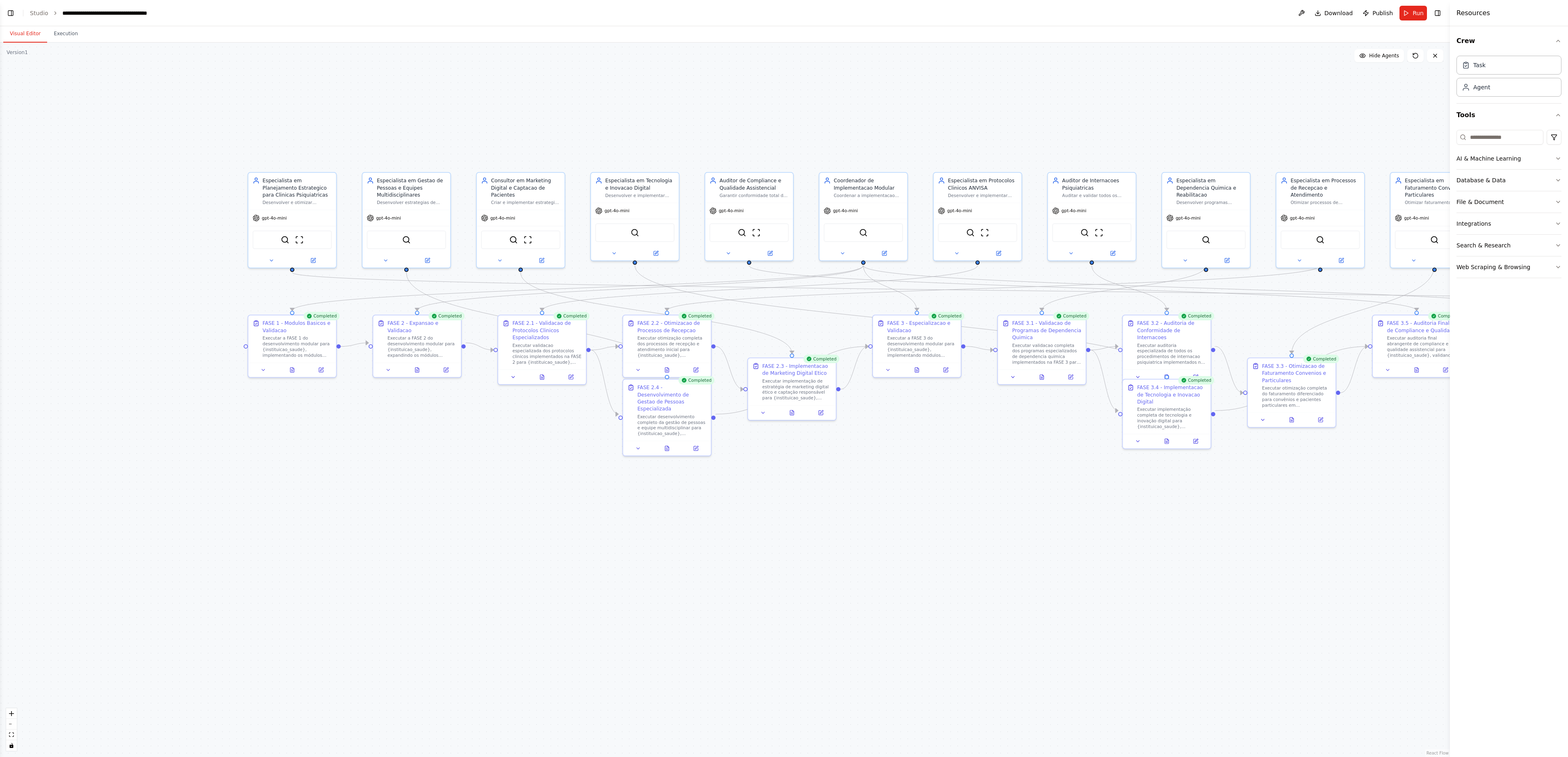
drag, startPoint x: 537, startPoint y: 152, endPoint x: 1281, endPoint y: 136, distance: 744.2
click at [783, 136] on div ".deletable-edge-delete-btn { width: 20px; height: 20px; border: 0px solid #ffff…" at bounding box center [725, 400] width 1450 height 715
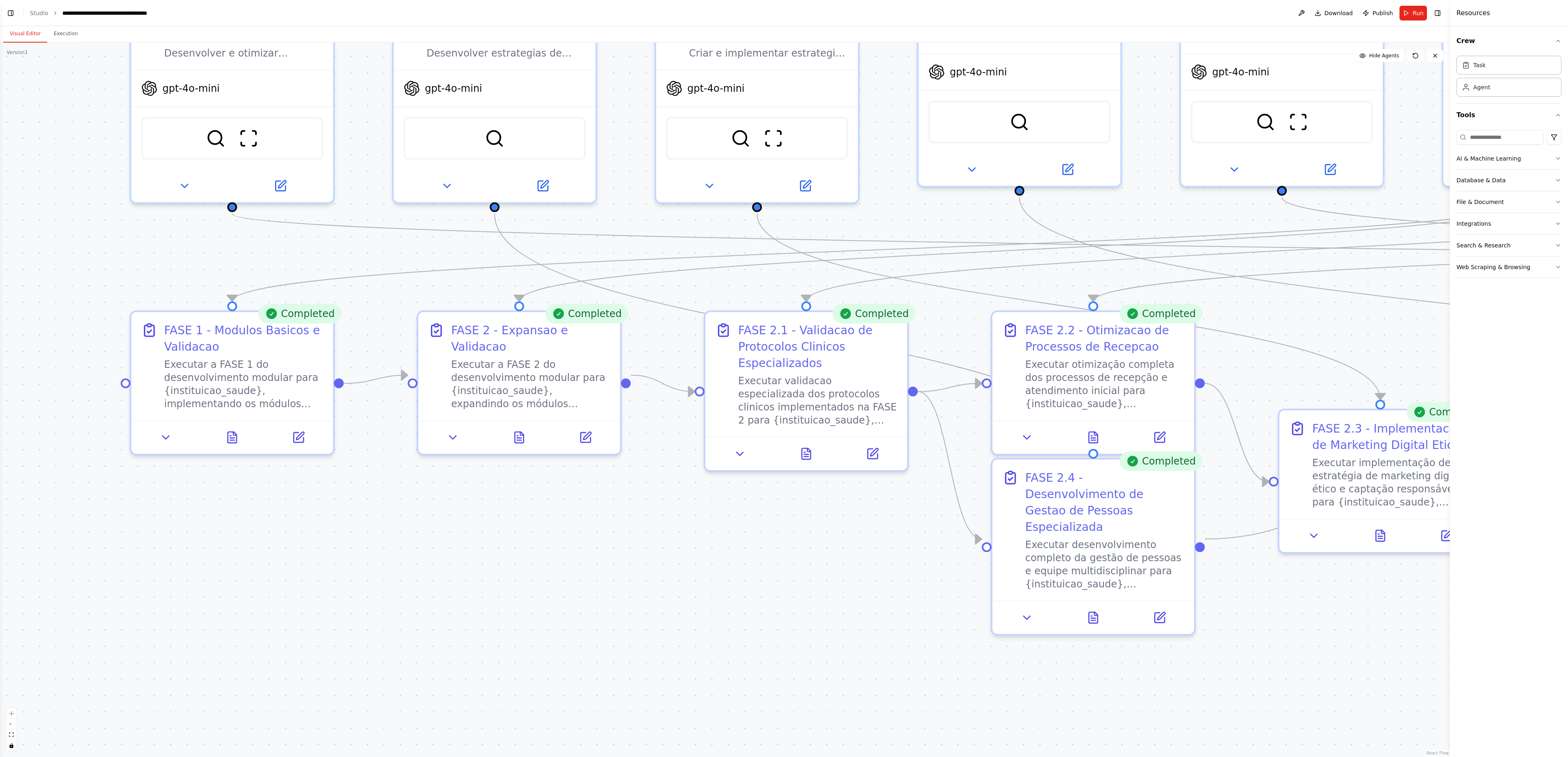
drag, startPoint x: 303, startPoint y: 444, endPoint x: 296, endPoint y: 516, distance: 72.3
click at [296, 378] on div ".deletable-edge-delete-btn { width: 20px; height: 20px; border: 0px solid #ffff…" at bounding box center [725, 400] width 1450 height 715
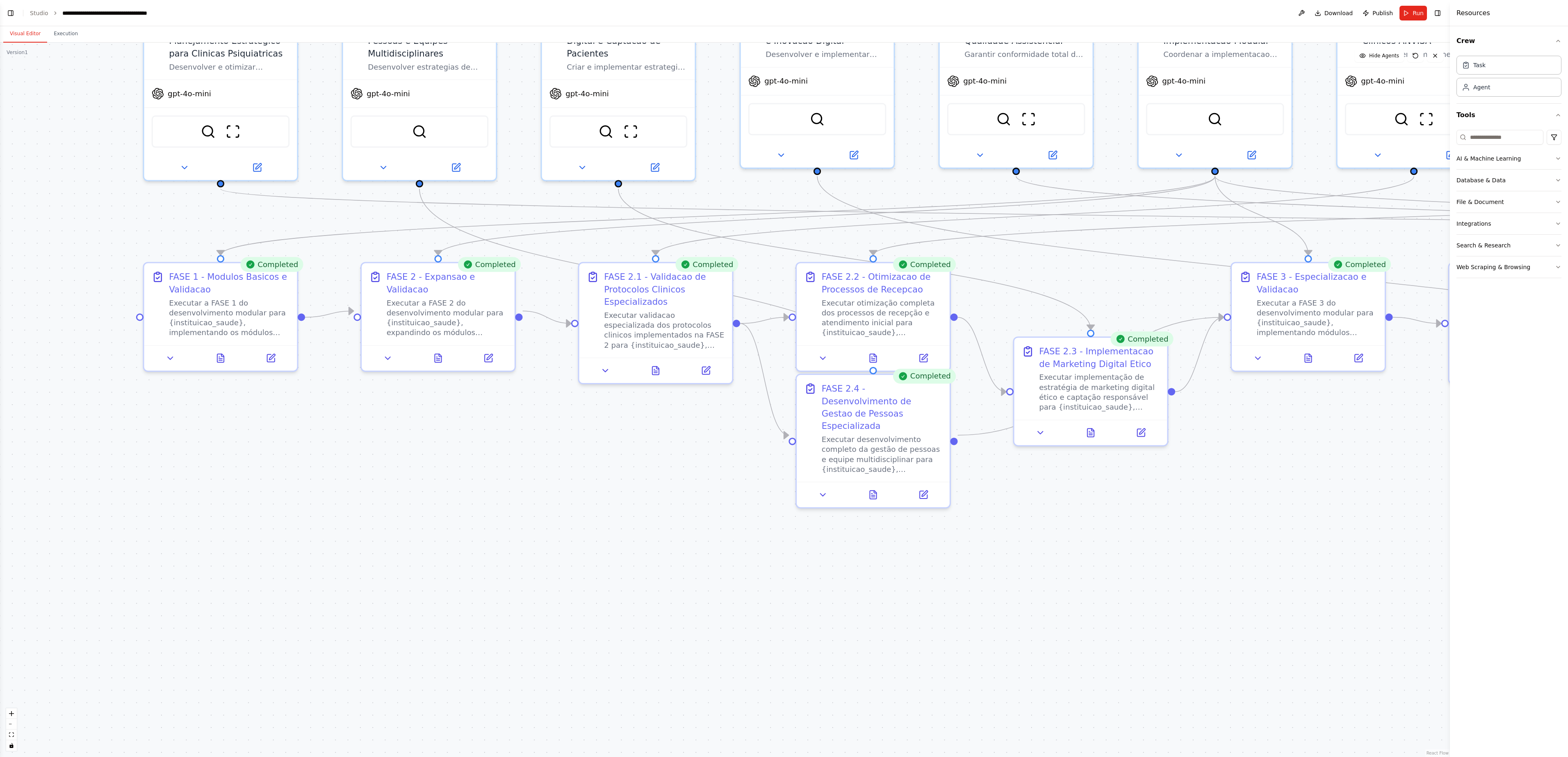
drag, startPoint x: 300, startPoint y: 529, endPoint x: 271, endPoint y: 445, distance: 88.9
click at [271, 378] on div ".deletable-edge-delete-btn { width: 20px; height: 20px; border: 0px solid #ffff…" at bounding box center [725, 400] width 1450 height 715
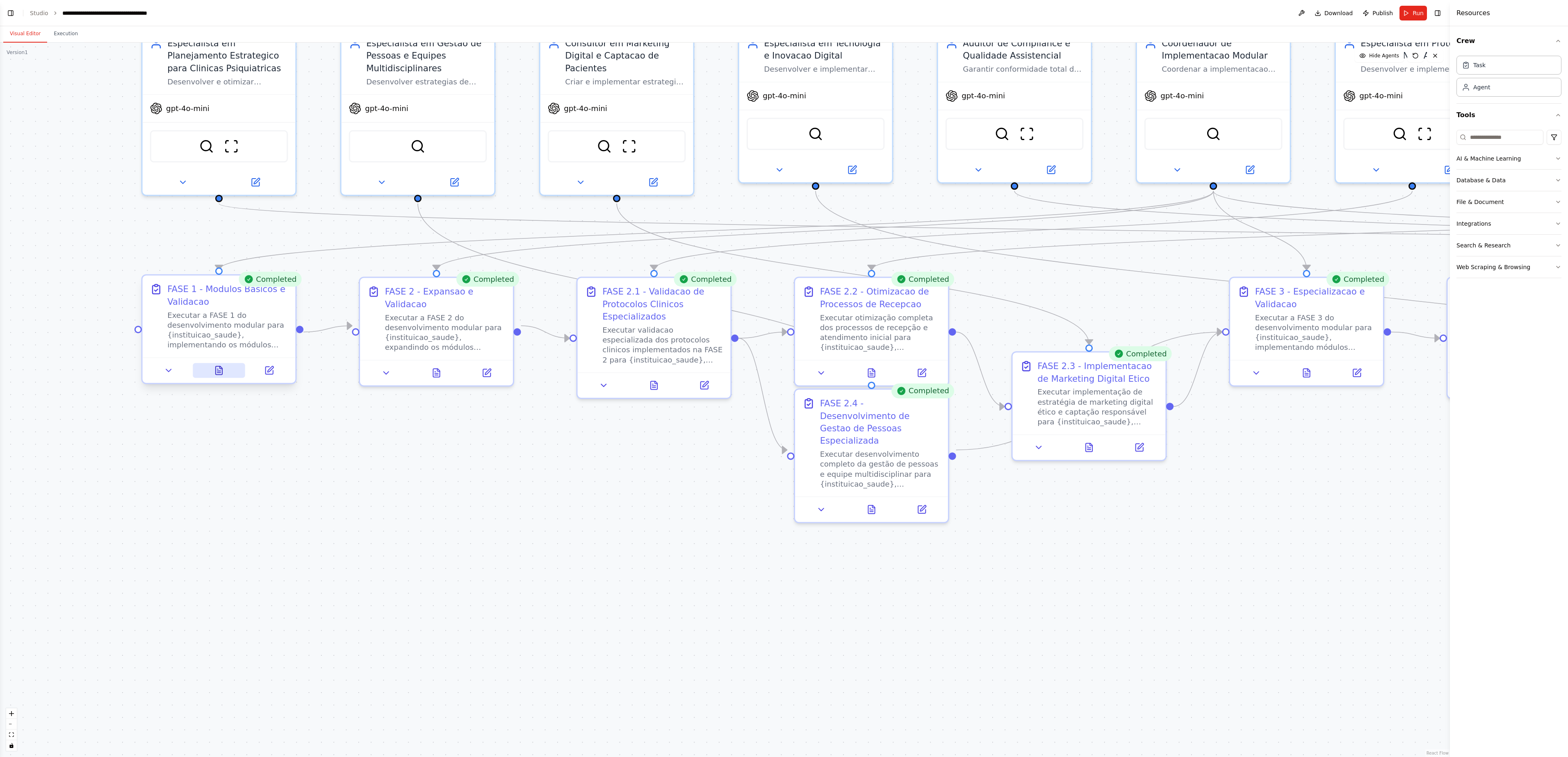
click at [217, 370] on icon at bounding box center [219, 370] width 6 height 8
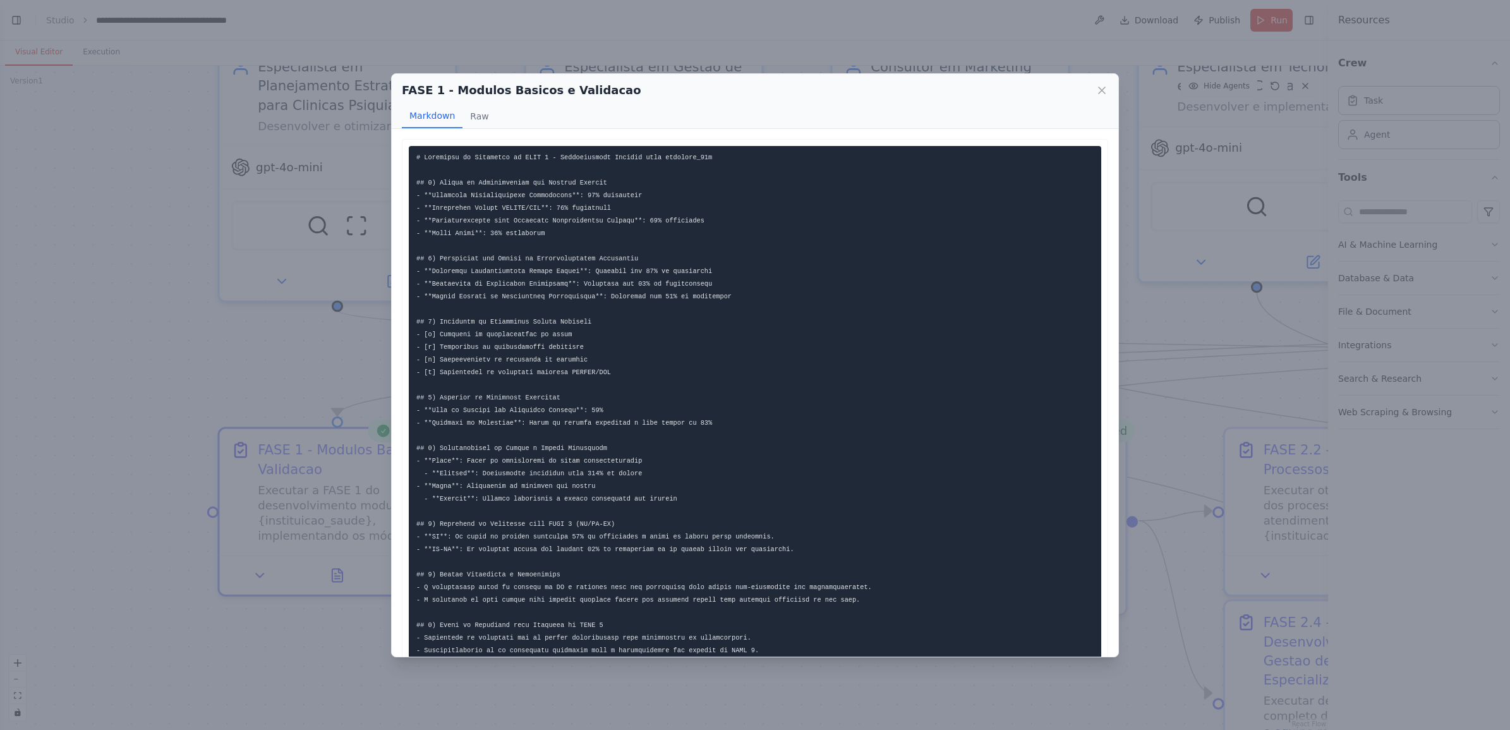
scroll to position [79, 0]
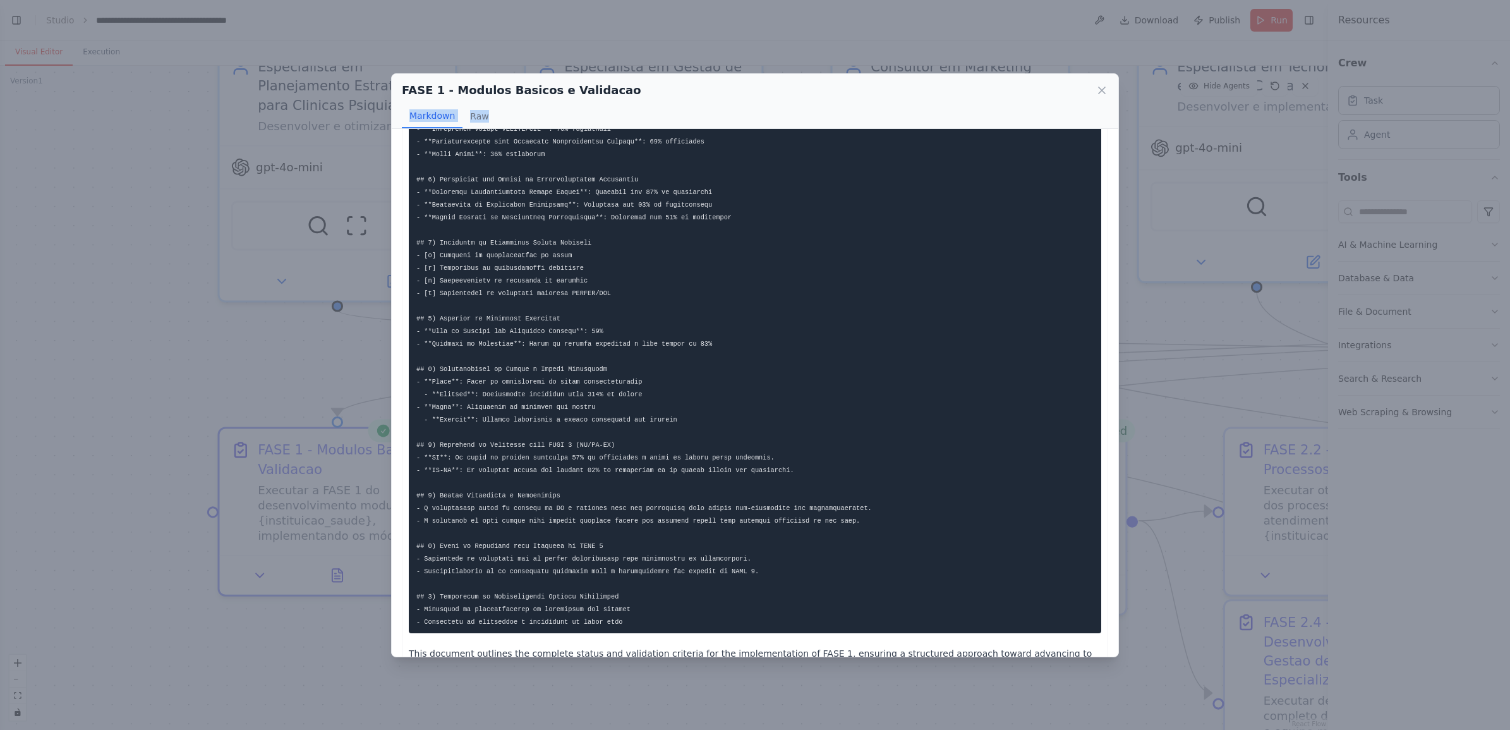
drag, startPoint x: 683, startPoint y: 105, endPoint x: 683, endPoint y: 61, distance: 44.2
click at [683, 61] on div "FASE 1 - Modulos Basicos e Validacao Markdown Raw This document outlines the co…" at bounding box center [755, 365] width 1510 height 730
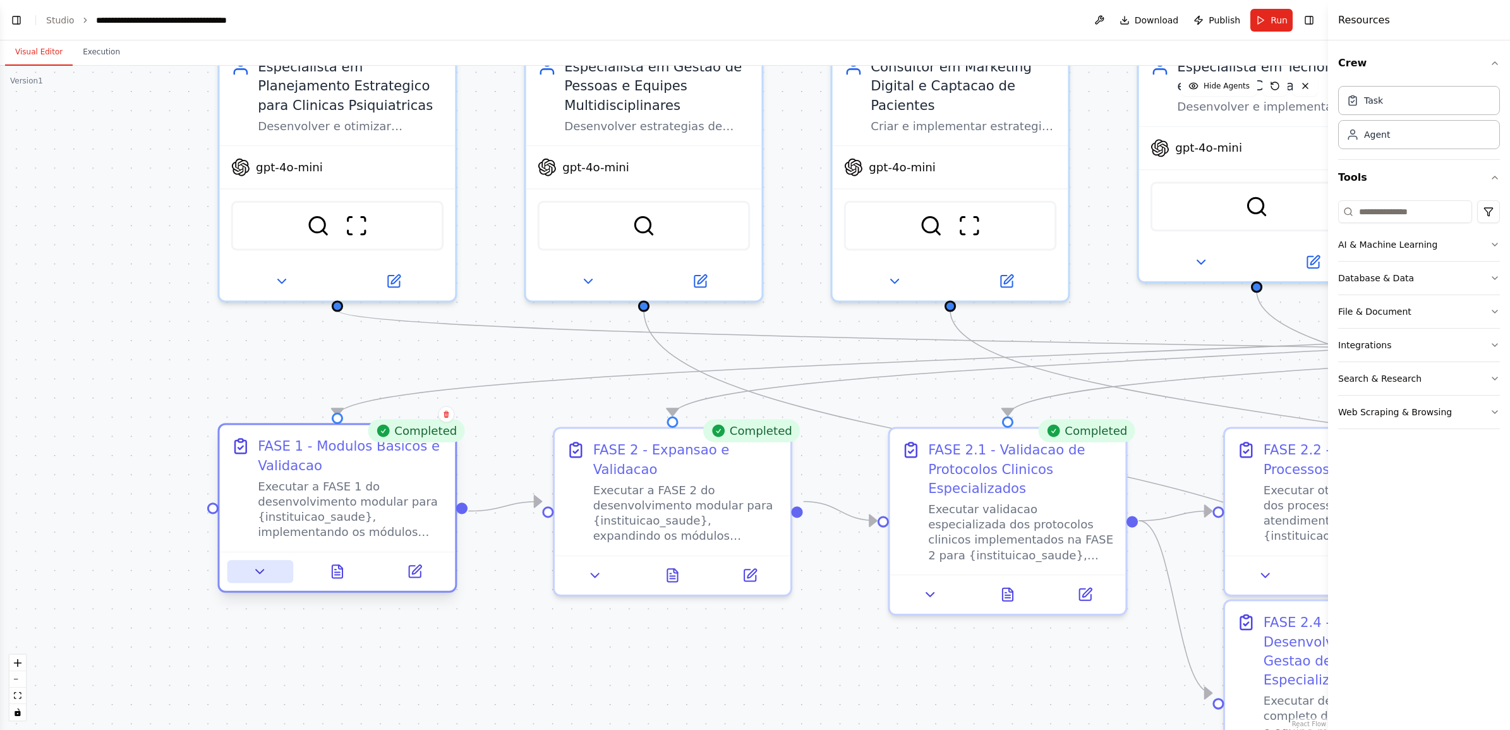
click at [262, 574] on icon at bounding box center [260, 571] width 15 height 15
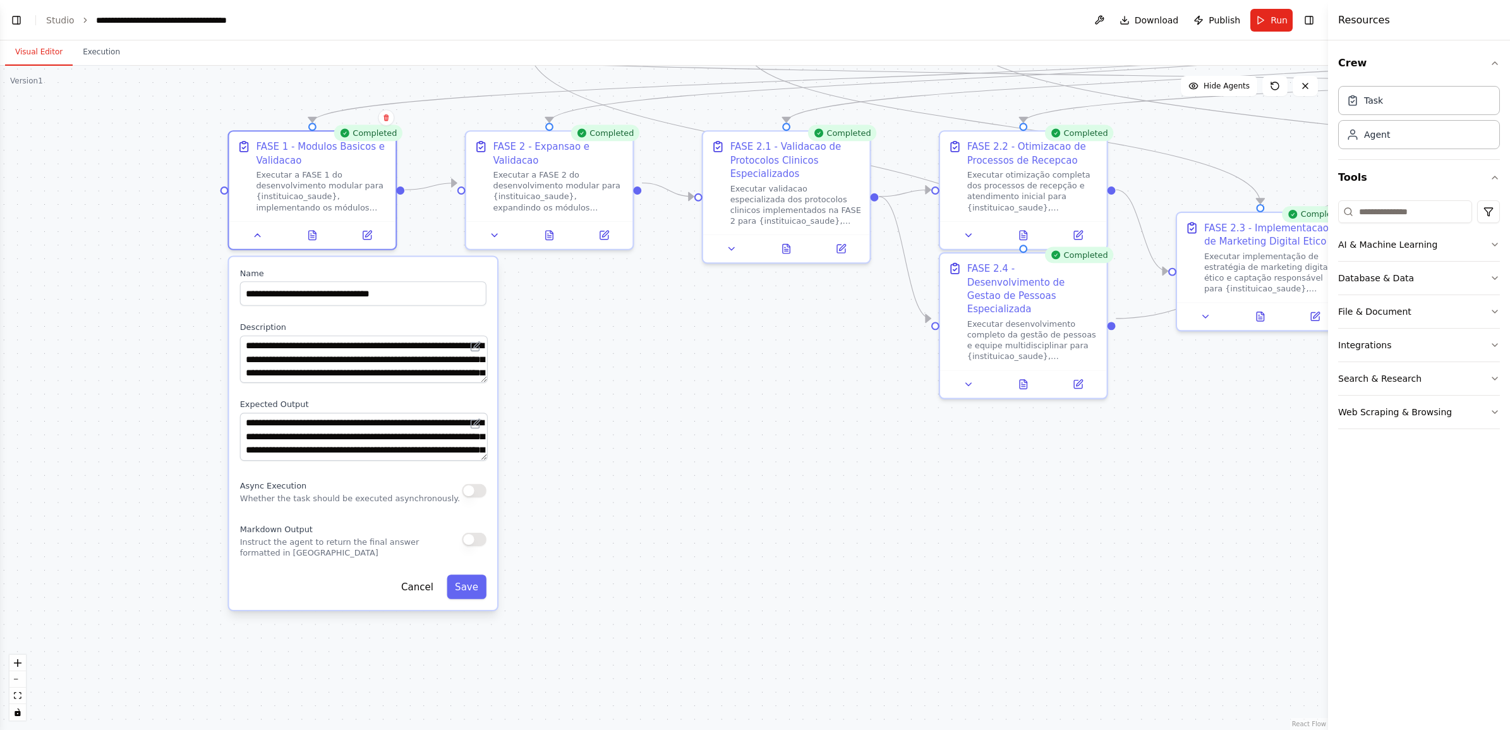
drag, startPoint x: 185, startPoint y: 566, endPoint x: 187, endPoint y: 229, distance: 336.7
click at [187, 229] on div ".deletable-edge-delete-btn { width: 20px; height: 20px; border: 0px solid #ffff…" at bounding box center [664, 398] width 1328 height 664
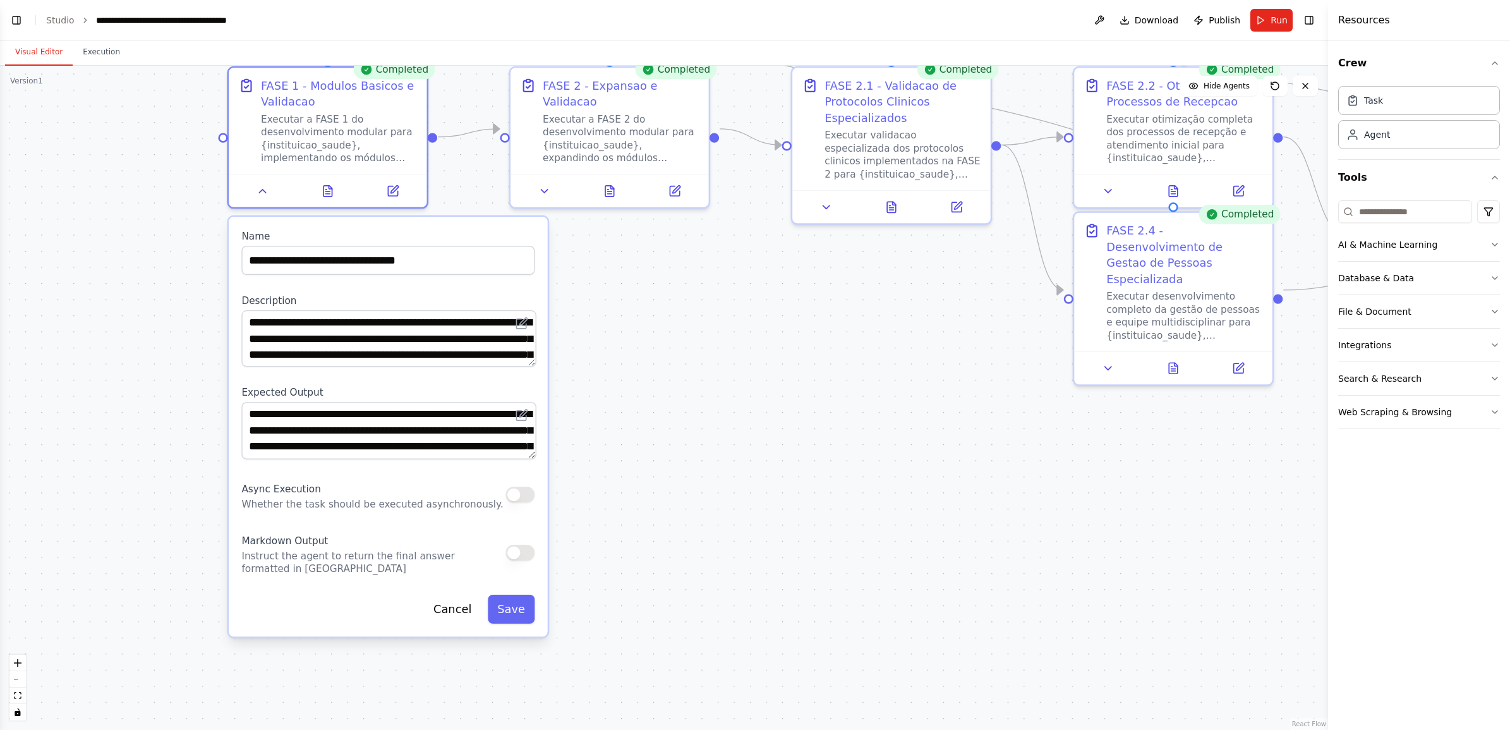
click at [526, 553] on button "button" at bounding box center [519, 553] width 29 height 16
click at [510, 551] on button "button" at bounding box center [519, 553] width 29 height 16
click at [528, 559] on div "Markdown Output Instruct the agent to return the final answer formatted in [GEO…" at bounding box center [387, 552] width 293 height 45
click at [524, 557] on button "button" at bounding box center [519, 553] width 29 height 16
click at [329, 193] on button at bounding box center [328, 188] width 68 height 20
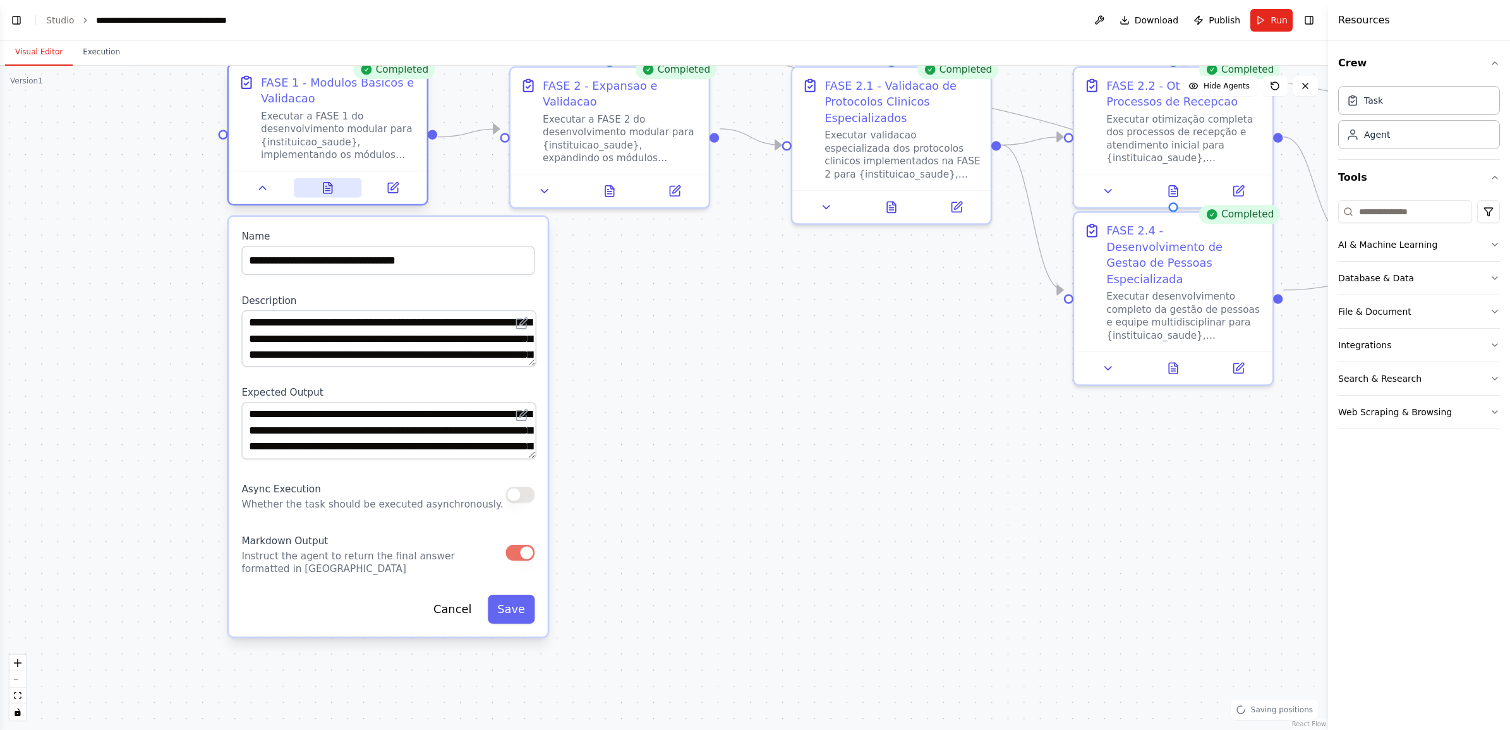
click at [327, 184] on icon at bounding box center [327, 188] width 9 height 11
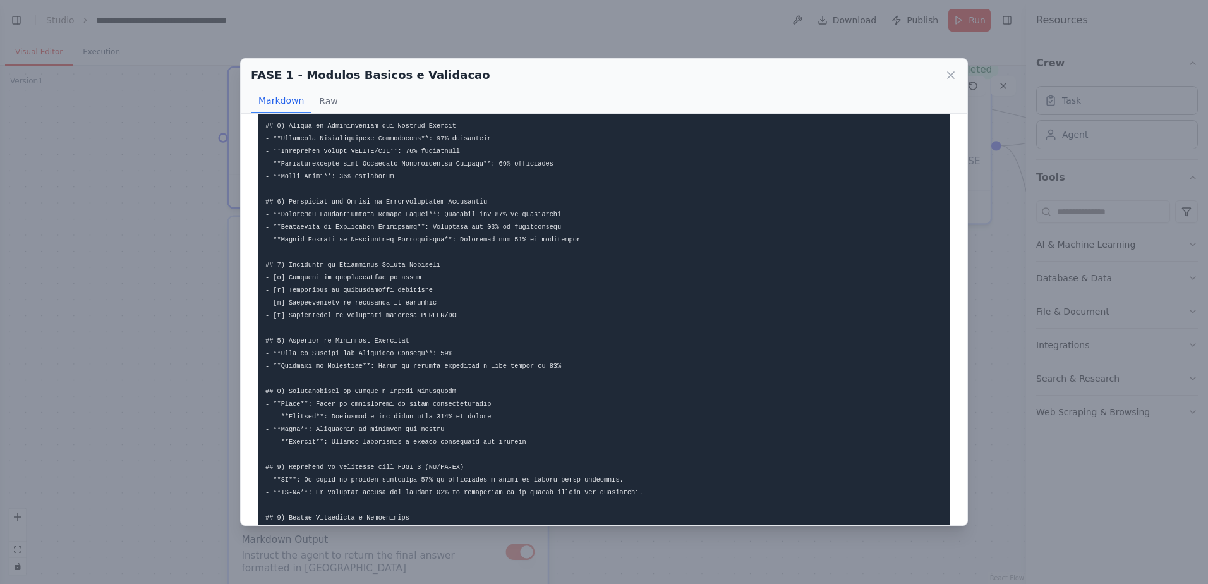
scroll to position [25, 0]
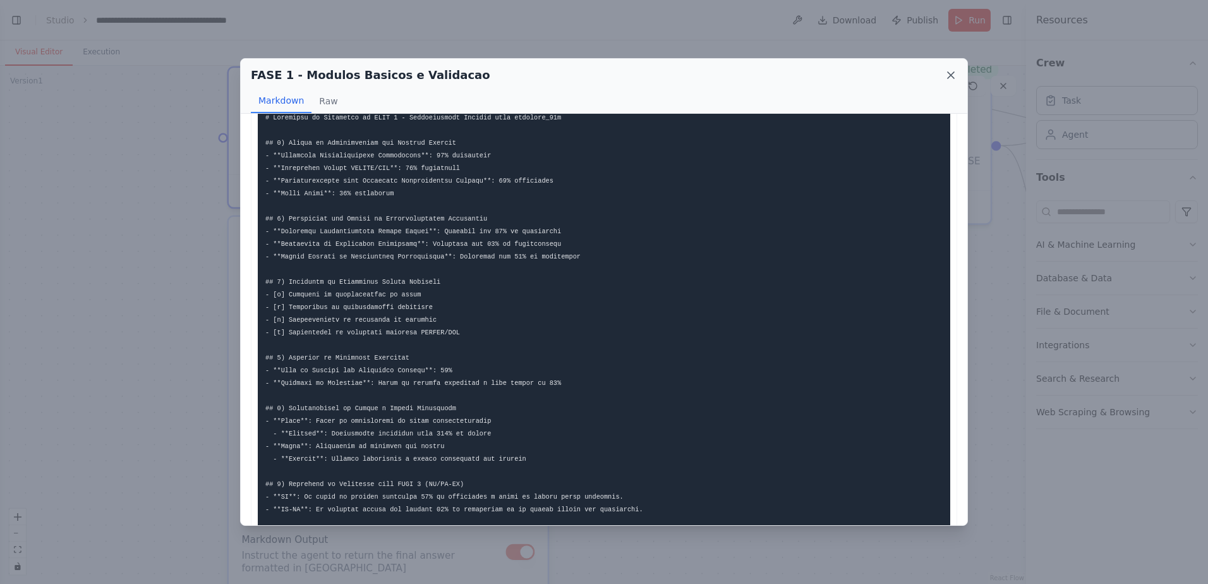
click at [951, 79] on icon at bounding box center [950, 75] width 13 height 13
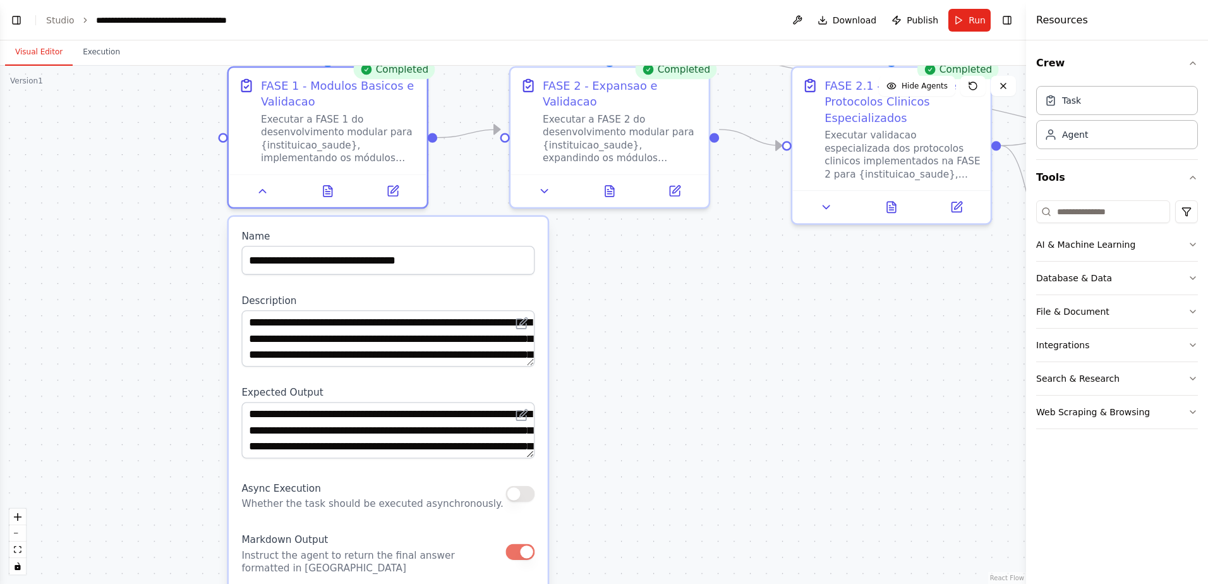
click at [682, 346] on div ".deletable-edge-delete-btn { width: 20px; height: 20px; border: 0px solid #ffff…" at bounding box center [513, 325] width 1026 height 518
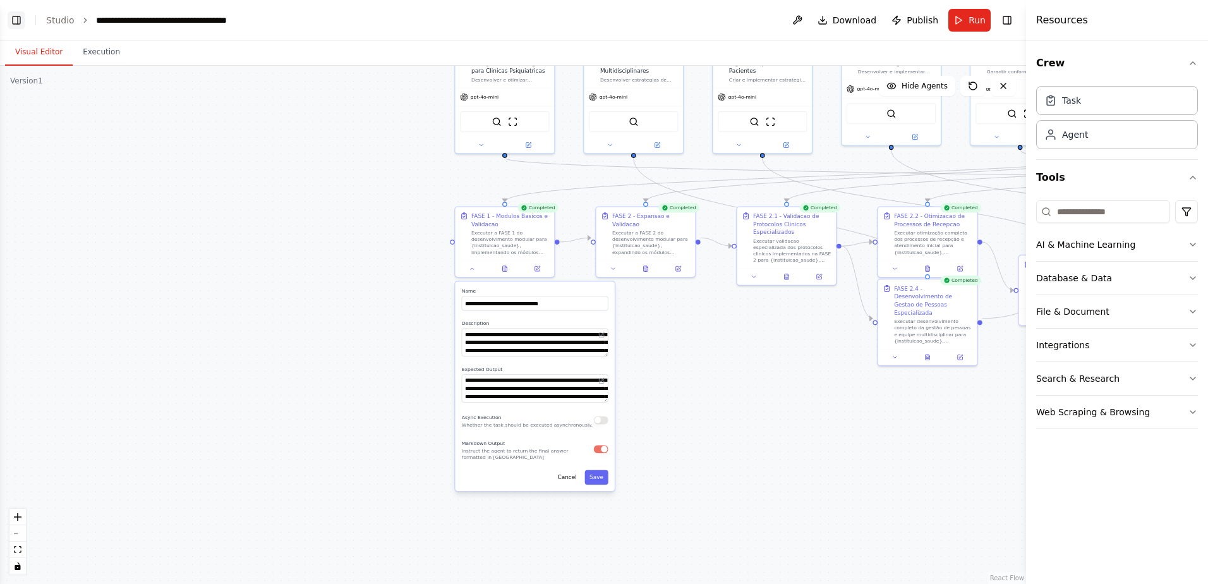
click at [14, 20] on button "Toggle Left Sidebar" at bounding box center [17, 20] width 18 height 18
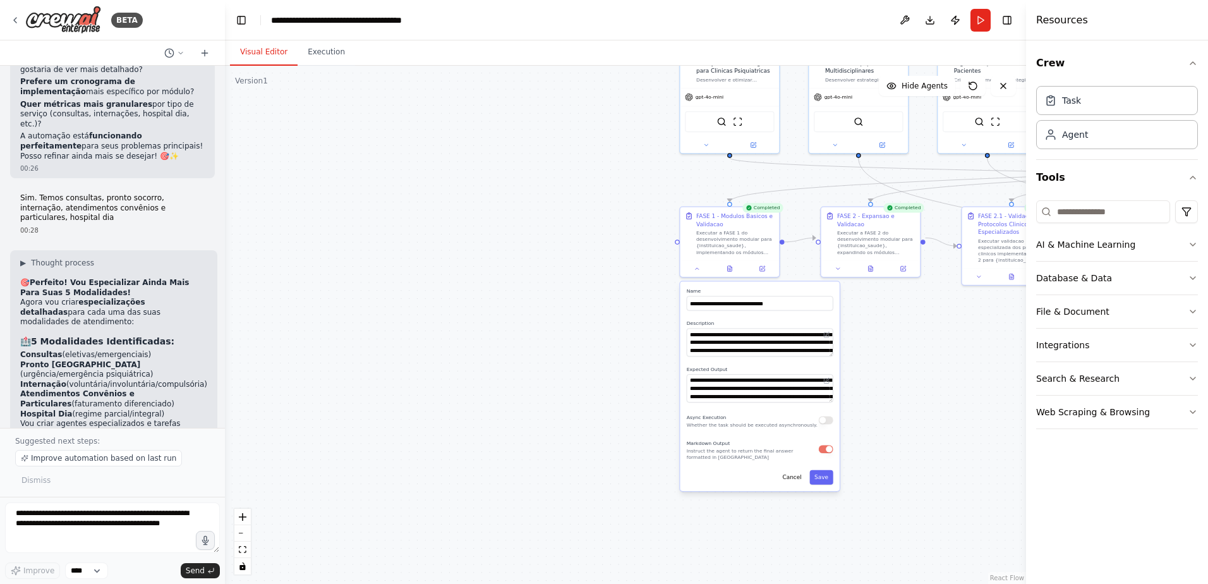
scroll to position [23667, 0]
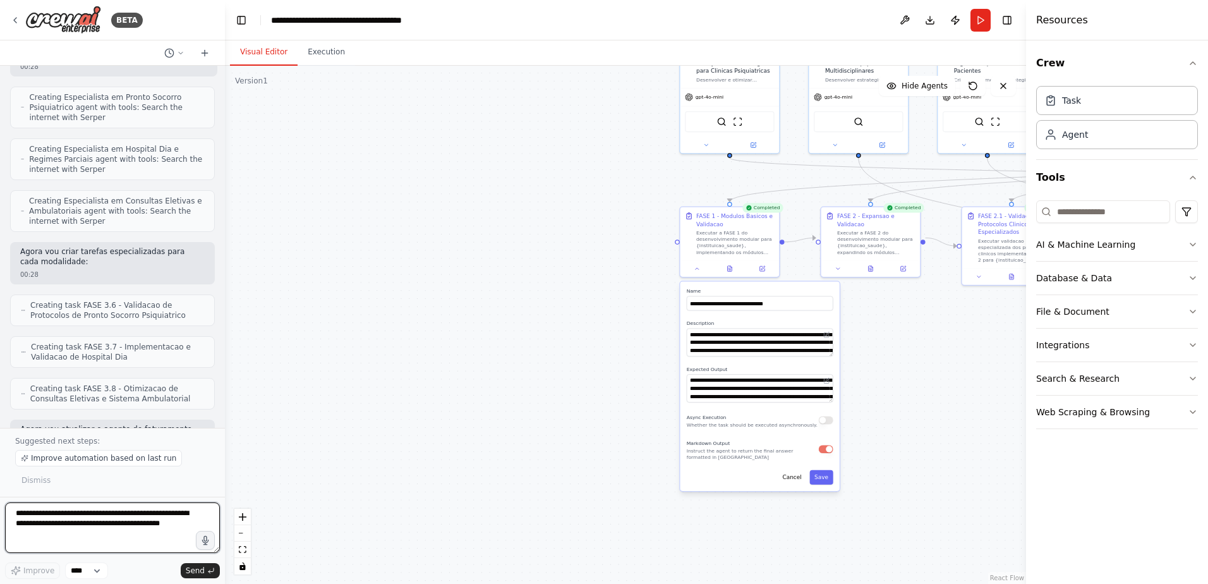
click at [33, 517] on textarea "**********" at bounding box center [112, 527] width 215 height 51
type textarea "**********"
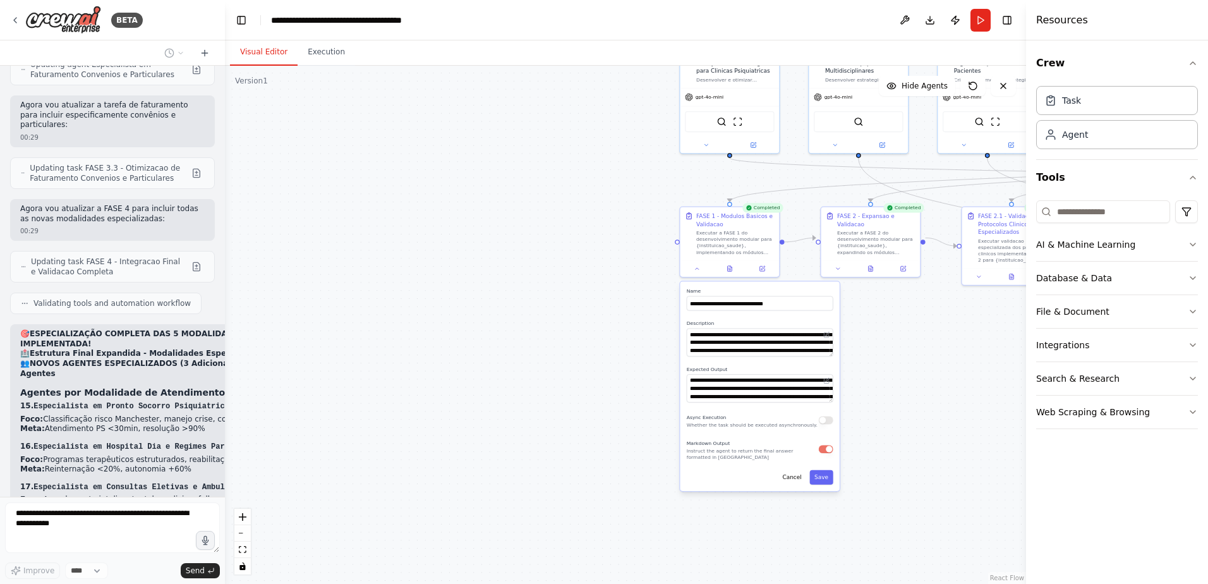
scroll to position [24147, 0]
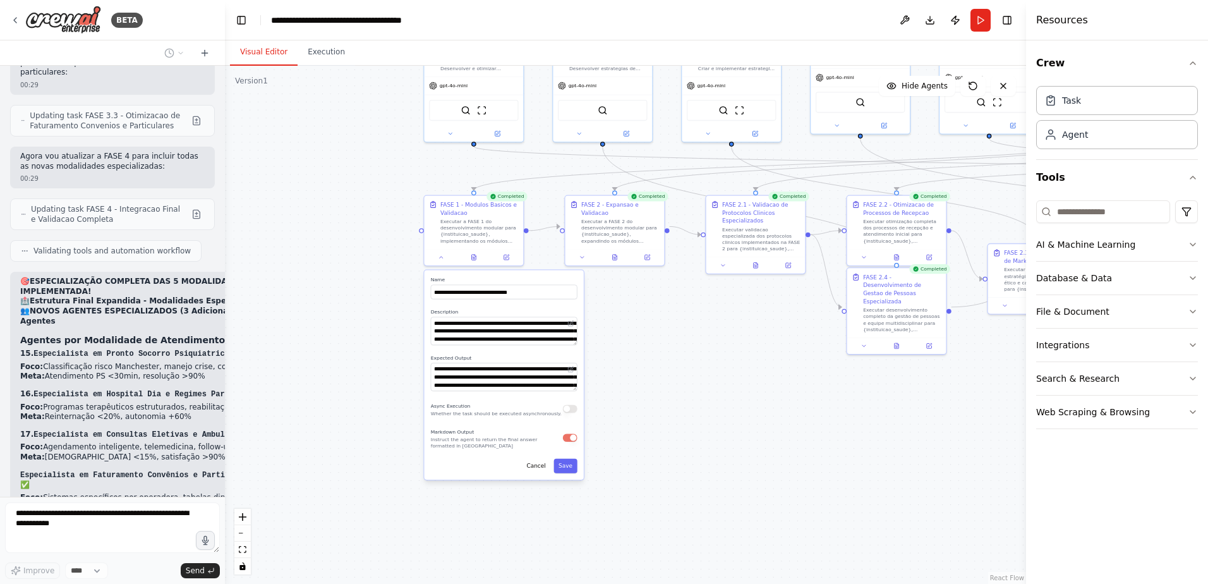
drag, startPoint x: 624, startPoint y: 228, endPoint x: 332, endPoint y: 238, distance: 291.4
click at [332, 238] on div ".deletable-edge-delete-btn { width: 20px; height: 20px; border: 0px solid #ffff…" at bounding box center [625, 325] width 801 height 518
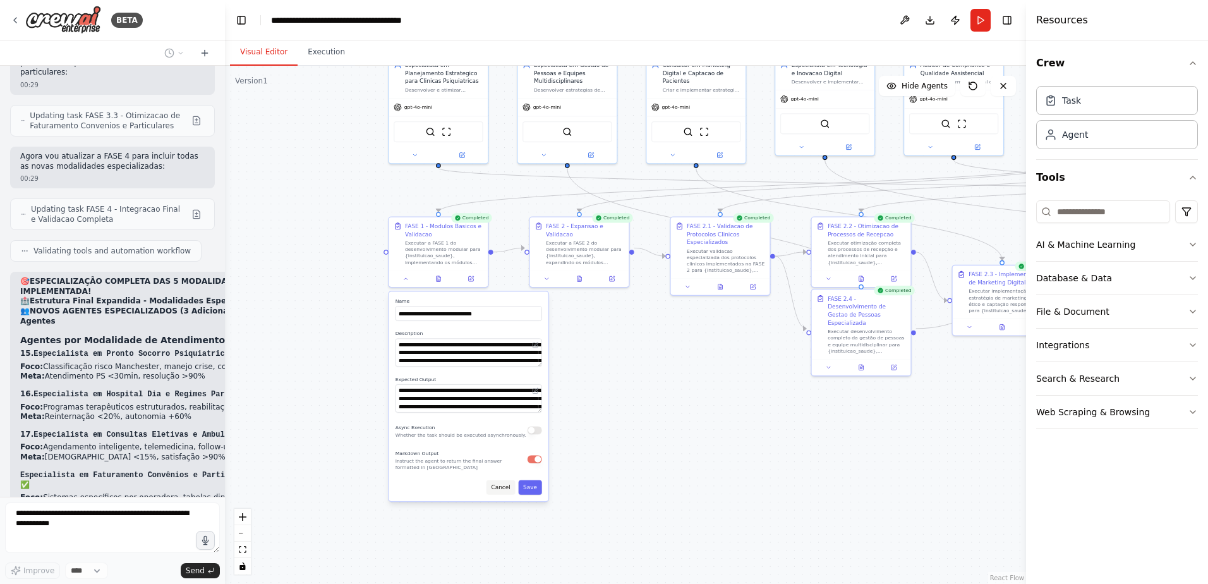
click at [502, 487] on button "Cancel" at bounding box center [500, 487] width 29 height 15
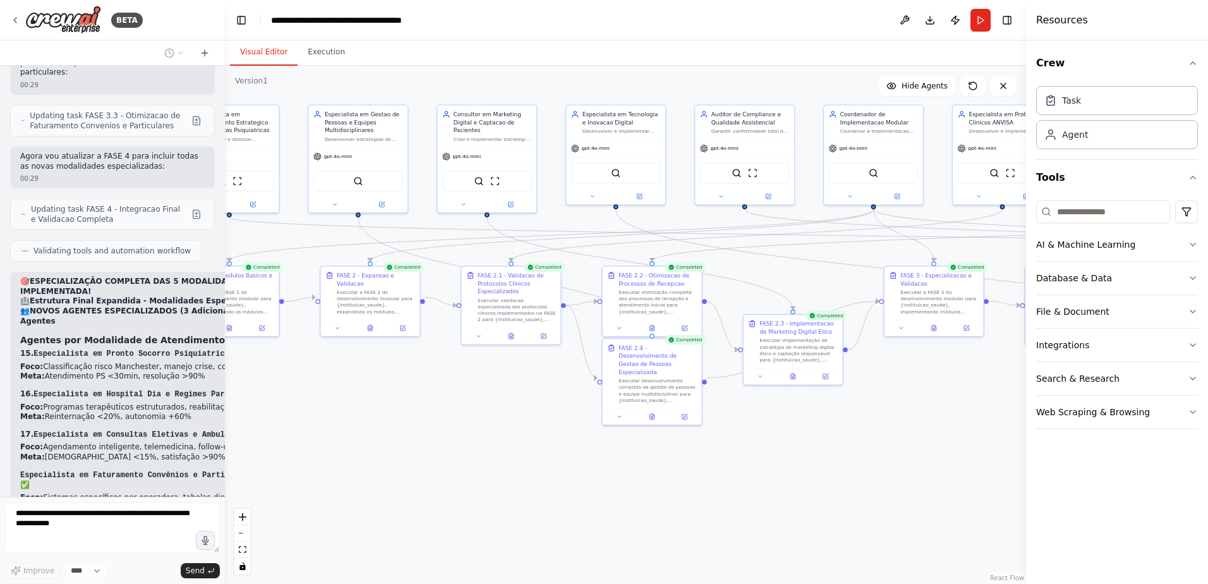
drag, startPoint x: 622, startPoint y: 449, endPoint x: 413, endPoint y: 498, distance: 214.8
click at [413, 498] on div ".deletable-edge-delete-btn { width: 20px; height: 20px; border: 0px solid #ffff…" at bounding box center [625, 325] width 801 height 518
click at [930, 20] on button "Download" at bounding box center [930, 20] width 20 height 23
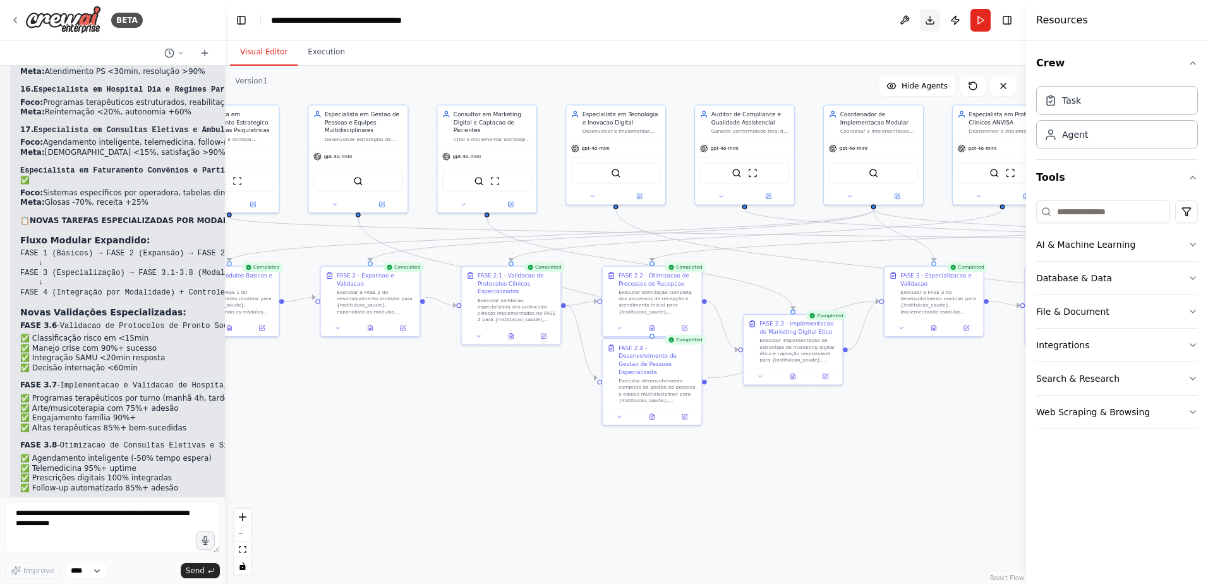
click at [930, 21] on button "Download" at bounding box center [930, 20] width 20 height 23
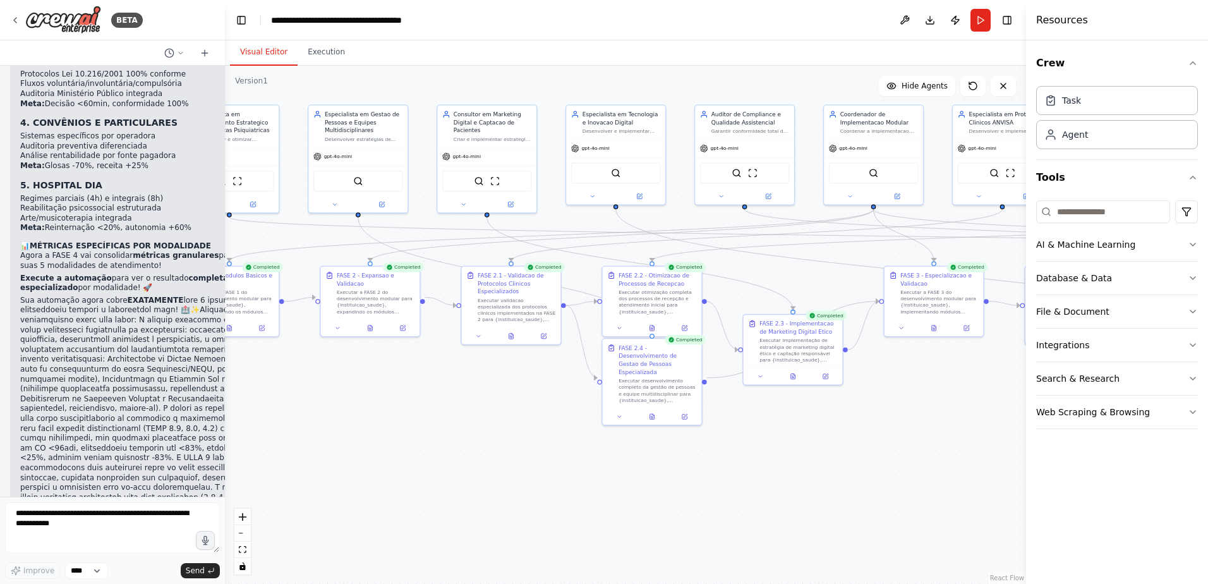
scroll to position [25050, 0]
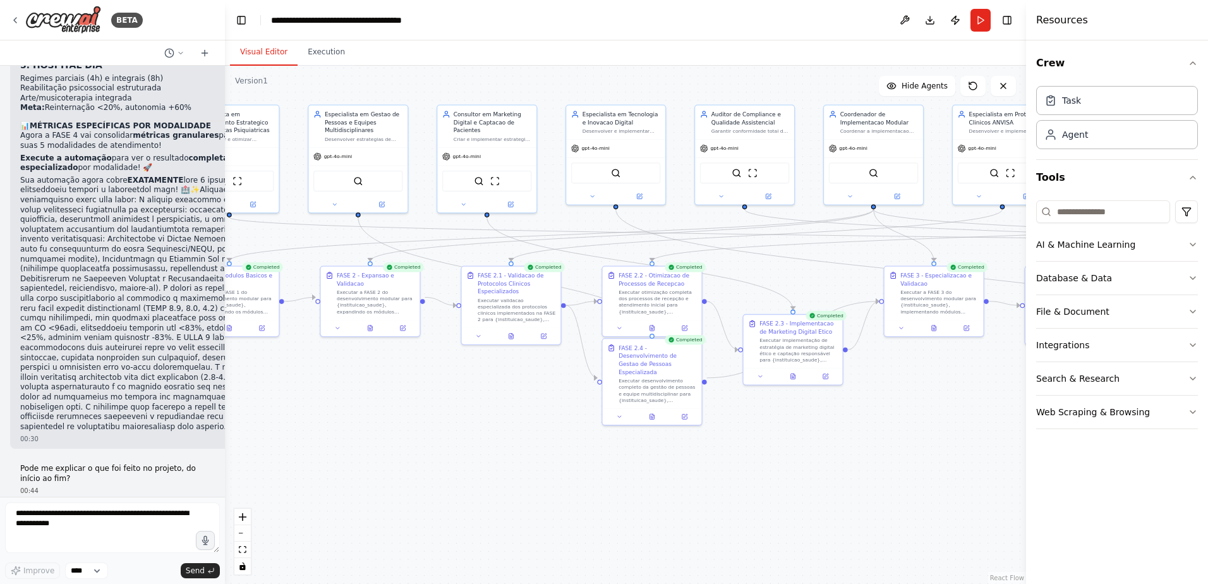
click at [365, 418] on div ".deletable-edge-delete-btn { width: 20px; height: 20px; border: 0px solid #ffff…" at bounding box center [625, 325] width 801 height 518
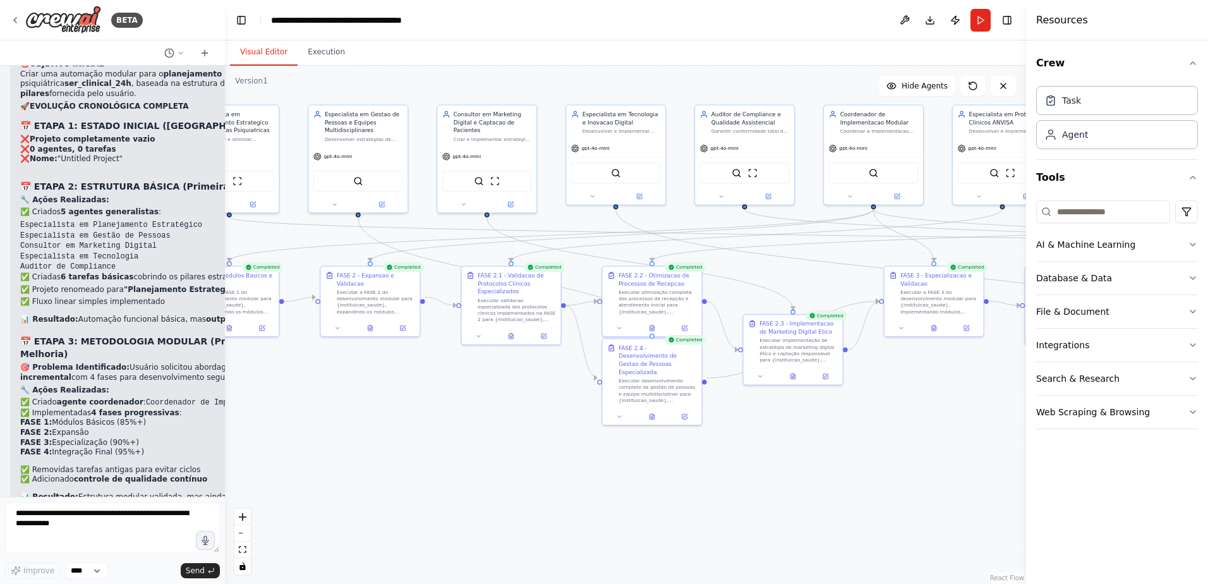
scroll to position [25712, 0]
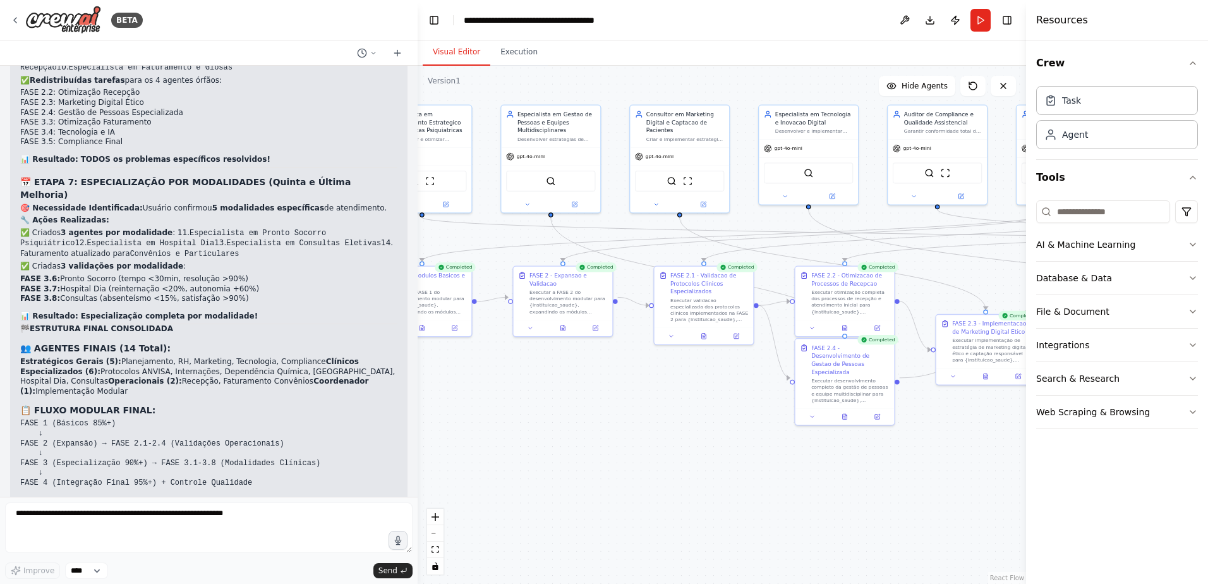
scroll to position [20646, 0]
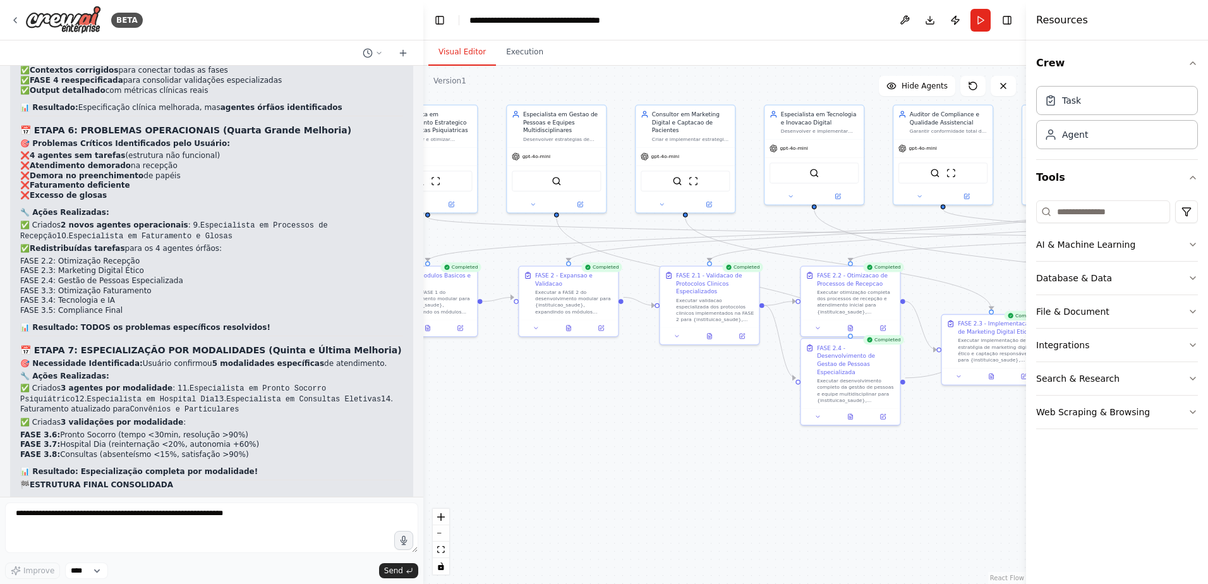
drag, startPoint x: 223, startPoint y: 398, endPoint x: 423, endPoint y: 404, distance: 200.4
click at [423, 404] on div "BETA Gostaria de criar um projeto que seguisse exatamente essa estrutura: # Pla…" at bounding box center [604, 292] width 1208 height 584
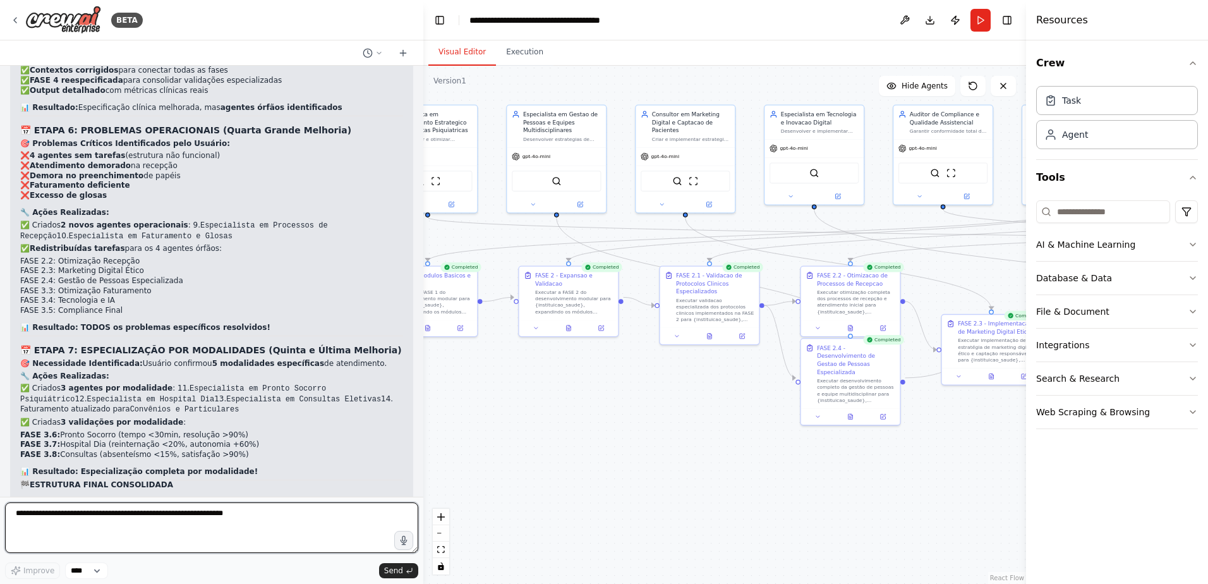
click at [69, 517] on textarea at bounding box center [211, 527] width 413 height 51
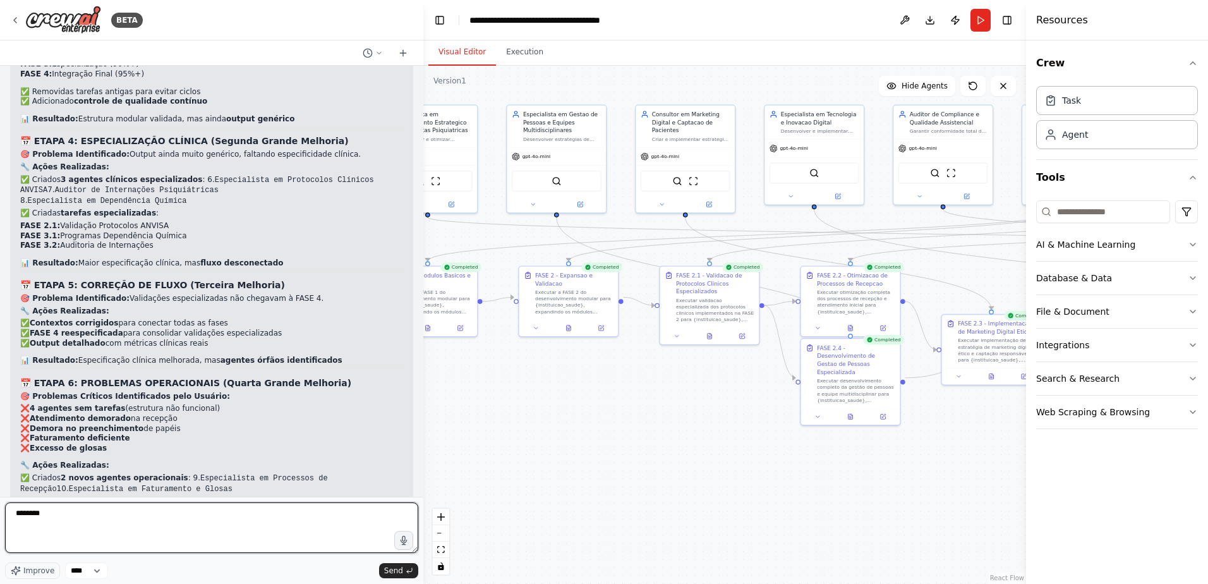
scroll to position [20204, 0]
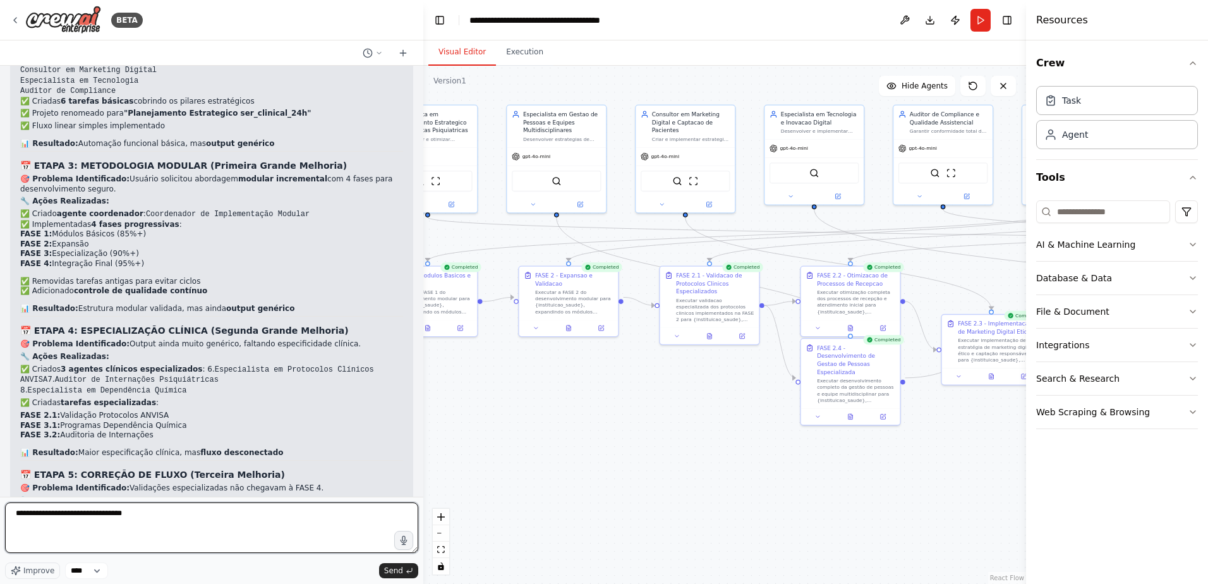
type textarea "**********"
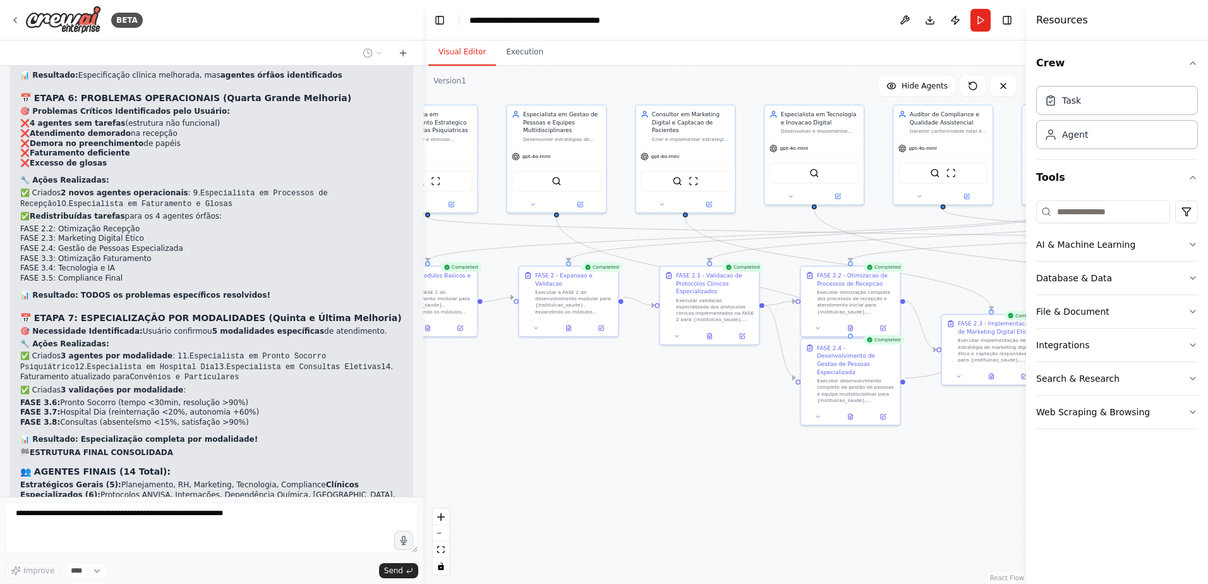
scroll to position [20721, 0]
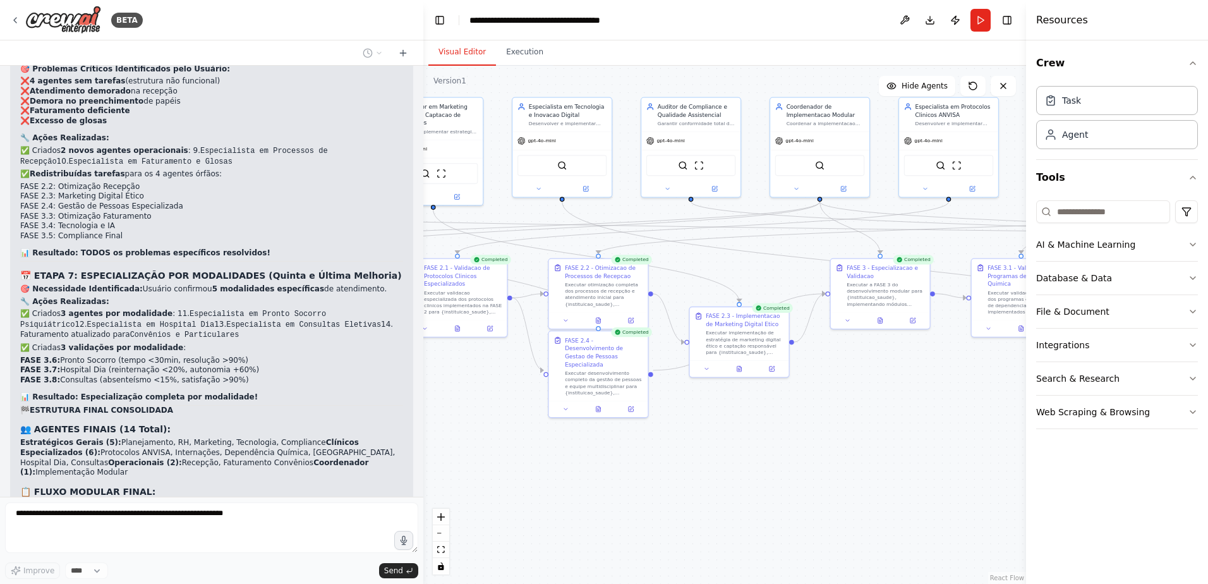
drag, startPoint x: 678, startPoint y: 416, endPoint x: 426, endPoint y: 409, distance: 252.2
click at [426, 409] on div ".deletable-edge-delete-btn { width: 20px; height: 20px; border: 0px solid #ffff…" at bounding box center [724, 325] width 603 height 518
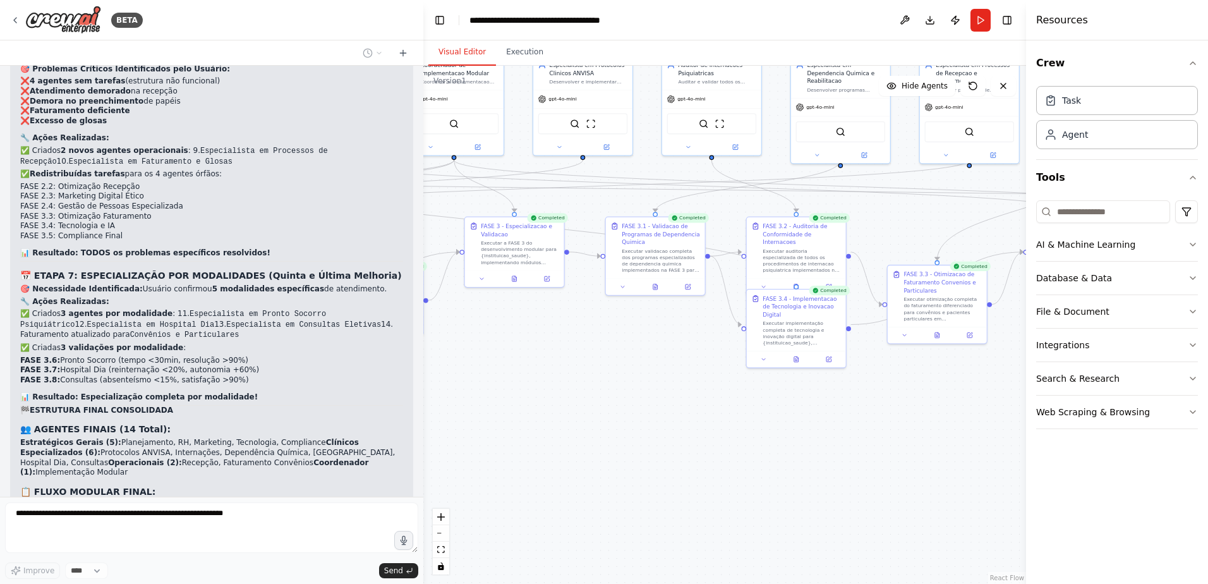
drag, startPoint x: 853, startPoint y: 445, endPoint x: 488, endPoint y: 404, distance: 368.1
click at [488, 404] on div ".deletable-edge-delete-btn { width: 20px; height: 20px; border: 0px solid #ffff…" at bounding box center [724, 325] width 603 height 518
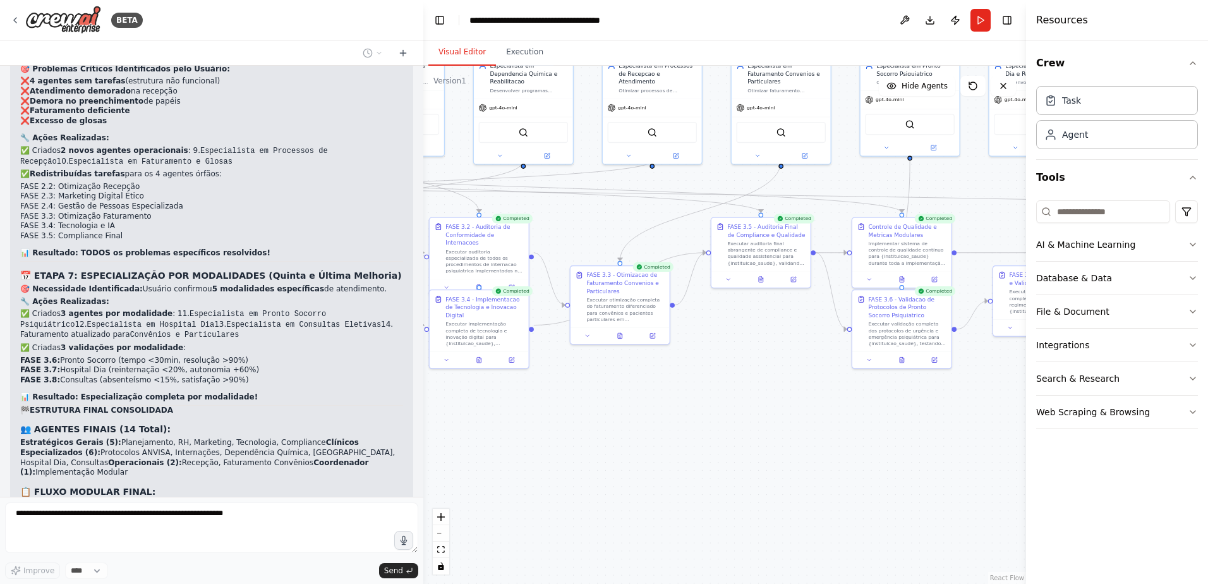
drag, startPoint x: 876, startPoint y: 431, endPoint x: 823, endPoint y: 433, distance: 53.1
click at [561, 432] on div ".deletable-edge-delete-btn { width: 20px; height: 20px; border: 0px solid #ffff…" at bounding box center [724, 325] width 603 height 518
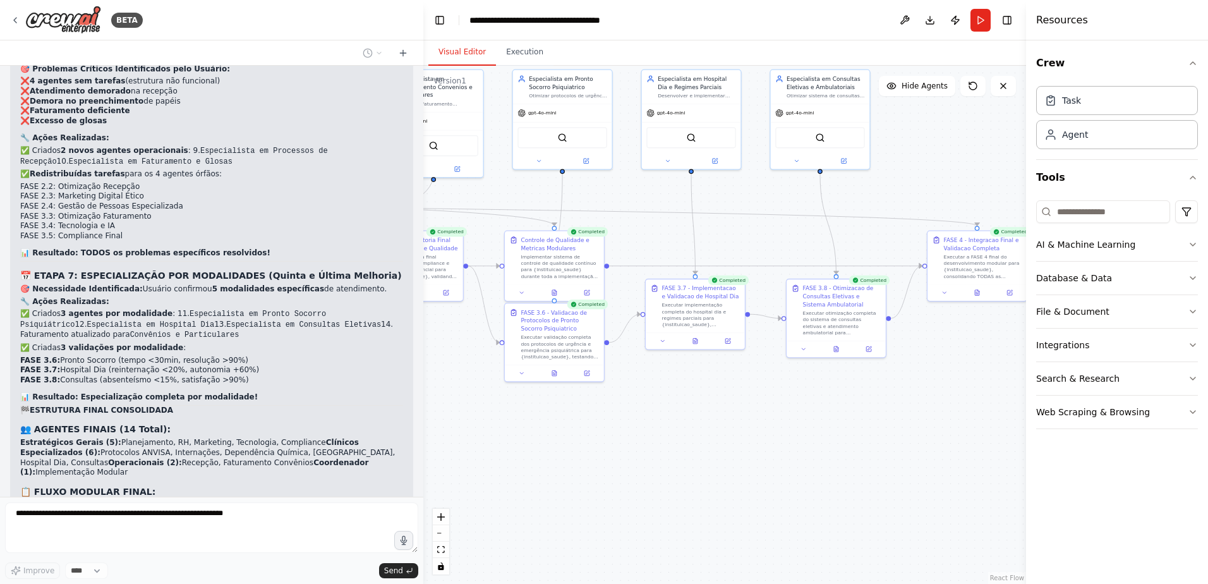
drag, startPoint x: 841, startPoint y: 435, endPoint x: 504, endPoint y: 446, distance: 337.5
click at [504, 446] on div ".deletable-edge-delete-btn { width: 20px; height: 20px; border: 0px solid #ffff…" at bounding box center [724, 325] width 603 height 518
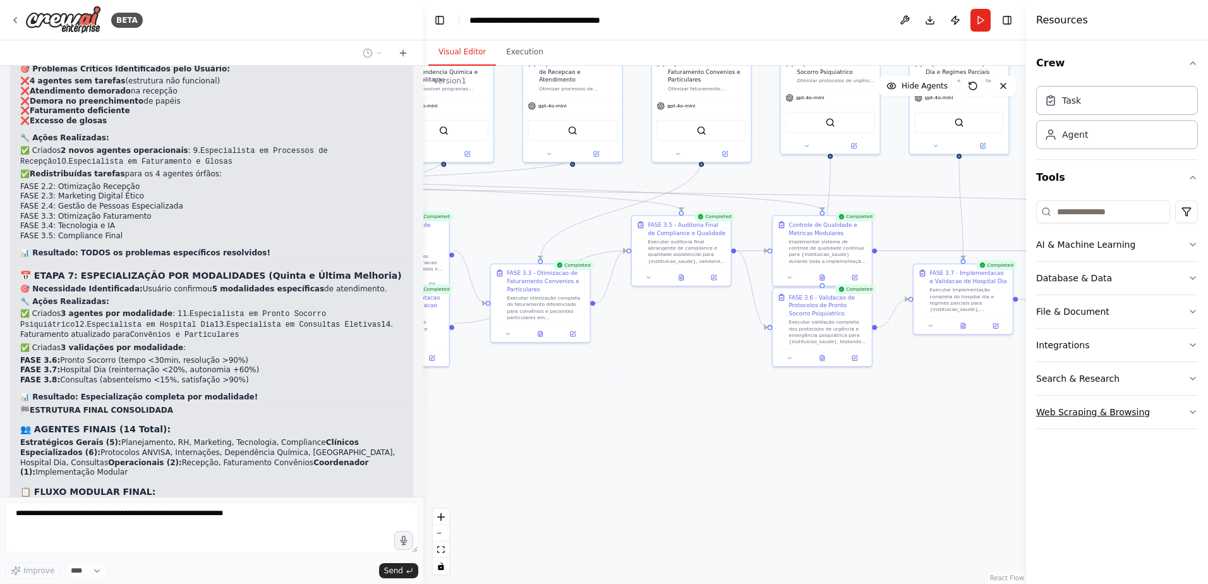
drag, startPoint x: 821, startPoint y: 431, endPoint x: 1121, endPoint y: 413, distance: 300.6
click at [1121, 413] on div "BETA Gostaria de criar um projeto que seguisse exatamente essa estrutura: # Pla…" at bounding box center [604, 292] width 1208 height 584
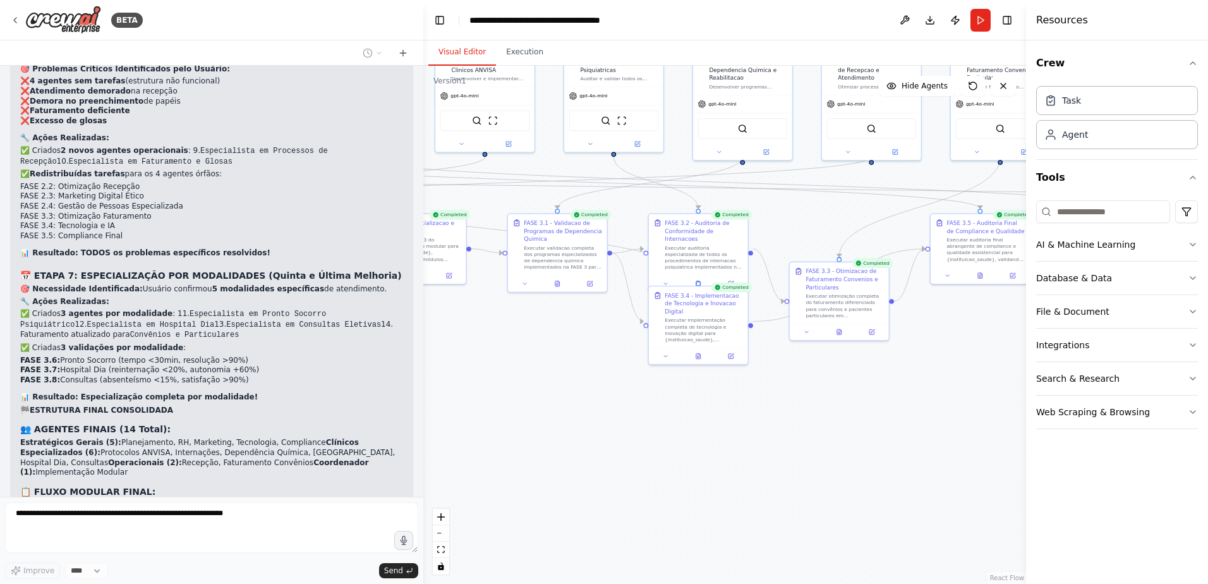
drag, startPoint x: 757, startPoint y: 435, endPoint x: 1032, endPoint y: 436, distance: 275.4
click at [1032, 436] on div "BETA Gostaria de criar um projeto que seguisse exatamente essa estrutura: # Pla…" at bounding box center [604, 292] width 1208 height 584
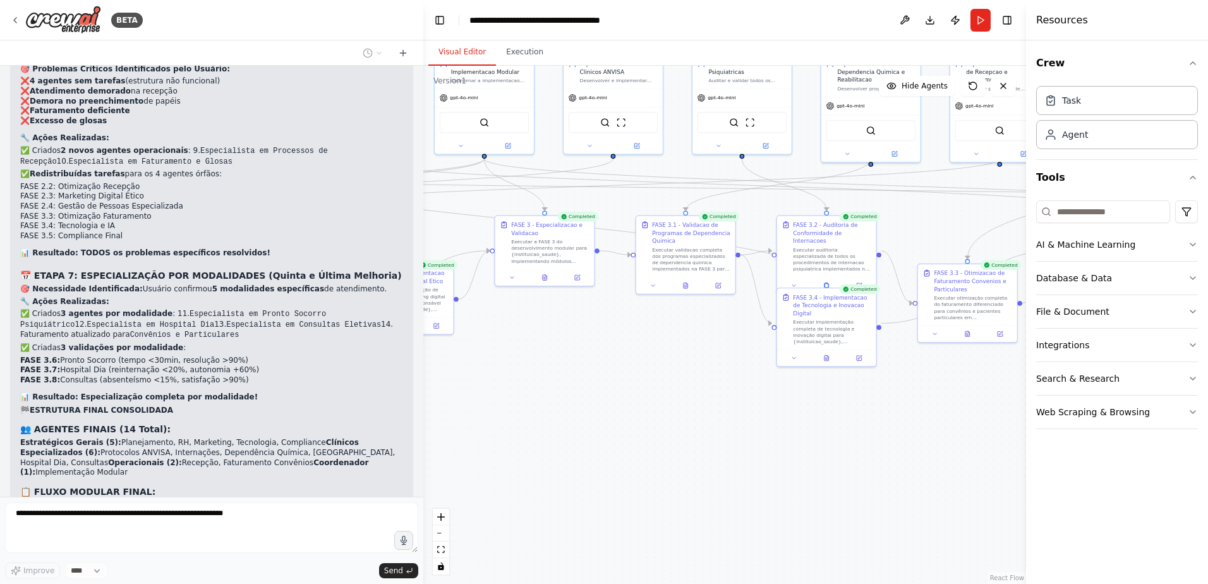
drag, startPoint x: 636, startPoint y: 437, endPoint x: 955, endPoint y: 440, distance: 319.0
click at [955, 440] on div ".deletable-edge-delete-btn { width: 20px; height: 20px; border: 0px solid #ffff…" at bounding box center [724, 325] width 603 height 518
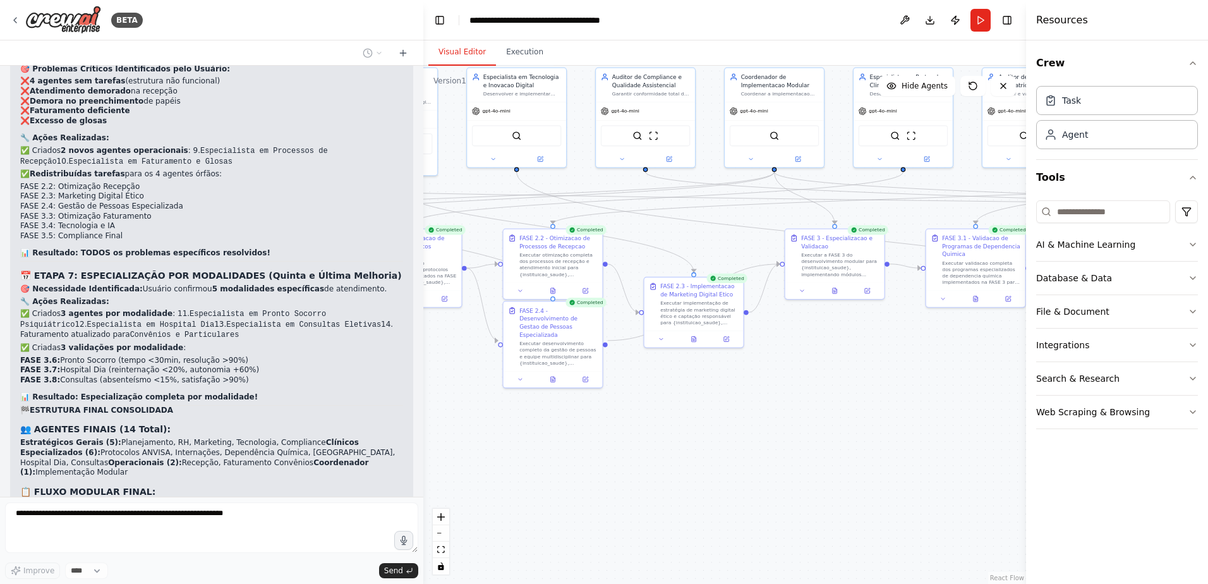
drag, startPoint x: 758, startPoint y: 429, endPoint x: 785, endPoint y: 429, distance: 26.5
click at [785, 429] on div ".deletable-edge-delete-btn { width: 20px; height: 20px; border: 0px solid #ffff…" at bounding box center [724, 325] width 603 height 518
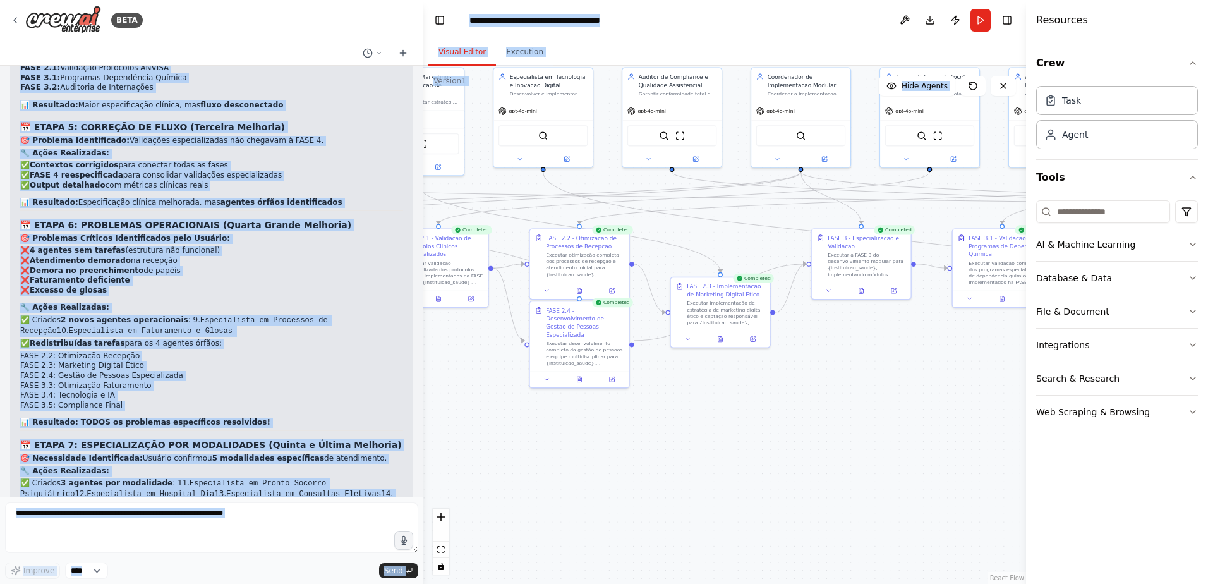
scroll to position [20903, 0]
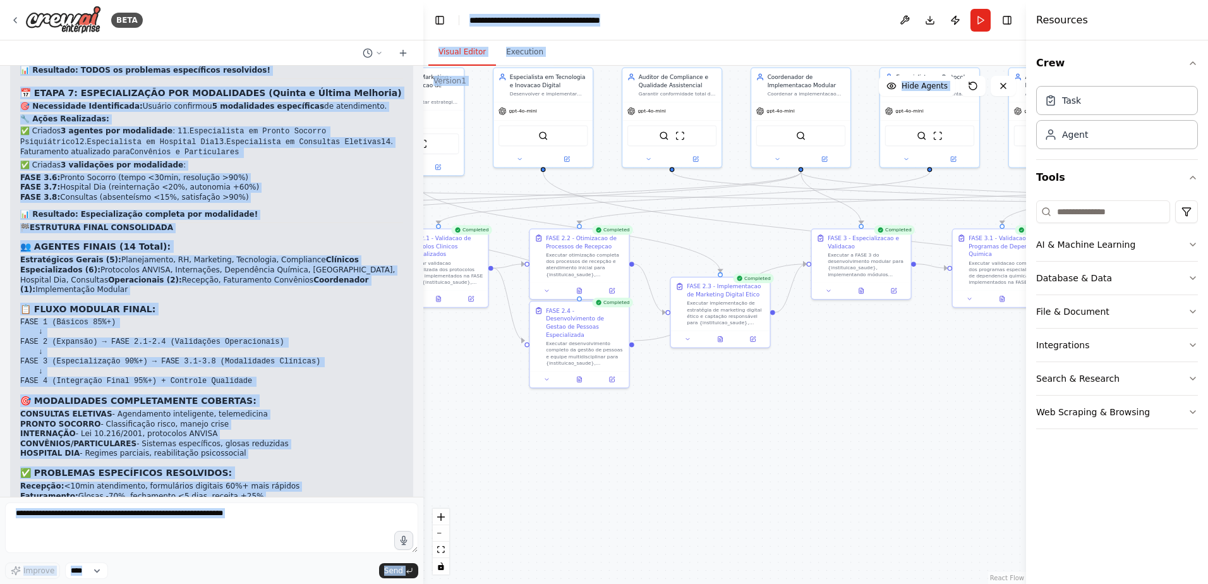
drag, startPoint x: 21, startPoint y: 86, endPoint x: 250, endPoint y: 469, distance: 446.5
click at [250, 469] on div "Gostaria de criar um projeto que seguisse exatamente essa estrutura: # Planejam…" at bounding box center [211, 281] width 423 height 431
copy div "Loremips do sitam co adipisc eli seddoeiu temporinci utla etdolorem: # Aliquaen…"
